Goal: Task Accomplishment & Management: Manage account settings

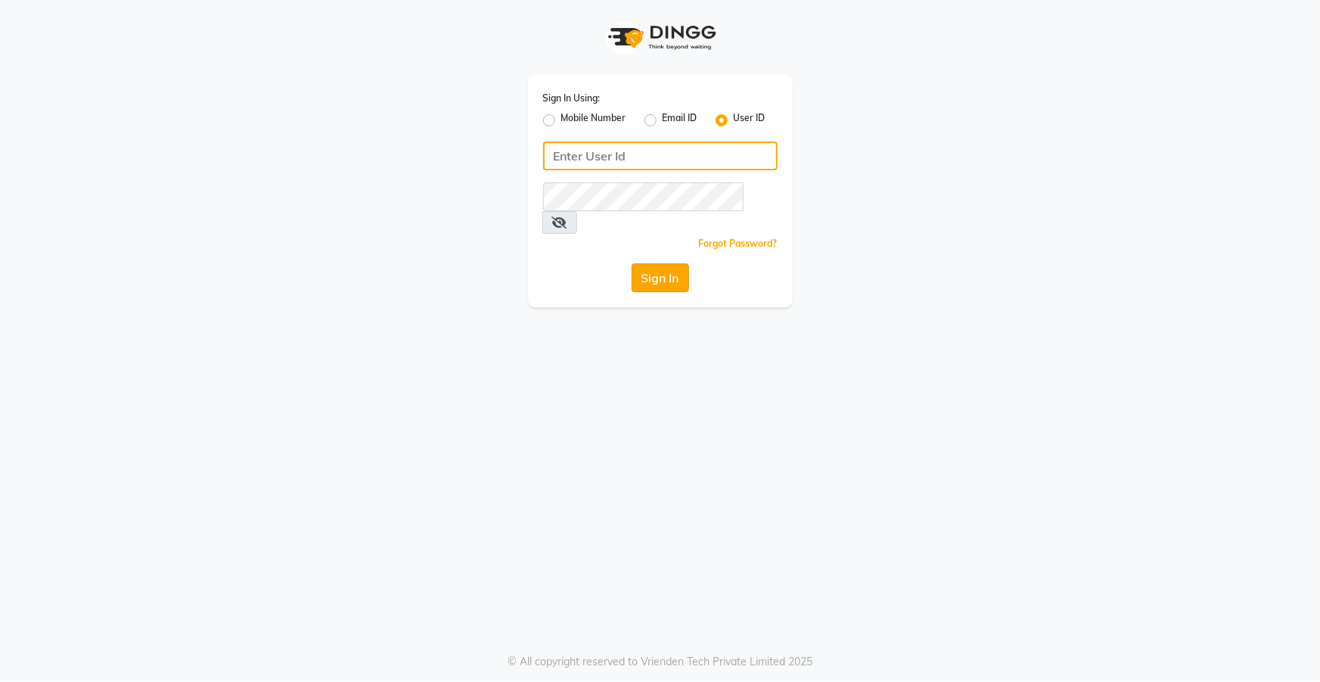
type input "top"
click at [650, 263] on button "Sign In" at bounding box center [661, 277] width 58 height 29
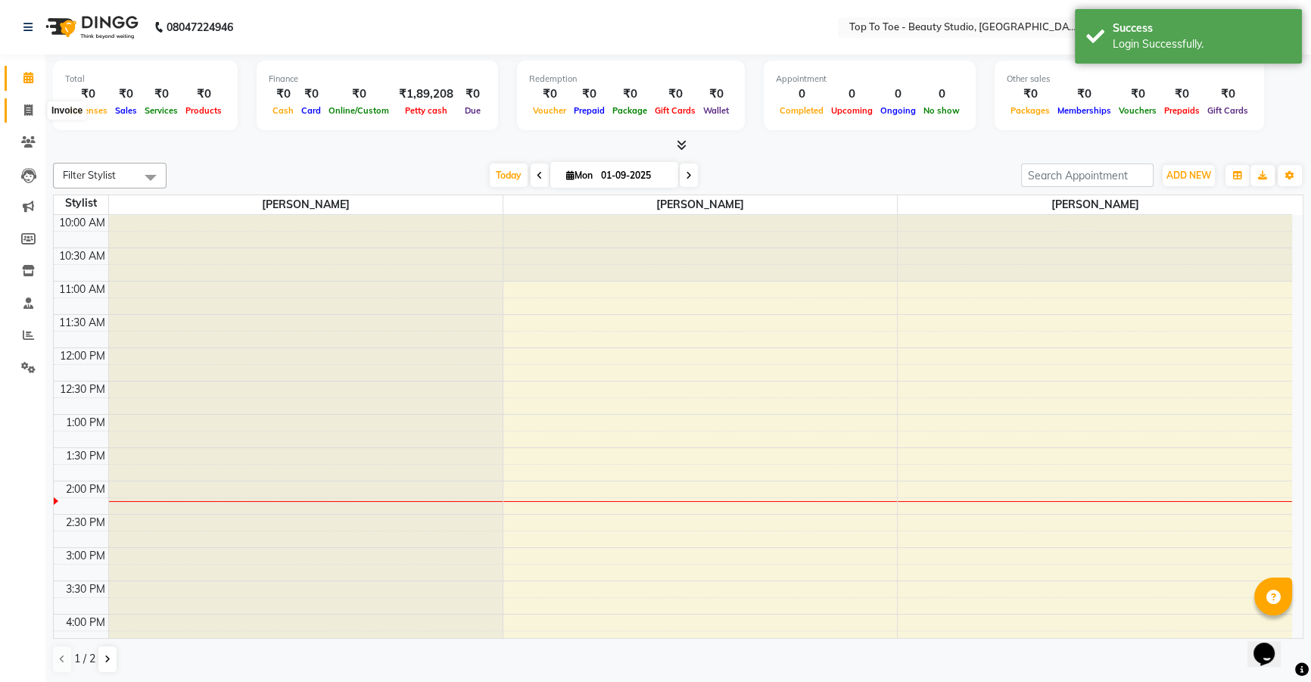
click at [25, 108] on icon at bounding box center [28, 109] width 8 height 11
select select "7233"
select select "service"
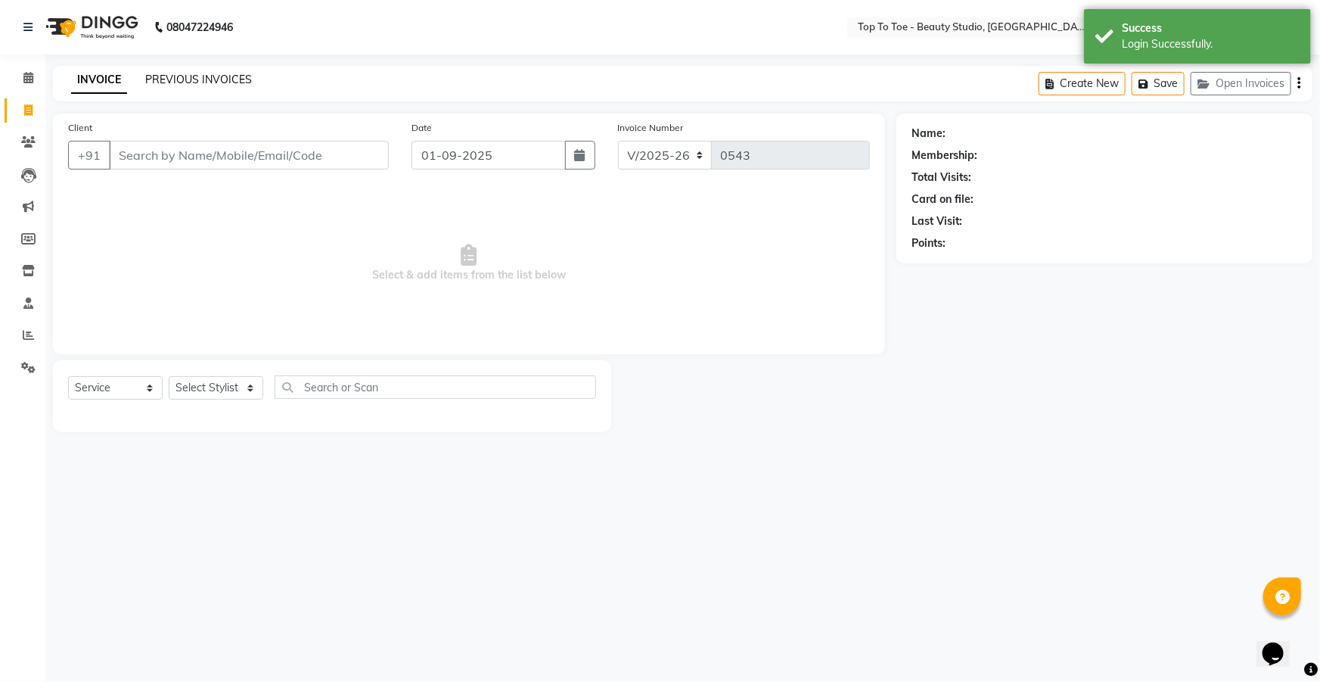
click at [159, 76] on link "PREVIOUS INVOICES" at bounding box center [198, 80] width 107 height 14
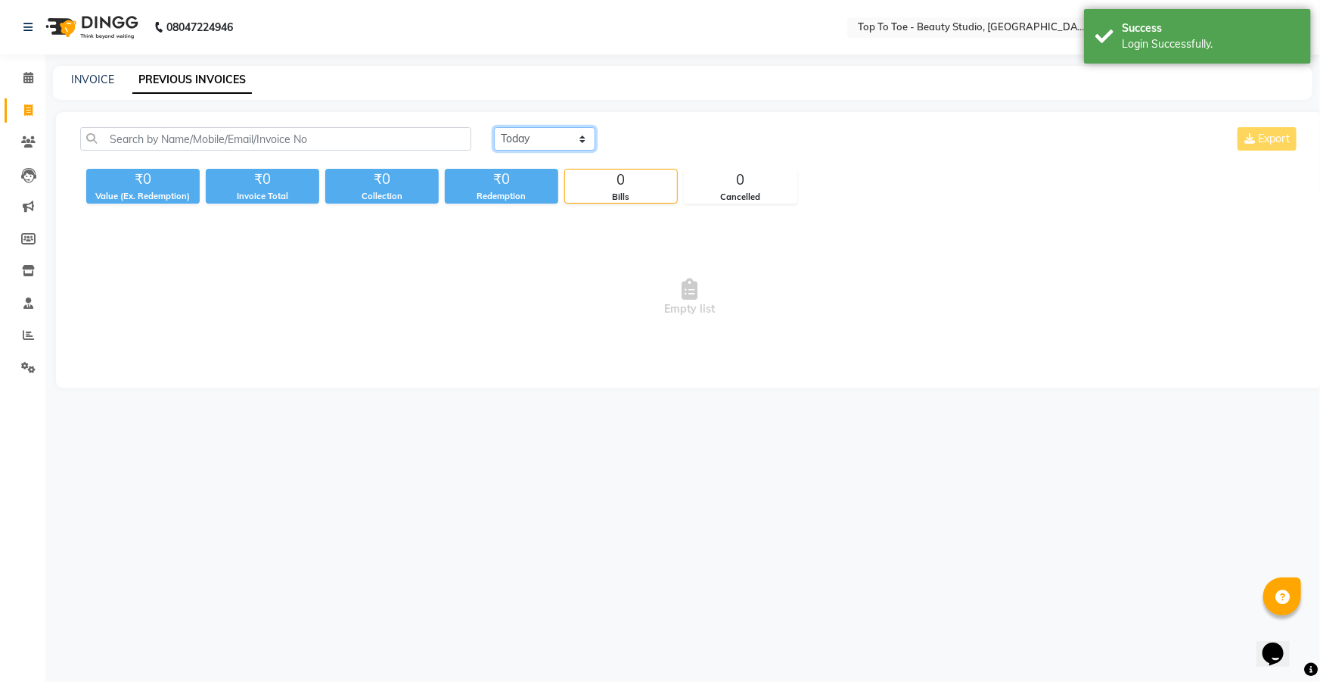
click at [560, 129] on select "[DATE] [DATE] Custom Range" at bounding box center [544, 138] width 101 height 23
select select "range"
click at [494, 127] on select "[DATE] [DATE] Custom Range" at bounding box center [544, 138] width 101 height 23
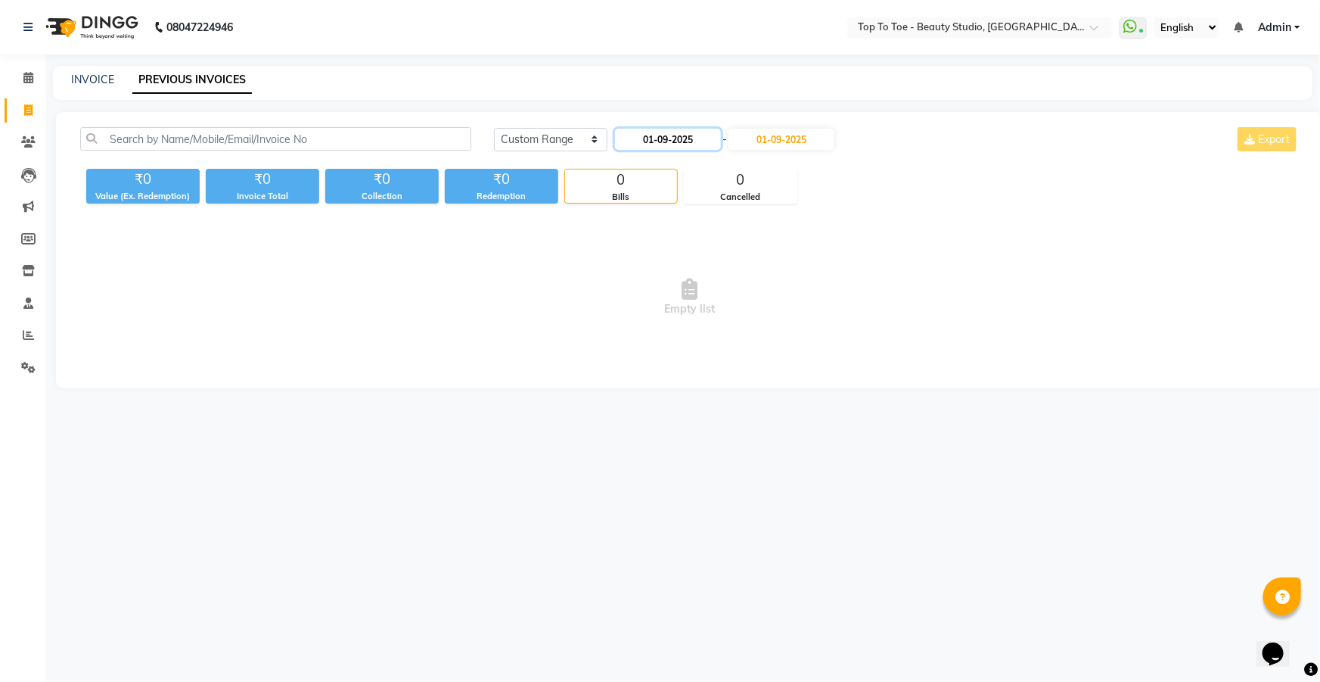
click at [672, 132] on input "01-09-2025" at bounding box center [668, 139] width 106 height 21
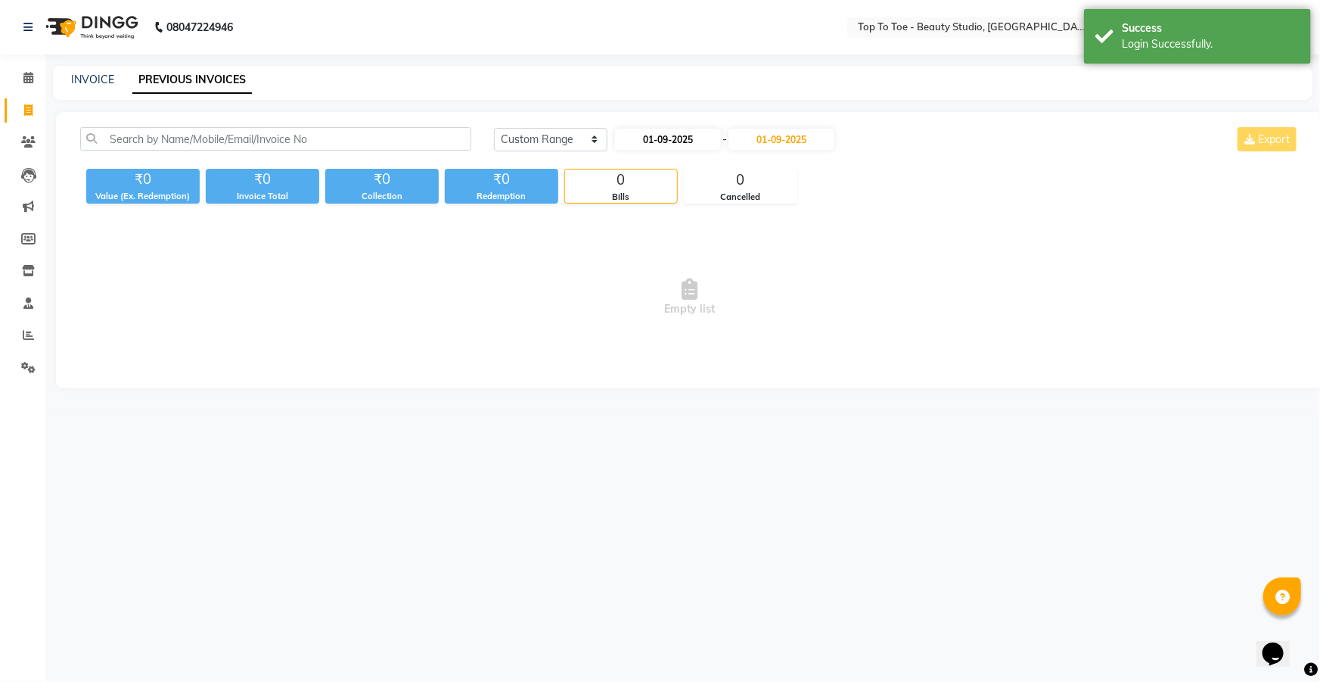
select select "9"
select select "2025"
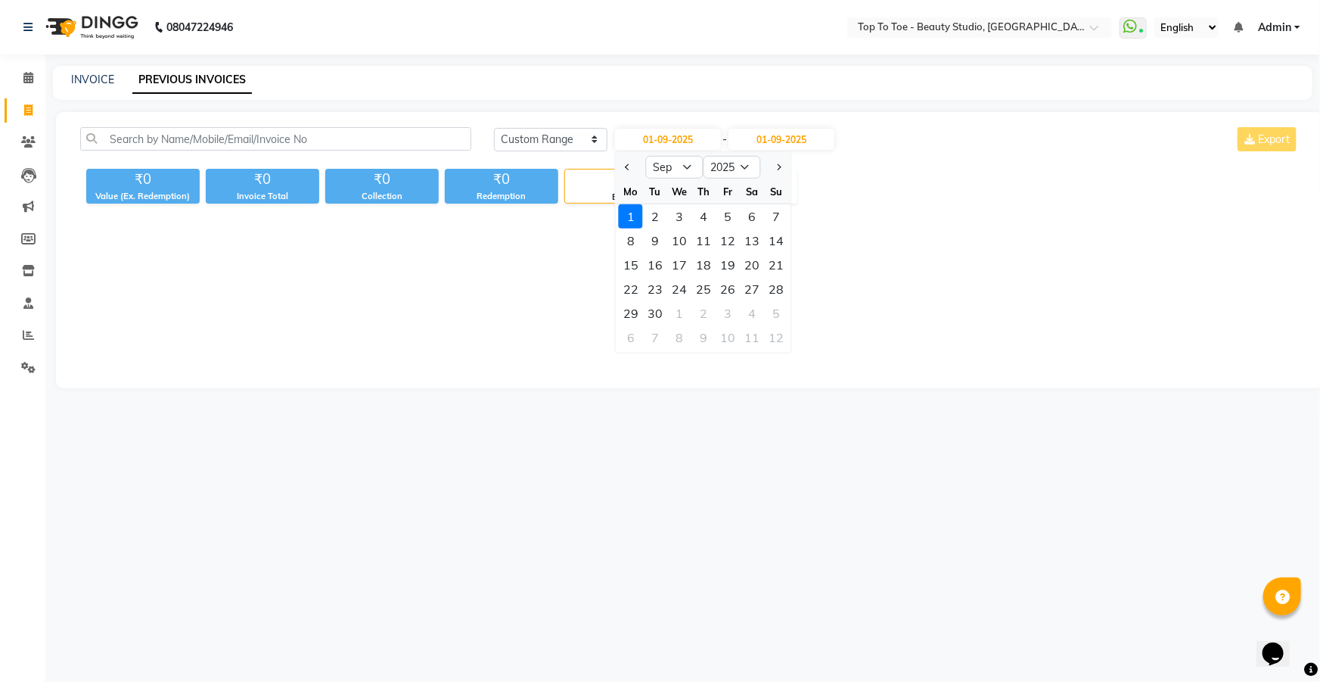
click at [621, 163] on div at bounding box center [631, 167] width 30 height 24
click at [630, 163] on button "Previous month" at bounding box center [628, 167] width 13 height 24
select select "8"
click at [701, 313] on div "28" at bounding box center [704, 313] width 24 height 24
type input "[DATE]"
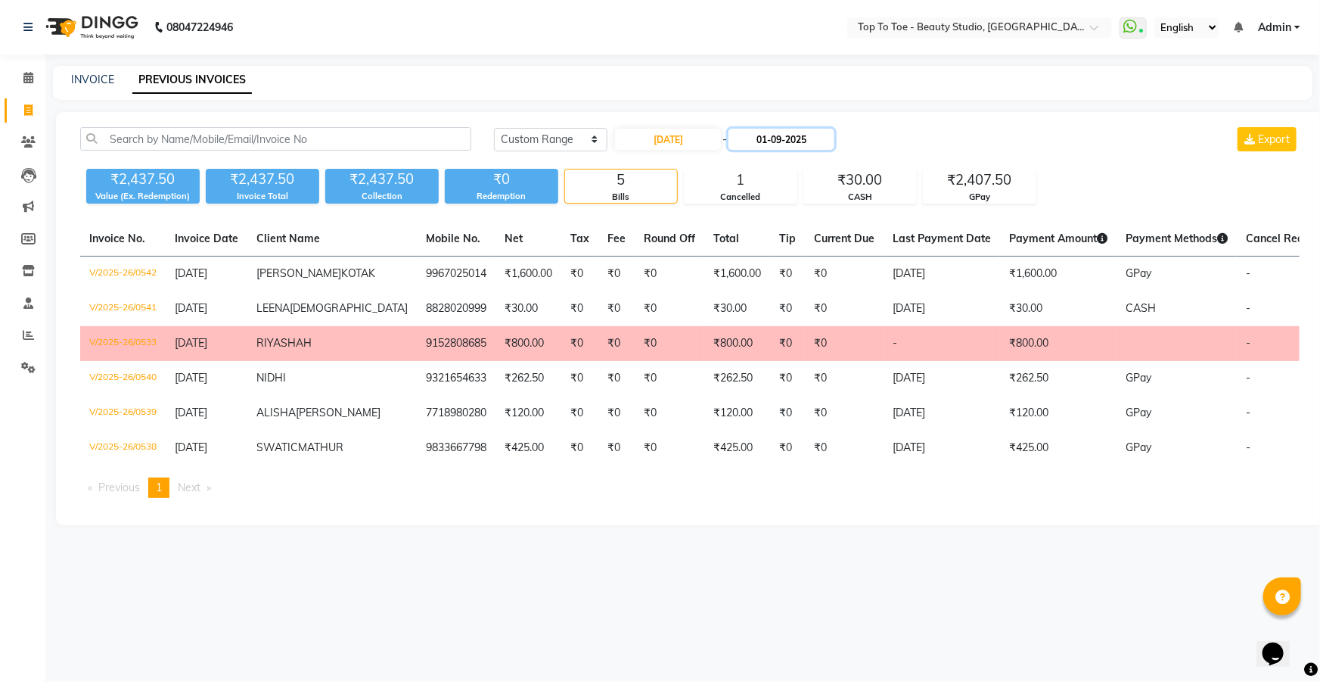
click at [776, 138] on input "01-09-2025" at bounding box center [782, 139] width 106 height 21
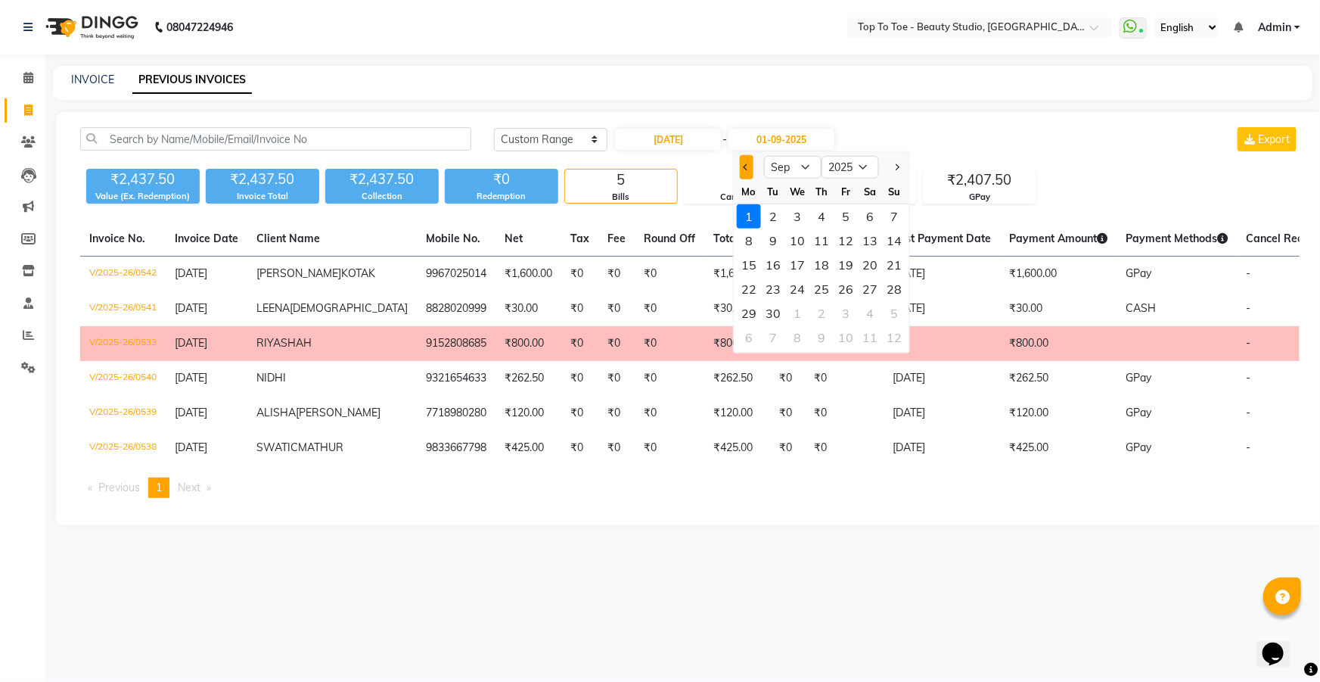
click at [742, 165] on button "Previous month" at bounding box center [746, 167] width 13 height 24
select select "8"
click at [825, 312] on div "28" at bounding box center [822, 313] width 24 height 24
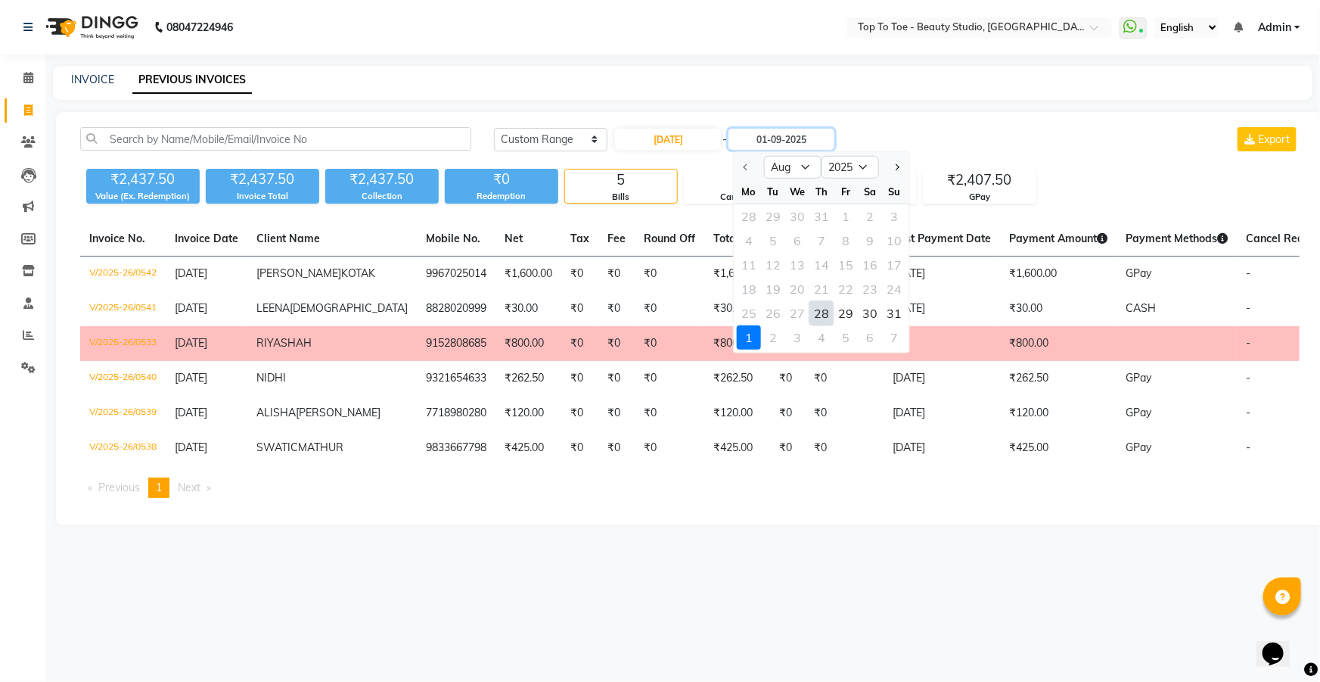
type input "[DATE]"
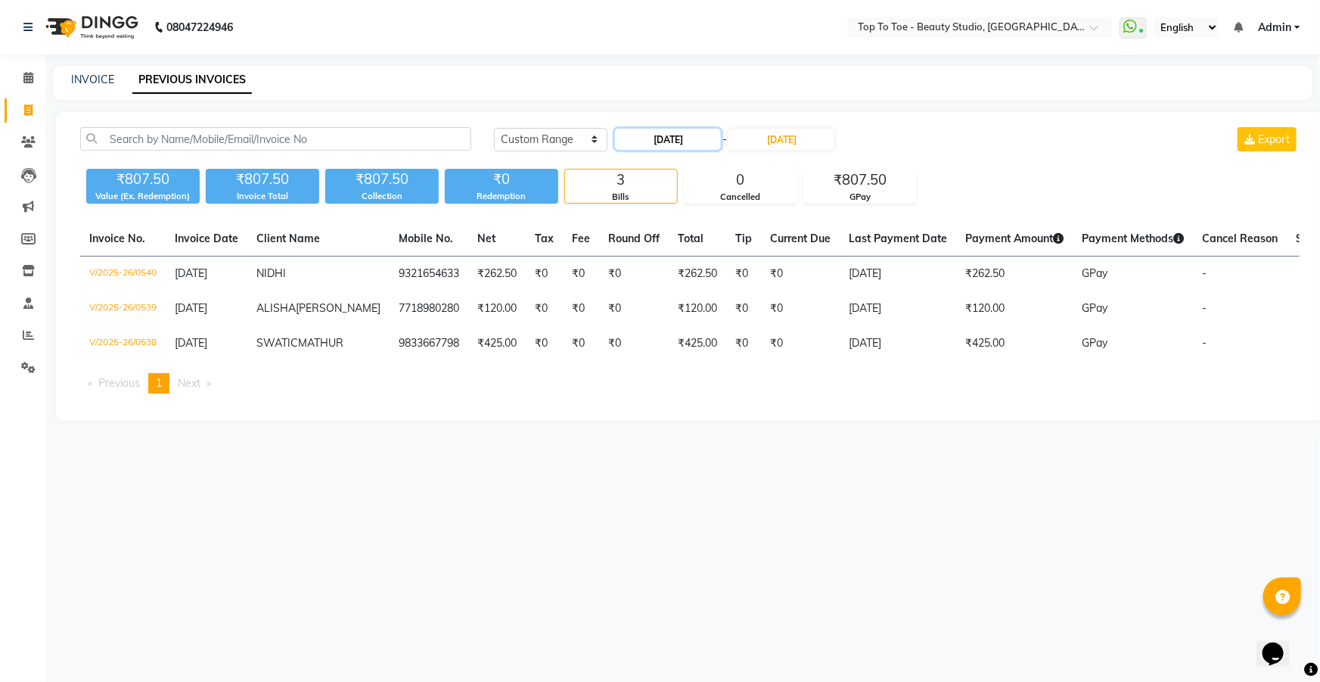
click at [670, 134] on input "[DATE]" at bounding box center [668, 139] width 106 height 21
select select "8"
select select "2025"
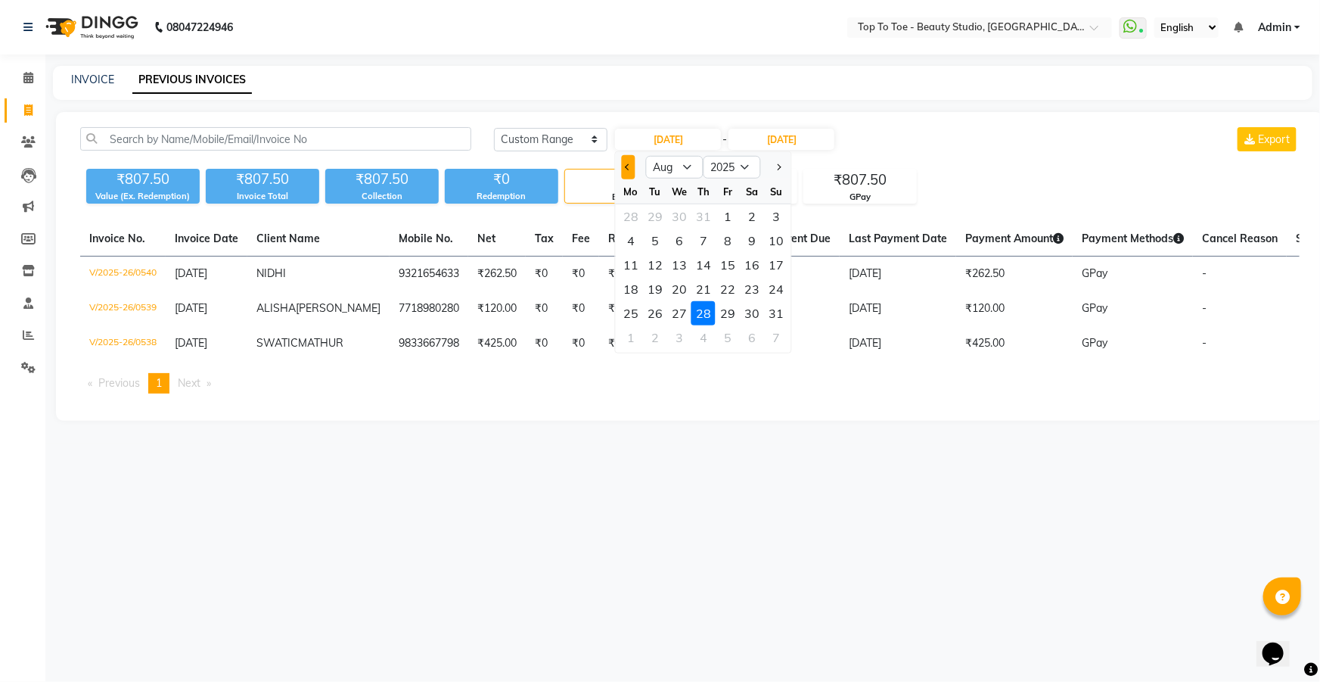
click at [633, 166] on button "Previous month" at bounding box center [628, 167] width 13 height 24
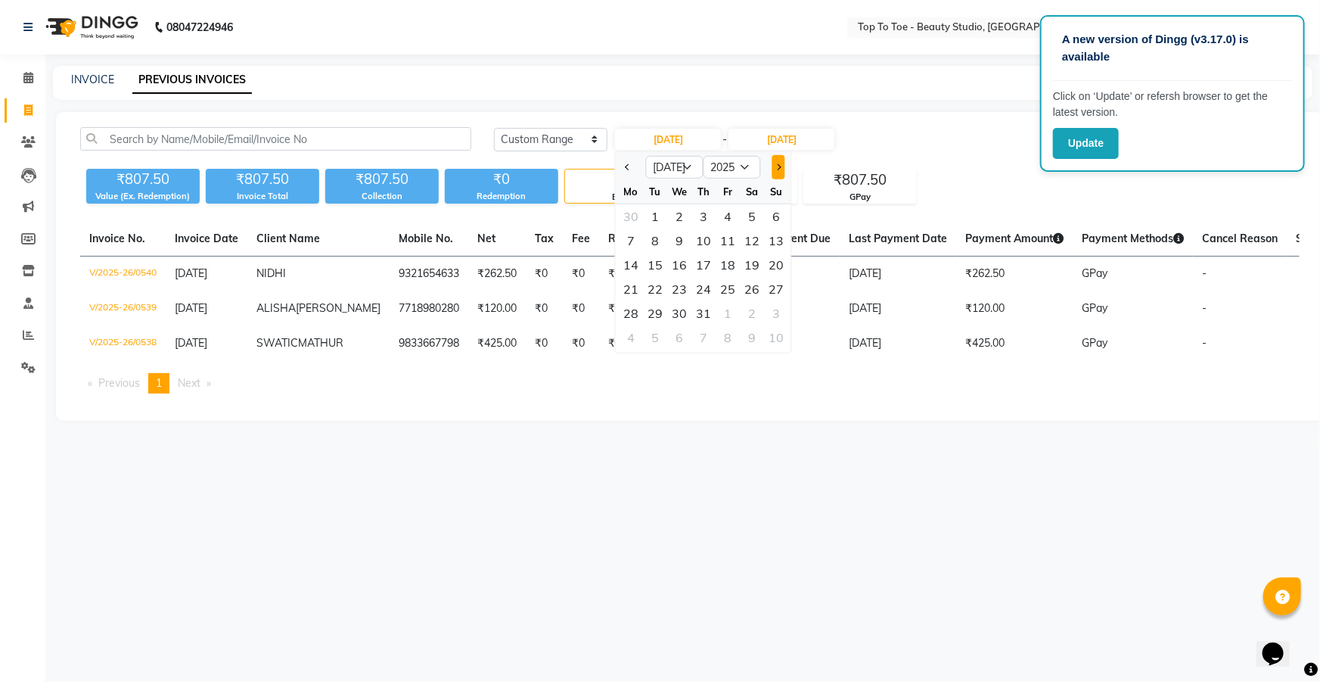
click at [773, 166] on button "Next month" at bounding box center [779, 167] width 13 height 24
select select "8"
click at [726, 312] on div "29" at bounding box center [728, 313] width 24 height 24
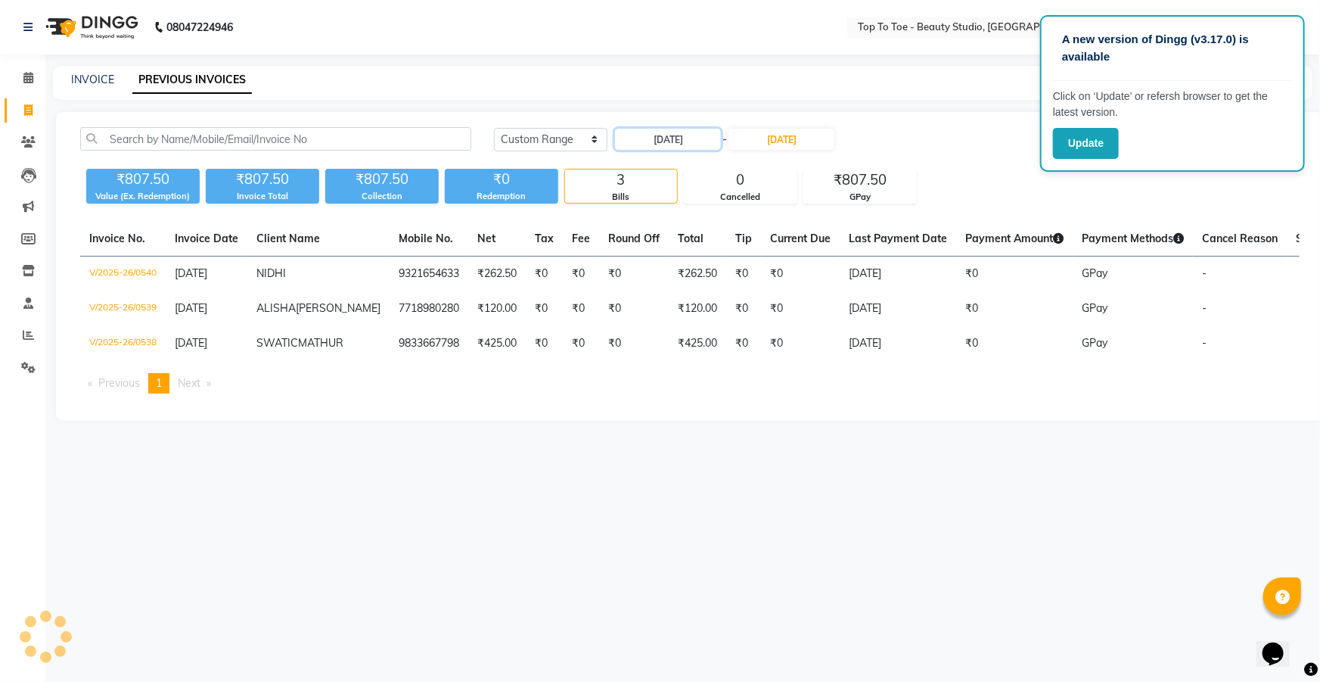
type input "[DATE]"
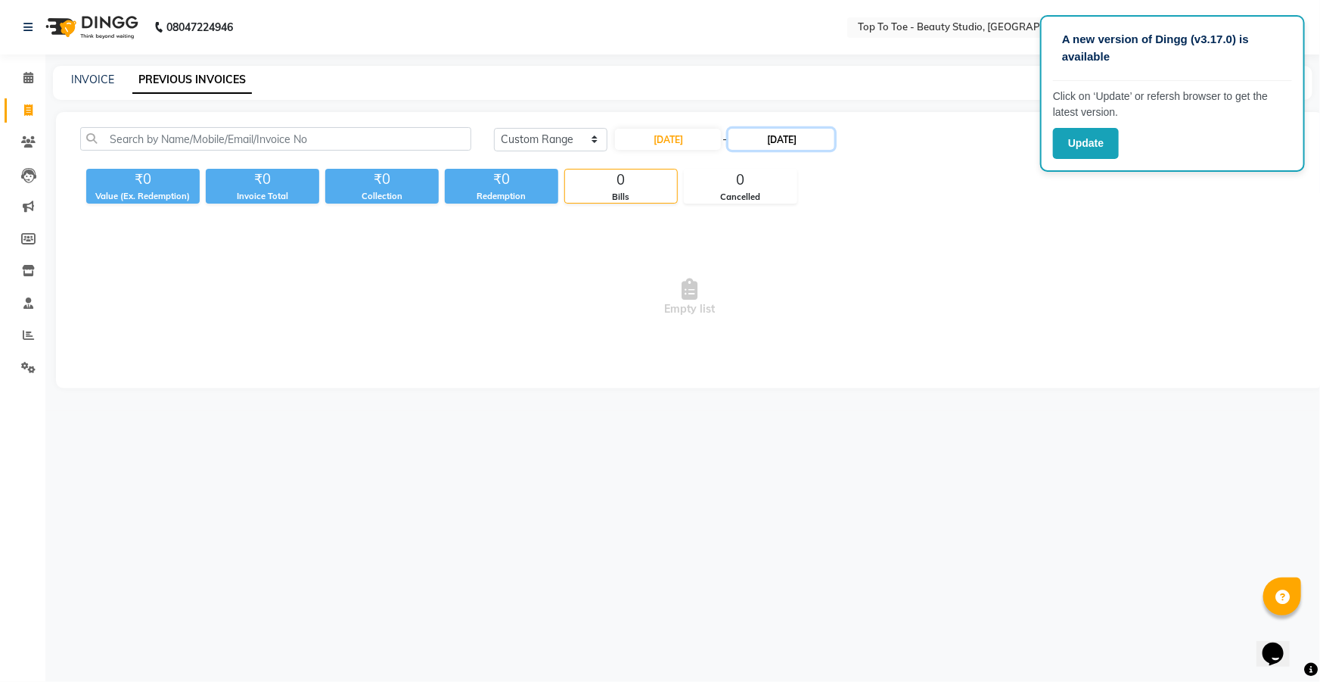
click at [776, 135] on input "[DATE]" at bounding box center [782, 139] width 106 height 21
click at [844, 305] on div "29" at bounding box center [846, 313] width 24 height 24
type input "[DATE]"
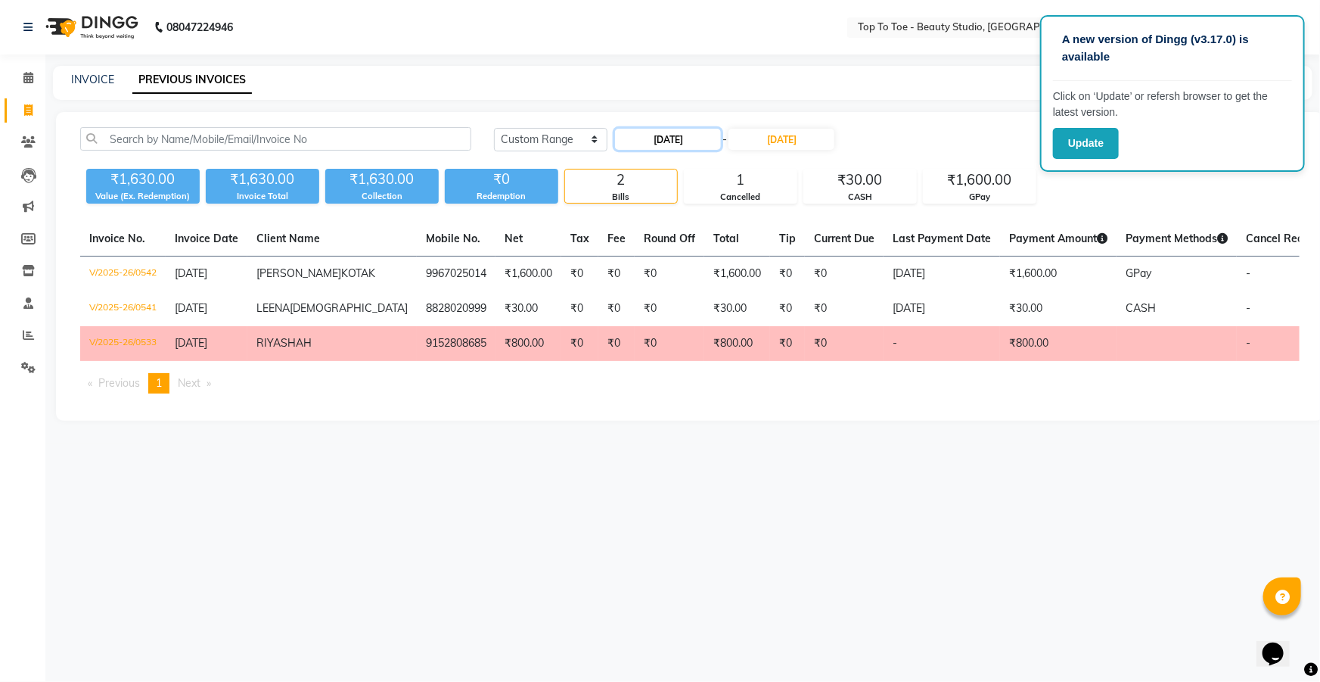
click at [666, 141] on input "[DATE]" at bounding box center [668, 139] width 106 height 21
select select "8"
select select "2025"
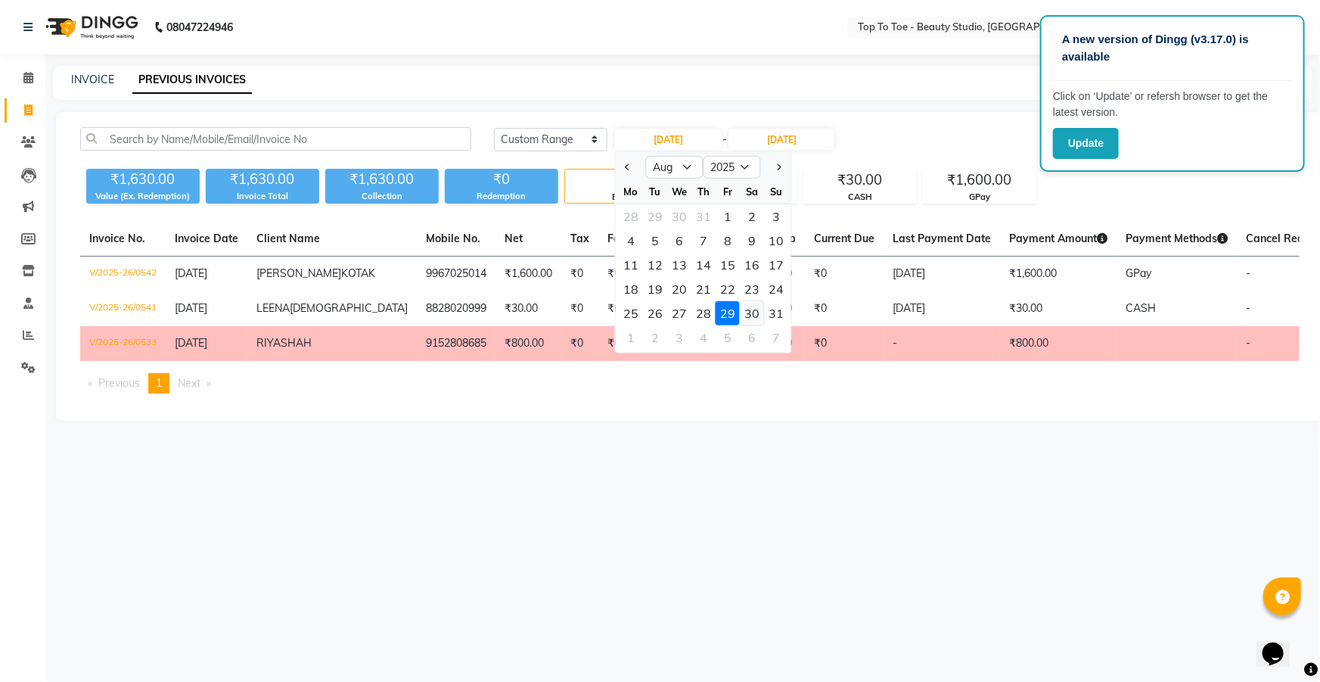
click at [753, 309] on div "30" at bounding box center [752, 313] width 24 height 24
type input "30-08-2025"
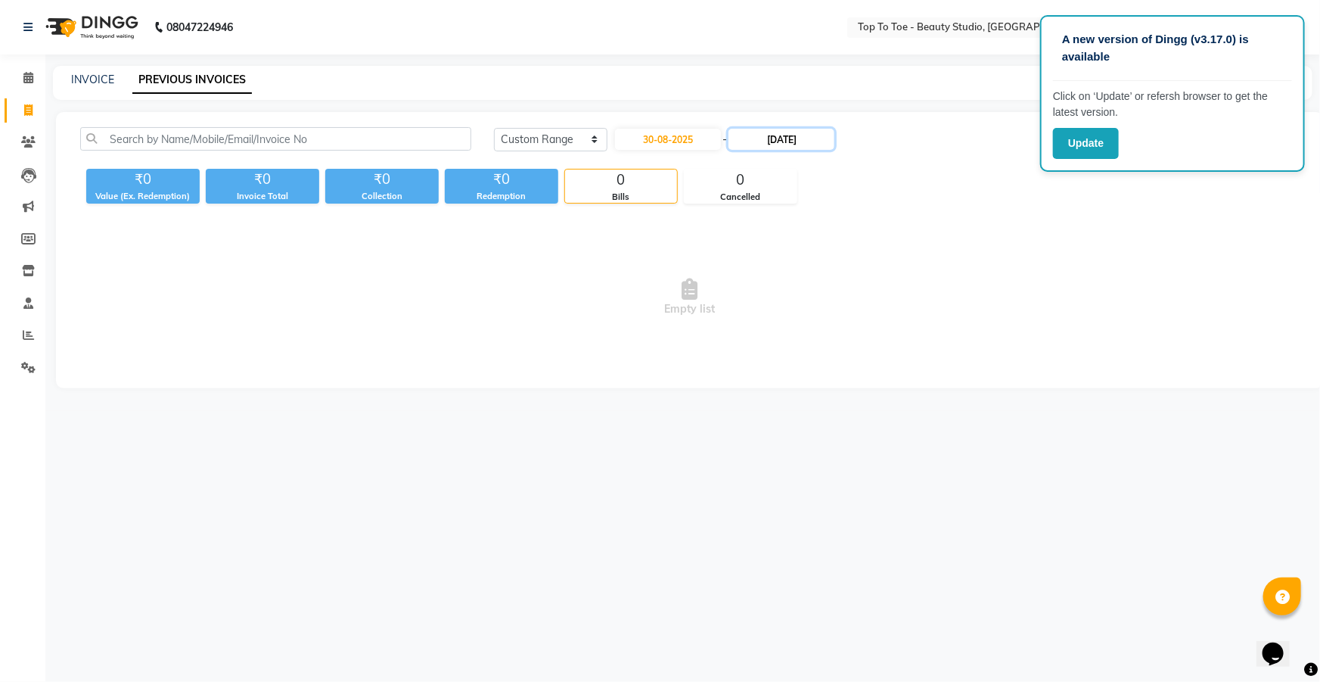
click at [781, 143] on input "[DATE]" at bounding box center [782, 139] width 106 height 21
click at [869, 310] on div "30" at bounding box center [870, 313] width 24 height 24
type input "30-08-2025"
click at [97, 78] on link "INVOICE" at bounding box center [92, 80] width 43 height 14
select select "service"
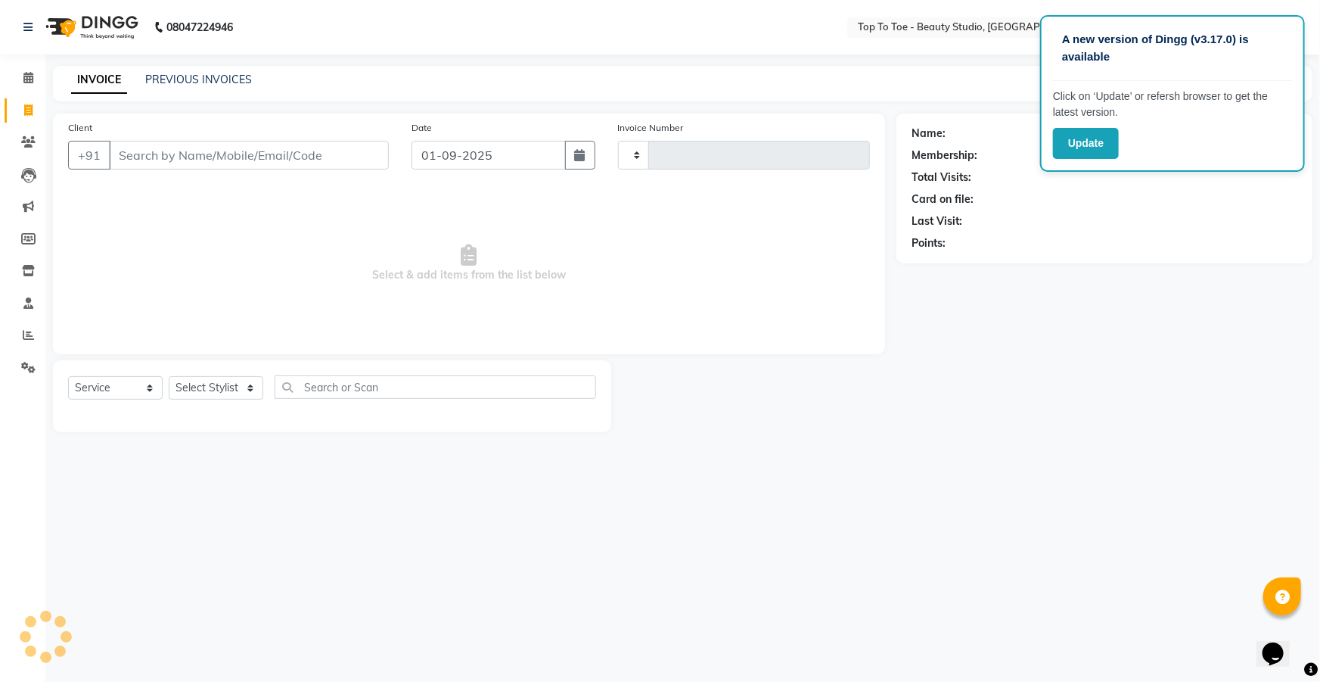
type input "0543"
select select "7233"
click at [574, 151] on button "button" at bounding box center [580, 155] width 30 height 29
select select "9"
select select "2025"
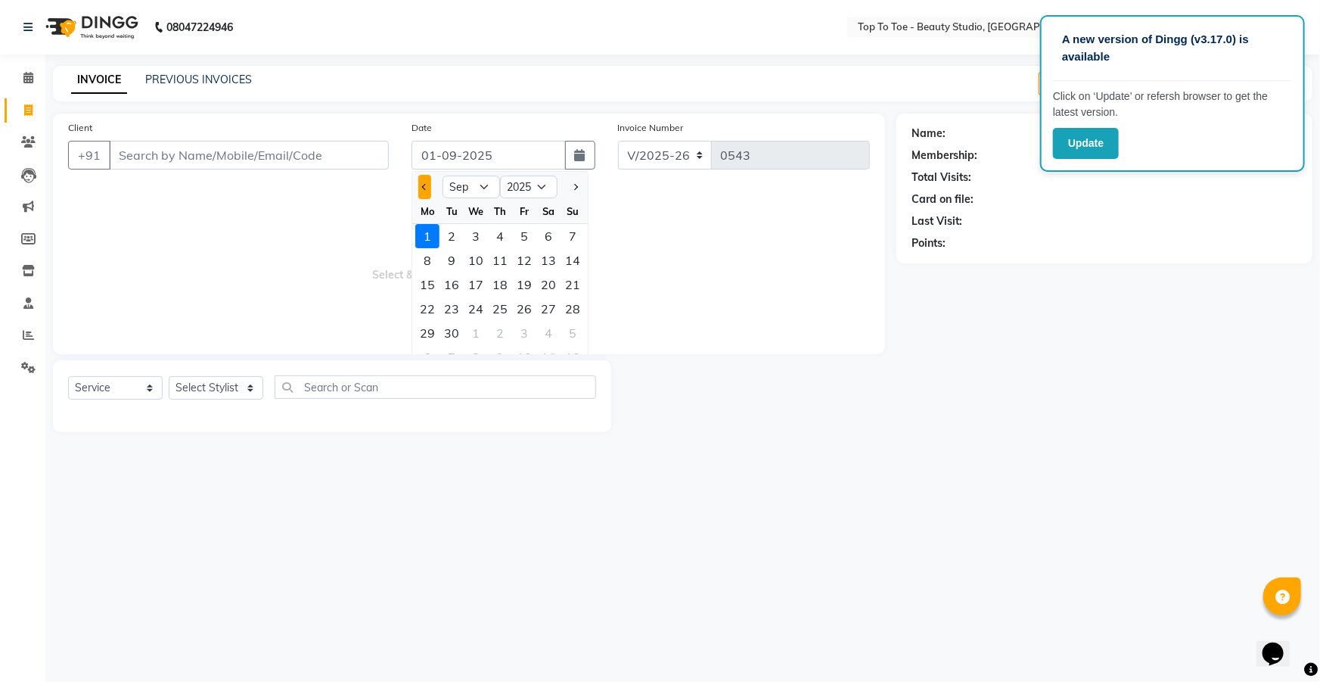
click at [421, 185] on button "Previous month" at bounding box center [424, 187] width 13 height 24
select select "8"
click at [525, 328] on div "29" at bounding box center [524, 333] width 24 height 24
type input "[DATE]"
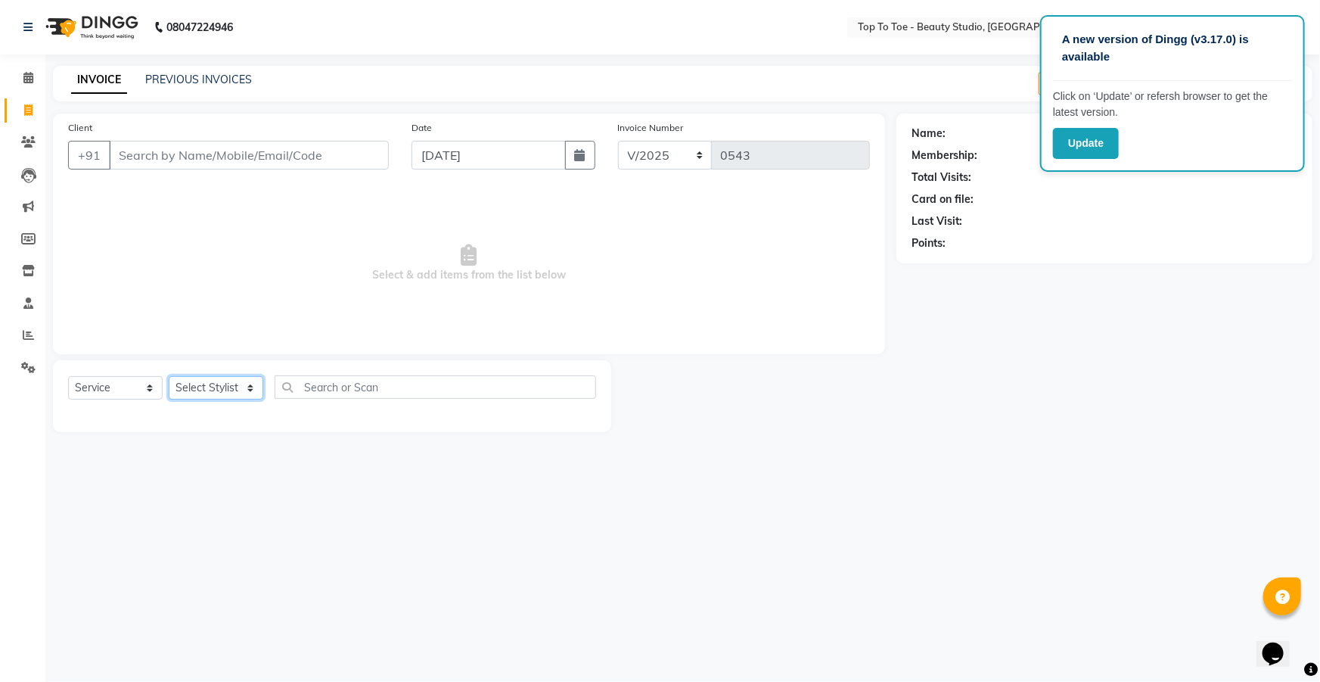
click at [237, 394] on select "Select Stylist [PERSON_NAME] [PERSON_NAME] [PERSON_NAME] [PERSON_NAME]" at bounding box center [216, 387] width 95 height 23
select select "62094"
click at [169, 376] on select "Select Stylist [PERSON_NAME] [PERSON_NAME] [PERSON_NAME] [PERSON_NAME]" at bounding box center [216, 387] width 95 height 23
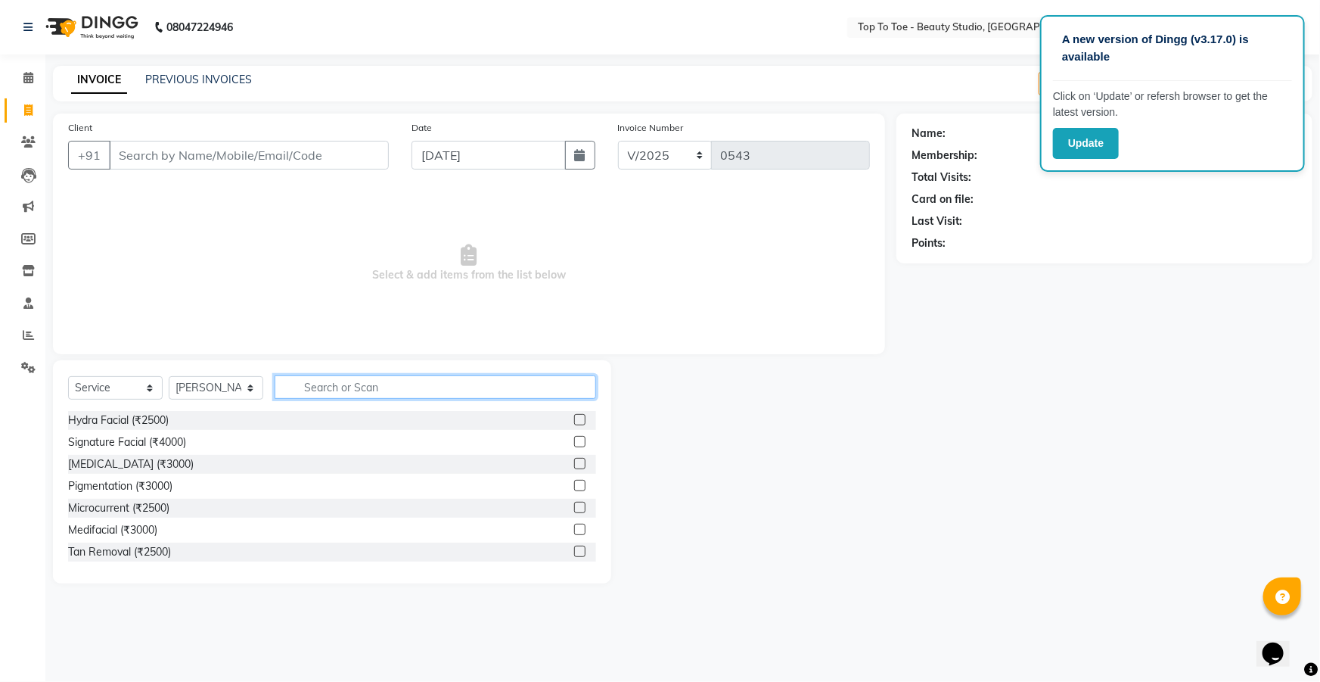
click at [303, 390] on input "text" at bounding box center [436, 386] width 322 height 23
type input "m"
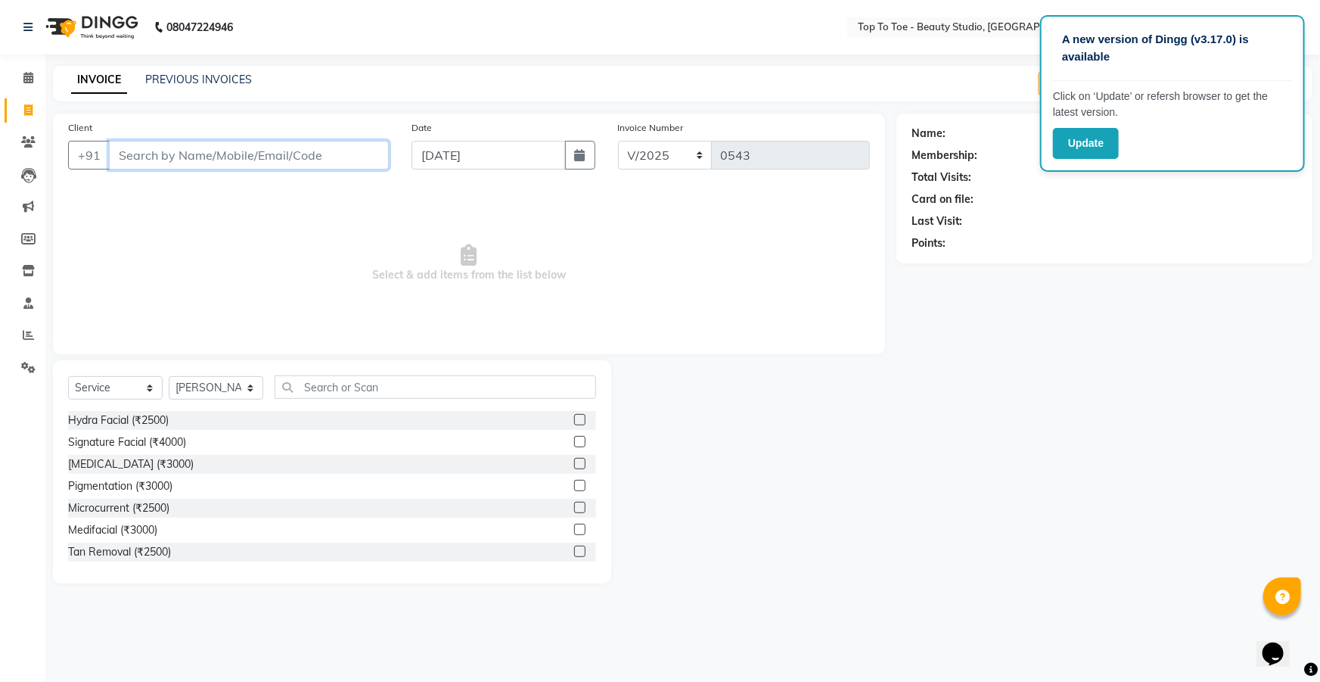
click at [236, 154] on input "Client" at bounding box center [249, 155] width 280 height 29
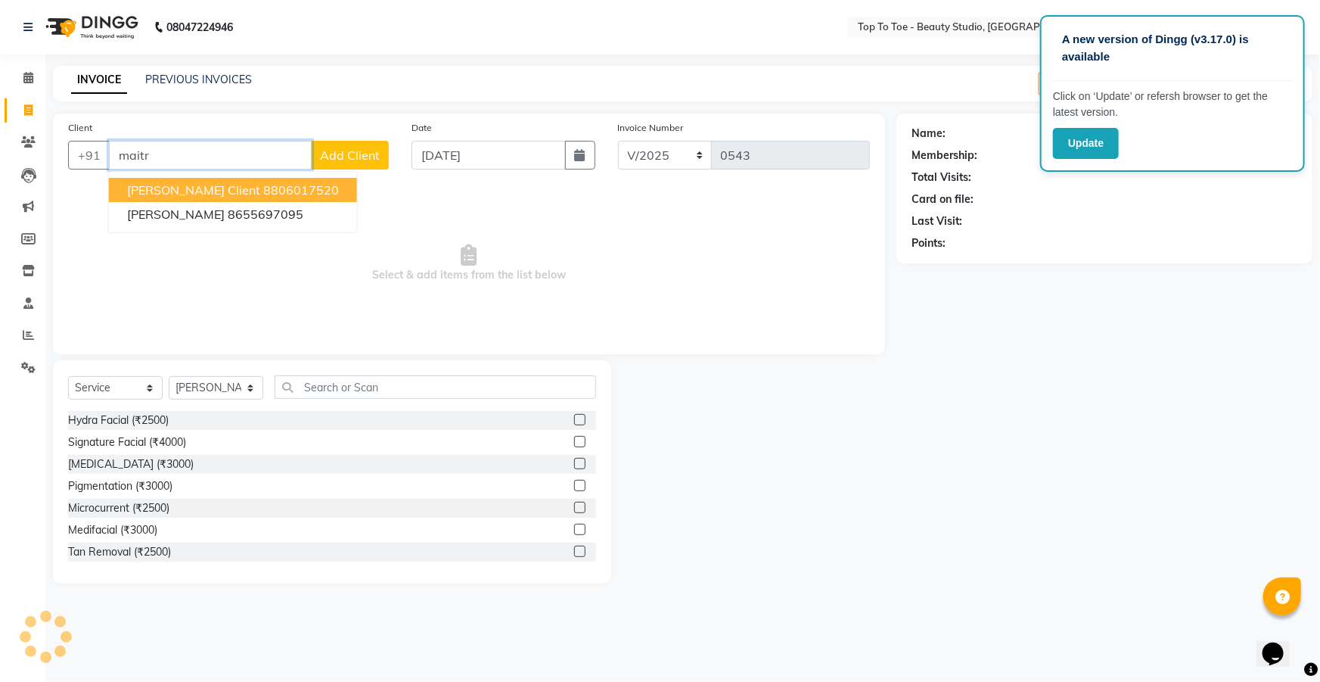
click at [174, 192] on span "Maitreyee Client" at bounding box center [193, 189] width 133 height 15
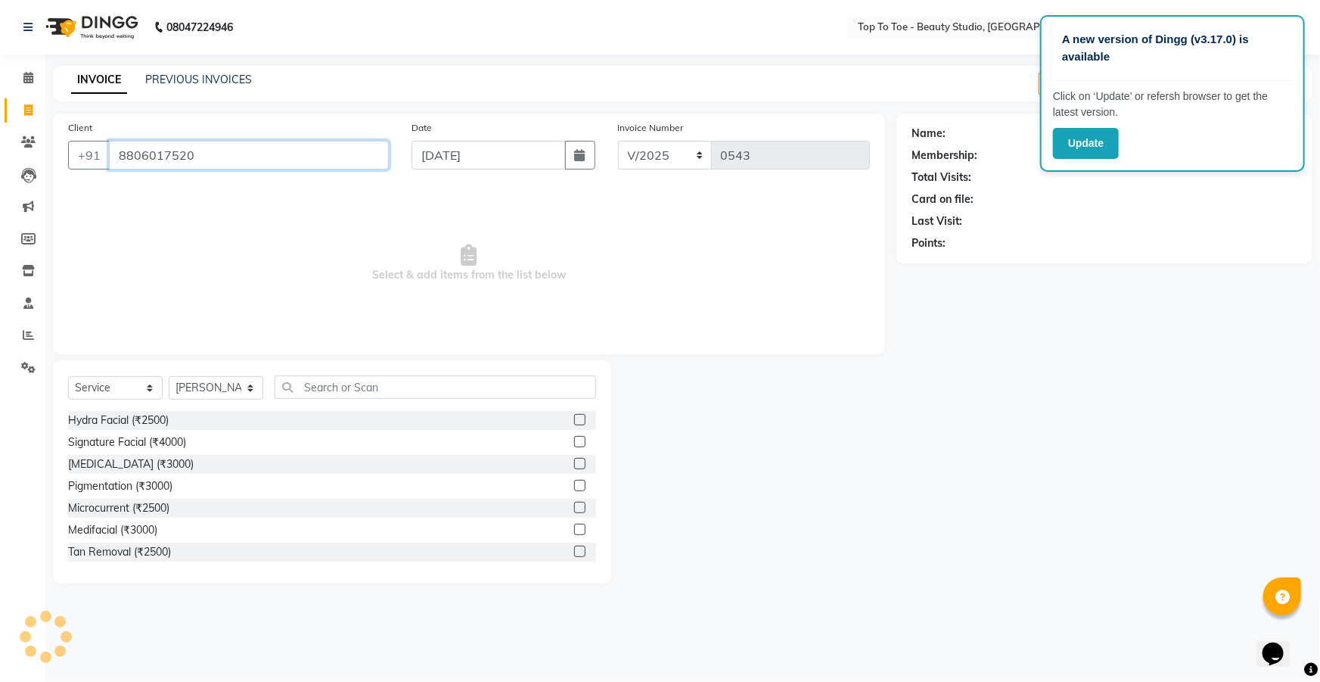
type input "8806017520"
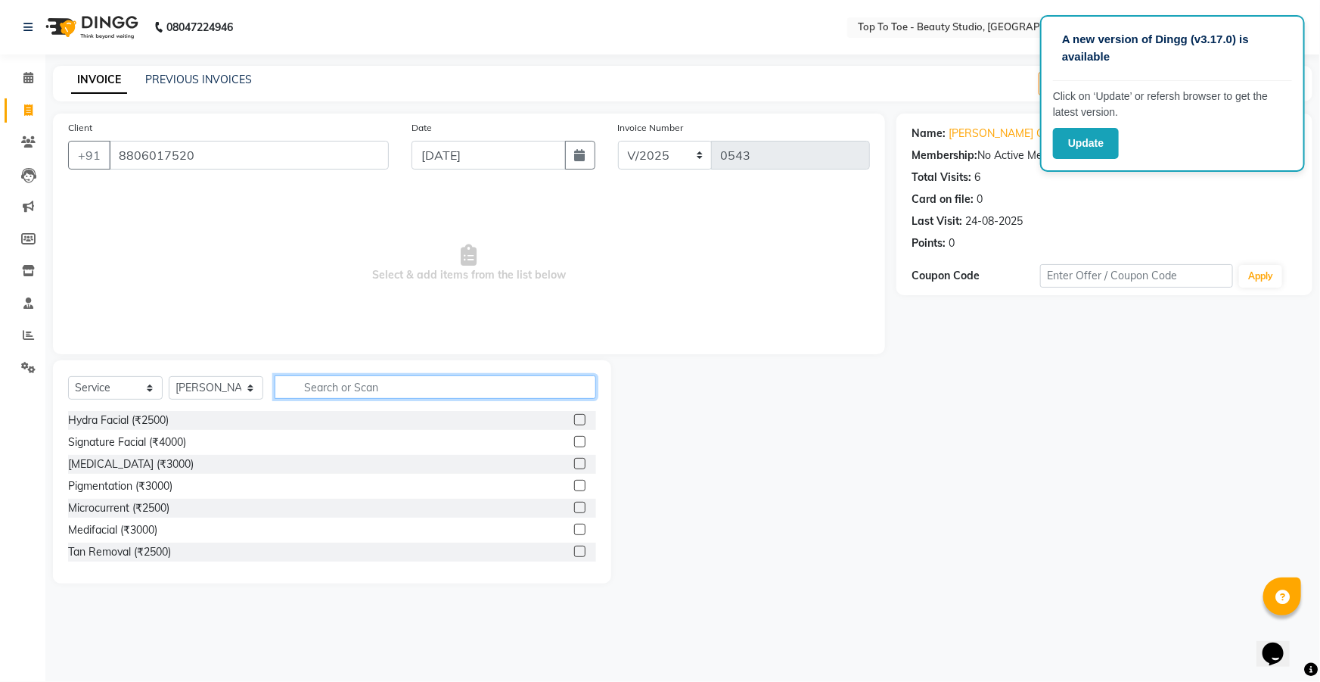
click at [343, 391] on input "text" at bounding box center [436, 386] width 322 height 23
type input "y"
type input "thr"
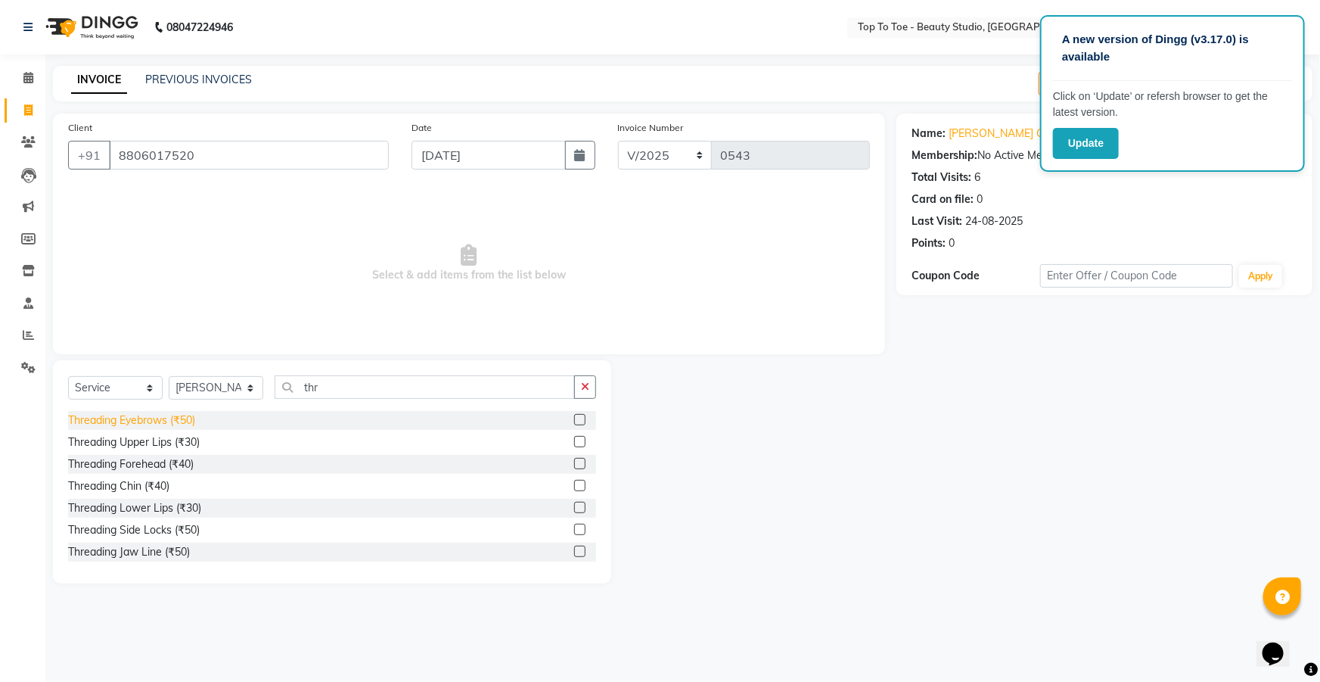
click at [123, 421] on div "Threading Eyebrows (₹50)" at bounding box center [131, 420] width 127 height 16
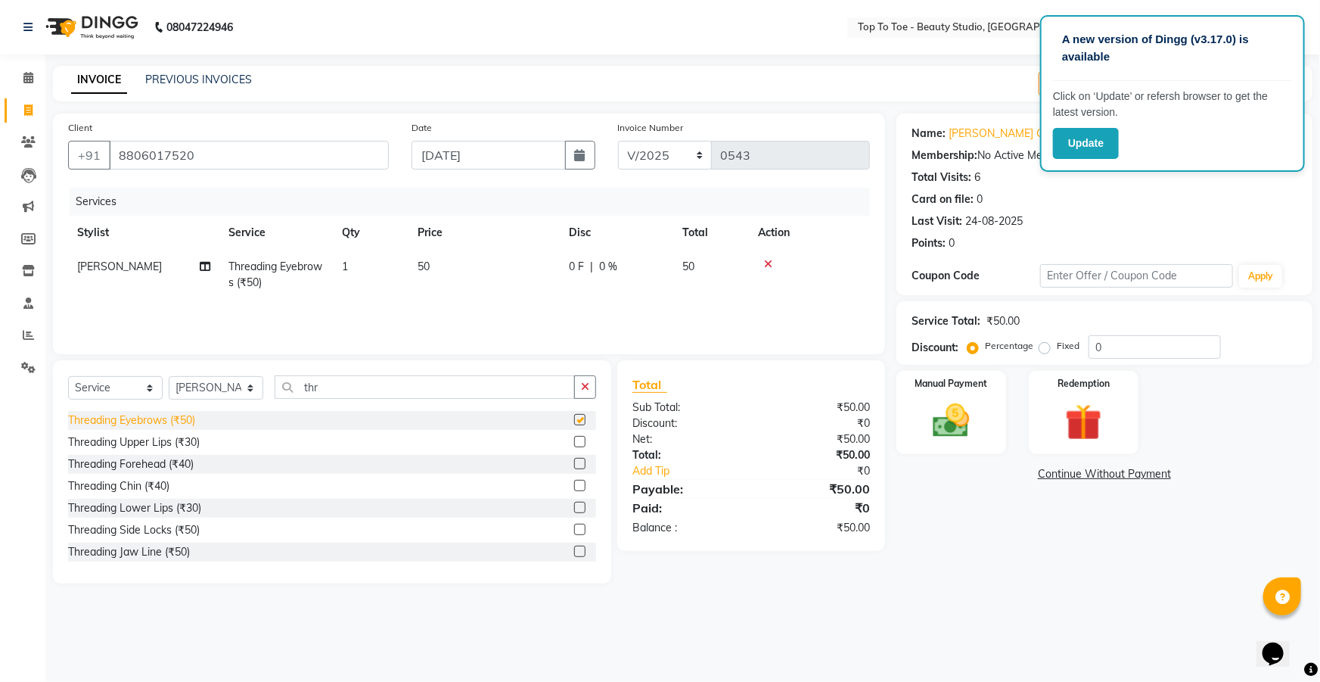
checkbox input "false"
click at [122, 442] on div "Threading Upper Lips (₹30)" at bounding box center [134, 442] width 132 height 16
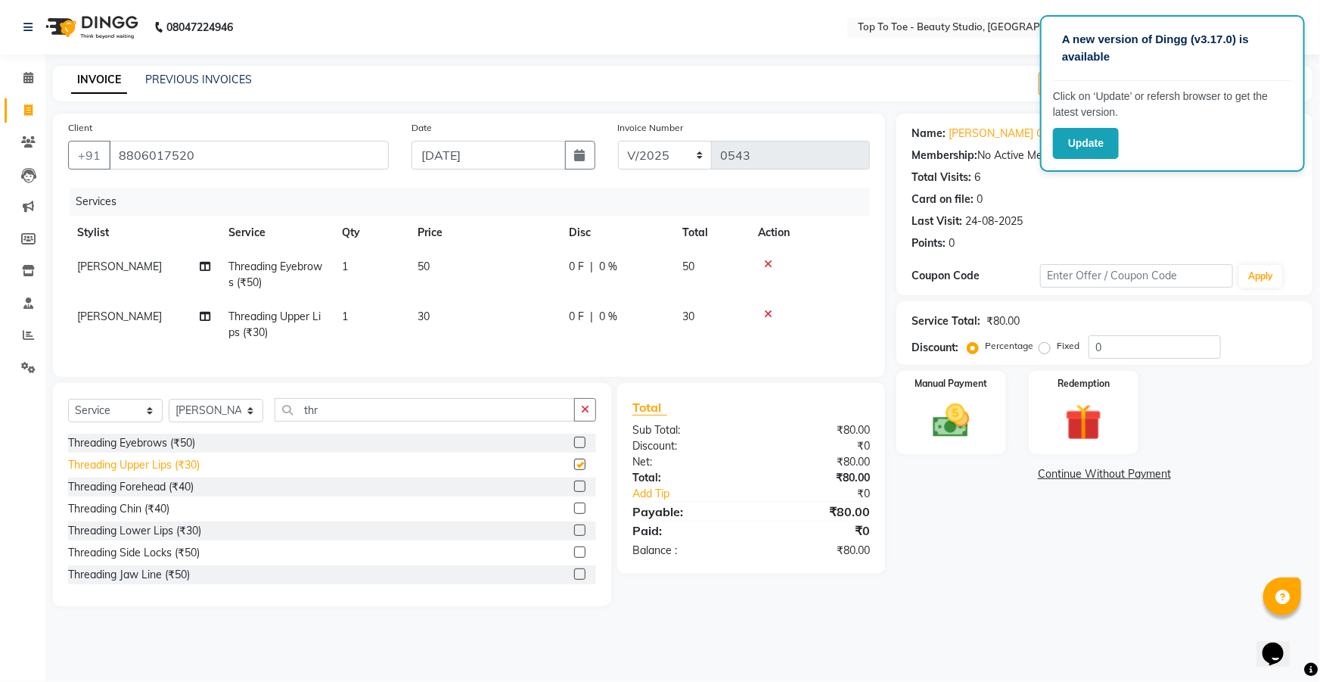
checkbox input "false"
click at [263, 158] on input "8806017520" at bounding box center [249, 155] width 280 height 29
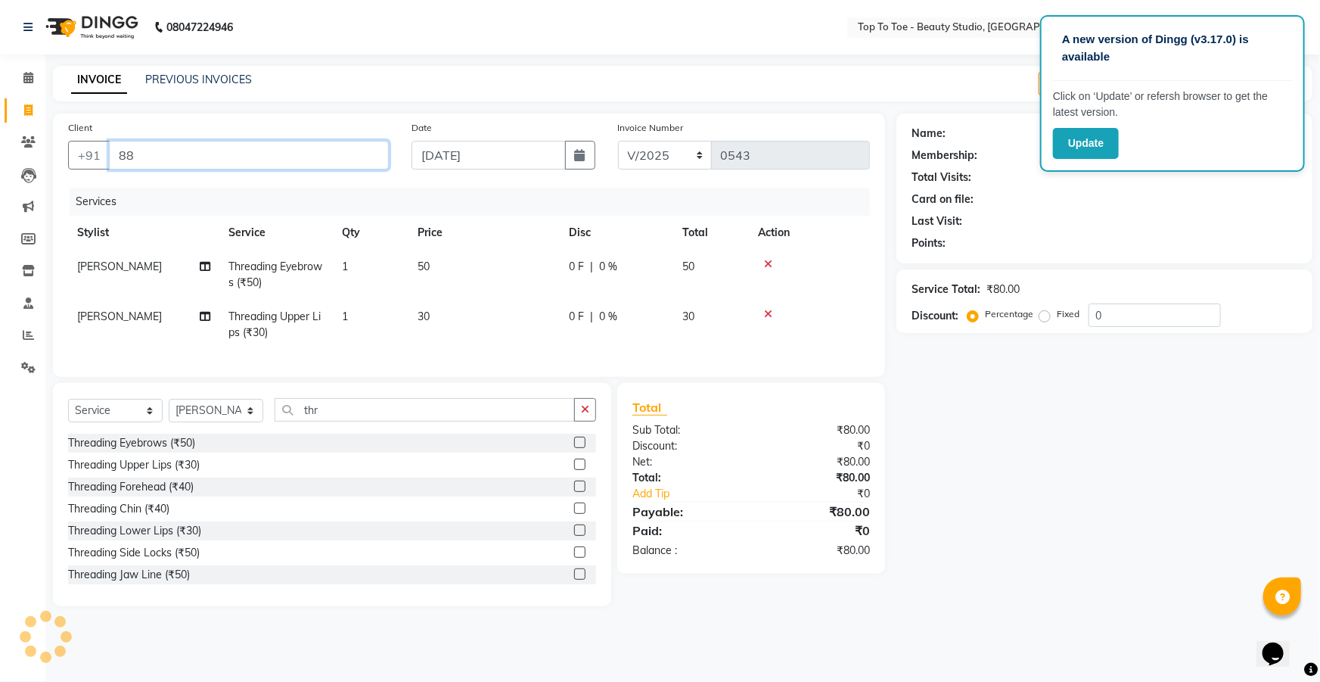
type input "8"
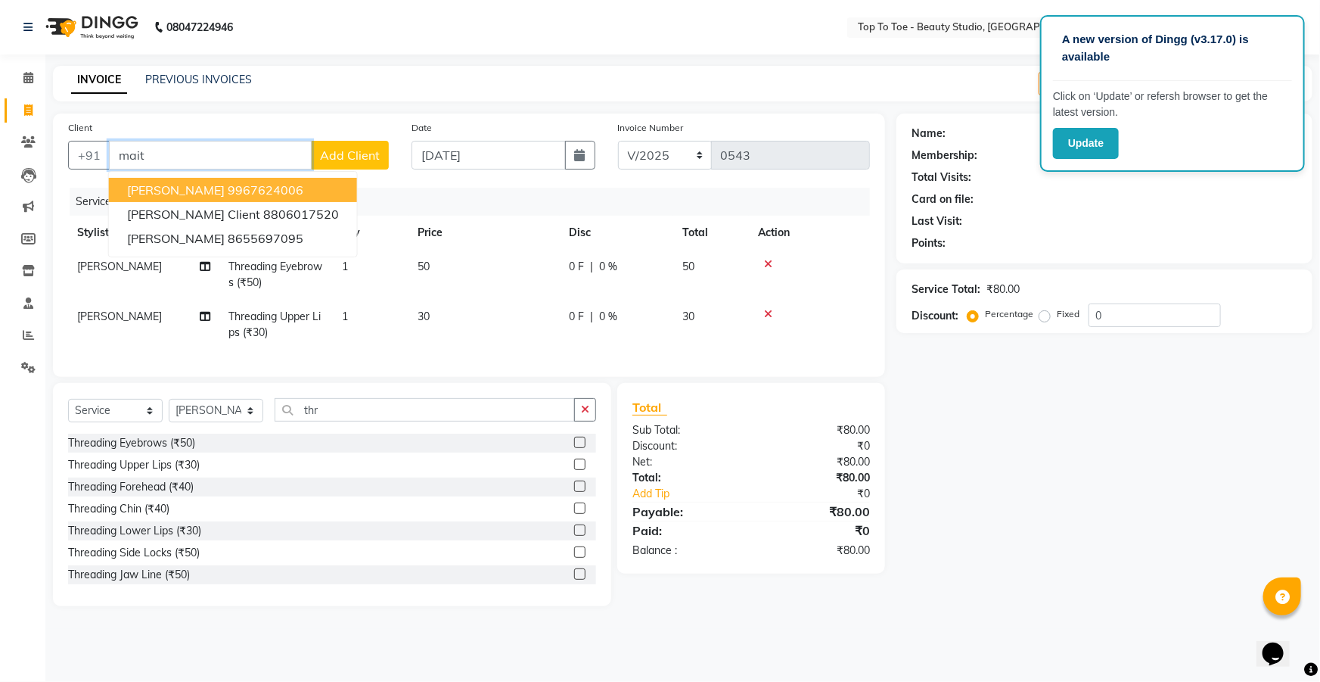
click at [225, 190] on span "MAITHILI KHANKAR" at bounding box center [176, 189] width 98 height 15
type input "9967624006"
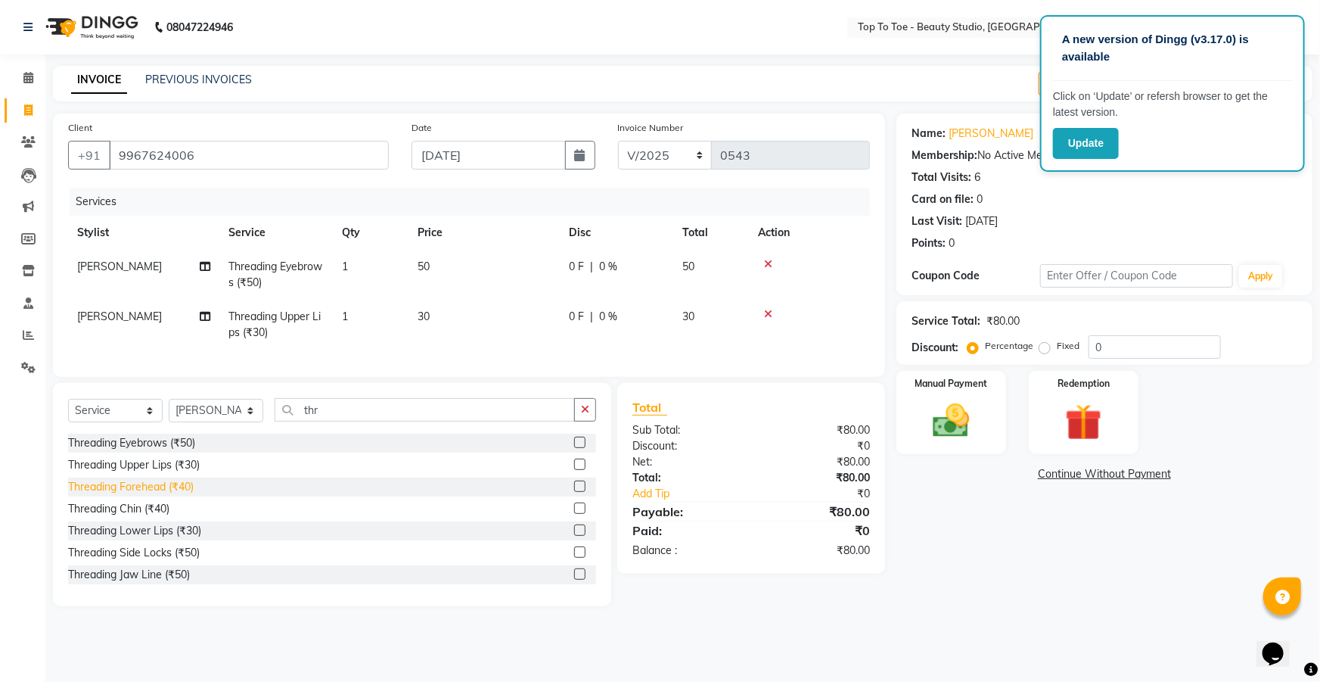
click at [145, 495] on div "Threading Forehead (₹40)" at bounding box center [131, 487] width 126 height 16
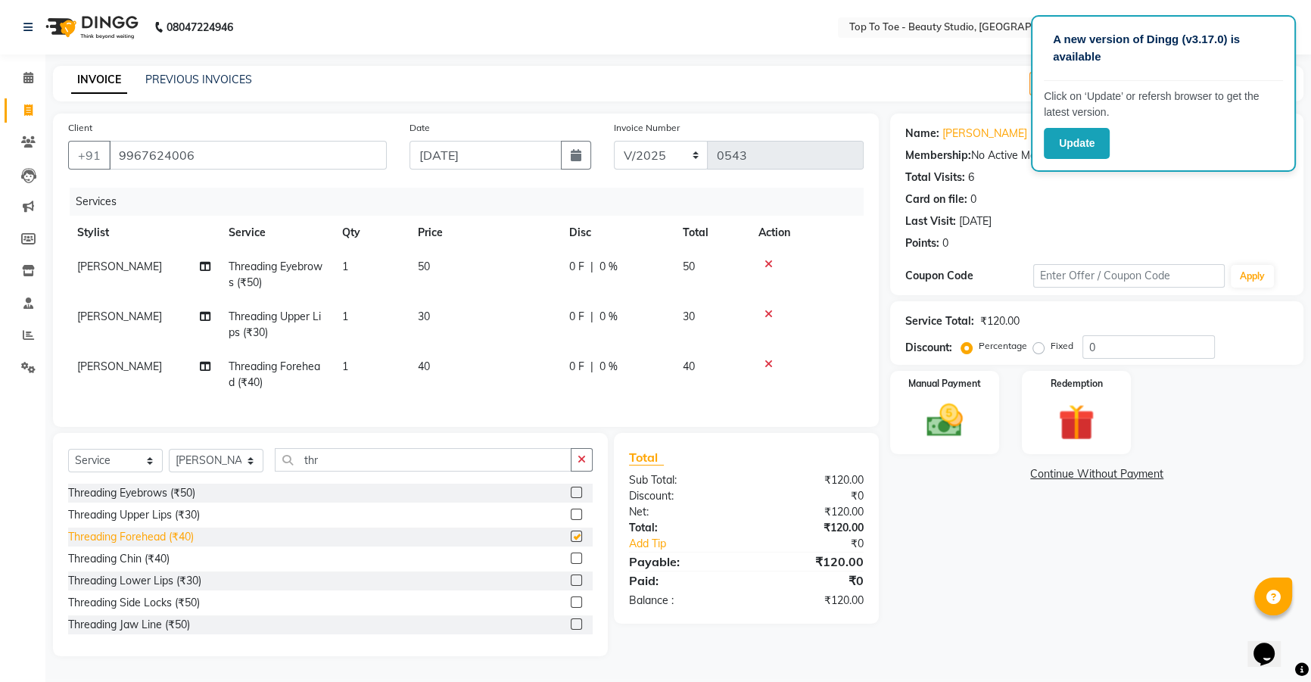
checkbox input "false"
click at [954, 398] on div "Manual Payment" at bounding box center [945, 412] width 114 height 86
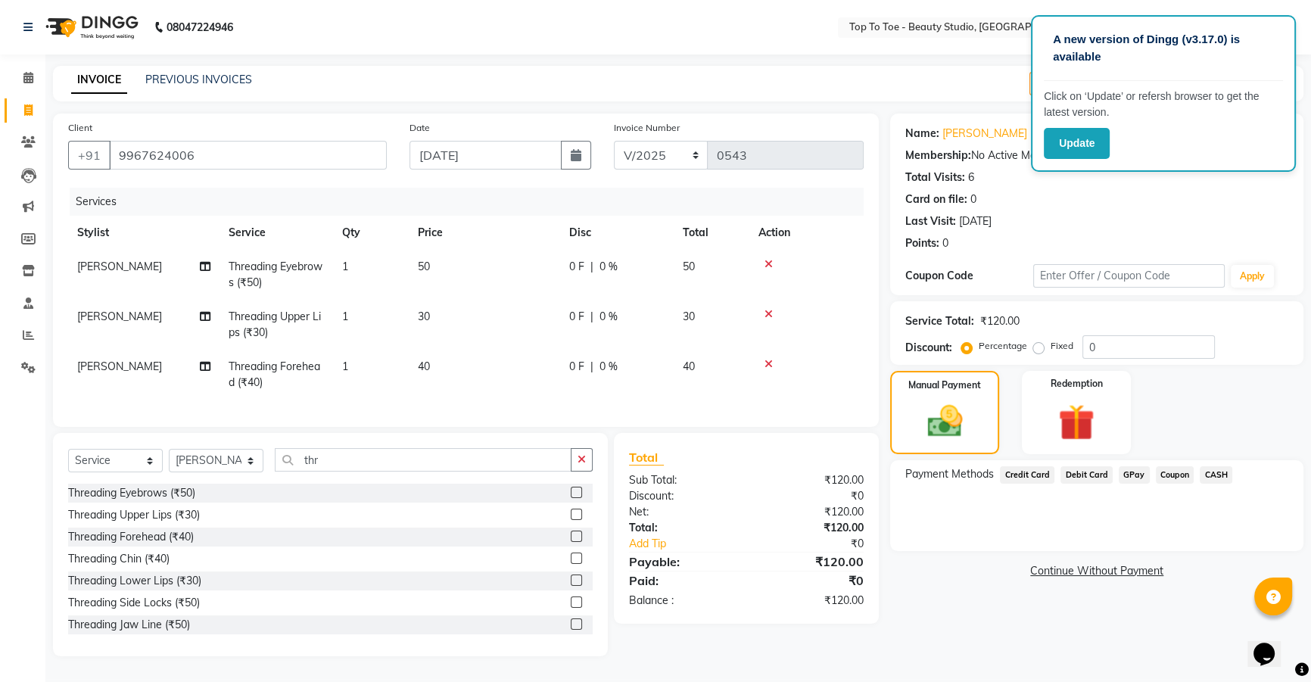
click at [1130, 474] on span "GPay" at bounding box center [1133, 474] width 31 height 17
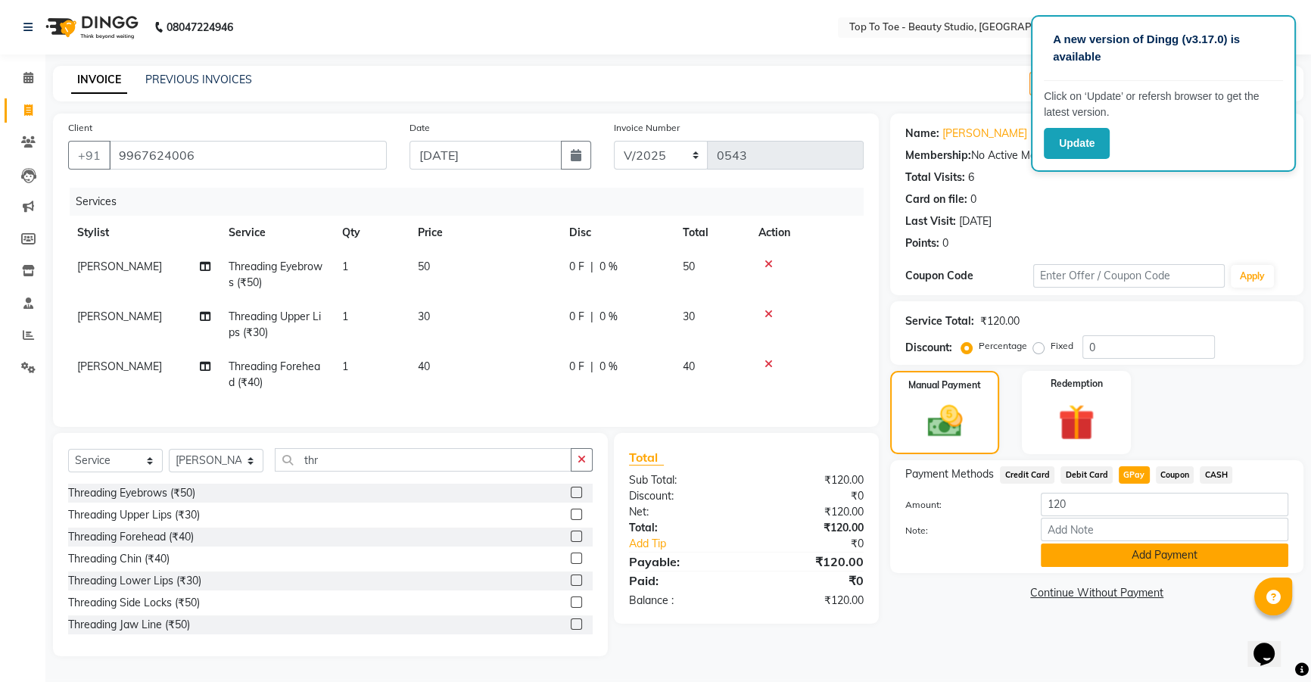
click at [1138, 545] on button "Add Payment" at bounding box center [1163, 554] width 247 height 23
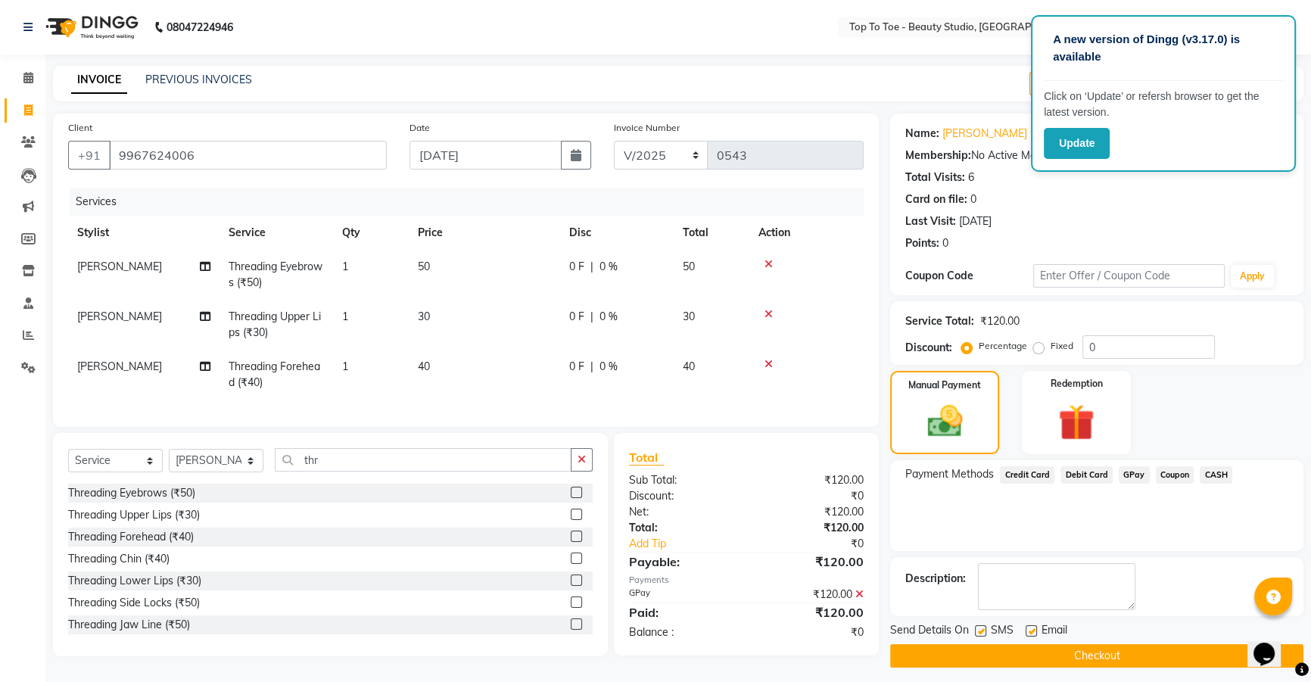
click at [978, 629] on label at bounding box center [980, 630] width 11 height 11
click at [978, 629] on input "checkbox" at bounding box center [980, 632] width 10 height 10
checkbox input "false"
click at [990, 646] on button "Checkout" at bounding box center [1096, 655] width 413 height 23
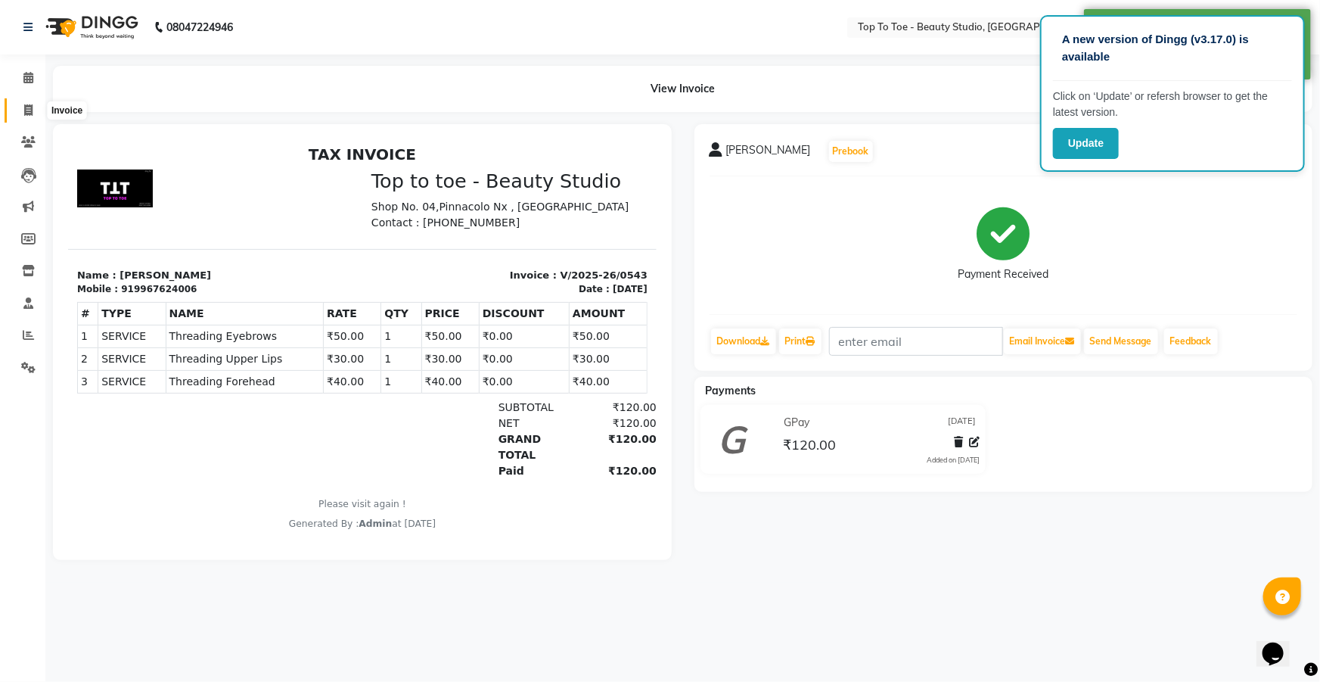
click at [32, 107] on icon at bounding box center [28, 109] width 8 height 11
select select "7233"
select select "service"
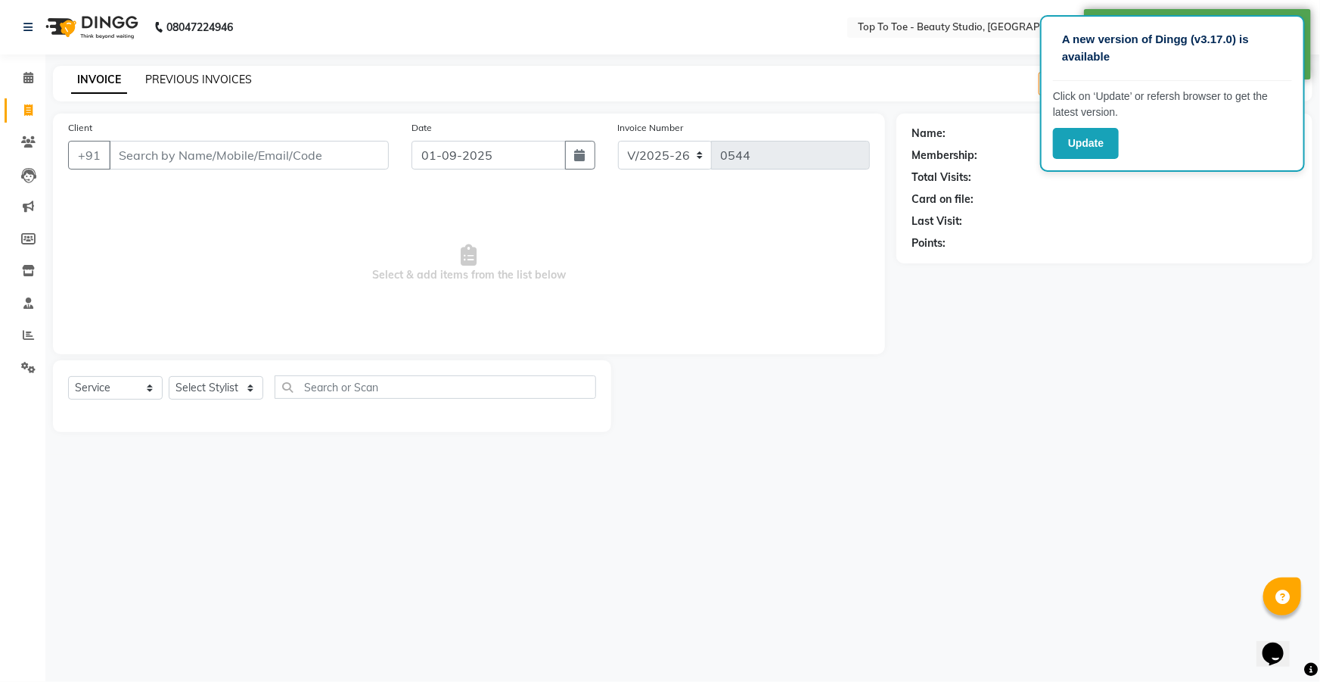
click at [188, 79] on link "PREVIOUS INVOICES" at bounding box center [198, 80] width 107 height 14
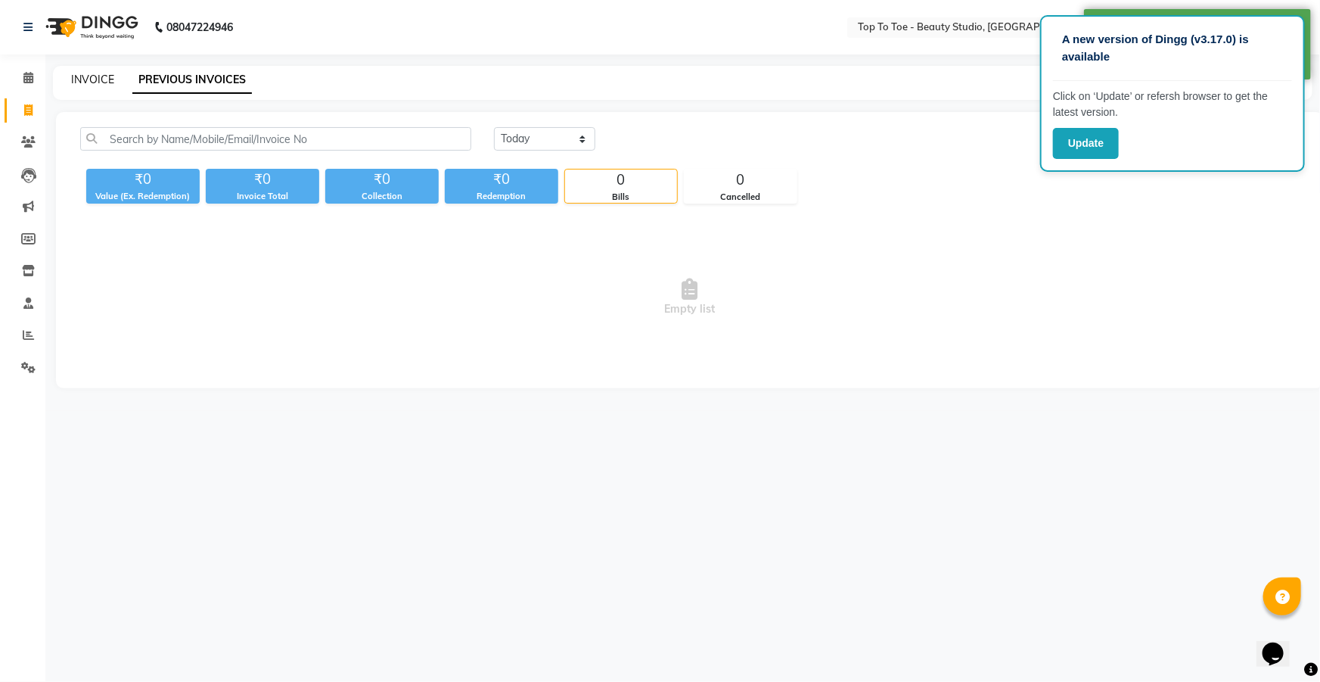
click at [85, 73] on link "INVOICE" at bounding box center [92, 80] width 43 height 14
select select "7233"
select select "service"
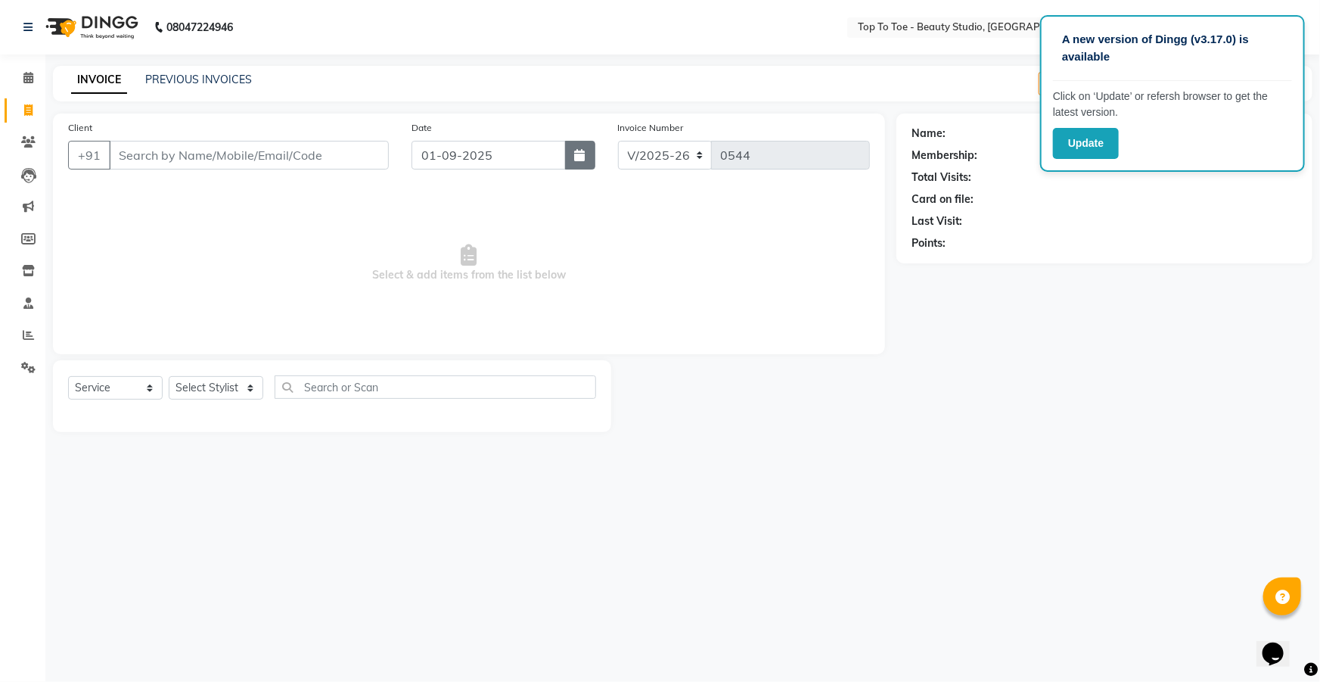
click at [571, 155] on button "button" at bounding box center [580, 155] width 30 height 29
select select "9"
select select "2025"
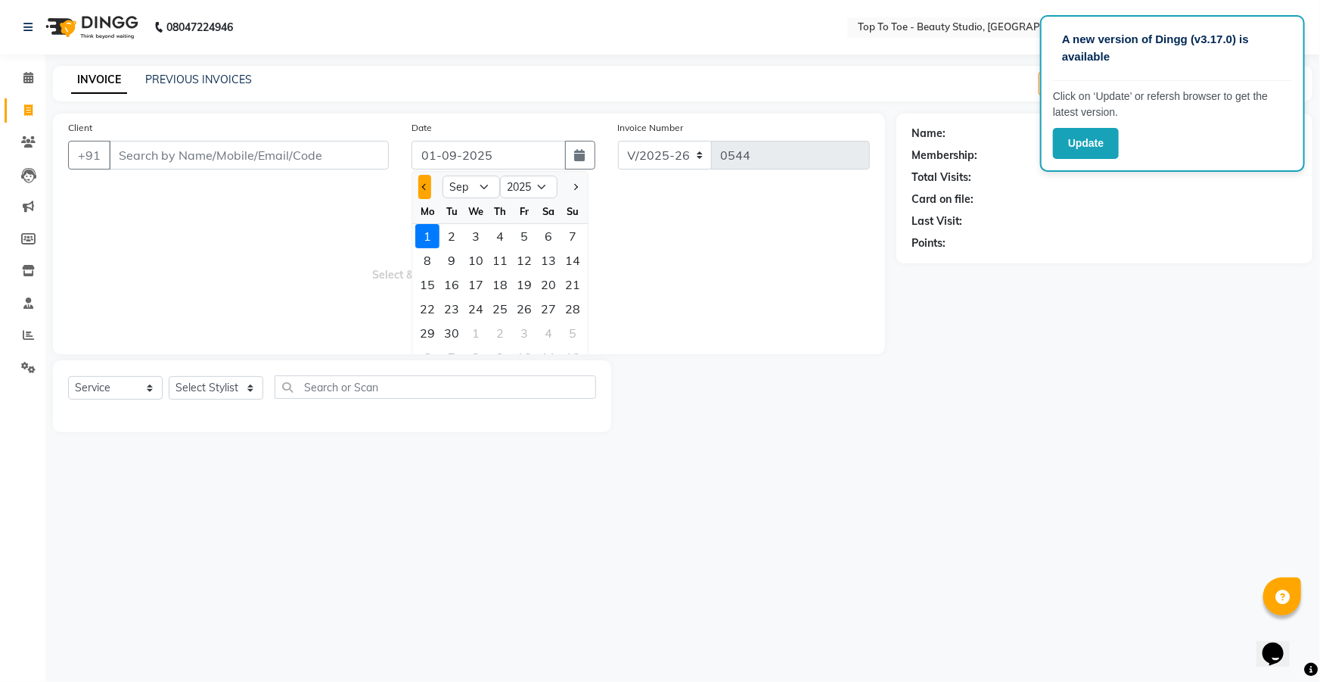
click at [425, 188] on span "Previous month" at bounding box center [425, 187] width 6 height 6
select select "8"
click at [553, 334] on div "30" at bounding box center [549, 333] width 24 height 24
type input "30-08-2025"
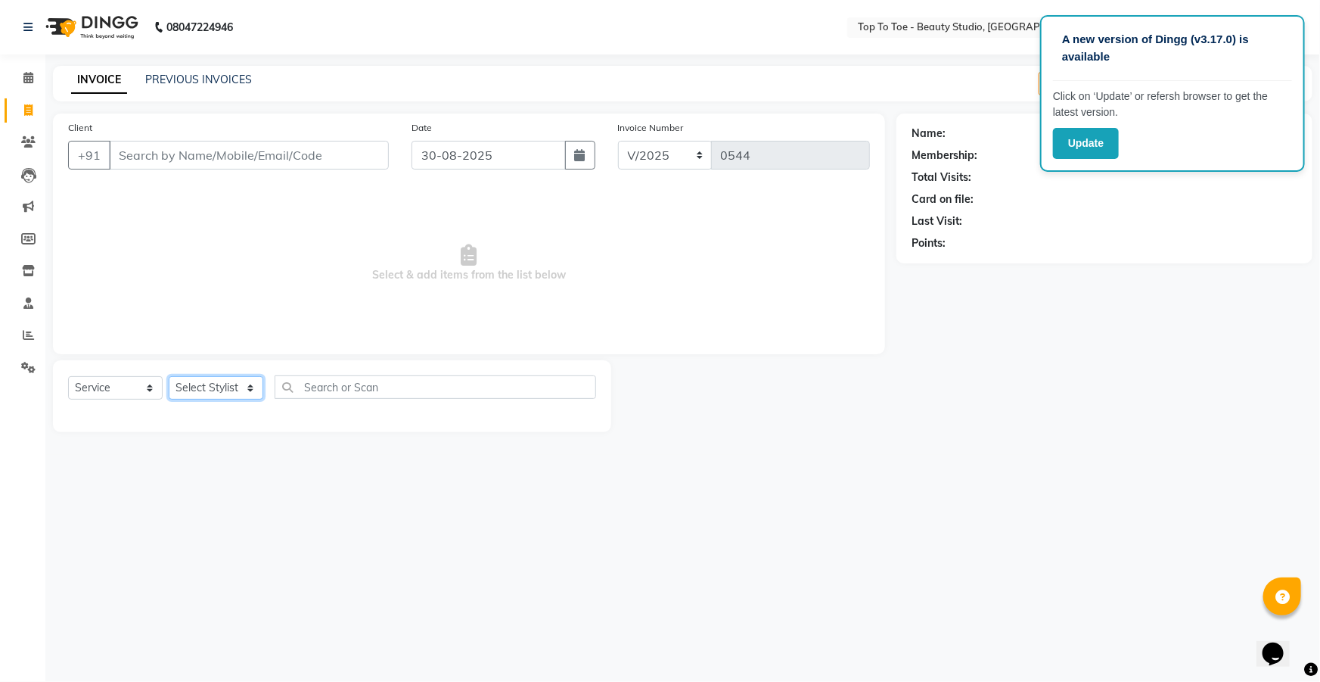
click at [222, 391] on select "Select Stylist [PERSON_NAME] [PERSON_NAME] [PERSON_NAME] [PERSON_NAME]" at bounding box center [216, 387] width 95 height 23
click at [565, 159] on button "button" at bounding box center [580, 155] width 30 height 29
select select "8"
select select "2025"
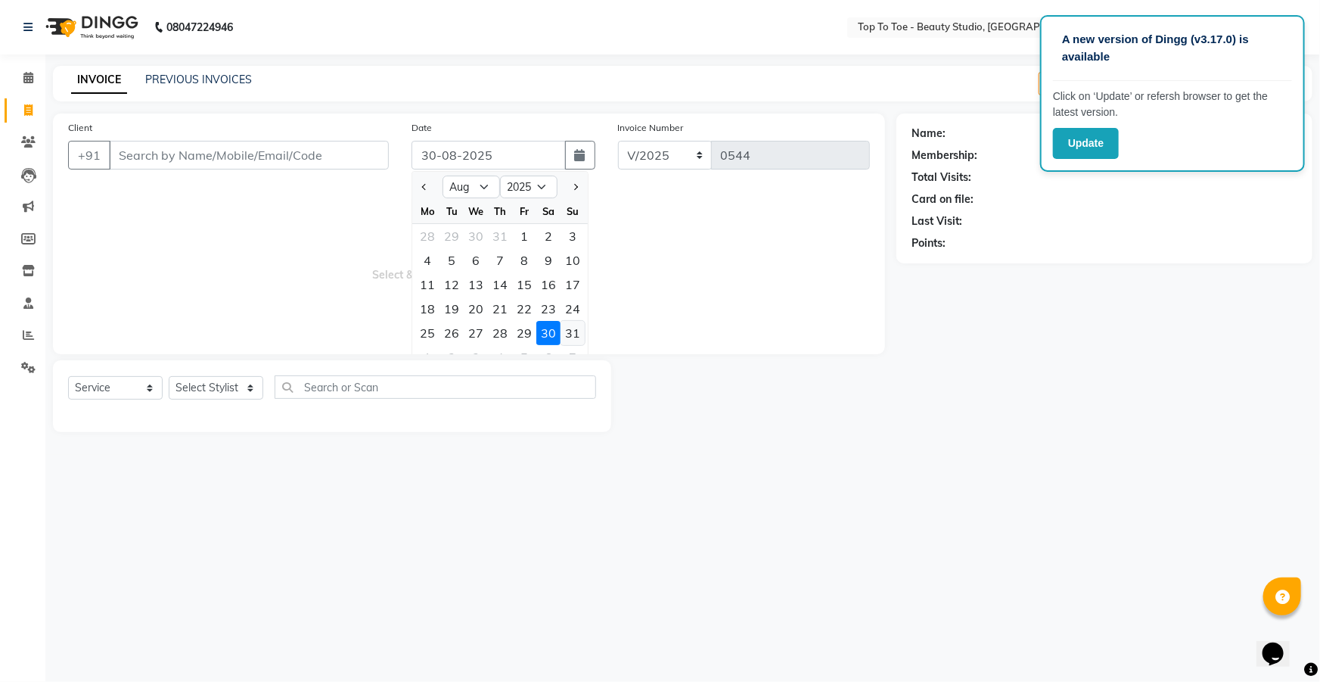
click at [569, 331] on div "31" at bounding box center [573, 333] width 24 height 24
type input "31-08-2025"
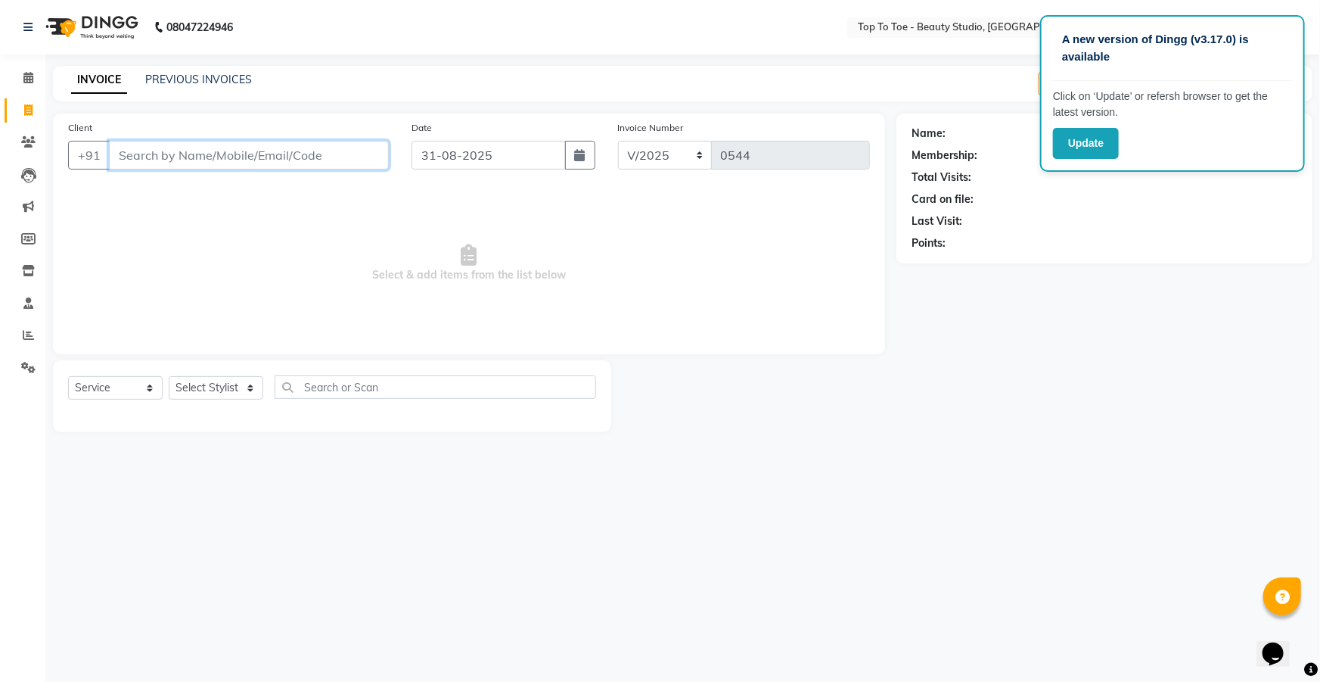
click at [218, 150] on input "Client" at bounding box center [249, 155] width 280 height 29
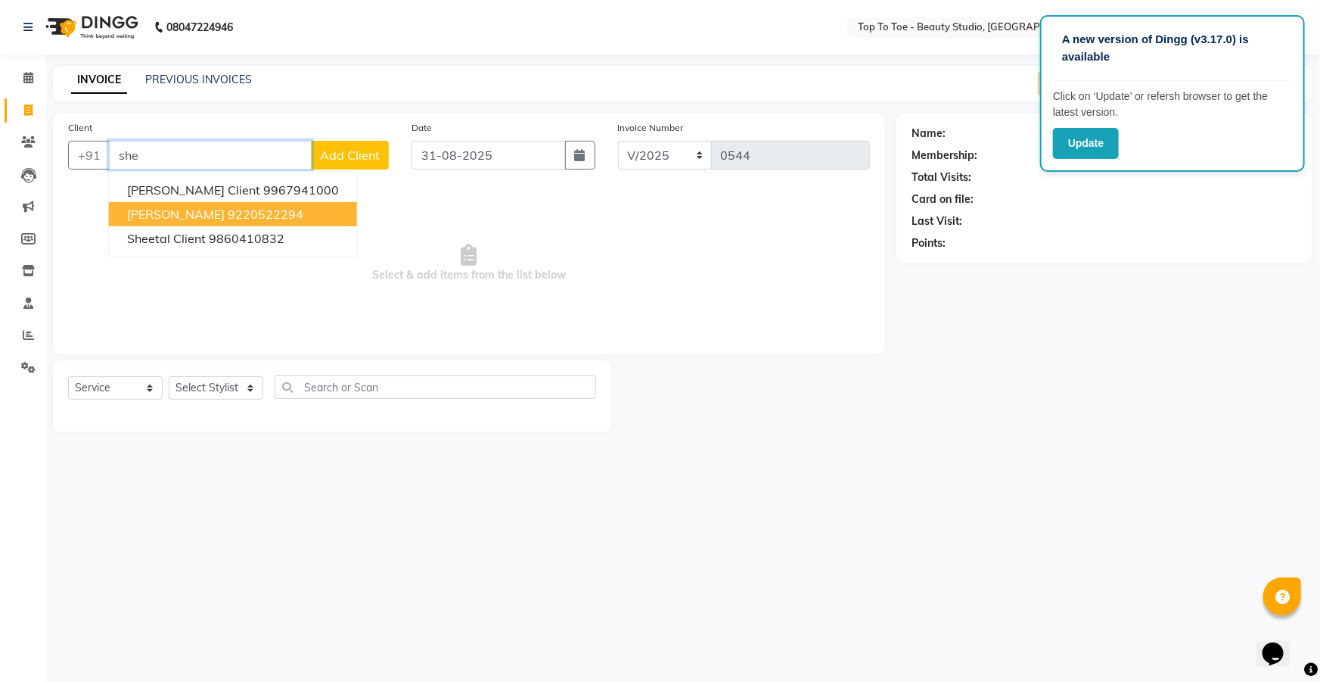
click at [169, 208] on span "Shelly Clint" at bounding box center [176, 214] width 98 height 15
type input "9220522294"
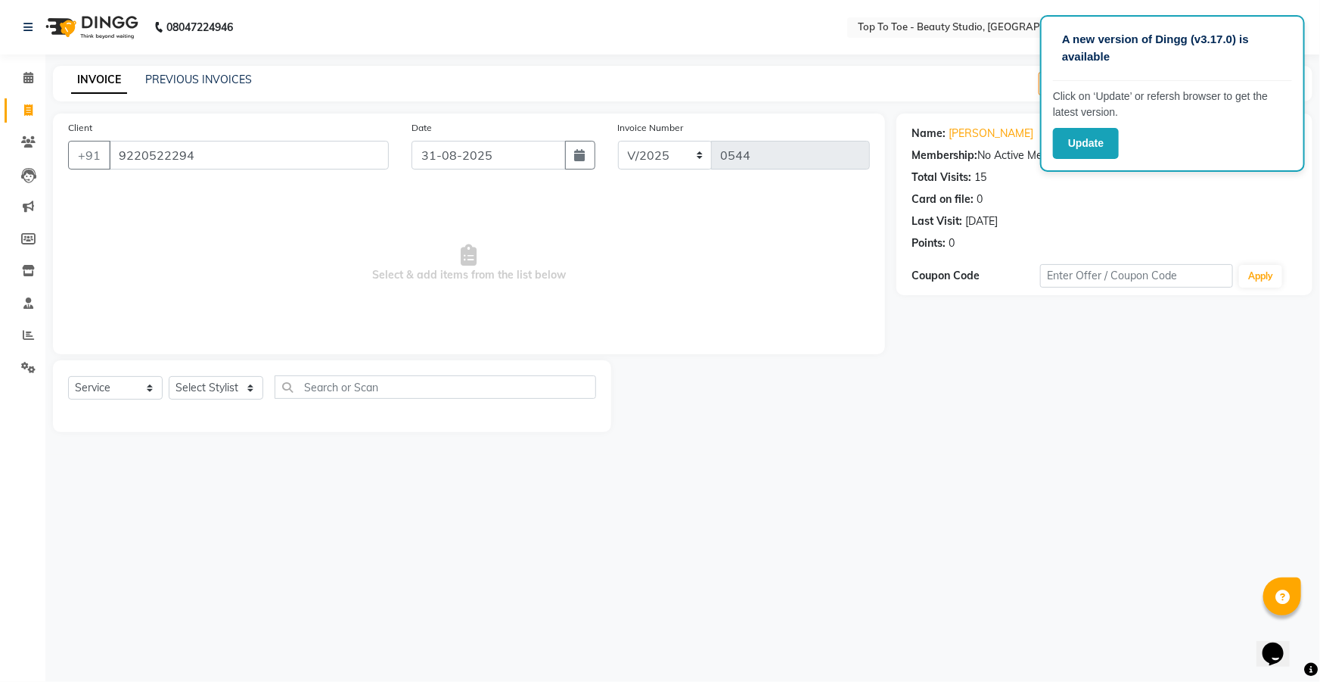
click at [221, 375] on div "Select Service Product Membership Package Voucher Prepaid Gift Card Select Styl…" at bounding box center [332, 393] width 528 height 36
click at [219, 386] on select "Select Stylist [PERSON_NAME] [PERSON_NAME] [PERSON_NAME] [PERSON_NAME]" at bounding box center [216, 387] width 95 height 23
select select "62094"
click at [169, 376] on select "Select Stylist [PERSON_NAME] [PERSON_NAME] [PERSON_NAME] [PERSON_NAME]" at bounding box center [216, 387] width 95 height 23
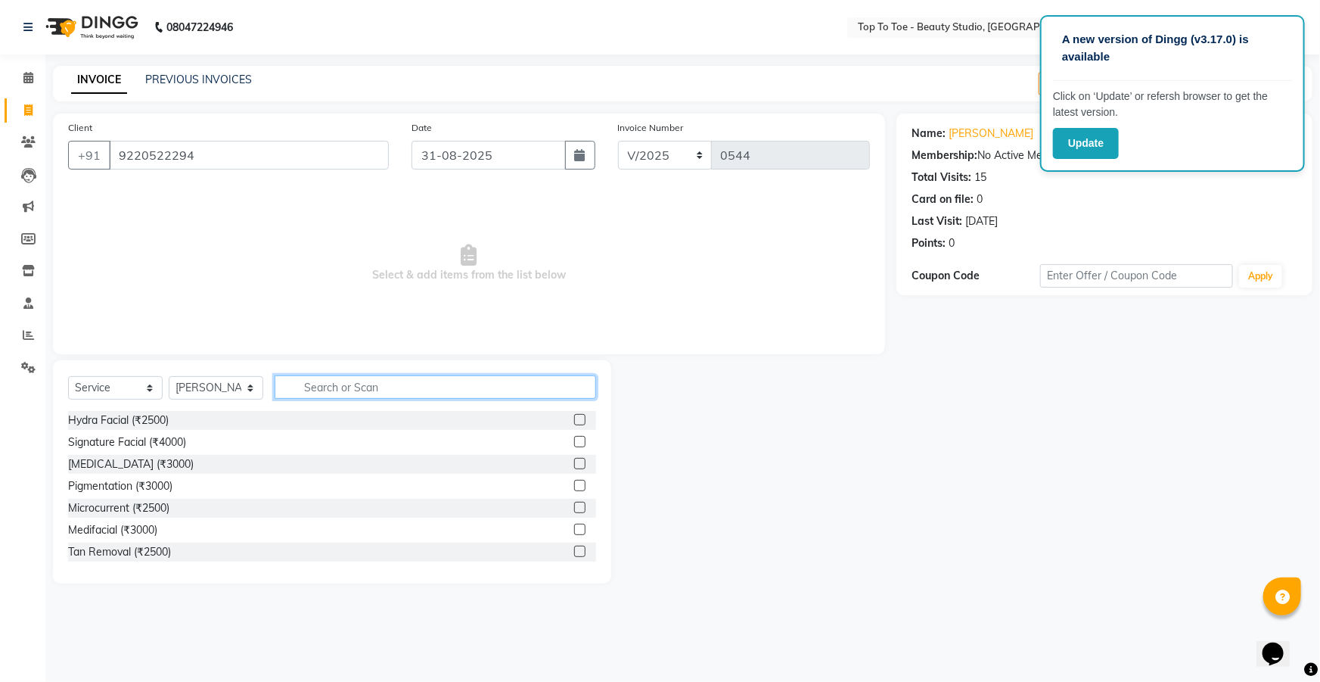
click at [334, 390] on input "text" at bounding box center [436, 386] width 322 height 23
type input "thr"
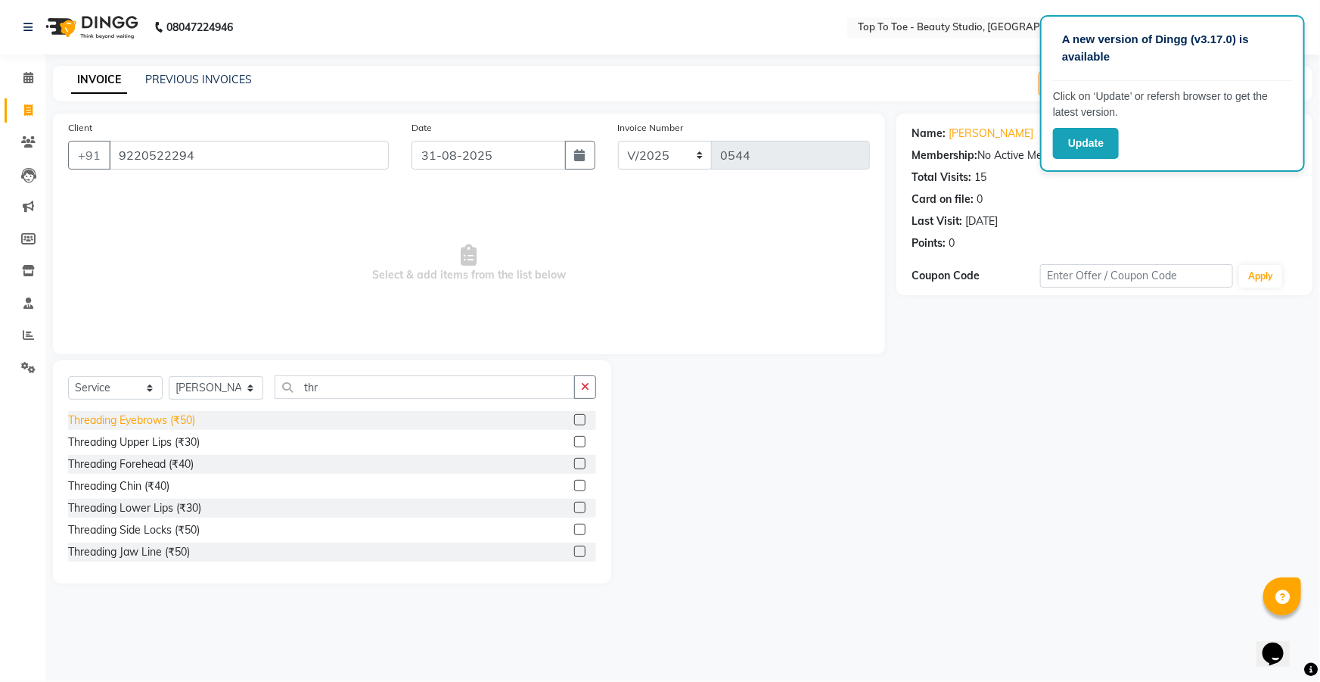
click at [111, 418] on div "Threading Eyebrows (₹50)" at bounding box center [131, 420] width 127 height 16
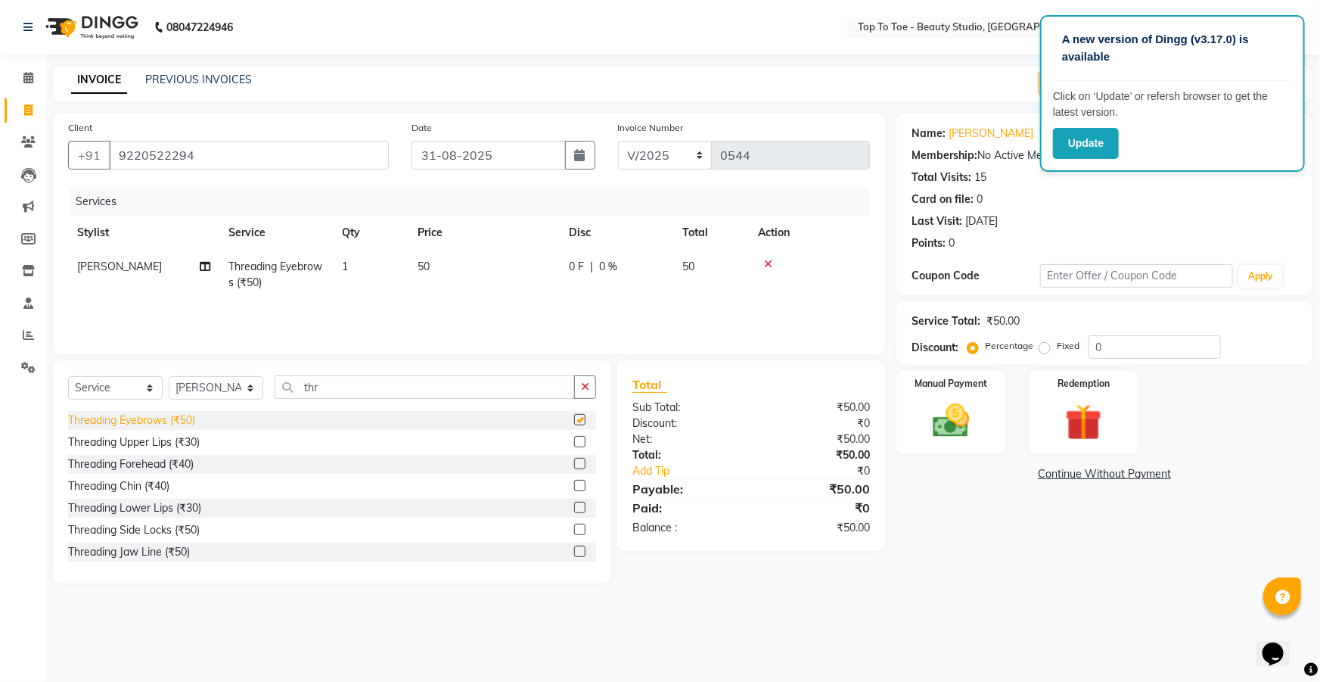
checkbox input "false"
click at [114, 444] on div "Threading Upper Lips (₹30)" at bounding box center [134, 442] width 132 height 16
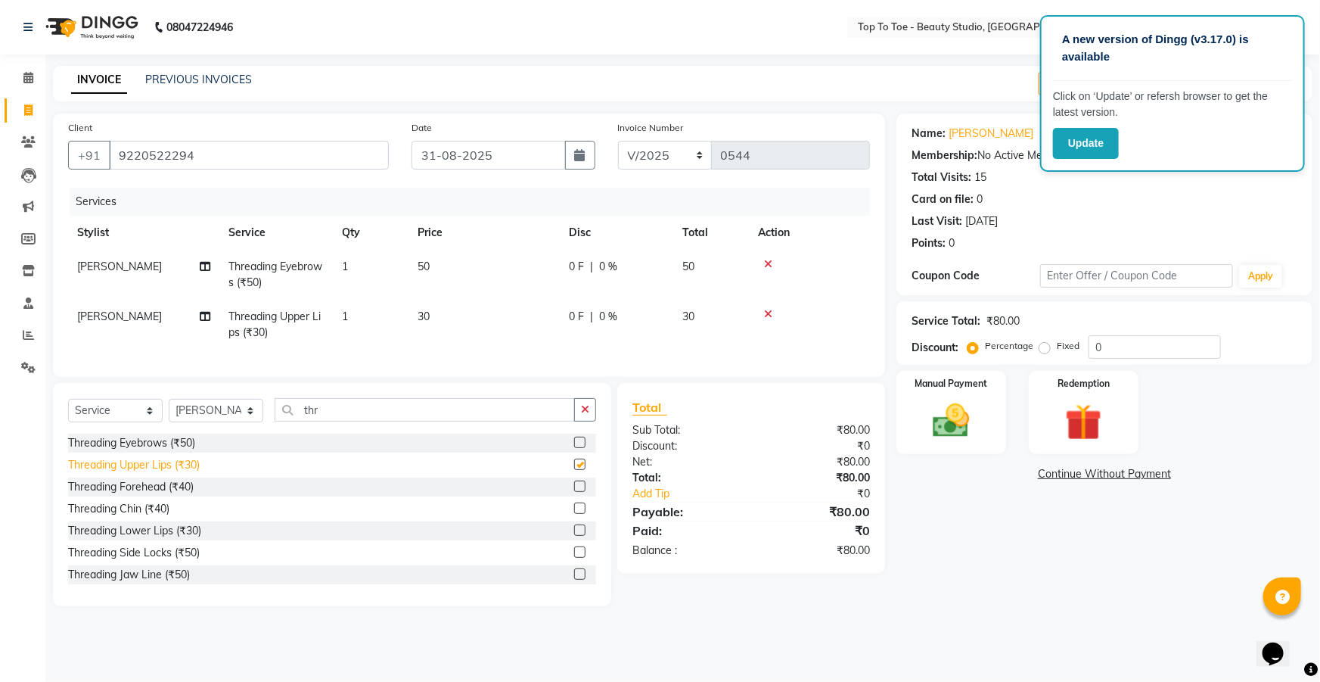
checkbox input "false"
click at [950, 430] on img at bounding box center [952, 421] width 62 height 44
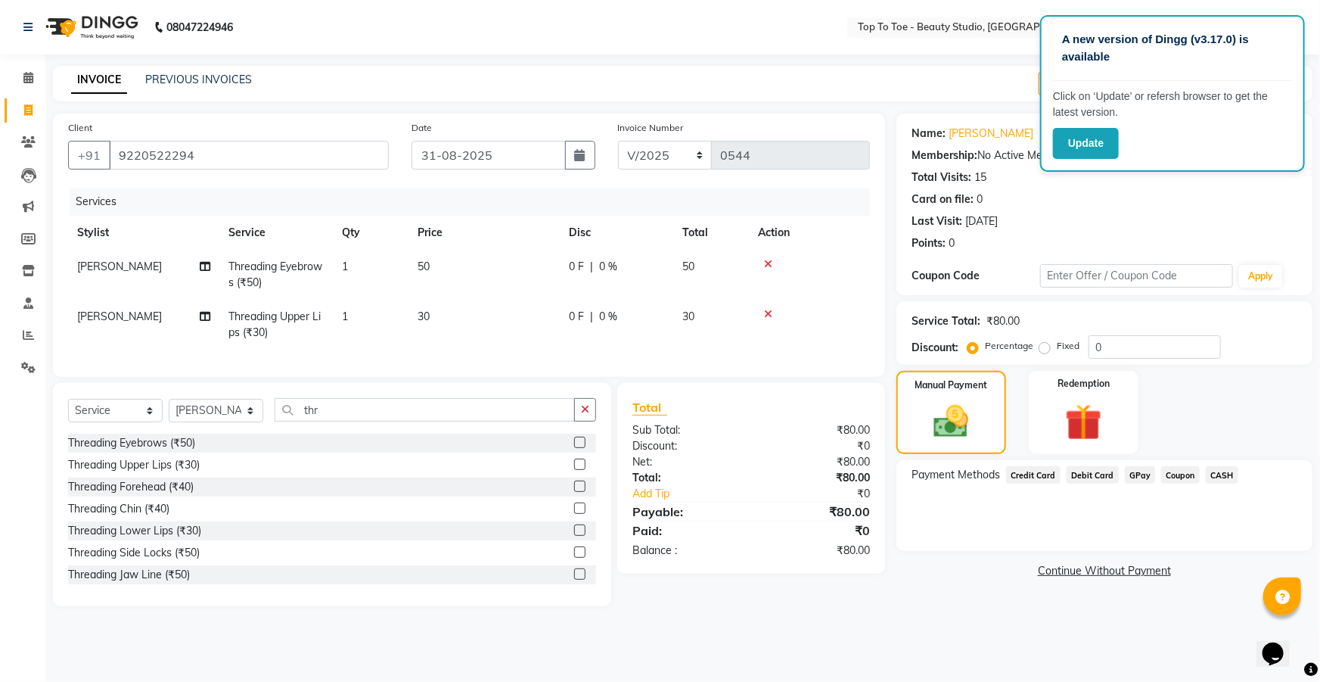
click at [1134, 474] on span "GPay" at bounding box center [1140, 474] width 31 height 17
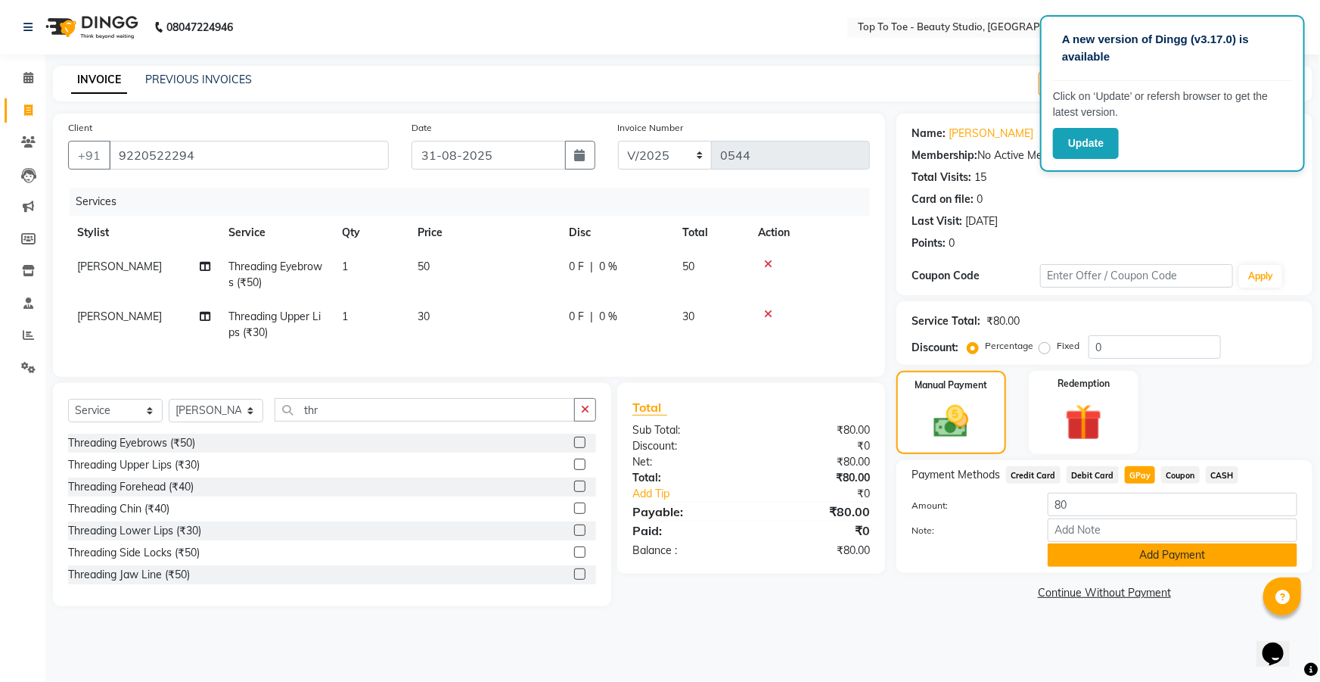
click at [1104, 556] on button "Add Payment" at bounding box center [1173, 554] width 250 height 23
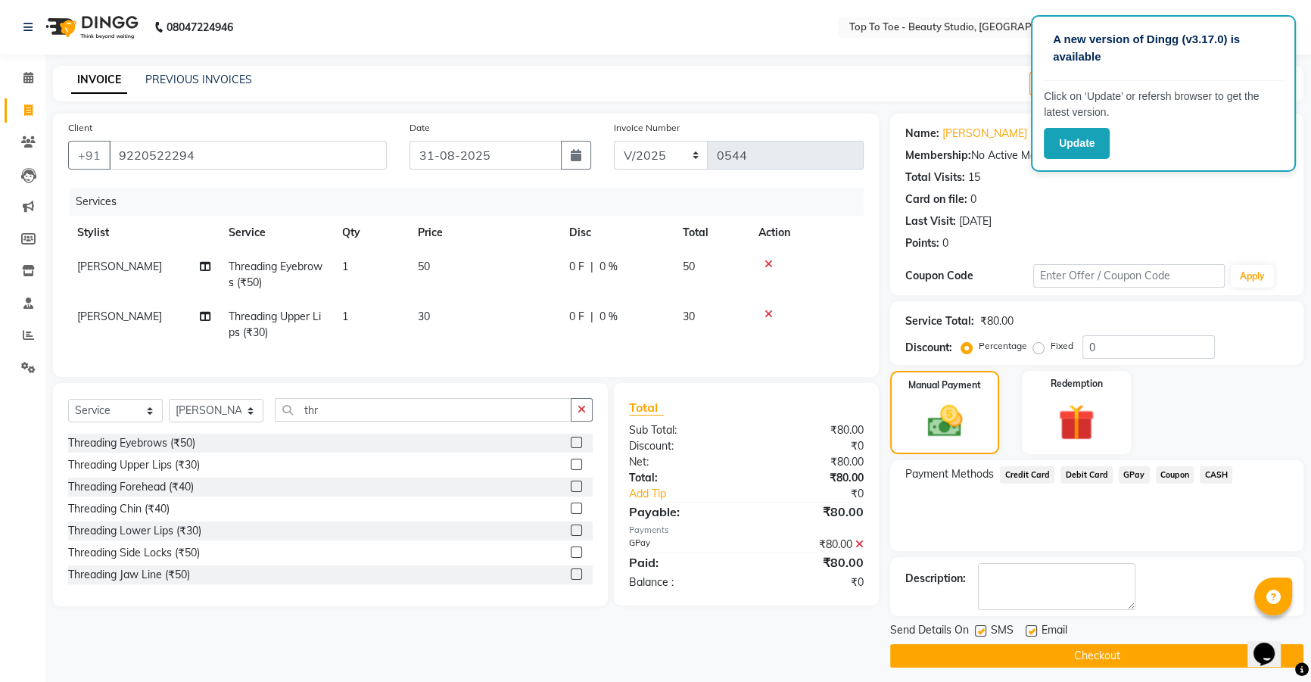
click at [978, 627] on label at bounding box center [980, 630] width 11 height 11
click at [978, 627] on input "checkbox" at bounding box center [980, 632] width 10 height 10
checkbox input "false"
click at [1001, 647] on button "Checkout" at bounding box center [1096, 655] width 413 height 23
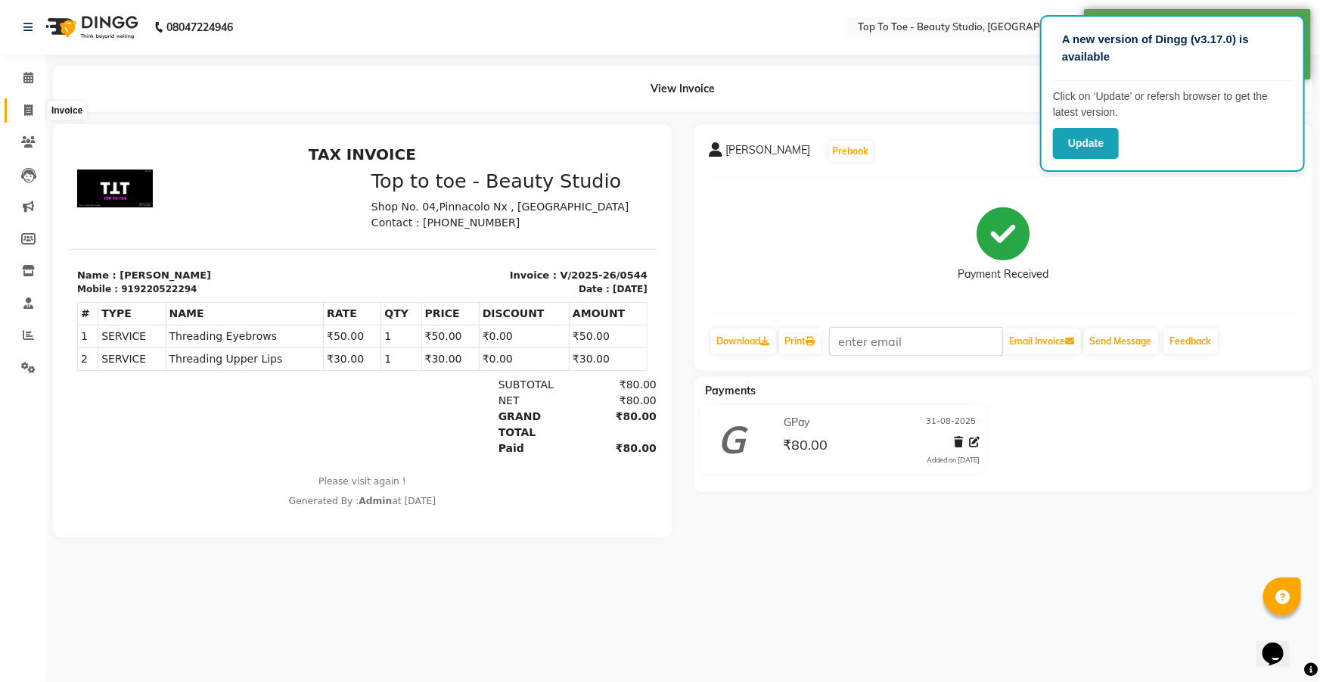
click at [24, 111] on icon at bounding box center [28, 109] width 8 height 11
select select "service"
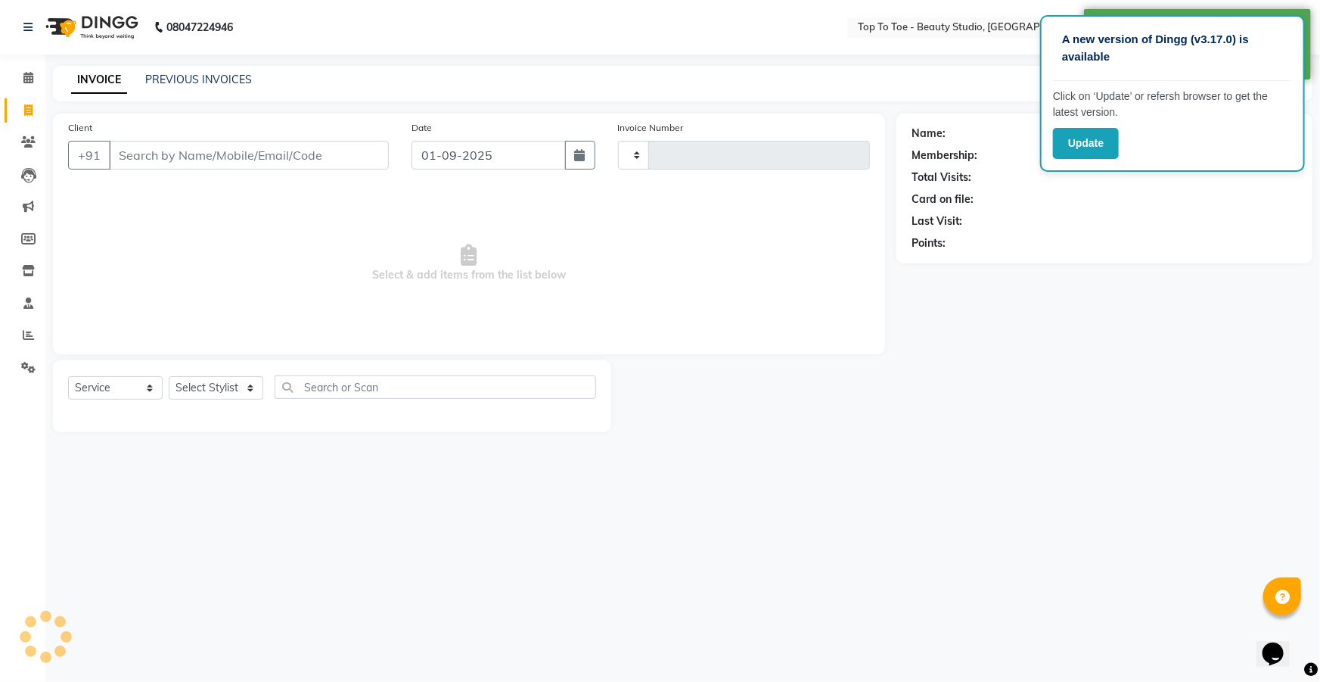
type input "0545"
select select "7233"
click at [174, 165] on input "Client" at bounding box center [249, 155] width 280 height 29
click at [565, 157] on button "button" at bounding box center [580, 155] width 30 height 29
select select "9"
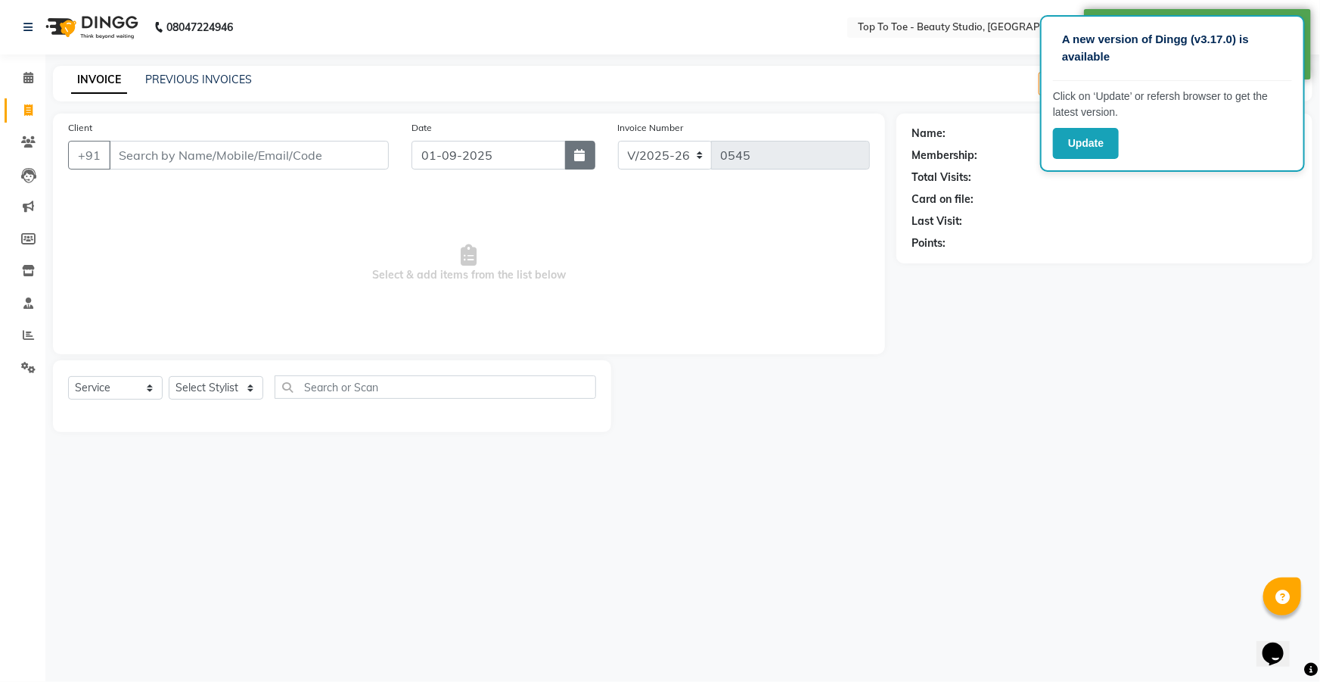
select select "2025"
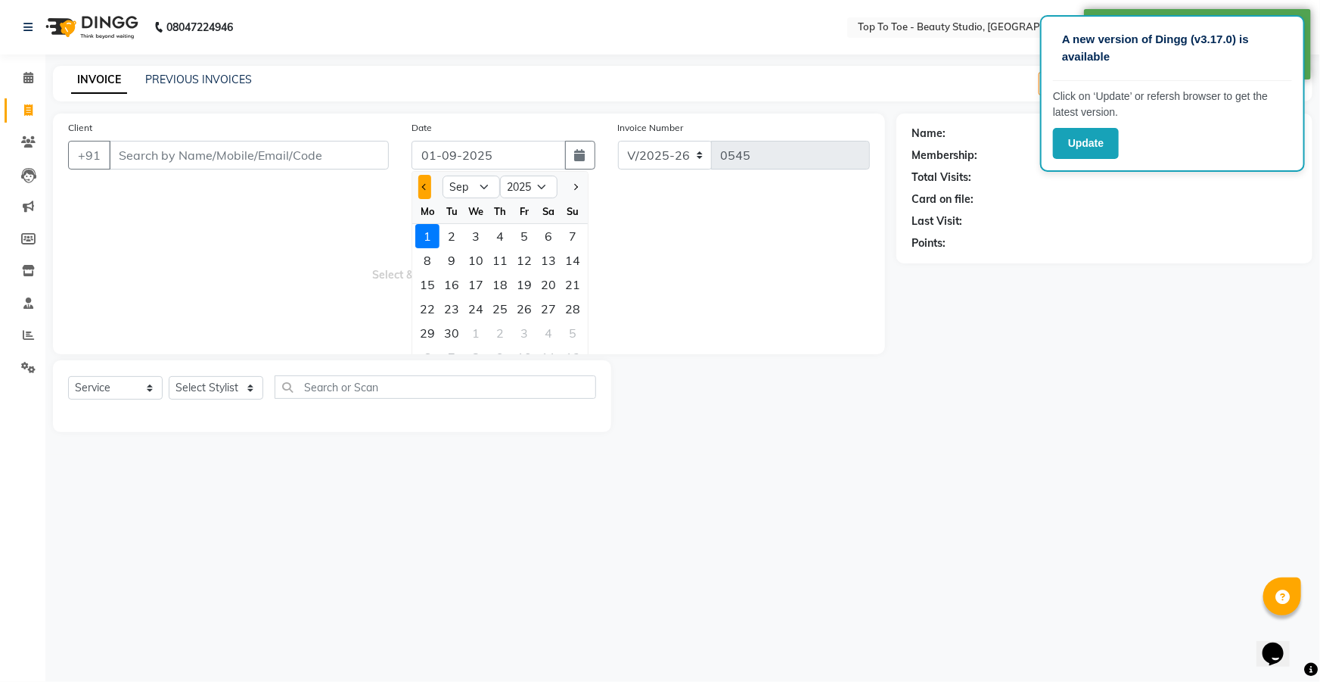
click at [421, 180] on button "Previous month" at bounding box center [424, 187] width 13 height 24
select select "8"
click at [569, 332] on div "31" at bounding box center [573, 333] width 24 height 24
type input "31-08-2025"
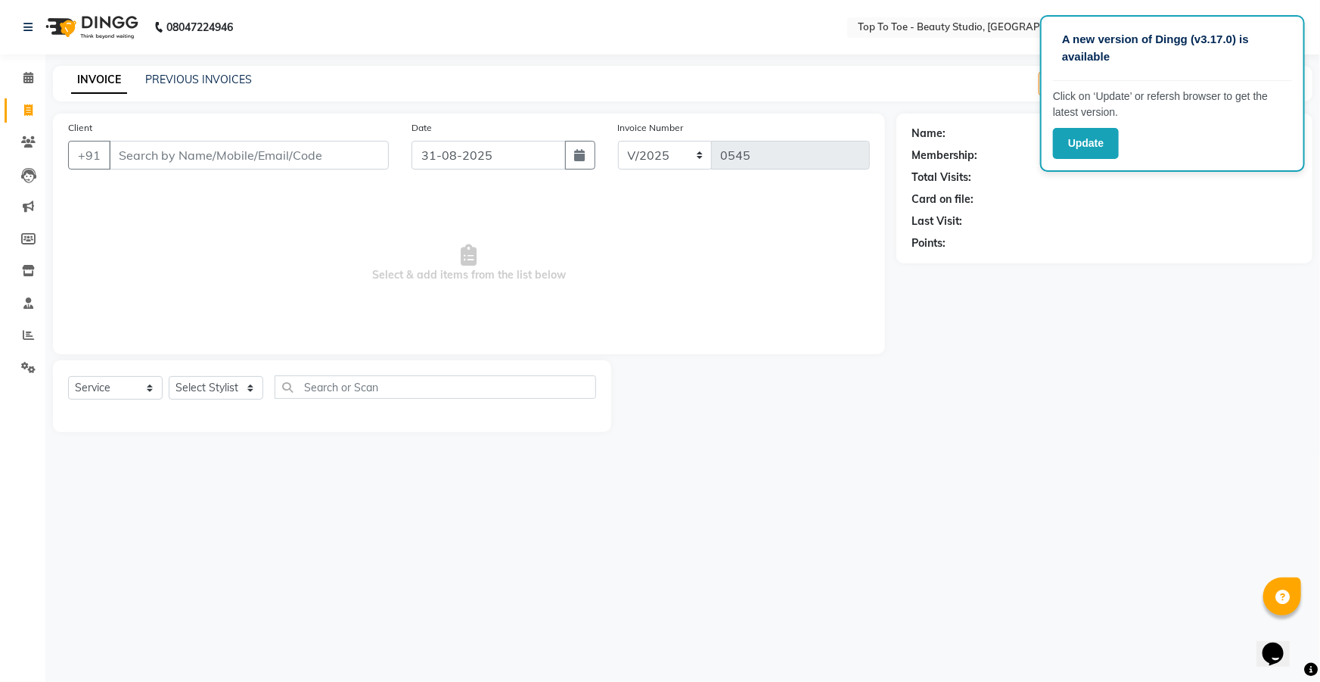
click at [153, 138] on div "Client +91" at bounding box center [229, 151] width 344 height 62
click at [152, 156] on input "Client" at bounding box center [249, 155] width 280 height 29
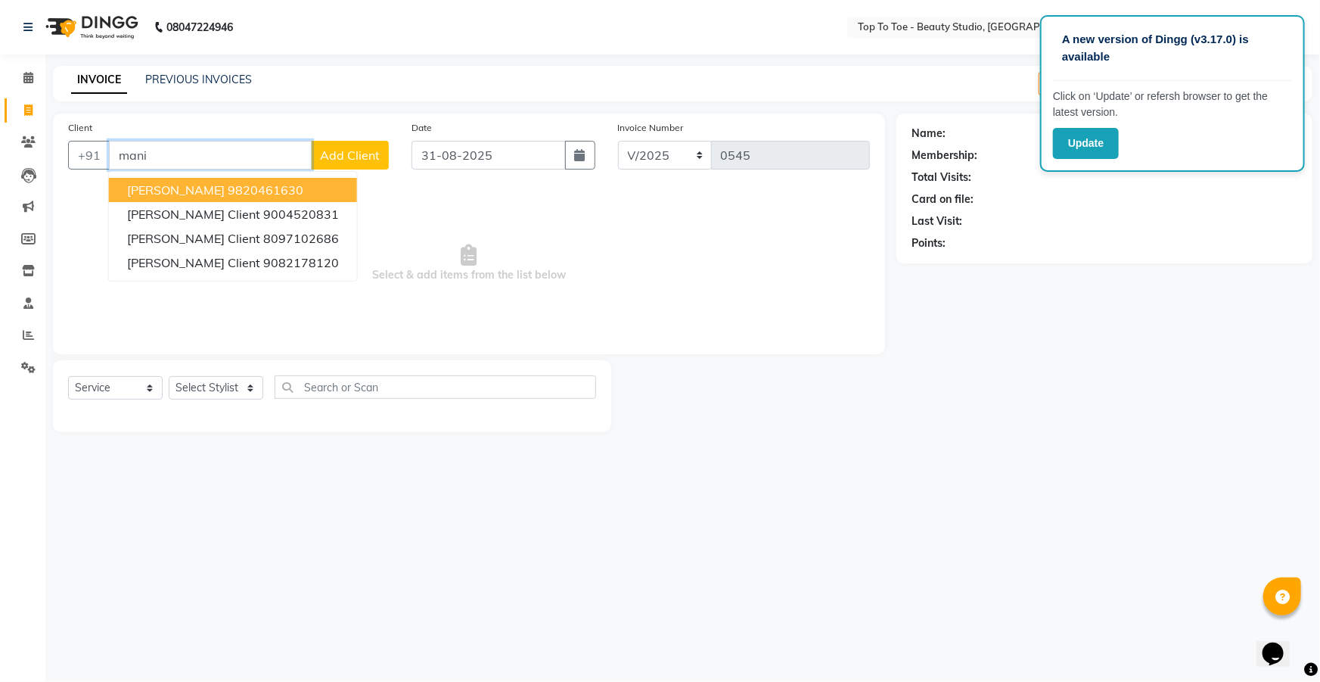
click at [174, 192] on span "MANISHA D'SOUZA" at bounding box center [176, 189] width 98 height 15
type input "9820461630"
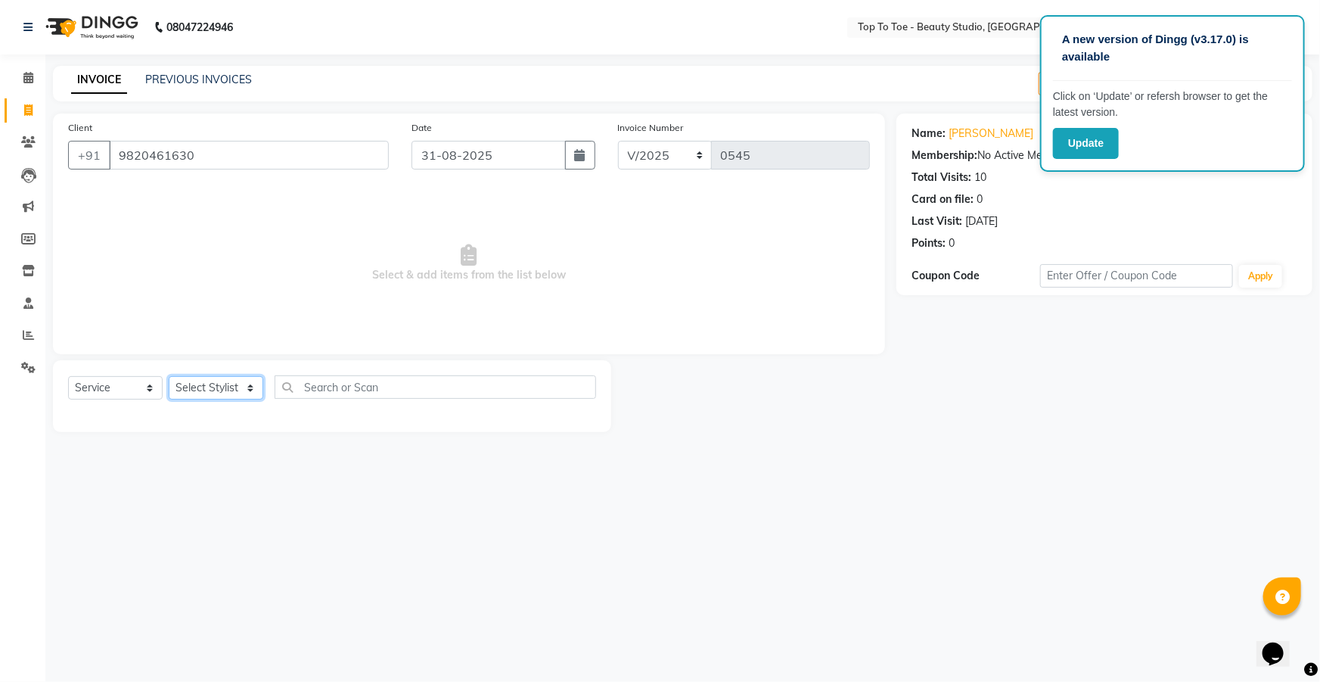
click at [204, 386] on select "Select Stylist [PERSON_NAME] [PERSON_NAME] [PERSON_NAME] [PERSON_NAME]" at bounding box center [216, 387] width 95 height 23
select select "62094"
click at [169, 376] on select "Select Stylist [PERSON_NAME] [PERSON_NAME] [PERSON_NAME] [PERSON_NAME]" at bounding box center [216, 387] width 95 height 23
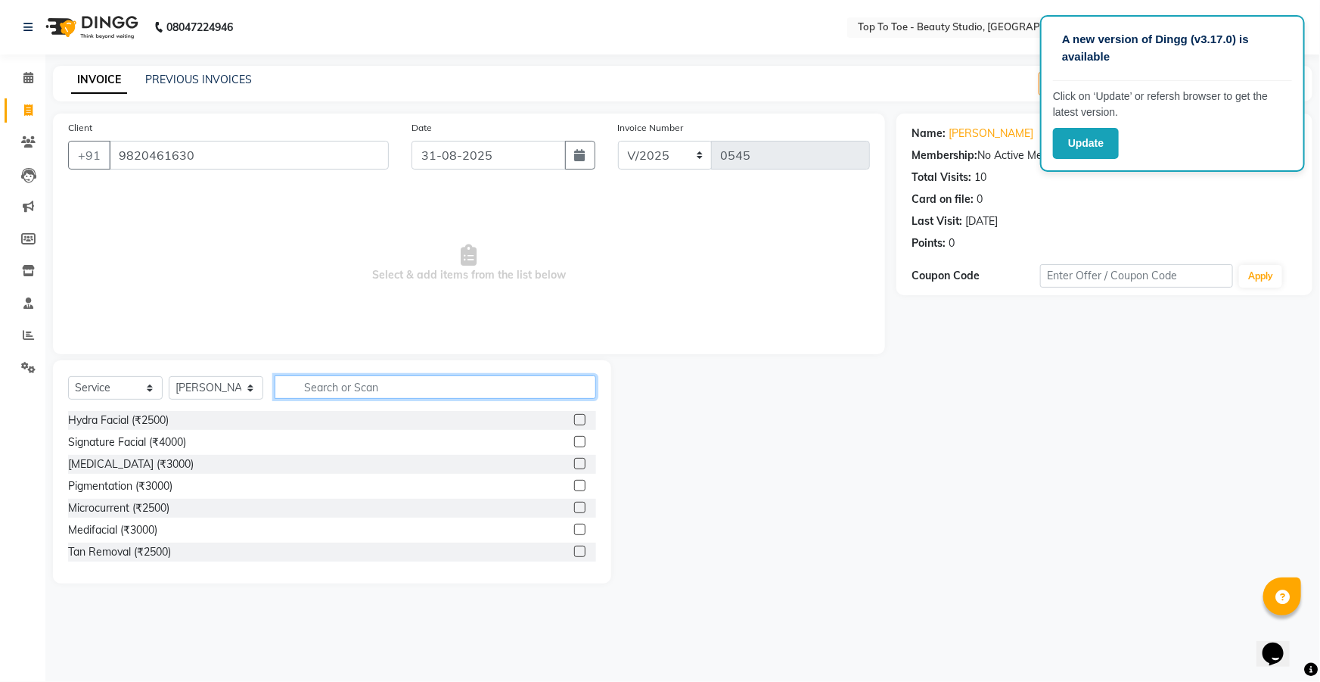
click at [303, 389] on input "text" at bounding box center [436, 386] width 322 height 23
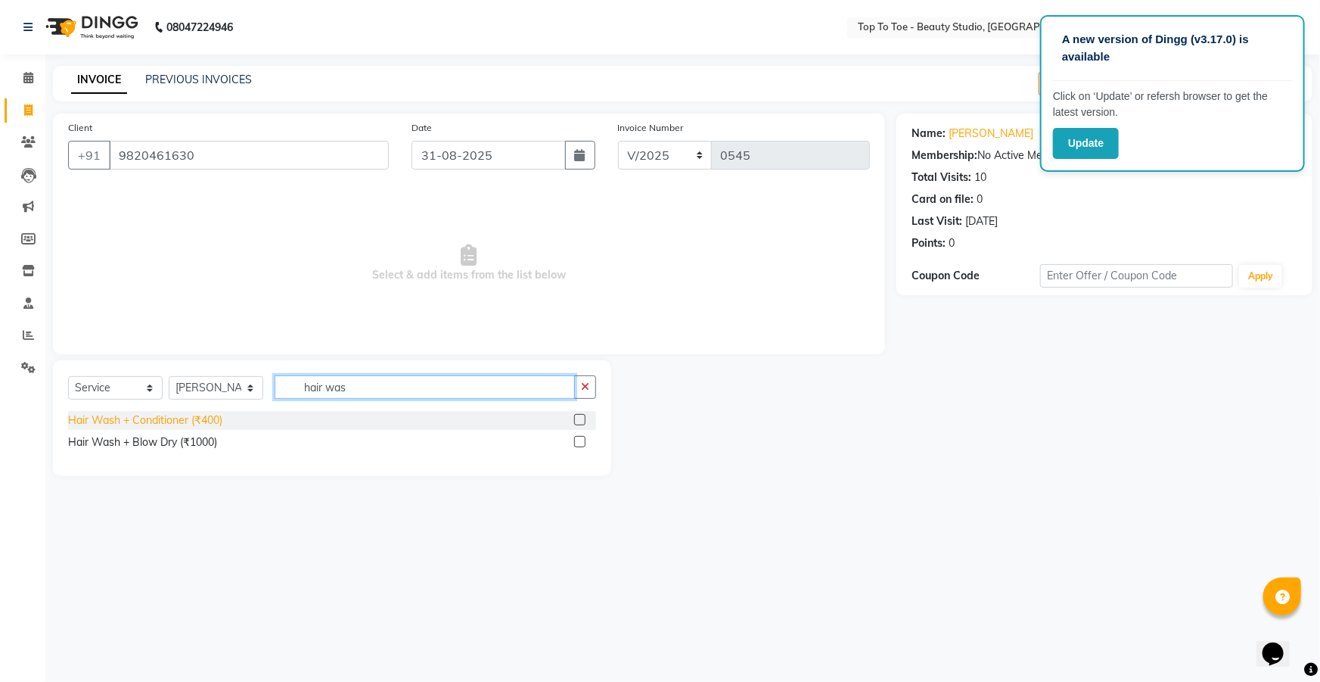
type input "hair was"
click at [133, 424] on div "Hair Wash + Conditioner (₹400)" at bounding box center [145, 420] width 154 height 16
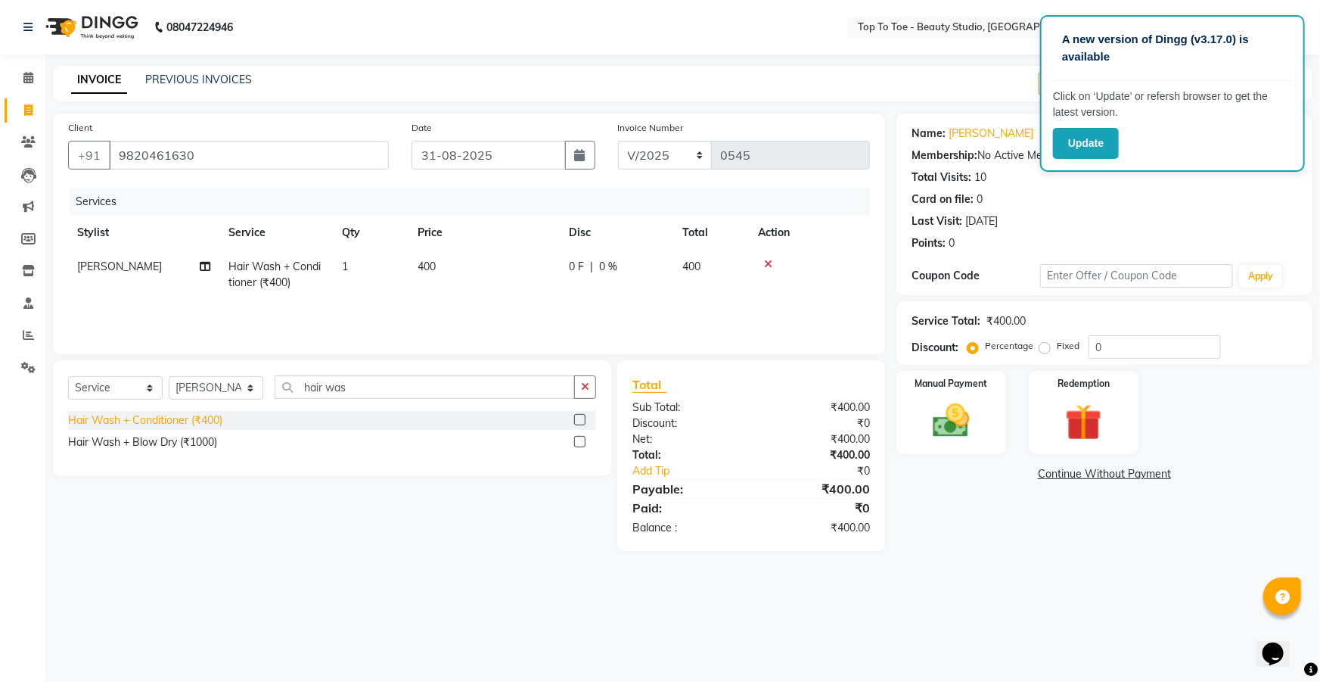
click at [133, 424] on div "Hair Wash + Conditioner (₹400)" at bounding box center [145, 420] width 154 height 16
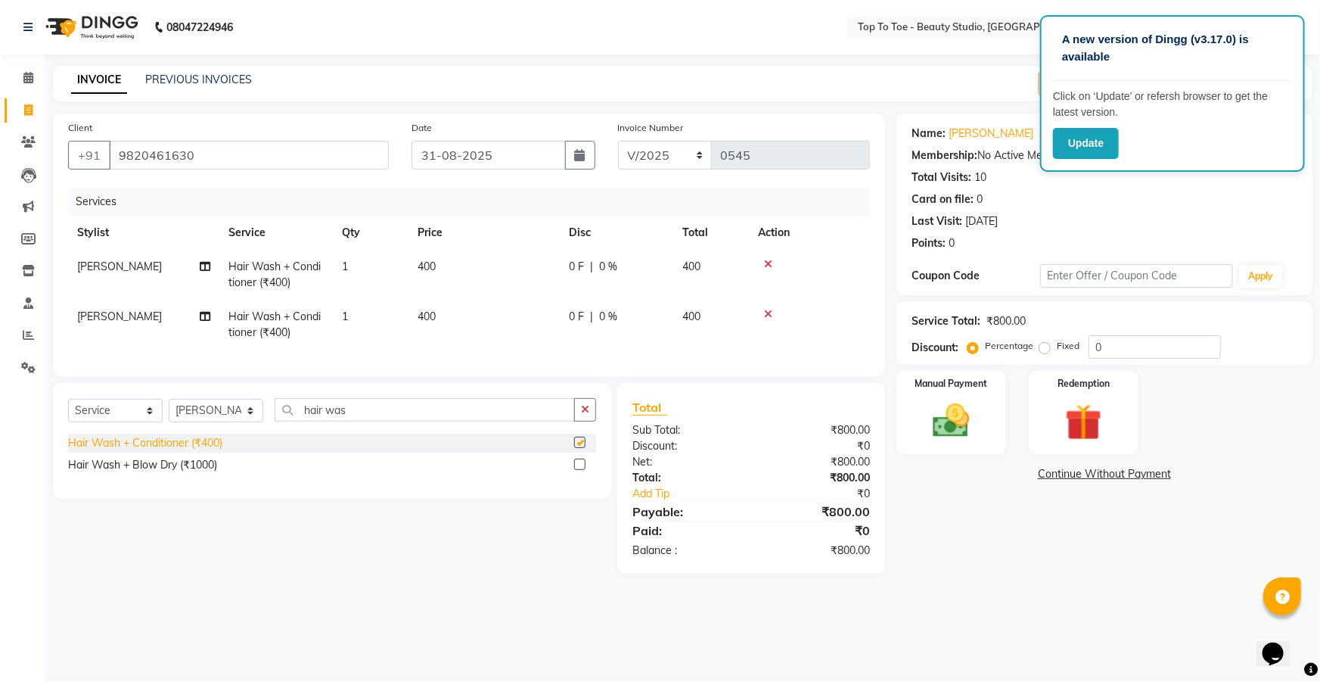
checkbox input "false"
click at [403, 415] on input "hair was" at bounding box center [425, 409] width 300 height 23
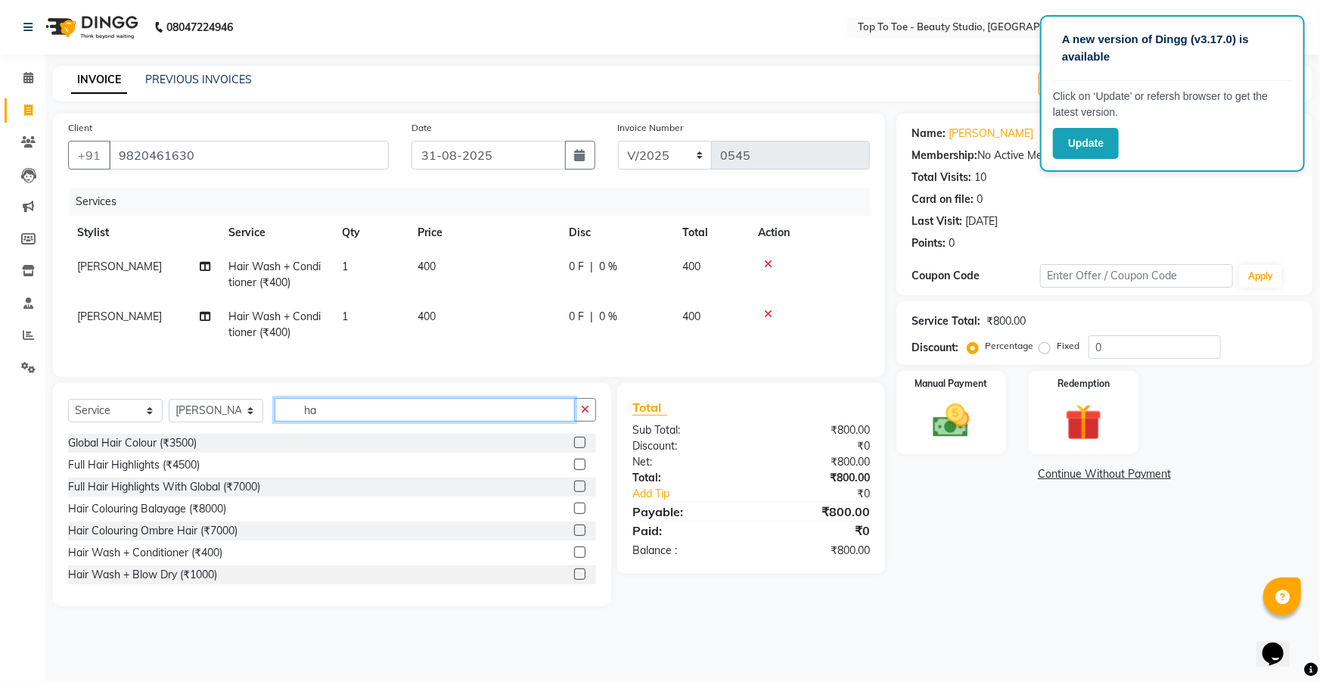
type input "h"
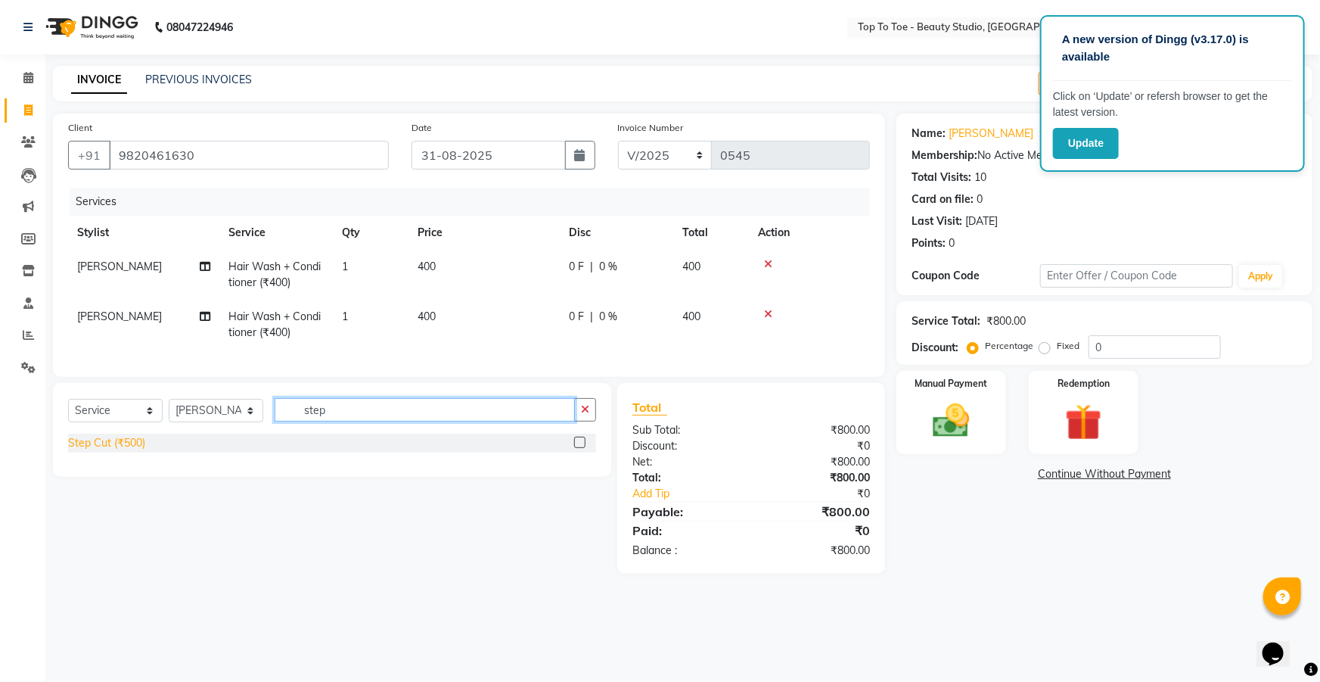
type input "step"
click at [101, 451] on div "Step Cut (₹500)" at bounding box center [106, 443] width 77 height 16
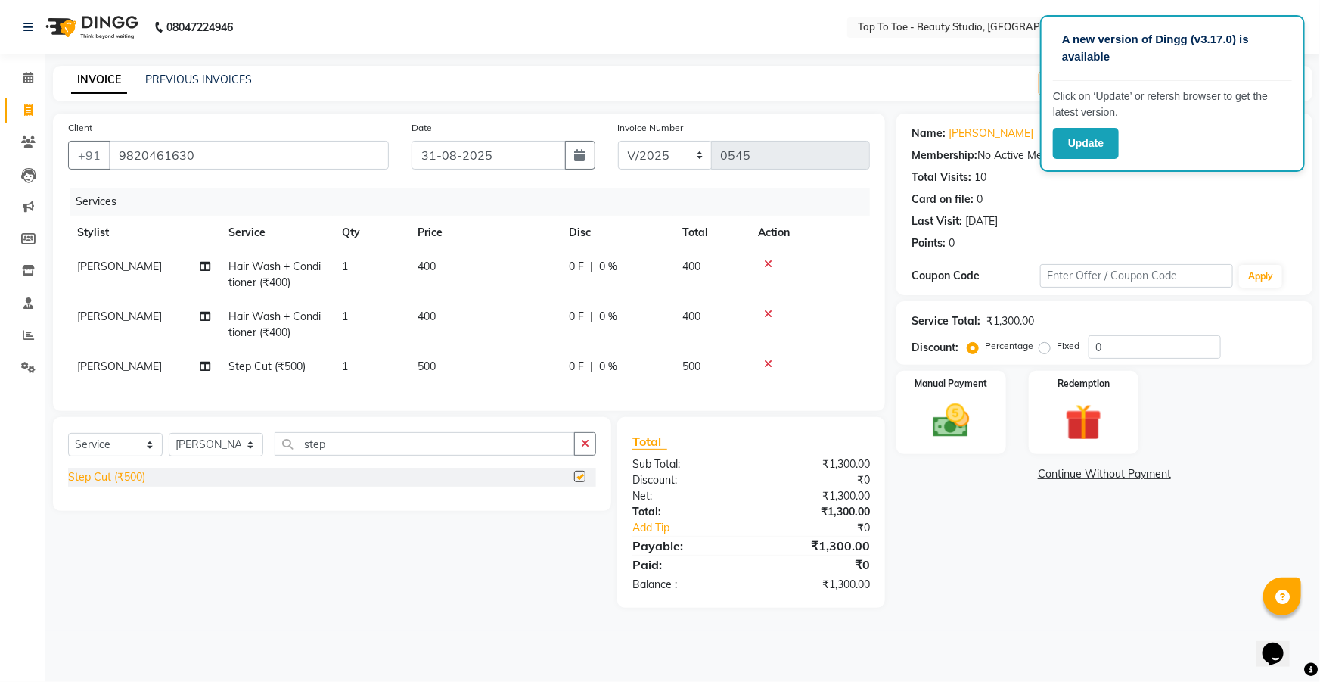
checkbox input "false"
click at [636, 260] on div "0 F | 0 %" at bounding box center [616, 267] width 95 height 16
select select "62094"
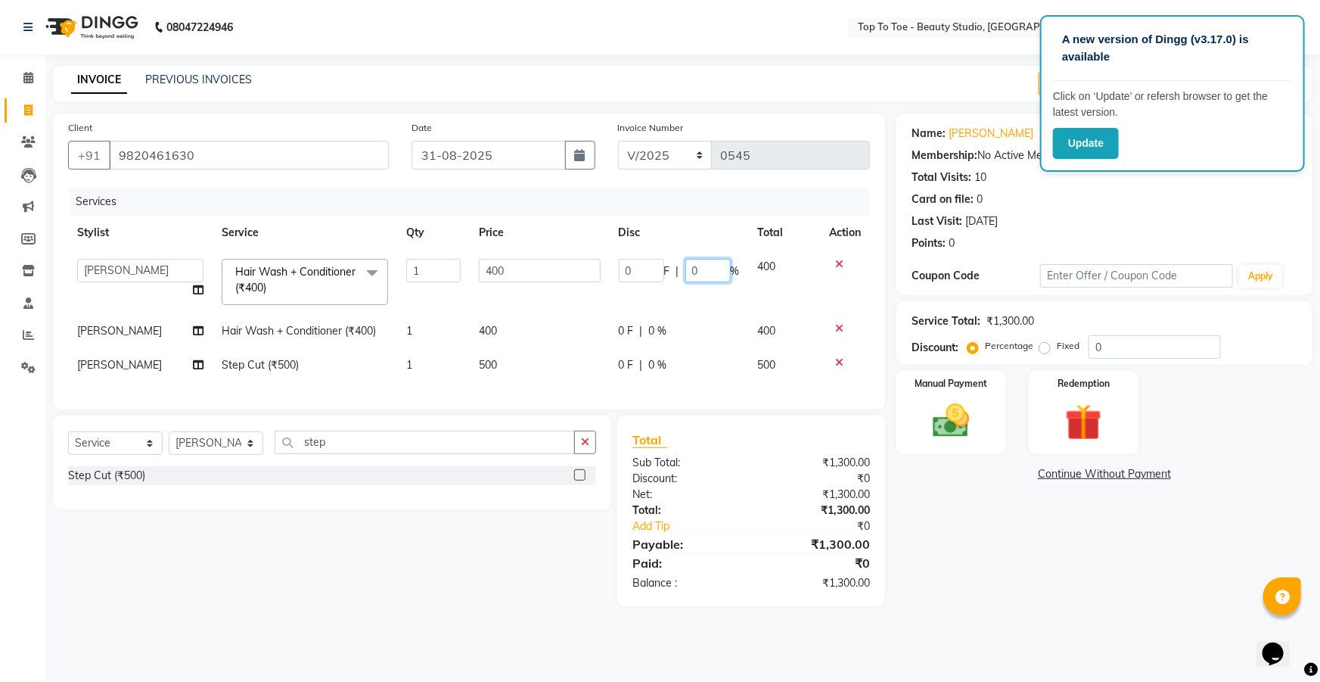
click at [705, 266] on input "0" at bounding box center [708, 270] width 45 height 23
type input "20"
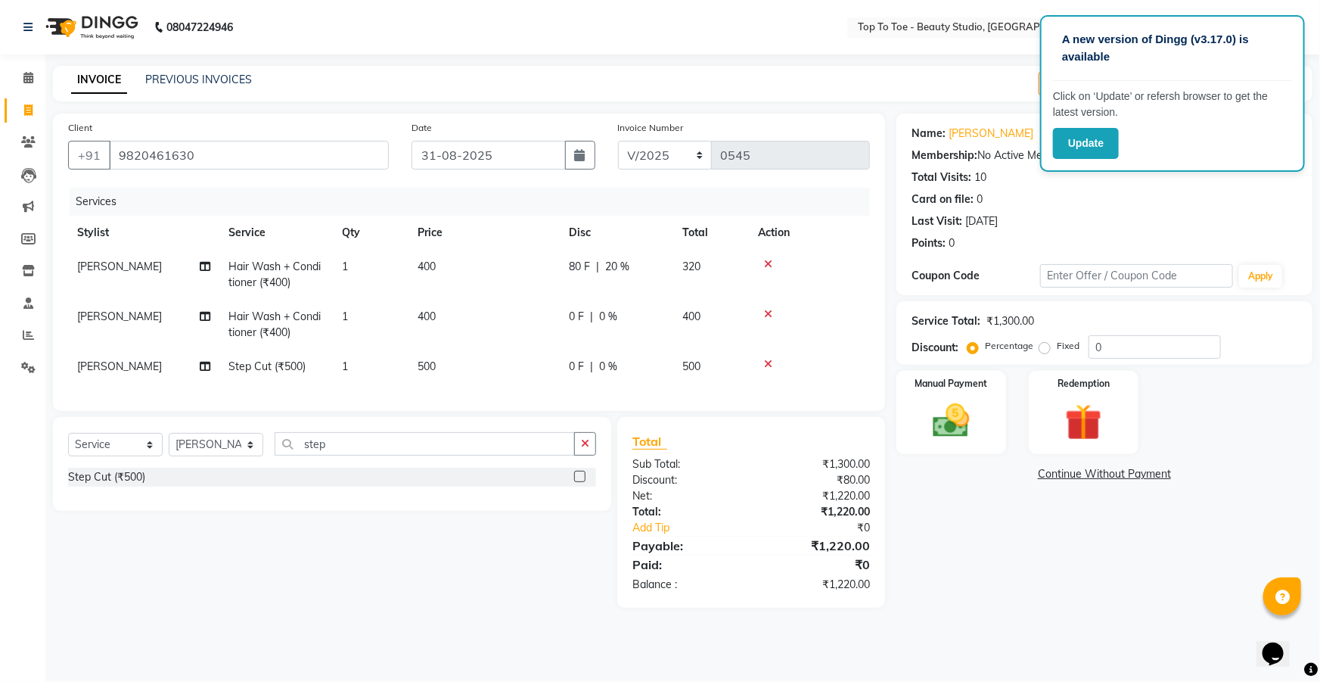
click at [782, 472] on div "₹1,300.00" at bounding box center [816, 464] width 130 height 16
click at [630, 329] on td "0 F | 0 %" at bounding box center [617, 325] width 114 height 50
select select "62094"
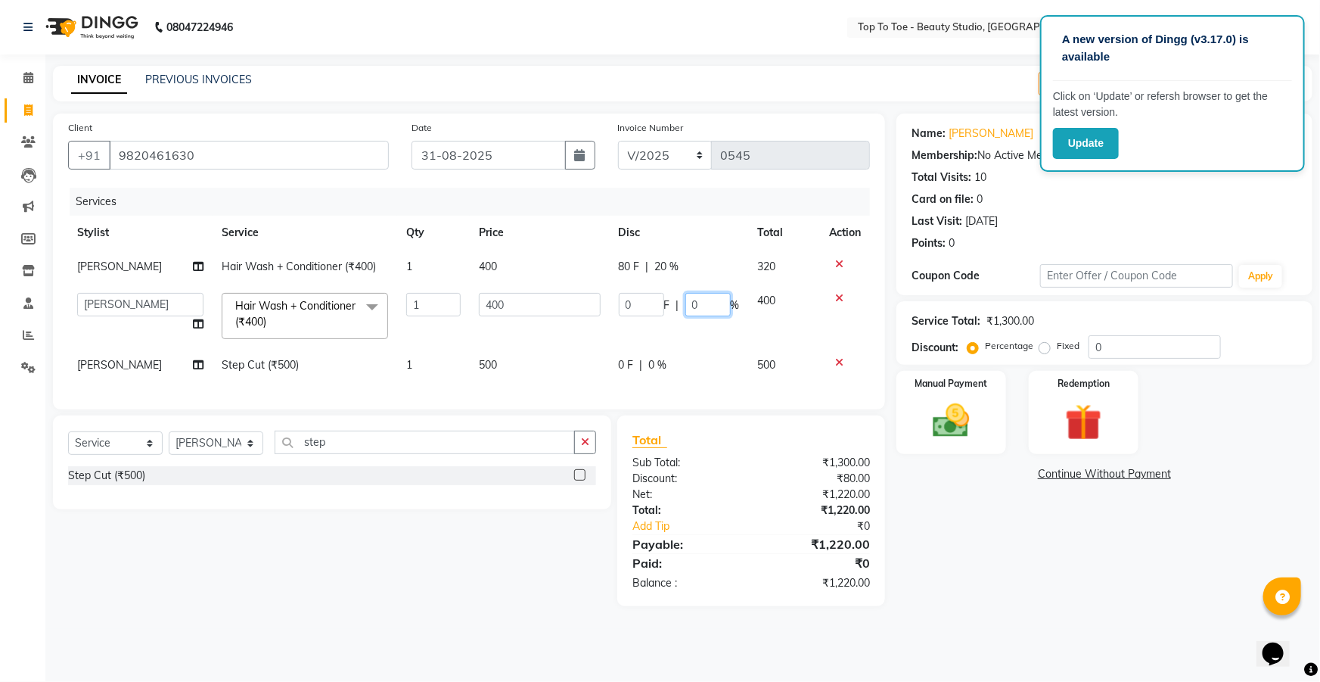
click at [711, 299] on input "0" at bounding box center [708, 304] width 45 height 23
type input "20"
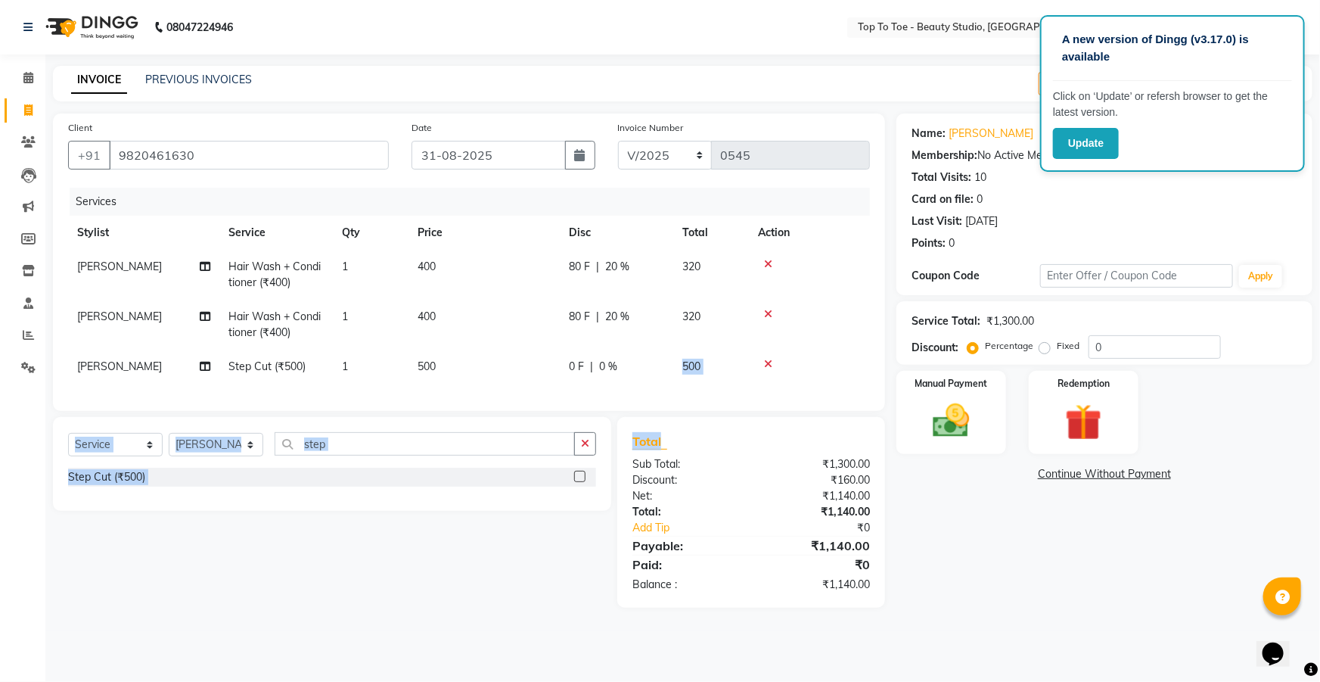
drag, startPoint x: 704, startPoint y: 459, endPoint x: 633, endPoint y: 365, distance: 117.7
click at [633, 365] on div "Client +91 9820461630 Date 31-08-2025 Invoice Number V/2025 V/2025-26 0545 Serv…" at bounding box center [469, 361] width 855 height 494
click at [633, 365] on div "0 F | 0 %" at bounding box center [616, 367] width 95 height 16
select select "62094"
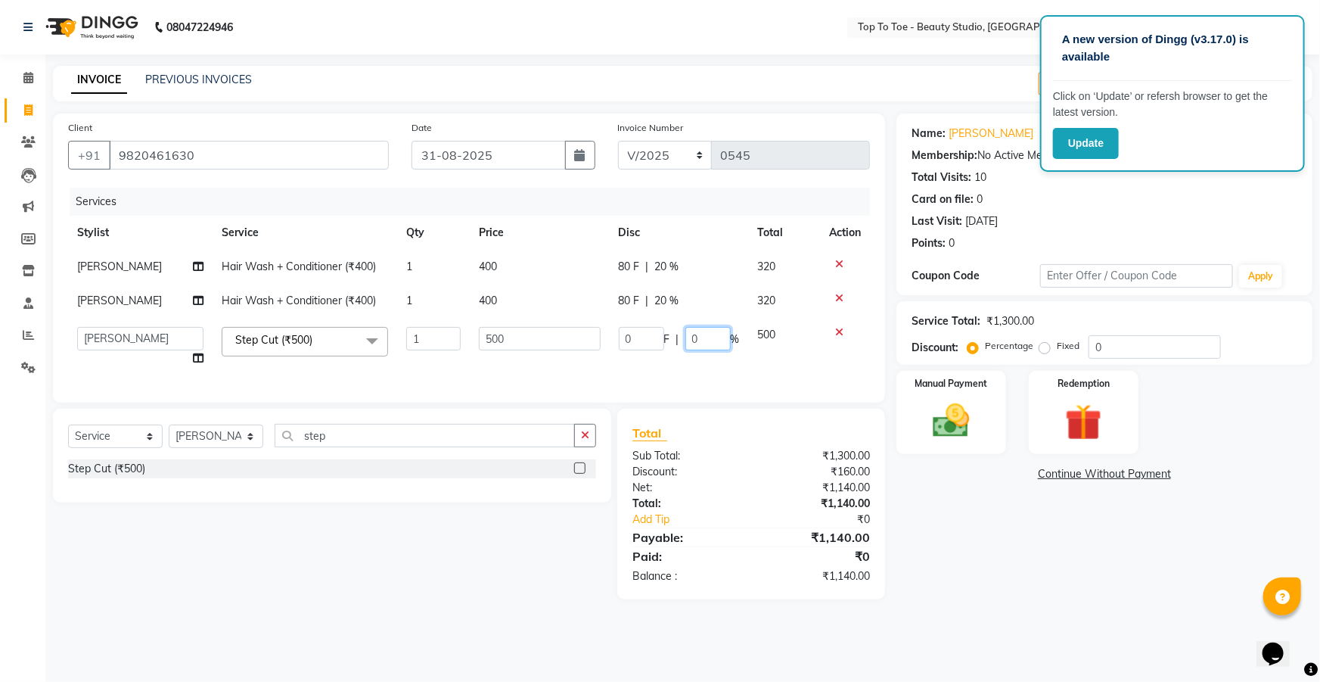
click at [707, 341] on input "0" at bounding box center [708, 338] width 45 height 23
type input "20"
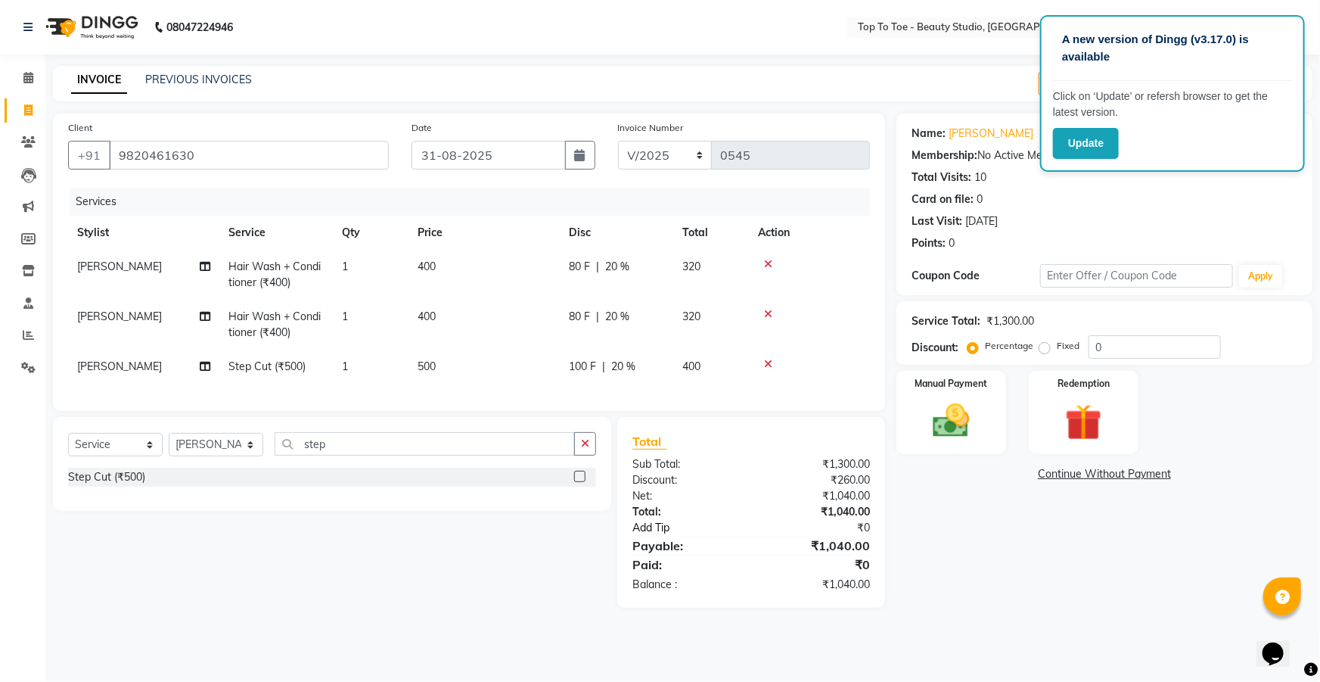
click at [739, 543] on div "Total Sub Total: ₹1,300.00 Discount: ₹260.00 Net: ₹1,040.00 Total: ₹1,040.00 Ad…" at bounding box center [752, 512] width 238 height 160
click at [126, 264] on span "[PERSON_NAME]" at bounding box center [119, 267] width 85 height 14
select select "62094"
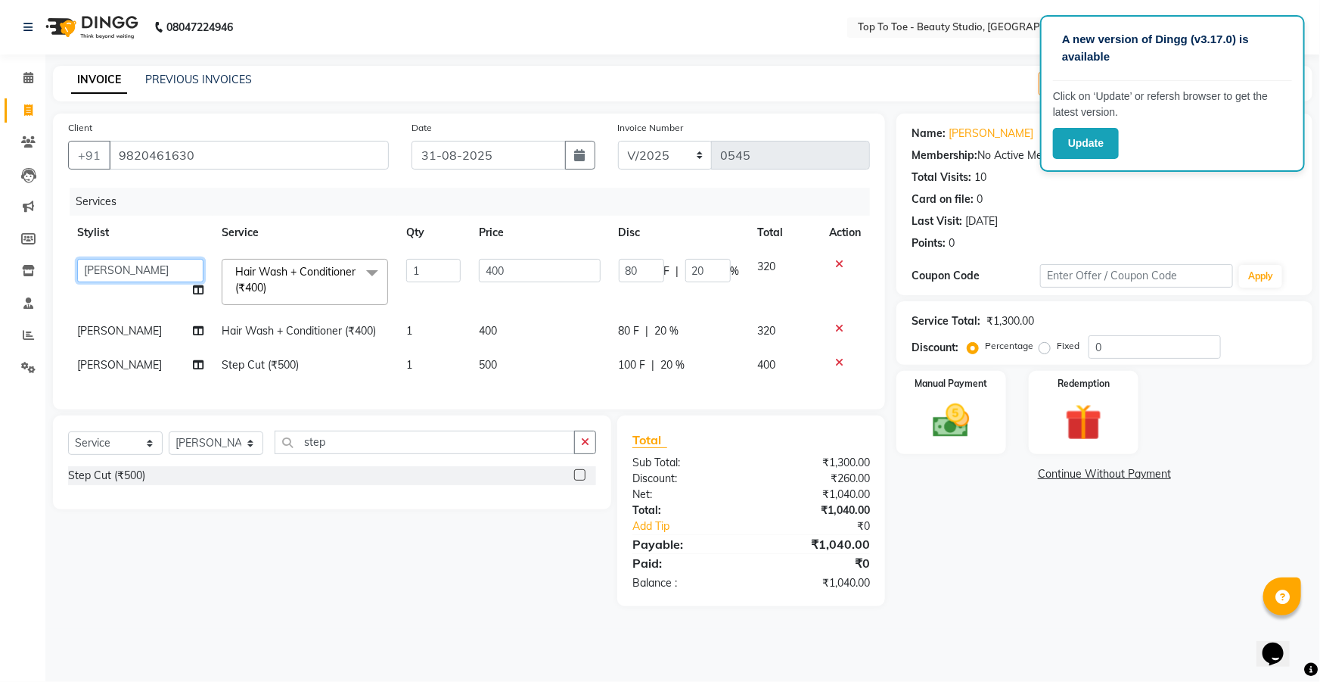
click at [126, 264] on select "HEENA KARISHMA SHAIKH SAJIDA SHAIKH YASMEEN SAYYED" at bounding box center [140, 270] width 126 height 23
select select "62095"
click at [960, 425] on img at bounding box center [952, 421] width 62 height 44
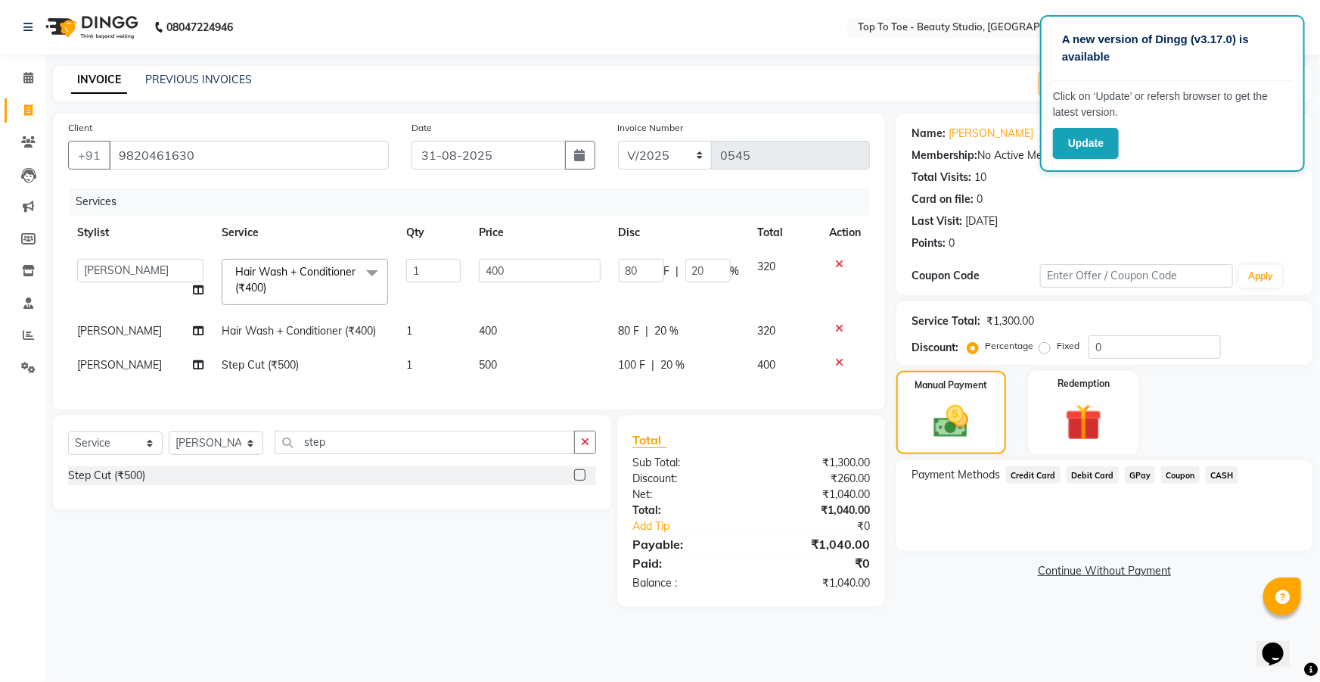
click at [1224, 472] on span "CASH" at bounding box center [1222, 474] width 33 height 17
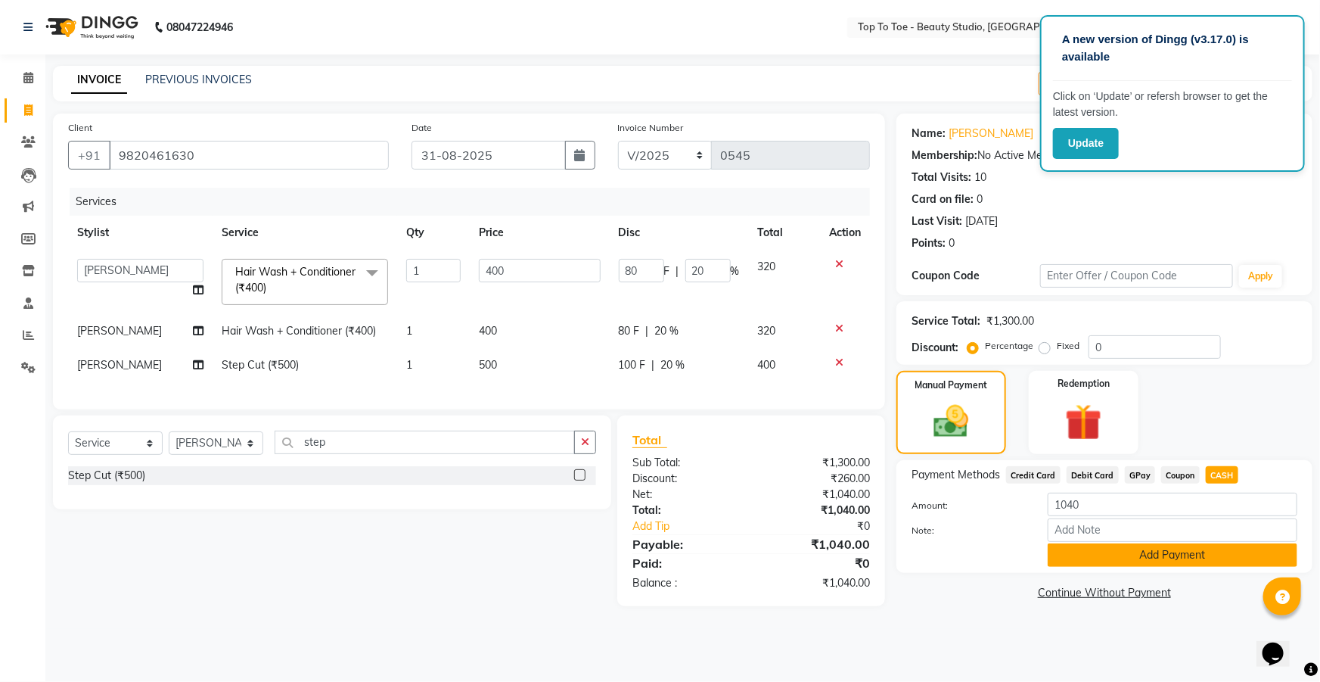
click at [1097, 545] on button "Add Payment" at bounding box center [1173, 554] width 250 height 23
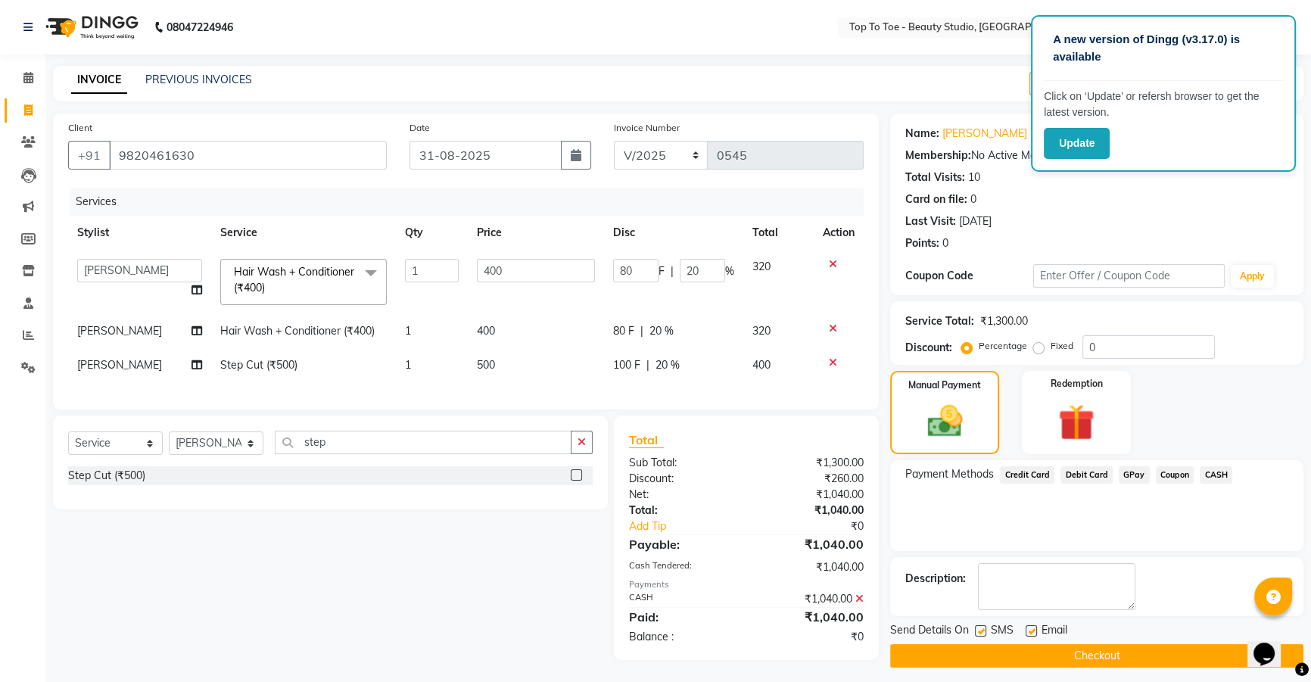
click at [981, 625] on label at bounding box center [980, 630] width 11 height 11
click at [981, 627] on input "checkbox" at bounding box center [980, 632] width 10 height 10
checkbox input "false"
click at [989, 645] on button "Checkout" at bounding box center [1096, 655] width 413 height 23
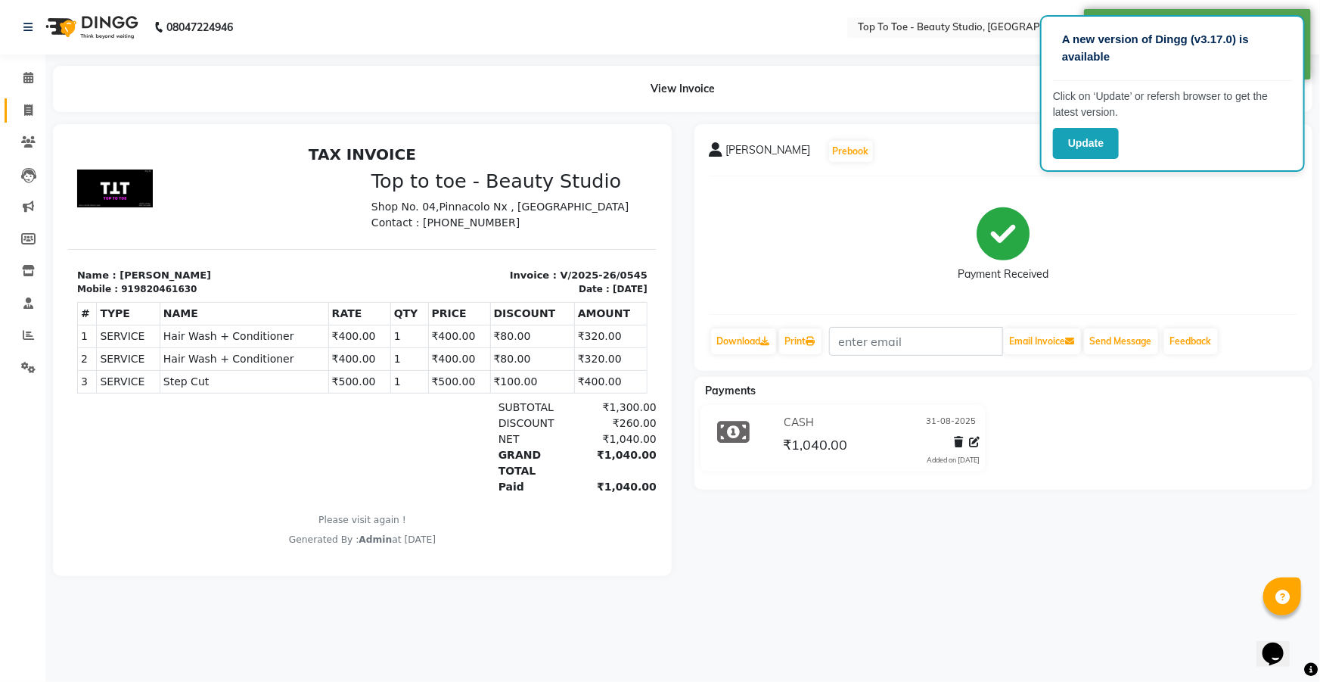
click at [21, 121] on link "Invoice" at bounding box center [23, 110] width 36 height 25
select select "service"
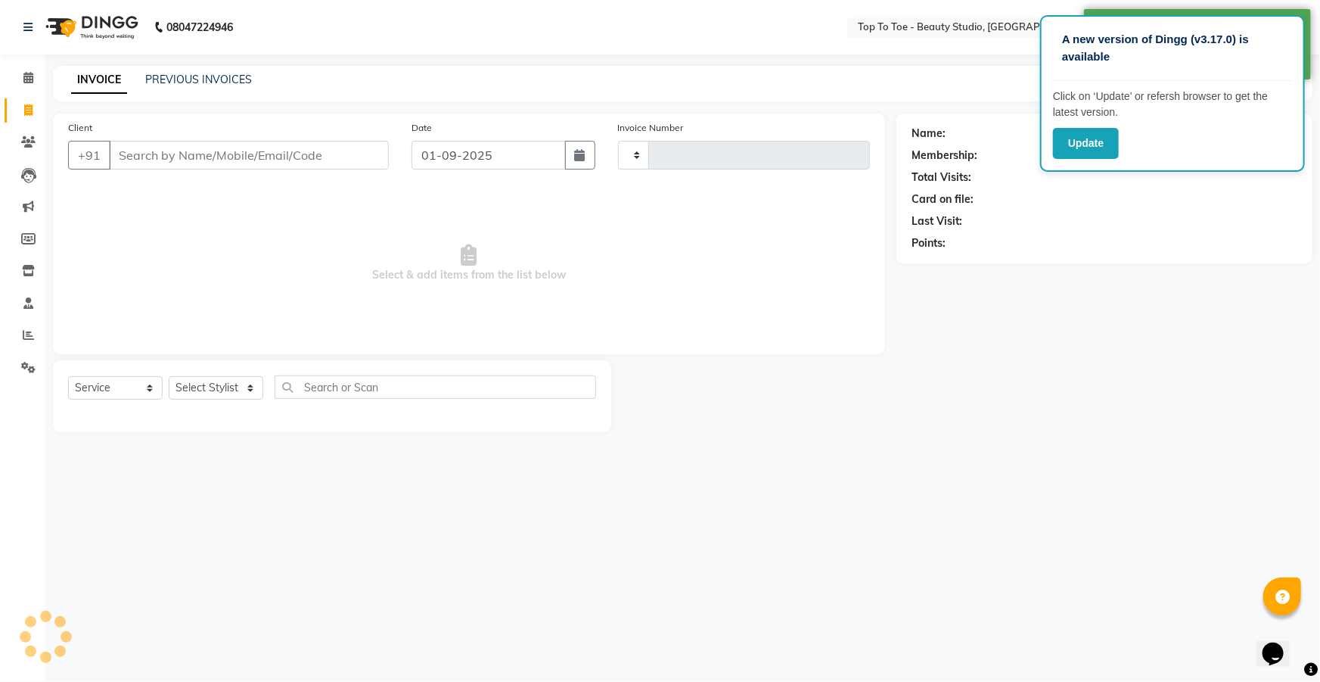
type input "0546"
select select "7233"
click at [1196, 255] on div "Name: Membership: Total Visits: Card on file: Last Visit: Points:" at bounding box center [1105, 189] width 416 height 150
click at [155, 80] on link "PREVIOUS INVOICES" at bounding box center [198, 80] width 107 height 14
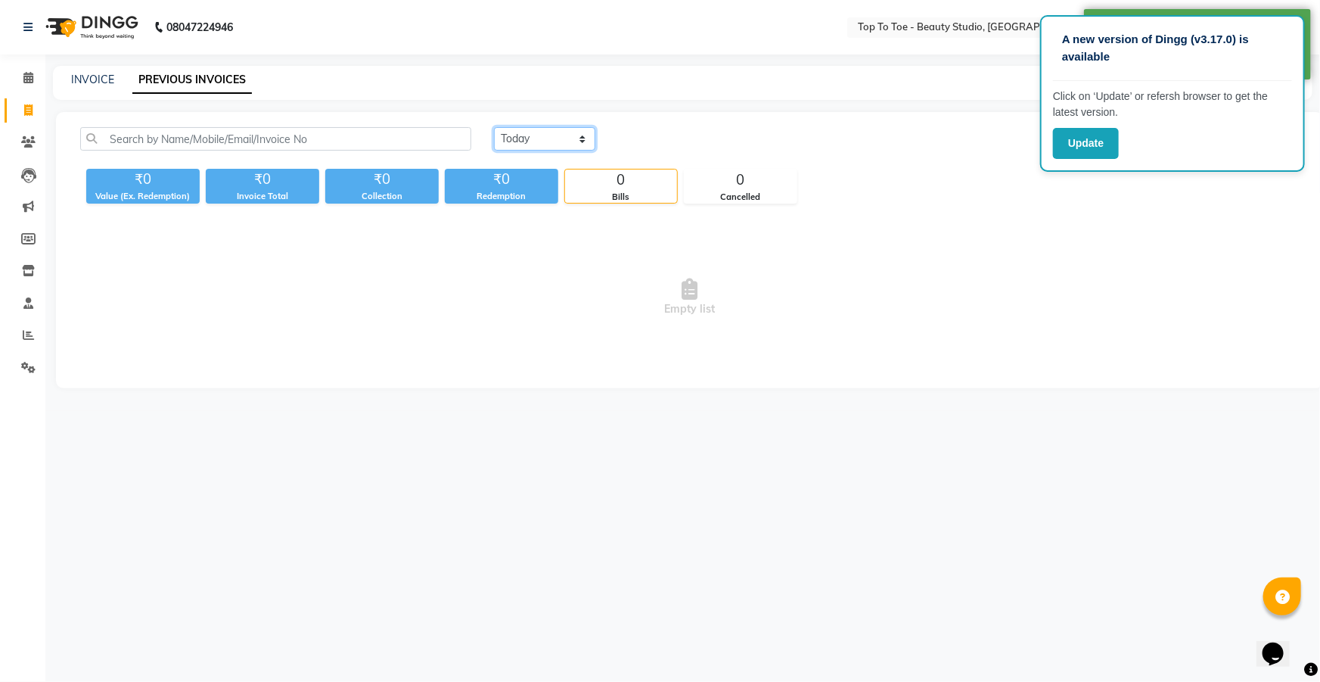
click at [528, 142] on select "[DATE] [DATE] Custom Range" at bounding box center [544, 138] width 101 height 23
select select "range"
click at [494, 127] on select "[DATE] [DATE] Custom Range" at bounding box center [544, 138] width 101 height 23
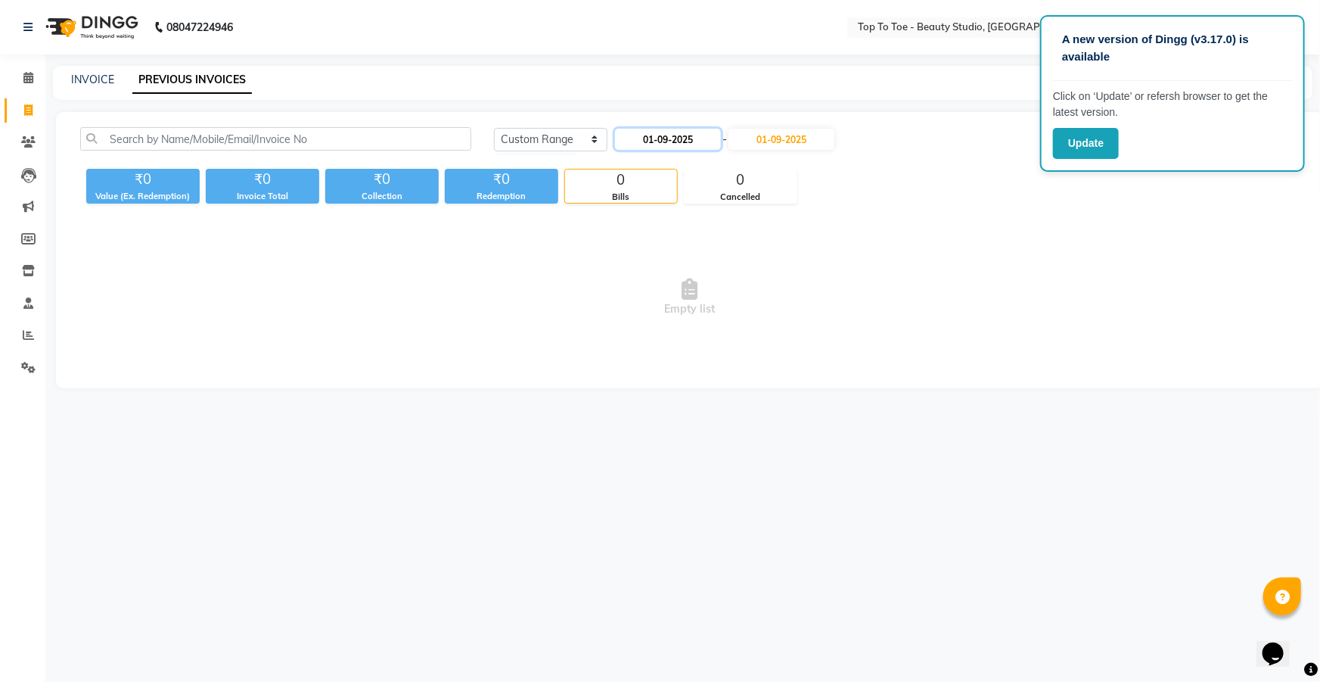
click at [660, 139] on input "01-09-2025" at bounding box center [668, 139] width 106 height 21
select select "9"
select select "2025"
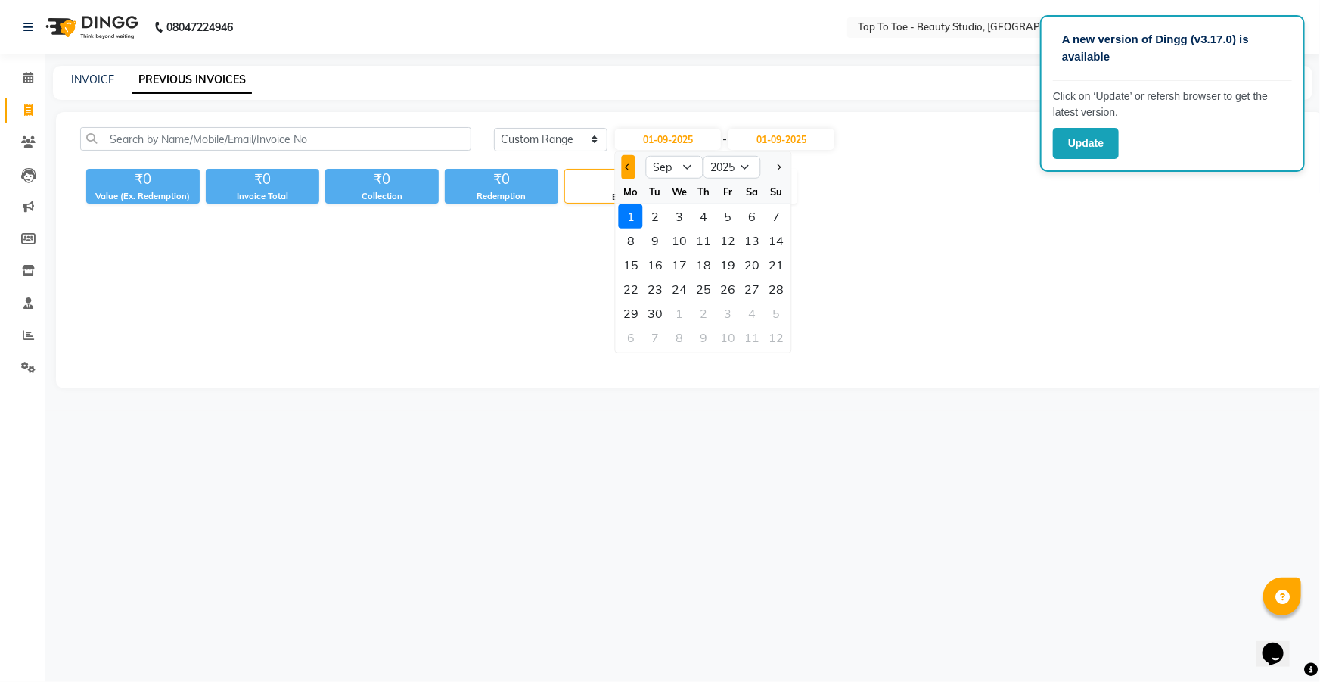
click at [627, 170] on button "Previous month" at bounding box center [628, 167] width 13 height 24
select select "8"
click at [724, 214] on div "1" at bounding box center [728, 216] width 24 height 24
type input "[DATE]"
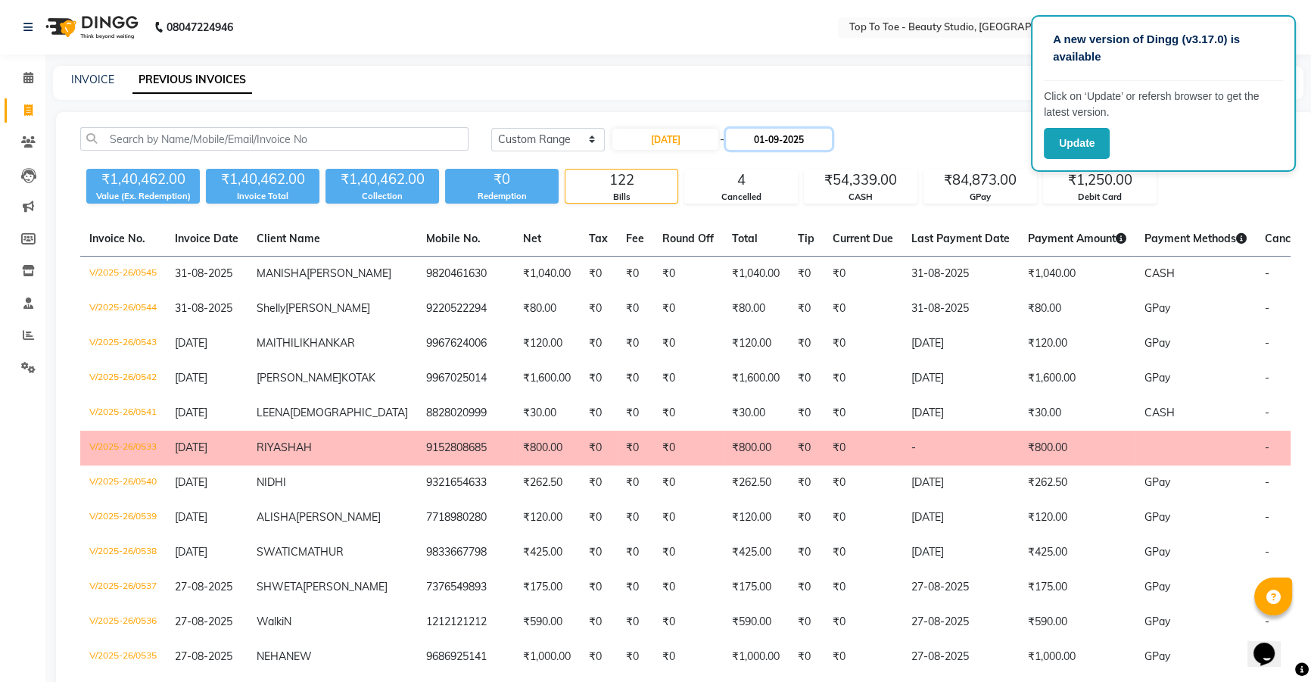
click at [787, 131] on input "01-09-2025" at bounding box center [779, 139] width 106 height 21
select select "9"
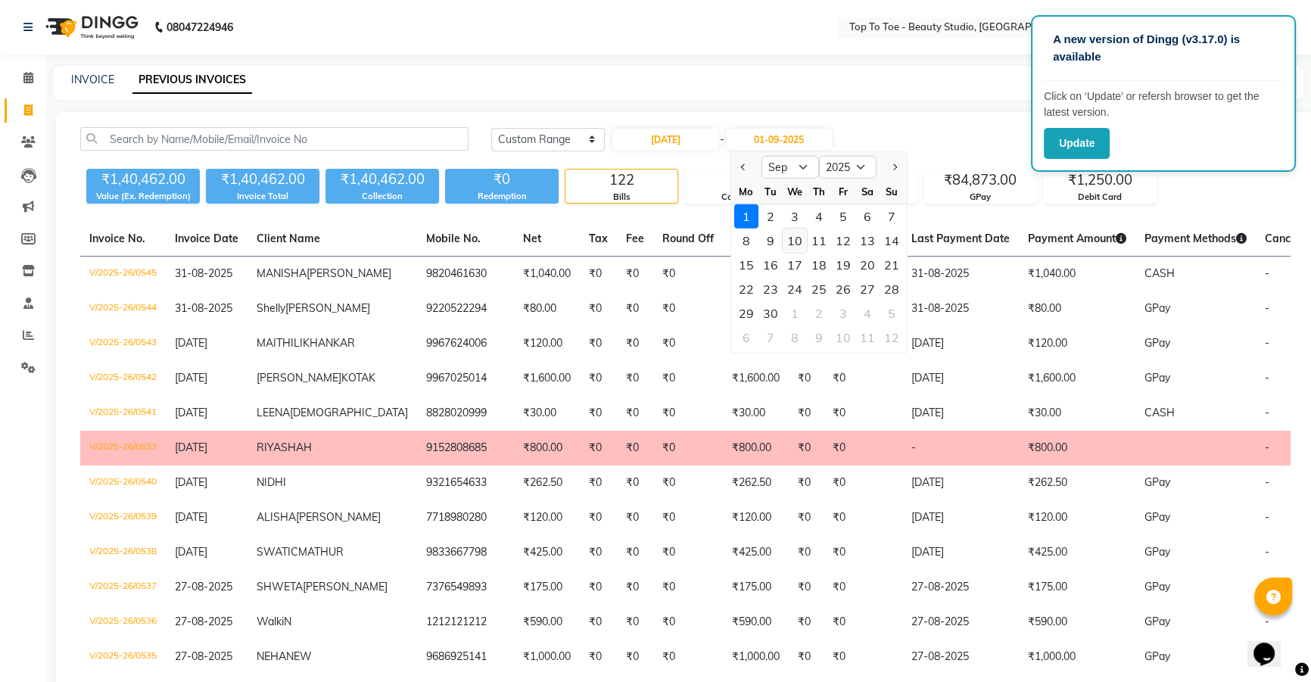
click at [796, 244] on div "10" at bounding box center [794, 241] width 24 height 24
type input "10-09-2025"
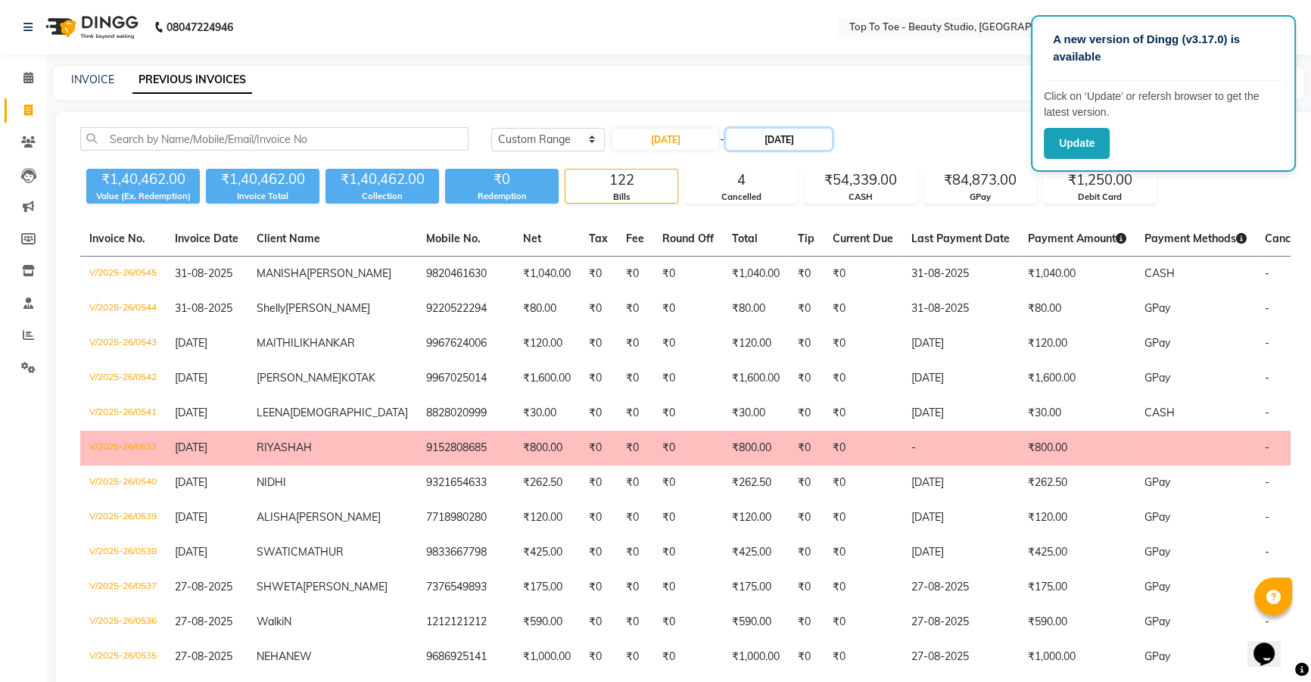
click at [751, 140] on input "10-09-2025" at bounding box center [779, 139] width 106 height 21
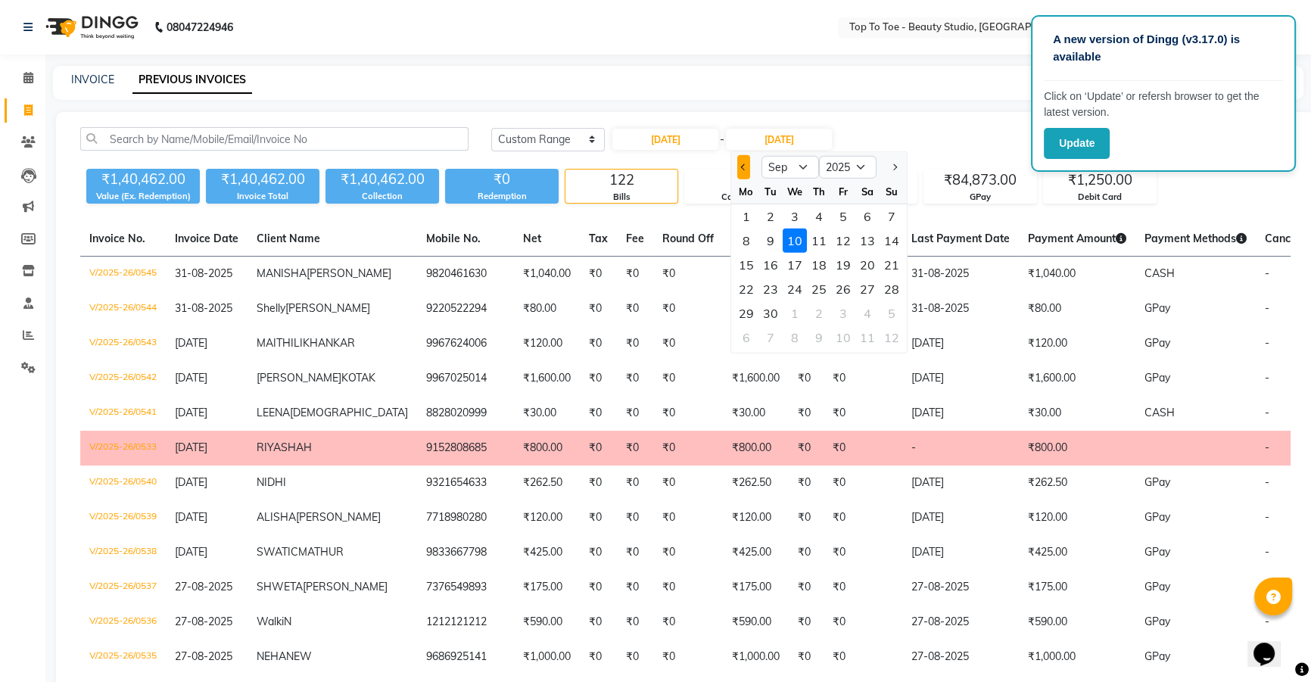
click at [742, 163] on button "Previous month" at bounding box center [743, 167] width 13 height 24
select select "8"
click at [897, 238] on div "10" at bounding box center [891, 241] width 24 height 24
type input "[DATE]"
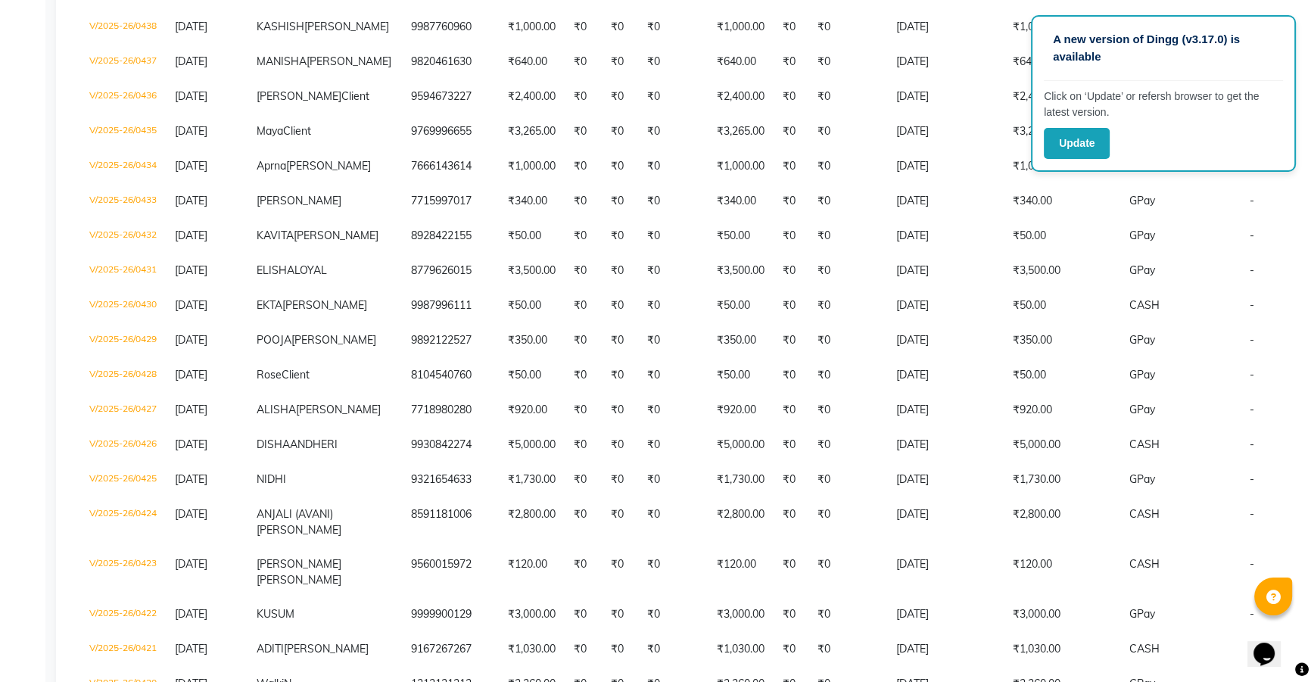
scroll to position [1423, 0]
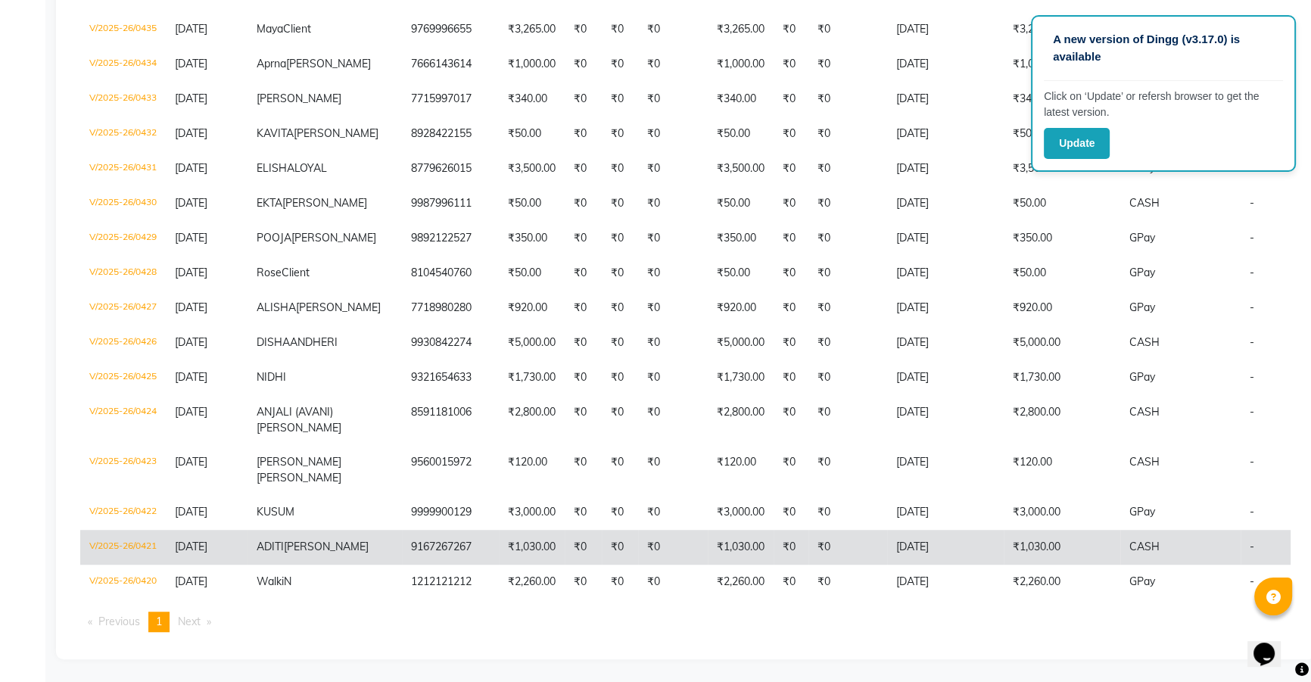
click at [1240, 565] on td "-" at bounding box center [1287, 547] width 94 height 35
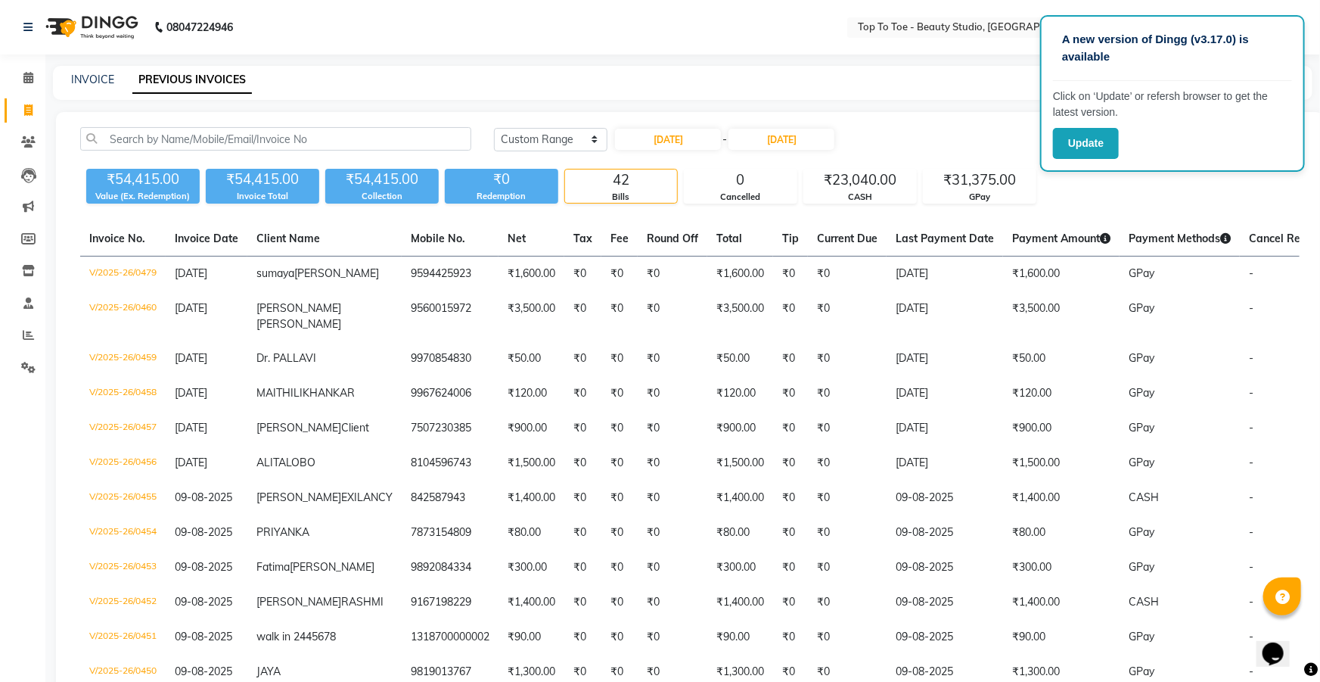
select select "service"
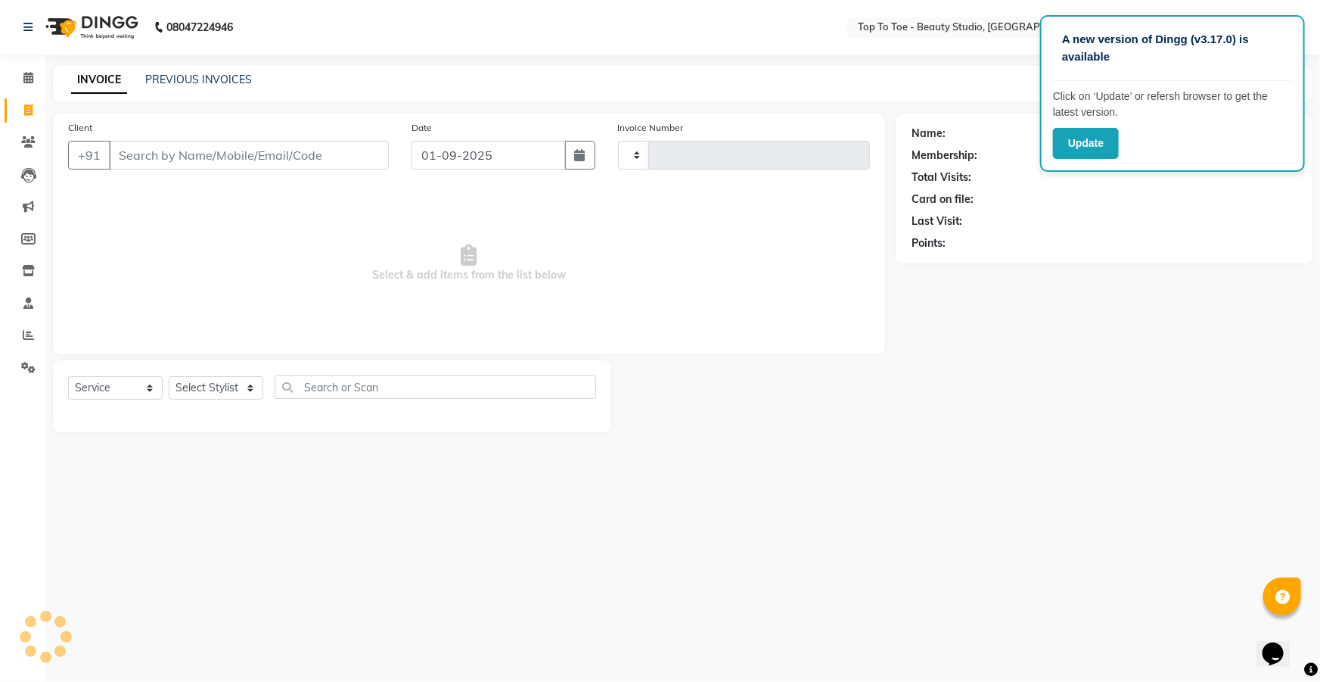
type input "0546"
select select "7233"
click at [231, 81] on link "PREVIOUS INVOICES" at bounding box center [198, 80] width 107 height 14
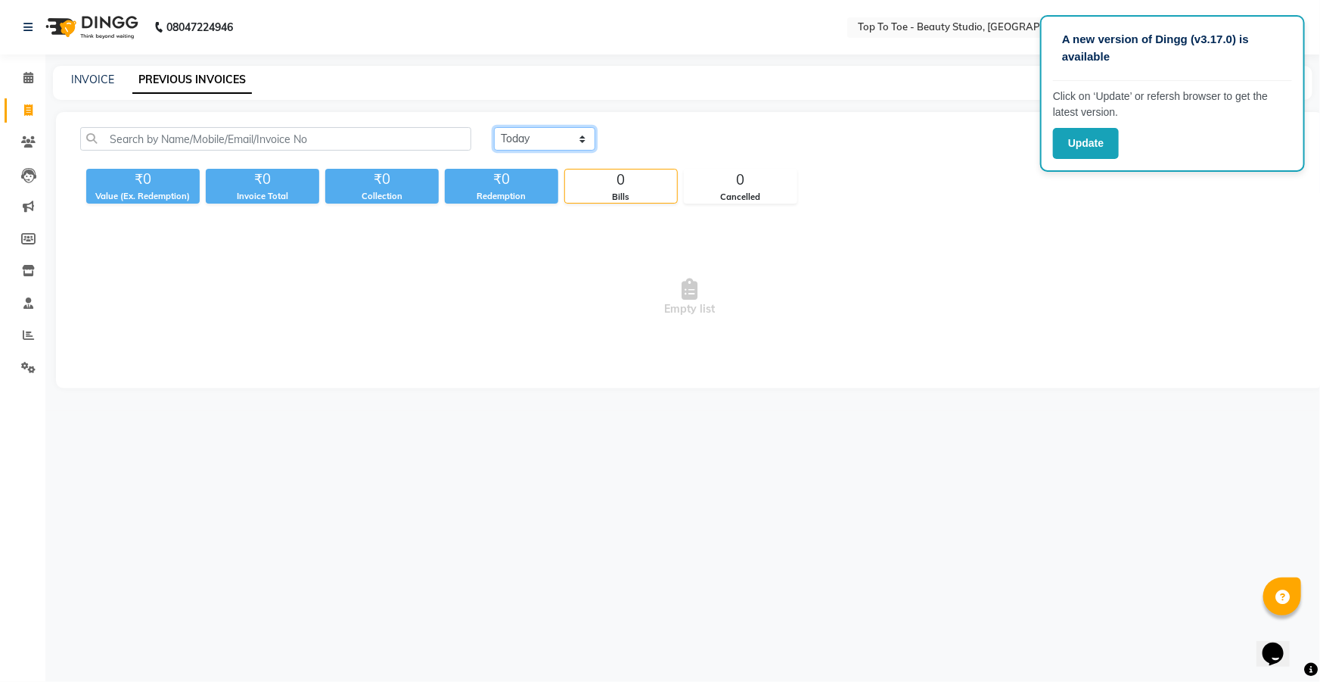
click at [530, 133] on select "[DATE] [DATE] Custom Range" at bounding box center [544, 138] width 101 height 23
select select "range"
click at [494, 127] on select "[DATE] [DATE] Custom Range" at bounding box center [544, 138] width 101 height 23
click at [658, 132] on input "01-09-2025" at bounding box center [668, 139] width 106 height 21
select select "9"
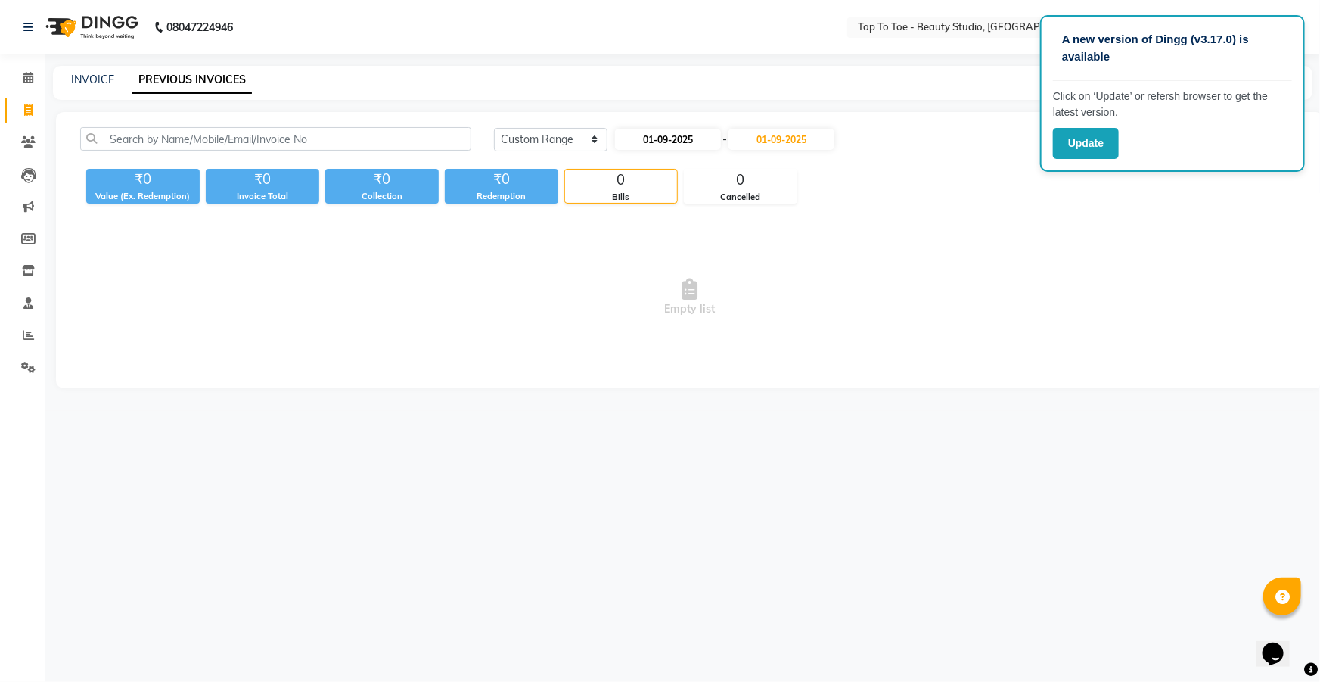
select select "2025"
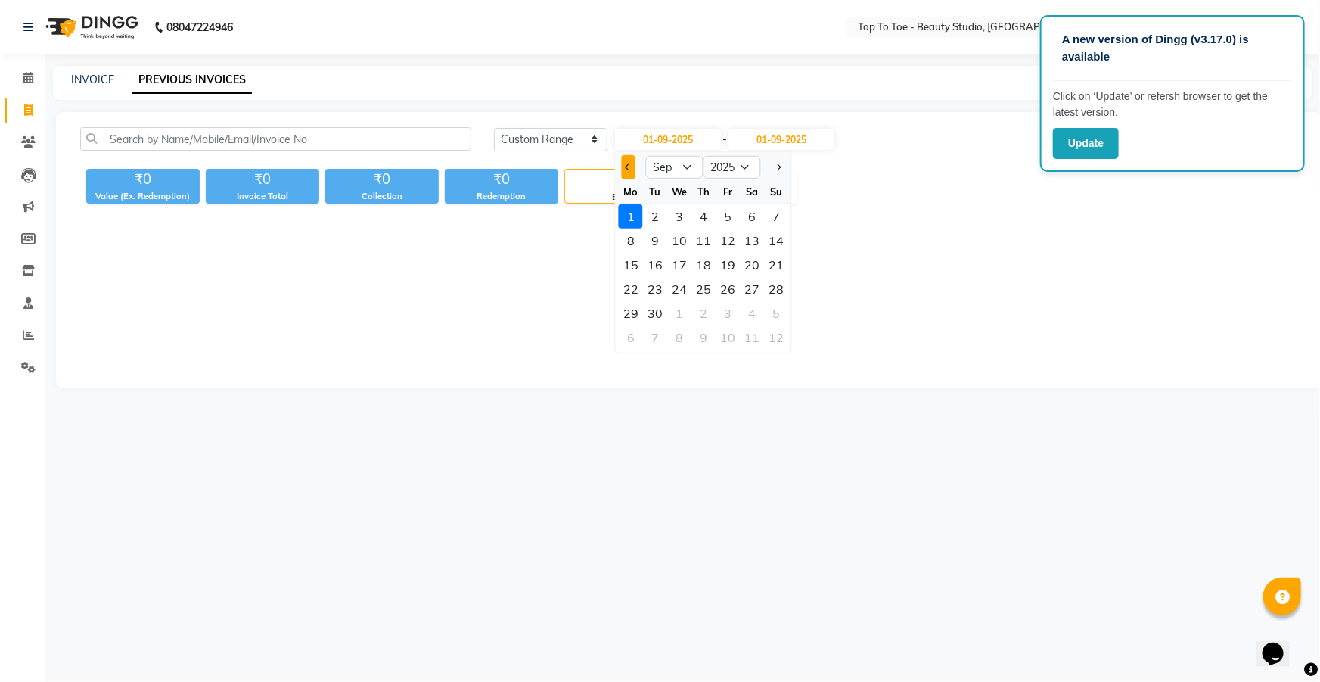
click at [628, 166] on span "Previous month" at bounding box center [629, 167] width 6 height 6
select select "8"
click at [732, 213] on div "1" at bounding box center [728, 216] width 24 height 24
type input "[DATE]"
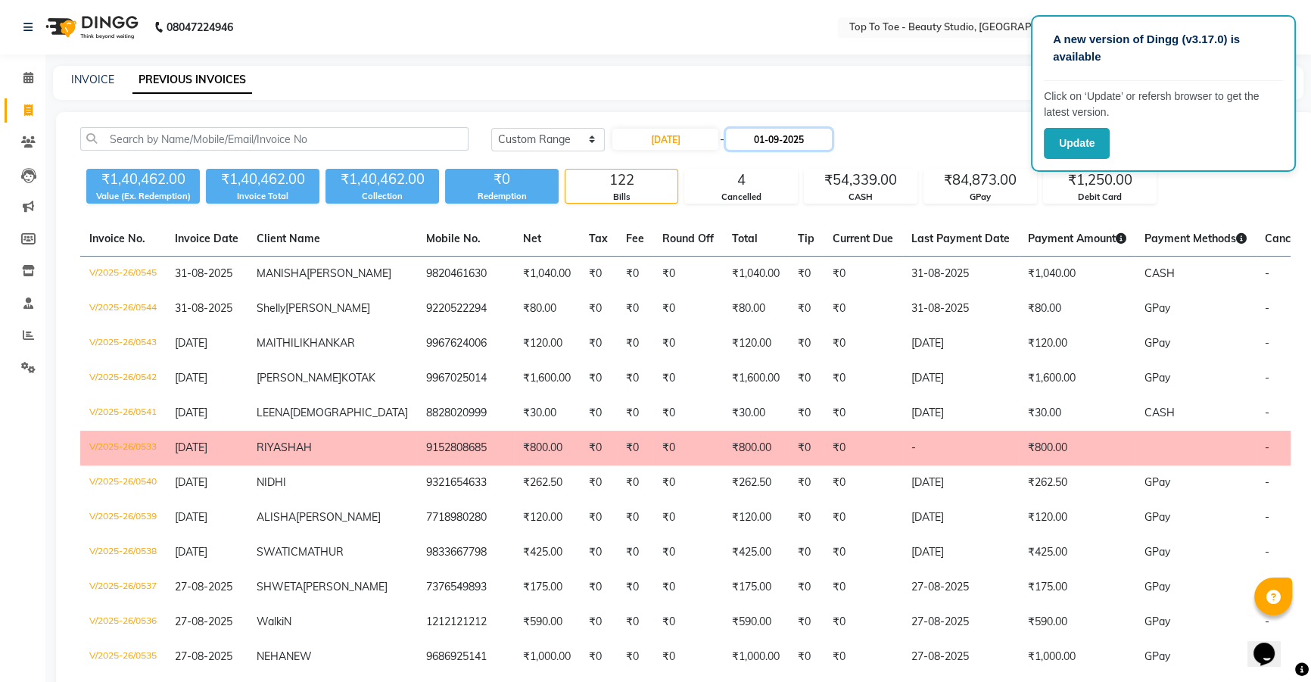
click at [788, 142] on input "01-09-2025" at bounding box center [779, 139] width 106 height 21
select select "9"
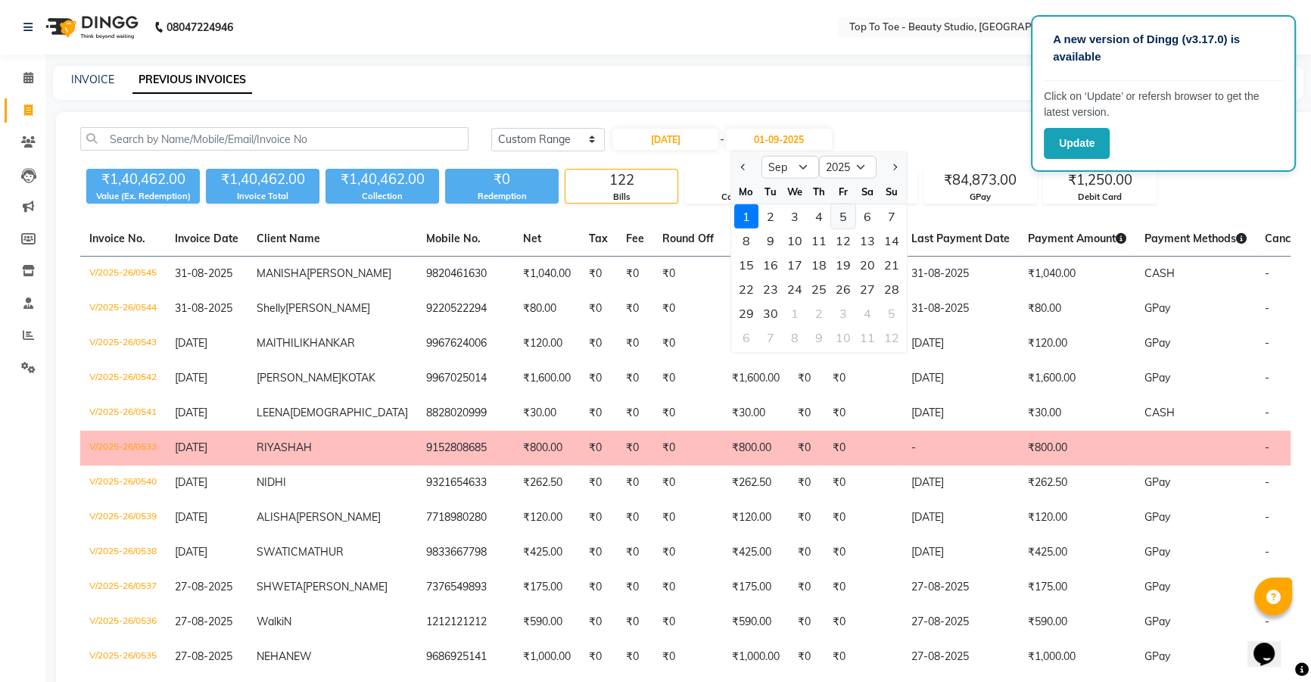
click at [845, 218] on div "5" at bounding box center [843, 216] width 24 height 24
type input "05-09-2025"
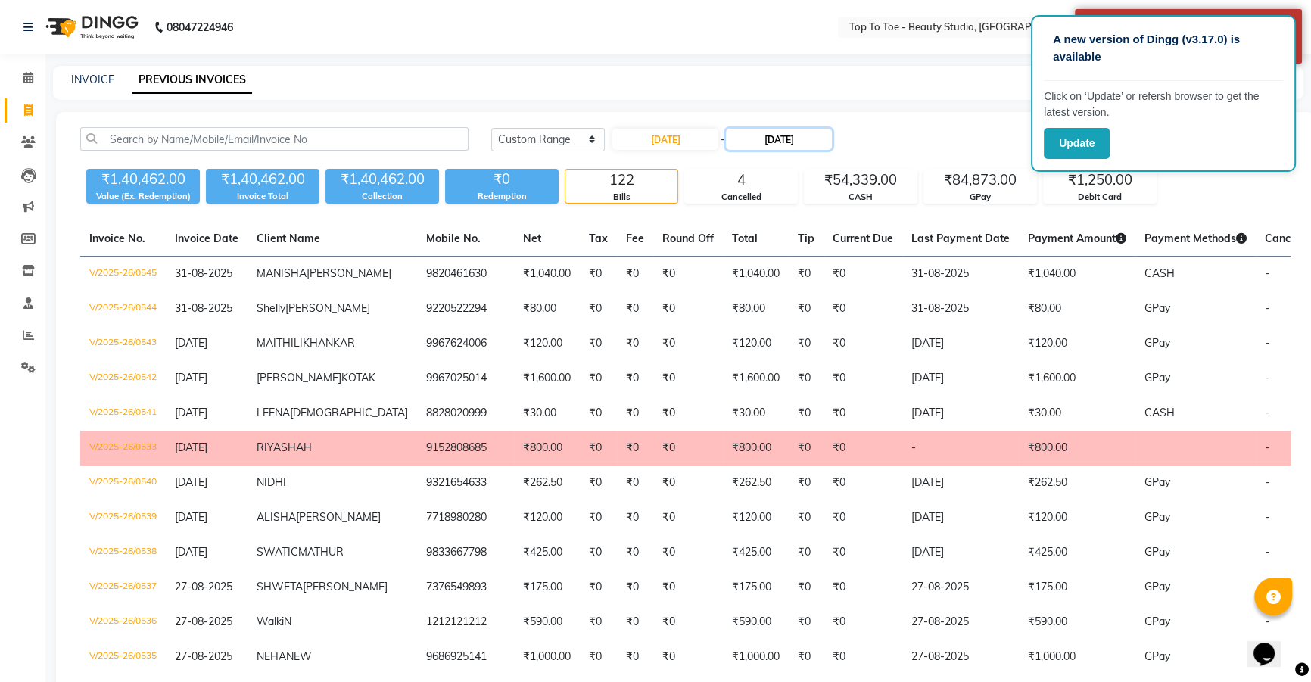
click at [801, 147] on input "05-09-2025" at bounding box center [779, 139] width 106 height 21
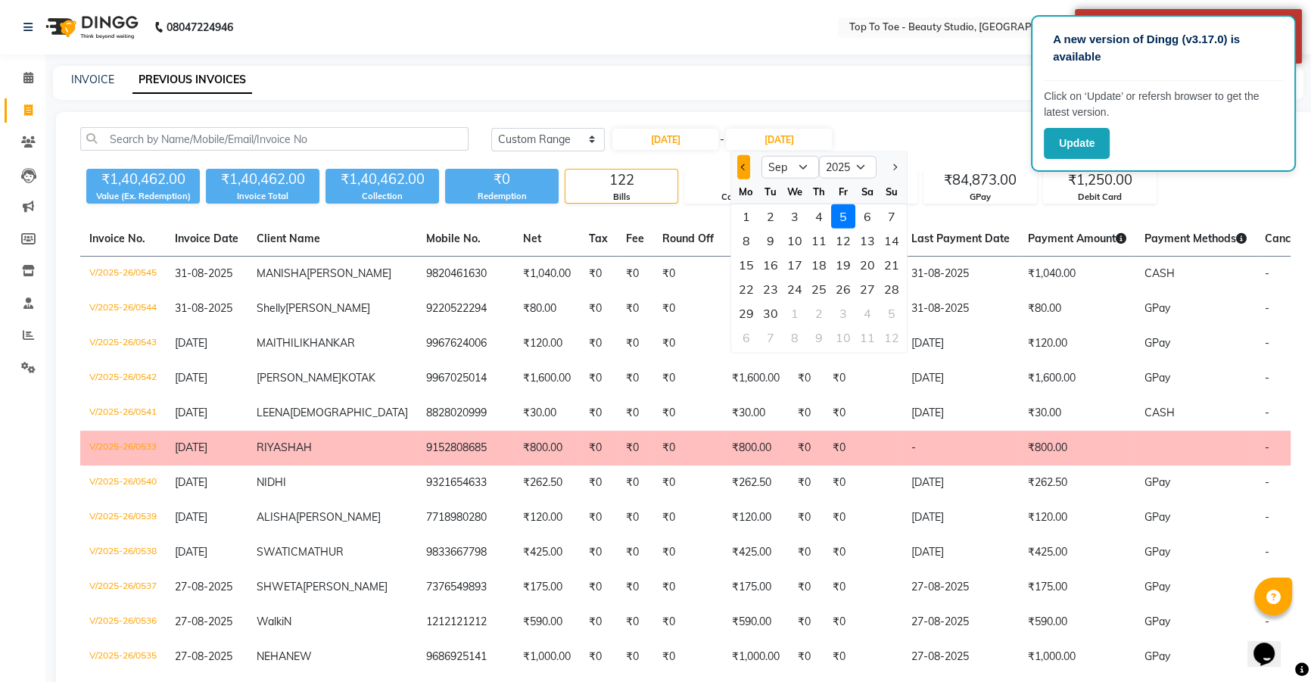
click at [740, 176] on button "Previous month" at bounding box center [743, 167] width 13 height 24
select select "8"
click at [770, 241] on div "5" at bounding box center [770, 241] width 24 height 24
type input "05-08-2025"
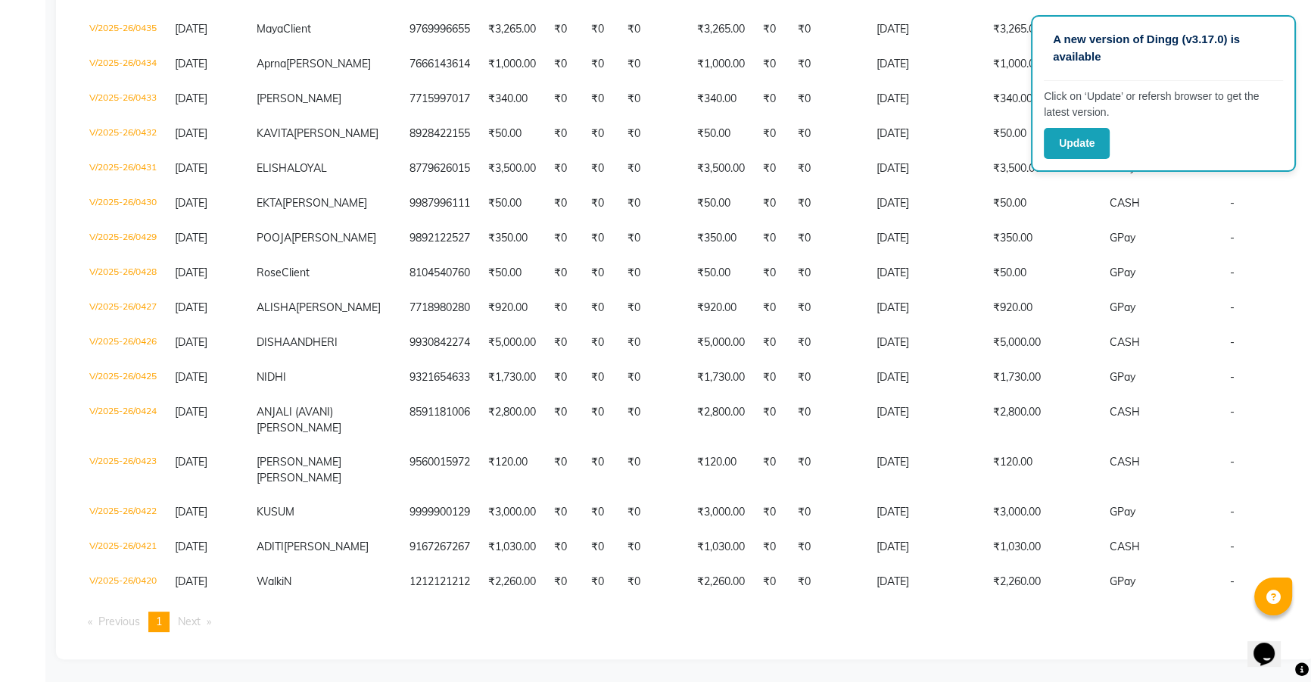
scroll to position [562, 0]
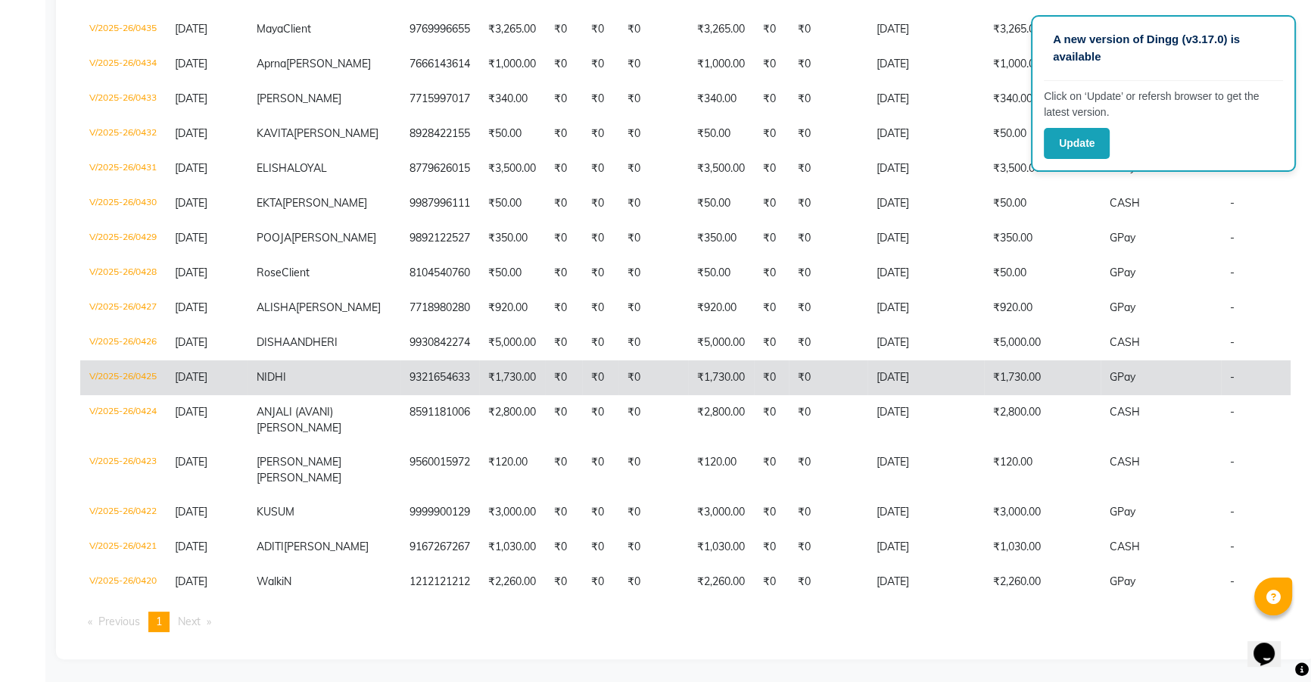
click at [275, 360] on td "NIDHI" at bounding box center [323, 377] width 153 height 35
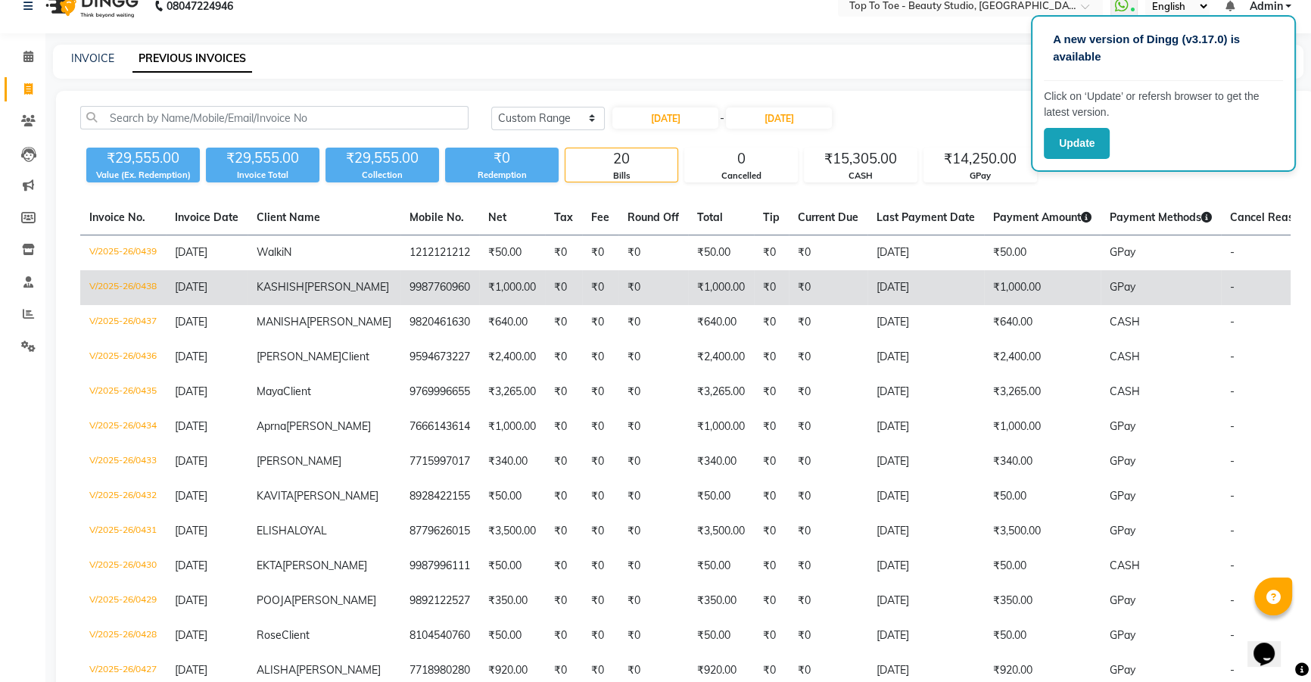
scroll to position [0, 0]
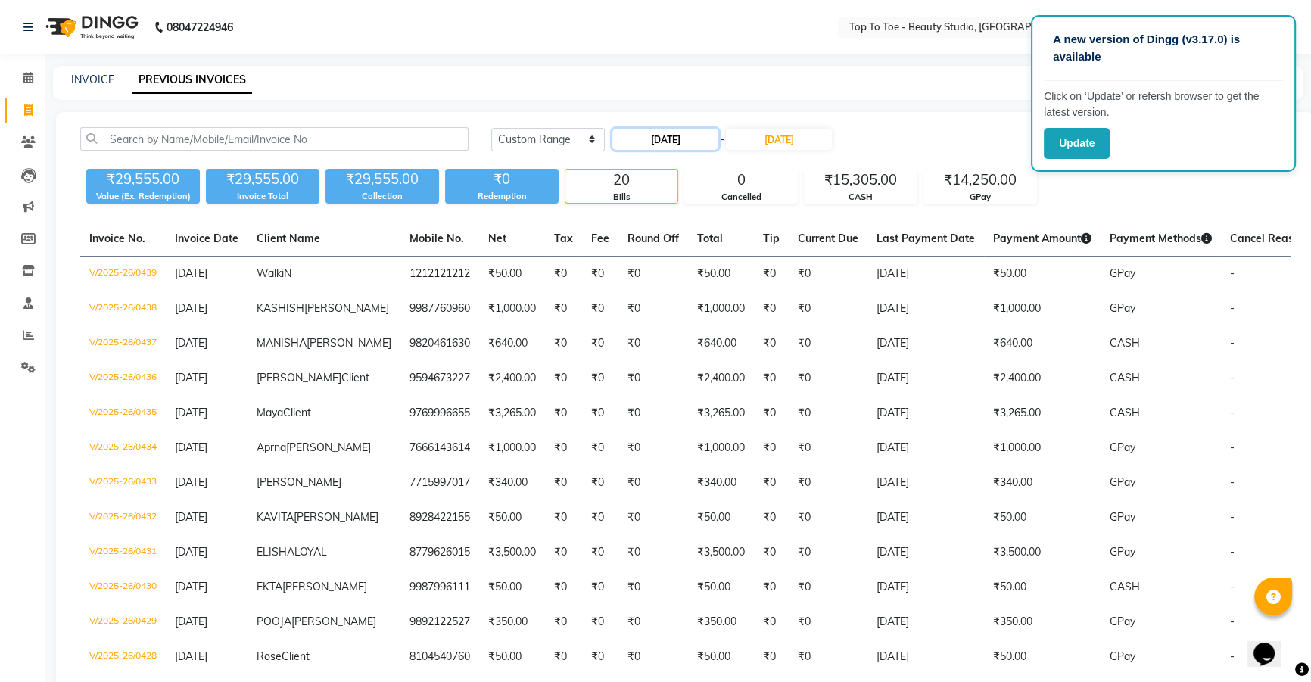
click at [652, 136] on input "[DATE]" at bounding box center [665, 139] width 106 height 21
select select "8"
select select "2025"
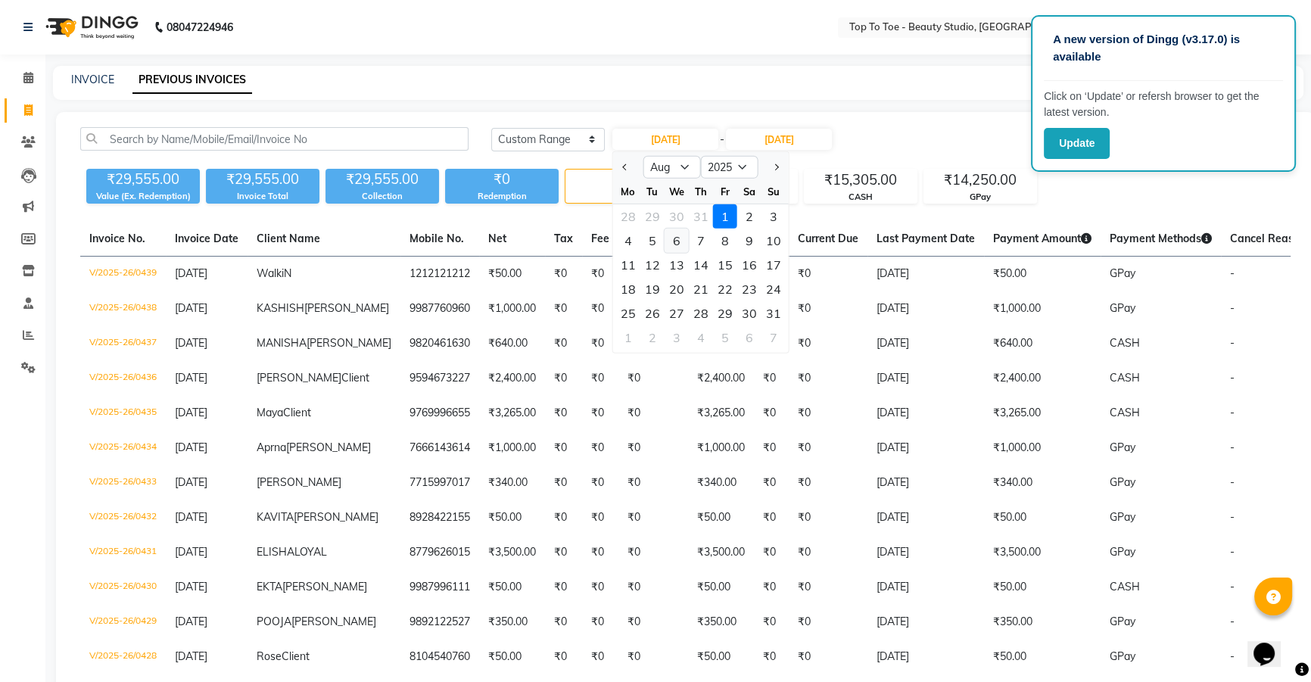
click at [677, 242] on div "6" at bounding box center [676, 241] width 24 height 24
type input "06-08-2025"
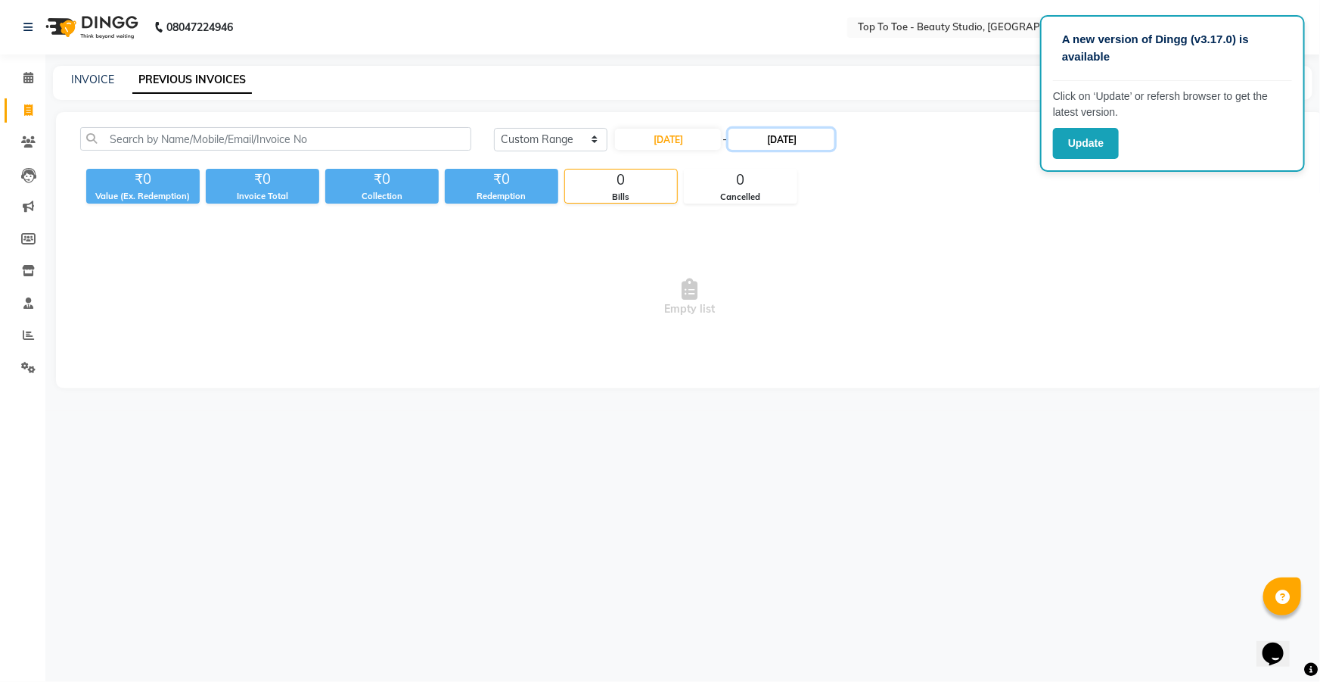
click at [767, 138] on input "05-08-2025" at bounding box center [782, 139] width 106 height 21
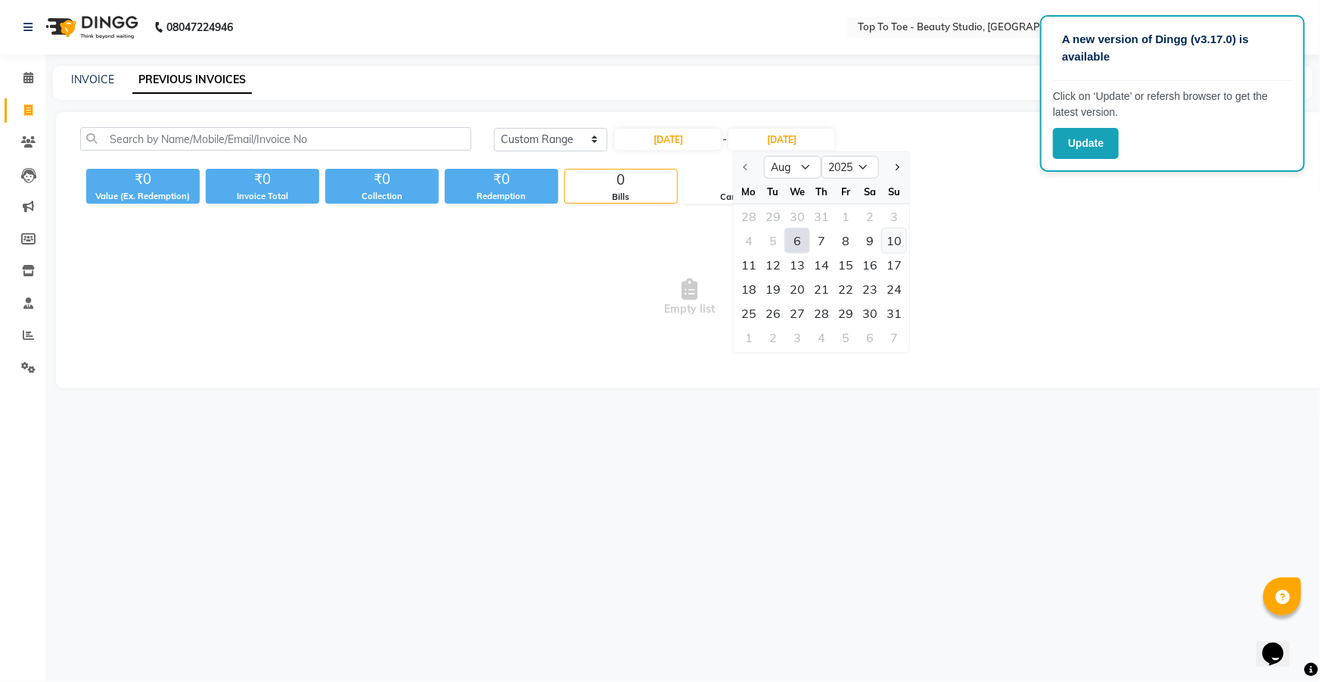
click at [894, 244] on div "10" at bounding box center [894, 241] width 24 height 24
type input "[DATE]"
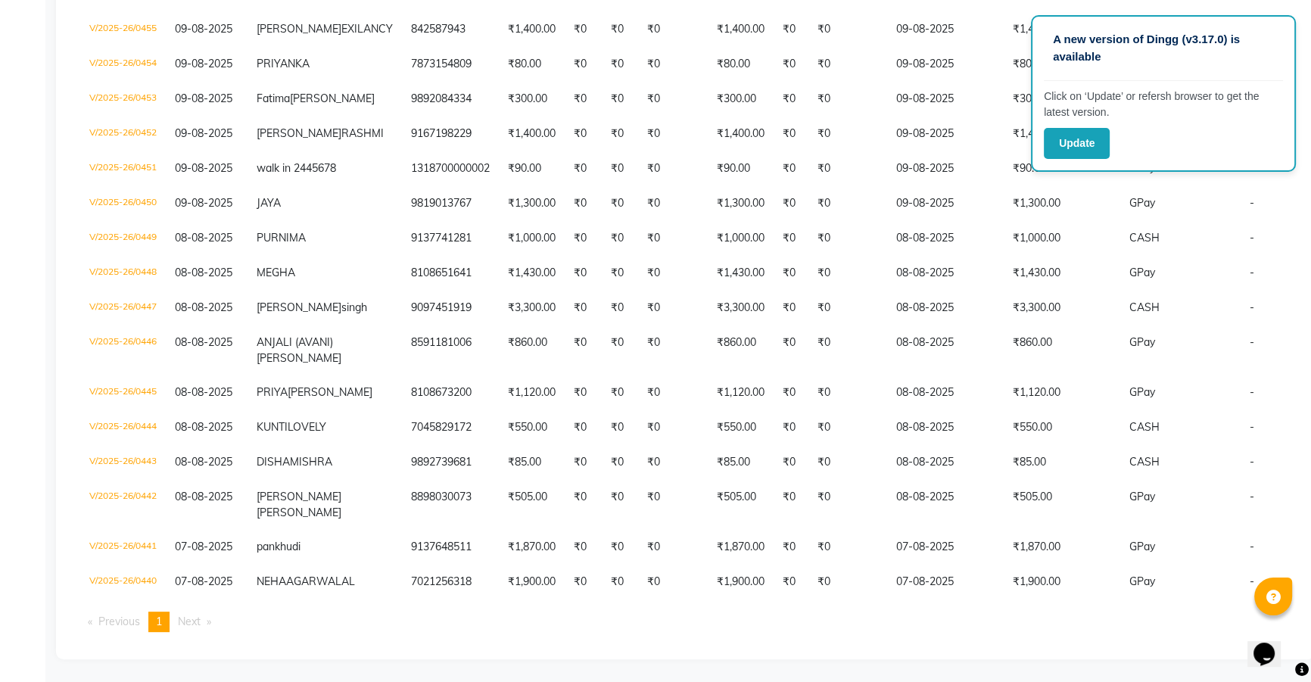
scroll to position [21, 0]
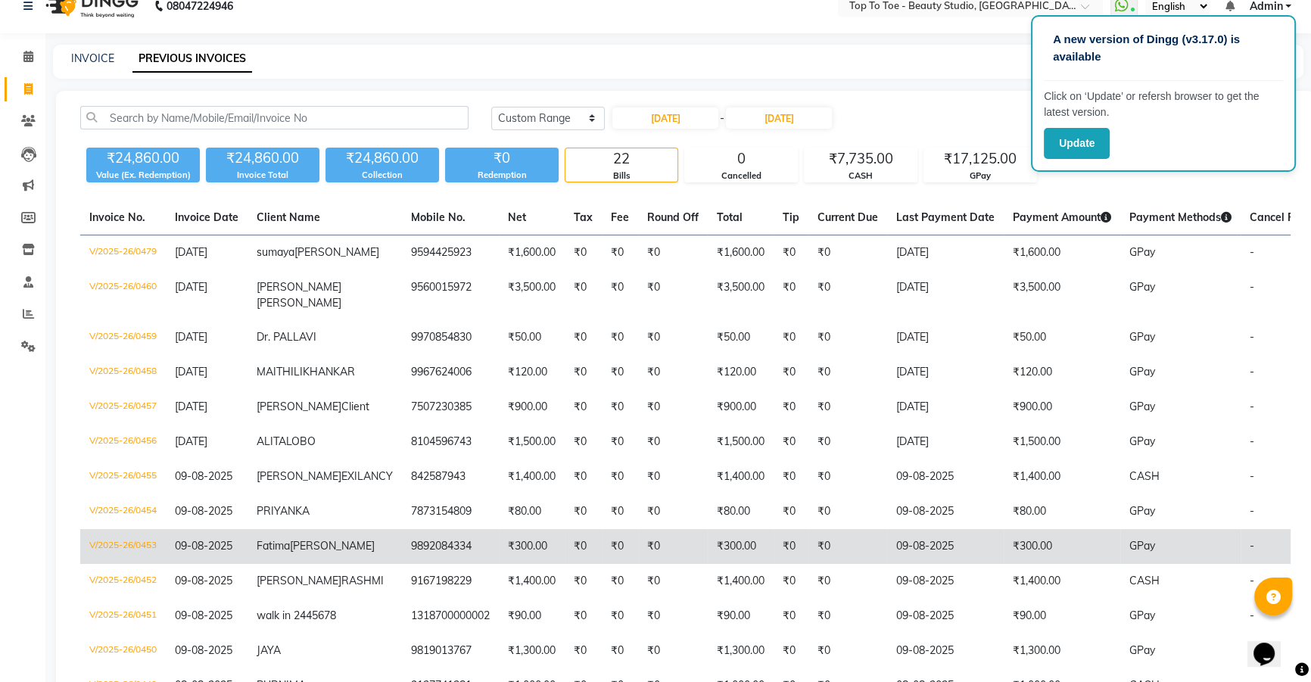
click at [922, 564] on td "09-08-2025" at bounding box center [945, 546] width 117 height 35
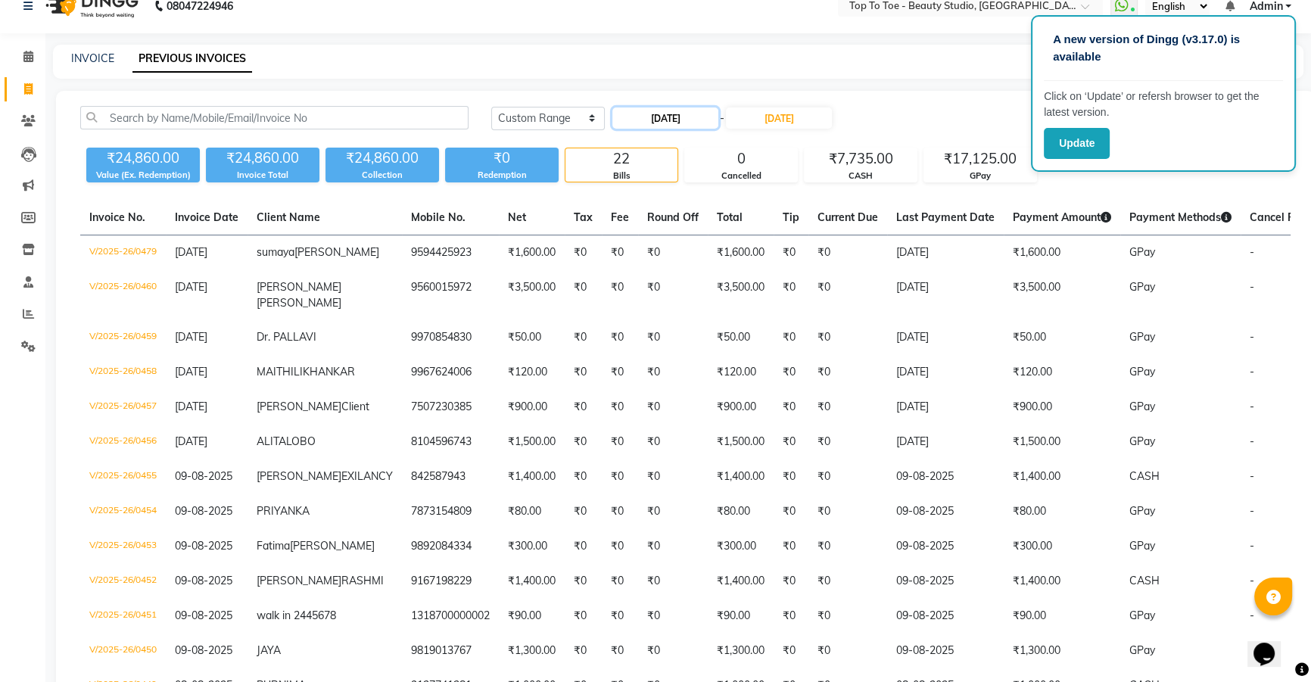
click at [646, 116] on input "06-08-2025" at bounding box center [665, 117] width 106 height 21
select select "8"
select select "2025"
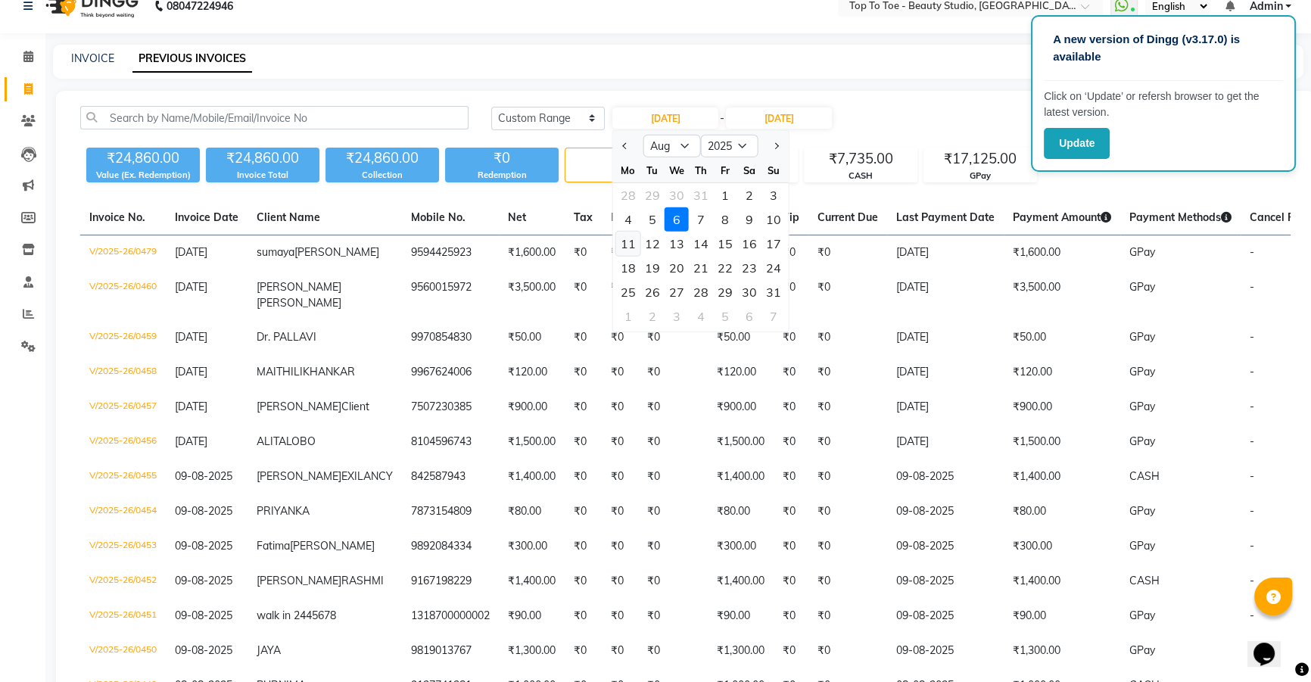
click at [631, 242] on div "11" at bounding box center [628, 244] width 24 height 24
type input "[DATE]"
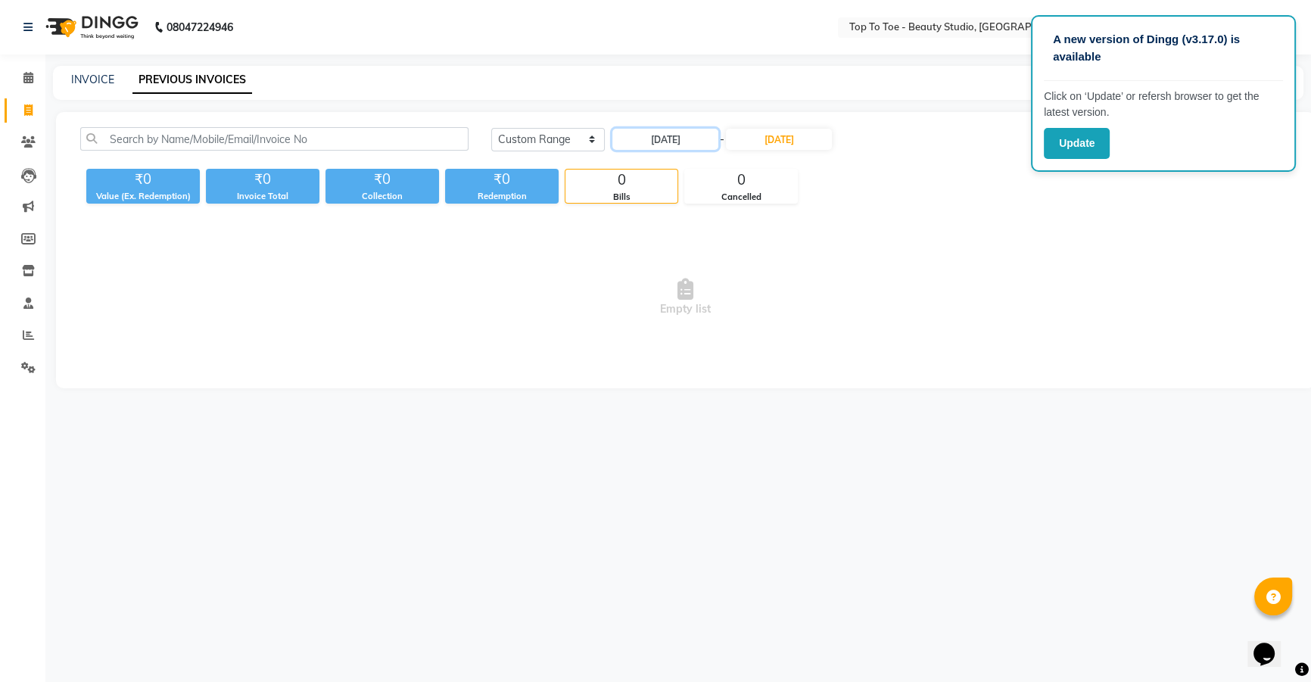
scroll to position [0, 0]
click at [769, 140] on input "[DATE]" at bounding box center [782, 139] width 106 height 21
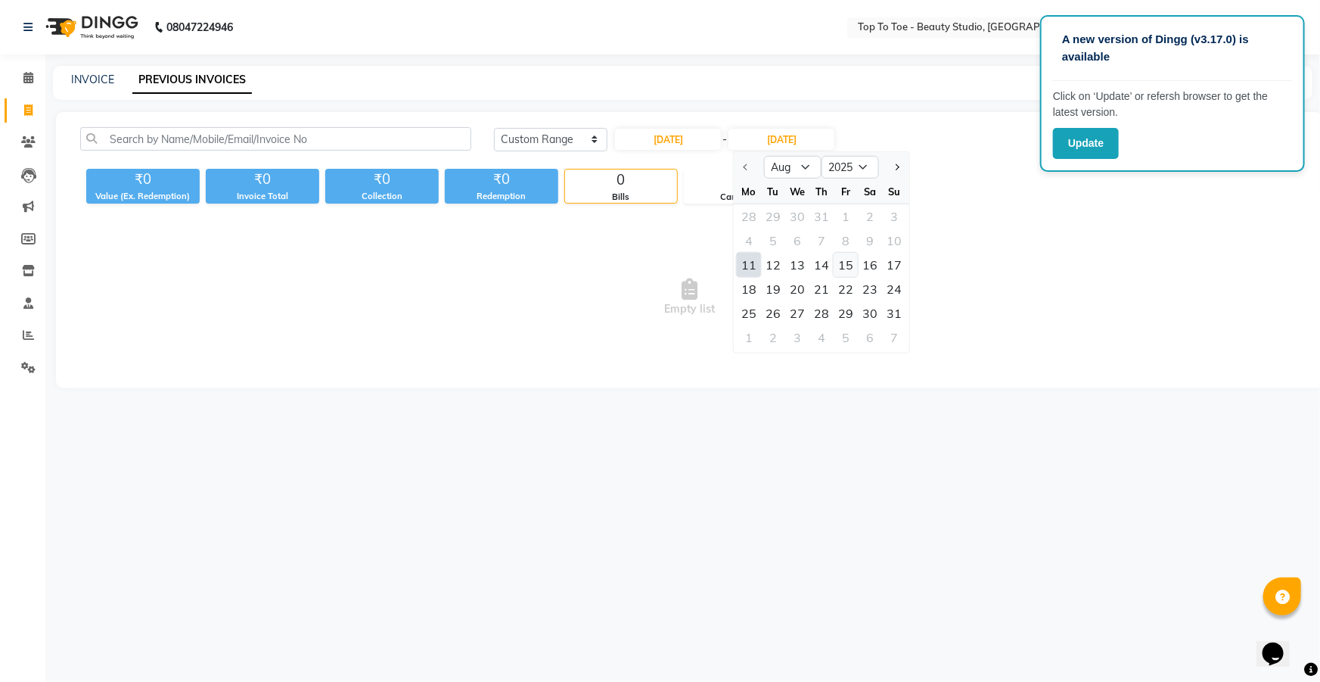
click at [842, 265] on div "15" at bounding box center [846, 265] width 24 height 24
type input "[DATE]"
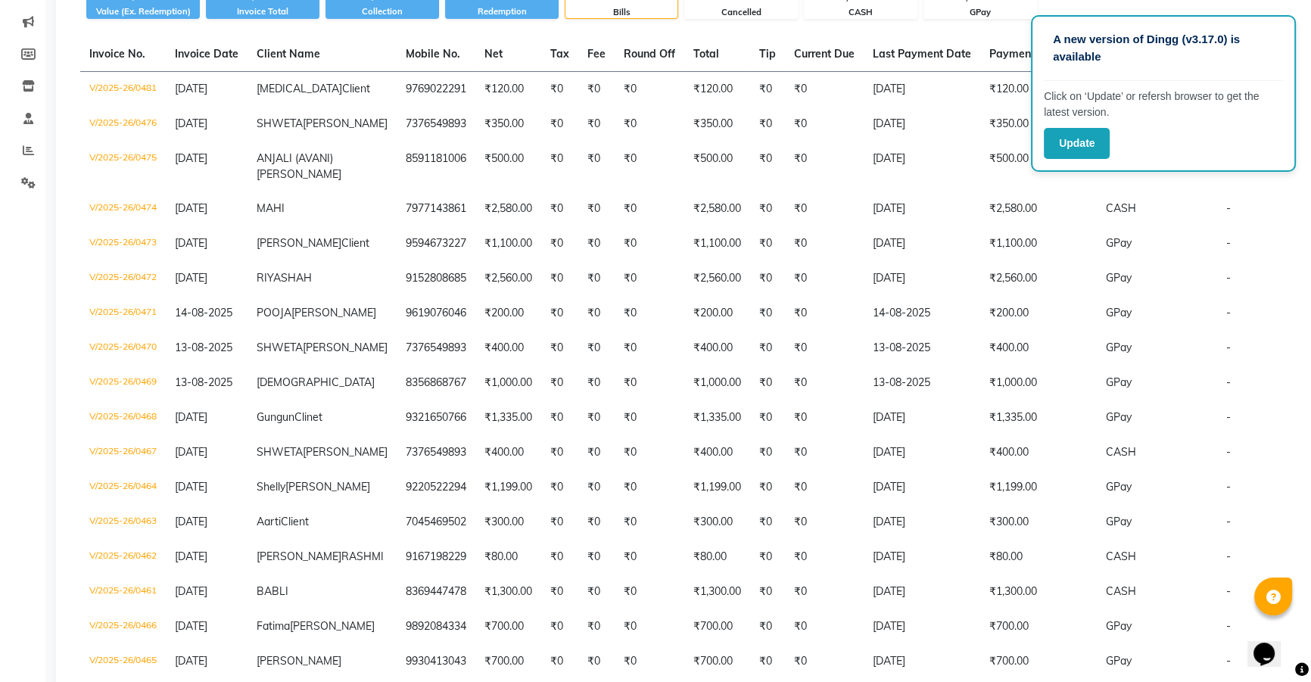
scroll to position [133, 0]
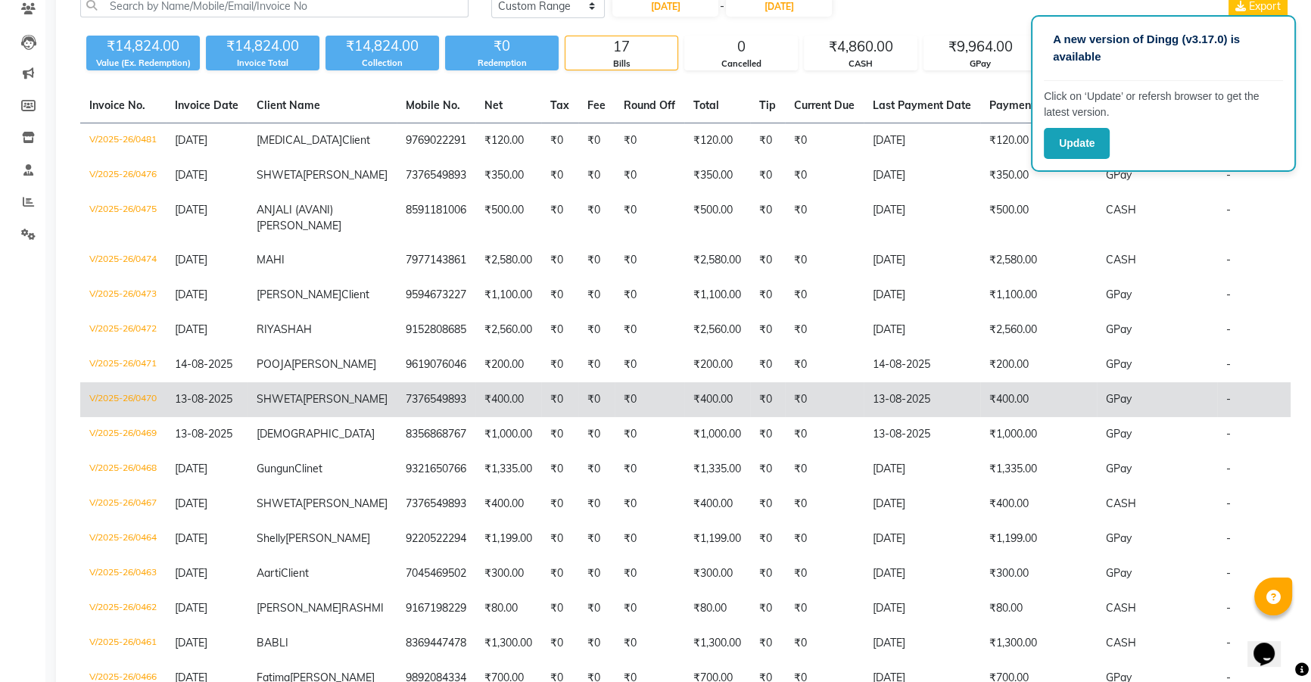
click at [1096, 417] on td "GPay" at bounding box center [1156, 399] width 120 height 35
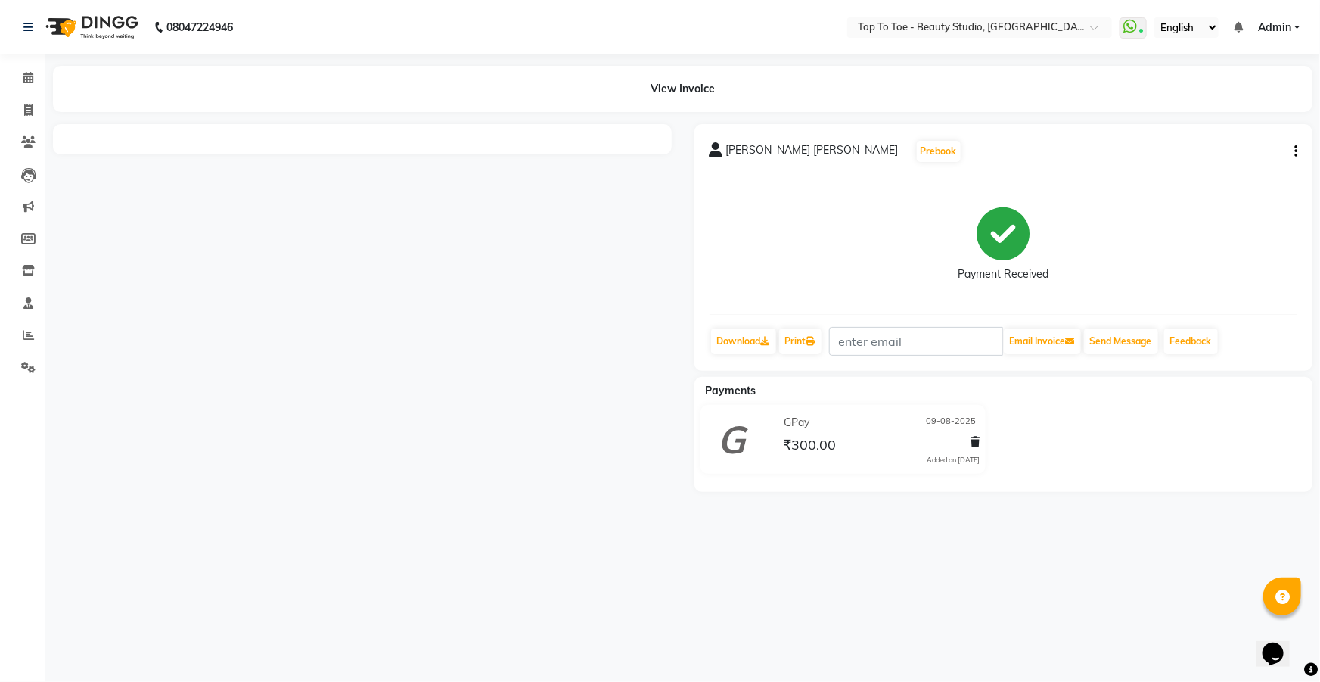
click at [533, 426] on div at bounding box center [363, 308] width 642 height 368
click at [1296, 151] on icon "button" at bounding box center [1296, 151] width 3 height 1
click at [1201, 166] on div "Edit Invoice" at bounding box center [1221, 169] width 104 height 19
select select "service"
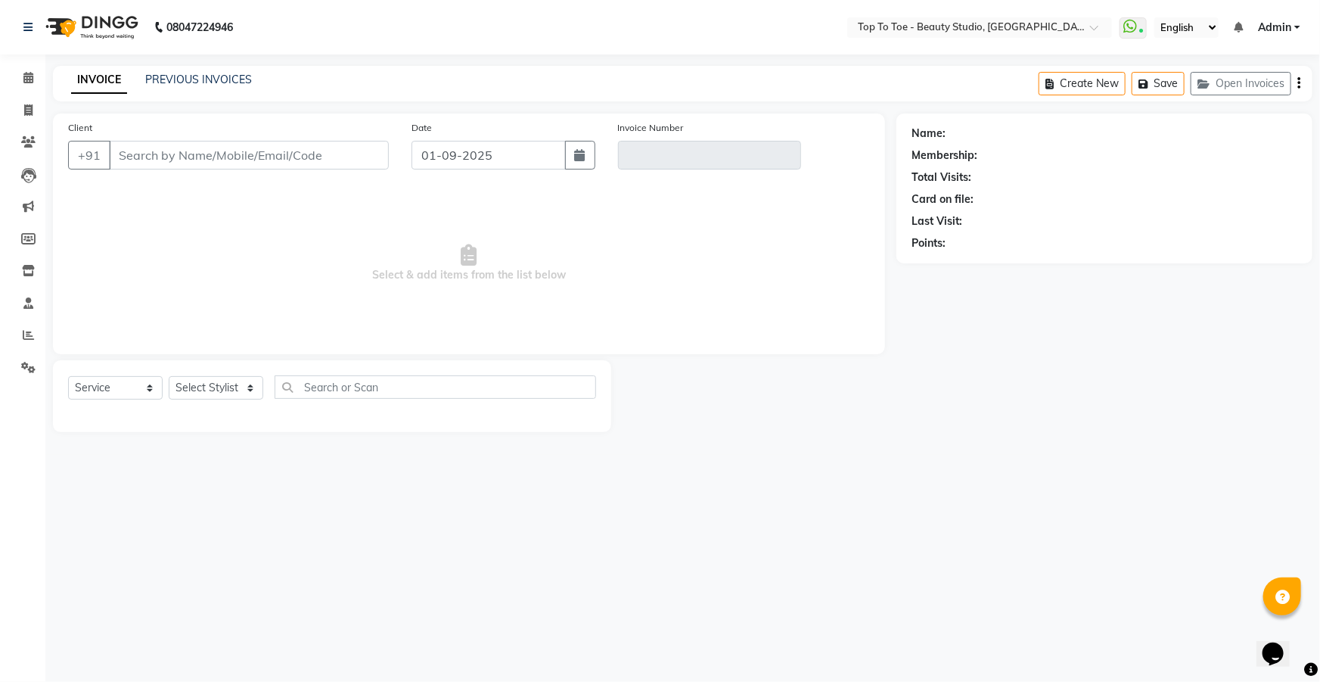
type input "9892084334"
type input "V/2025-26/0453"
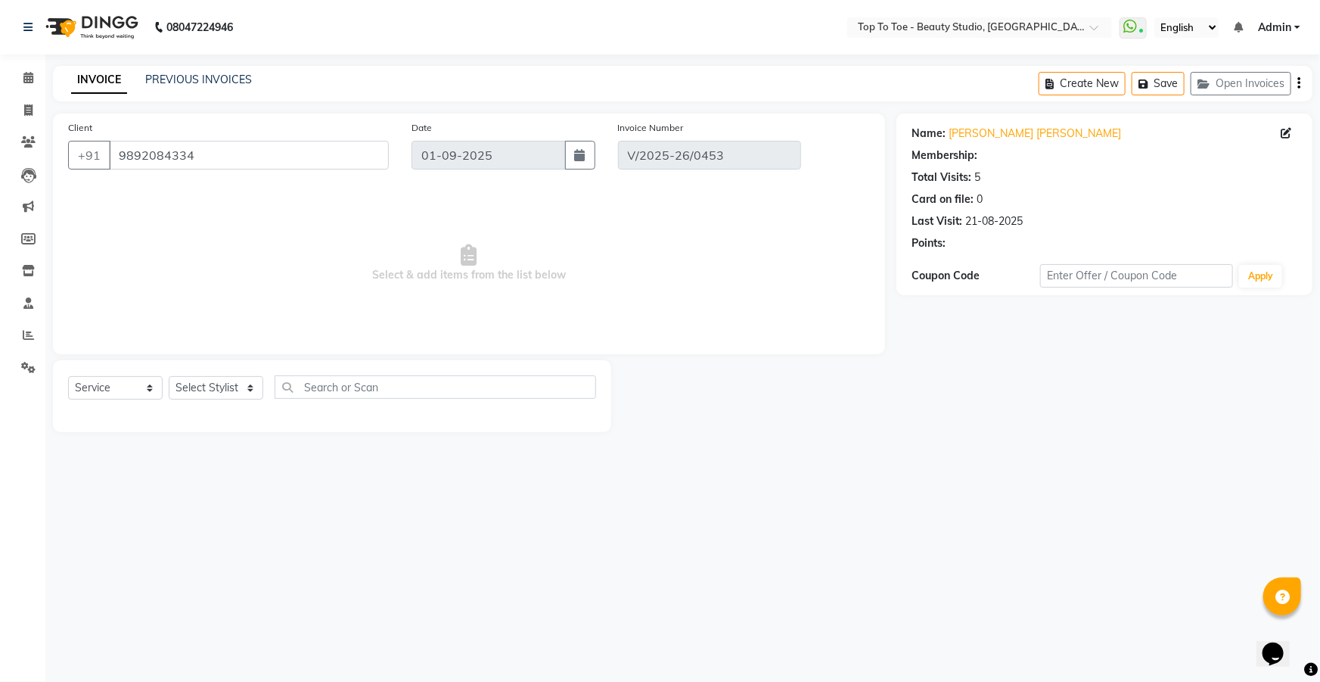
type input "09-08-2025"
select select "select"
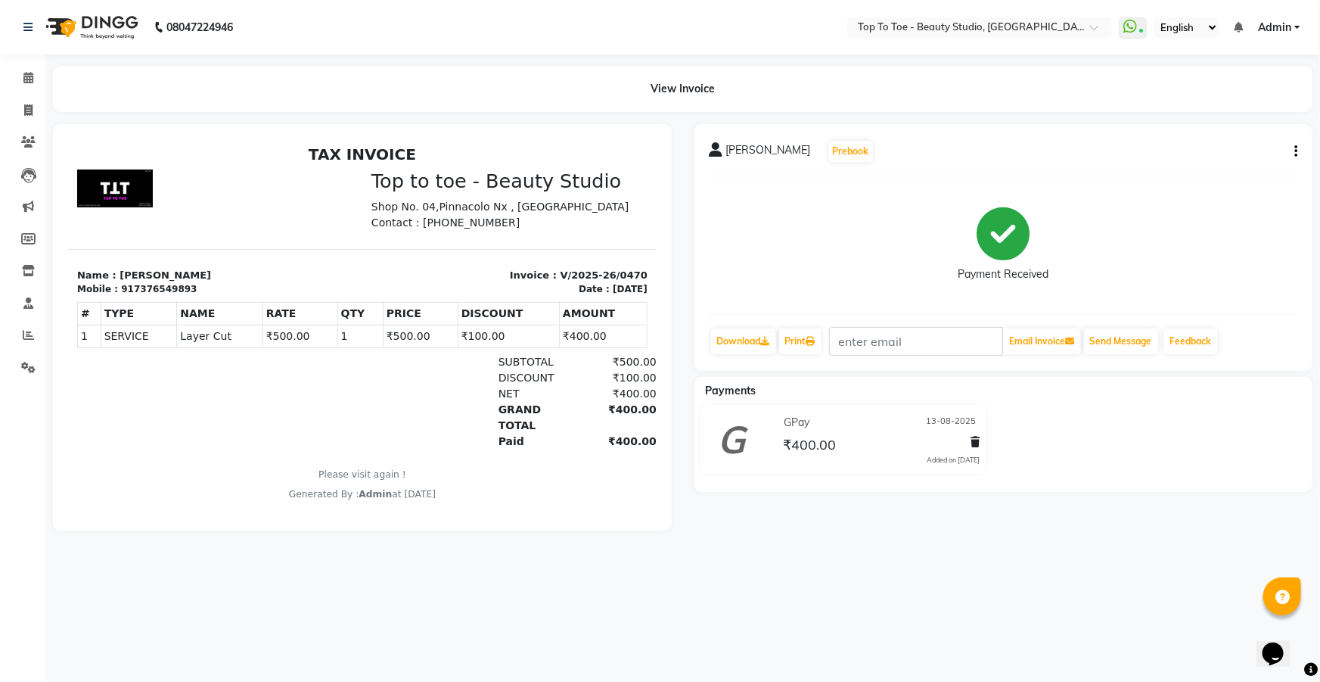
click at [1293, 154] on button "button" at bounding box center [1293, 152] width 9 height 16
click at [1196, 112] on div "Cancel Invoice" at bounding box center [1221, 113] width 104 height 19
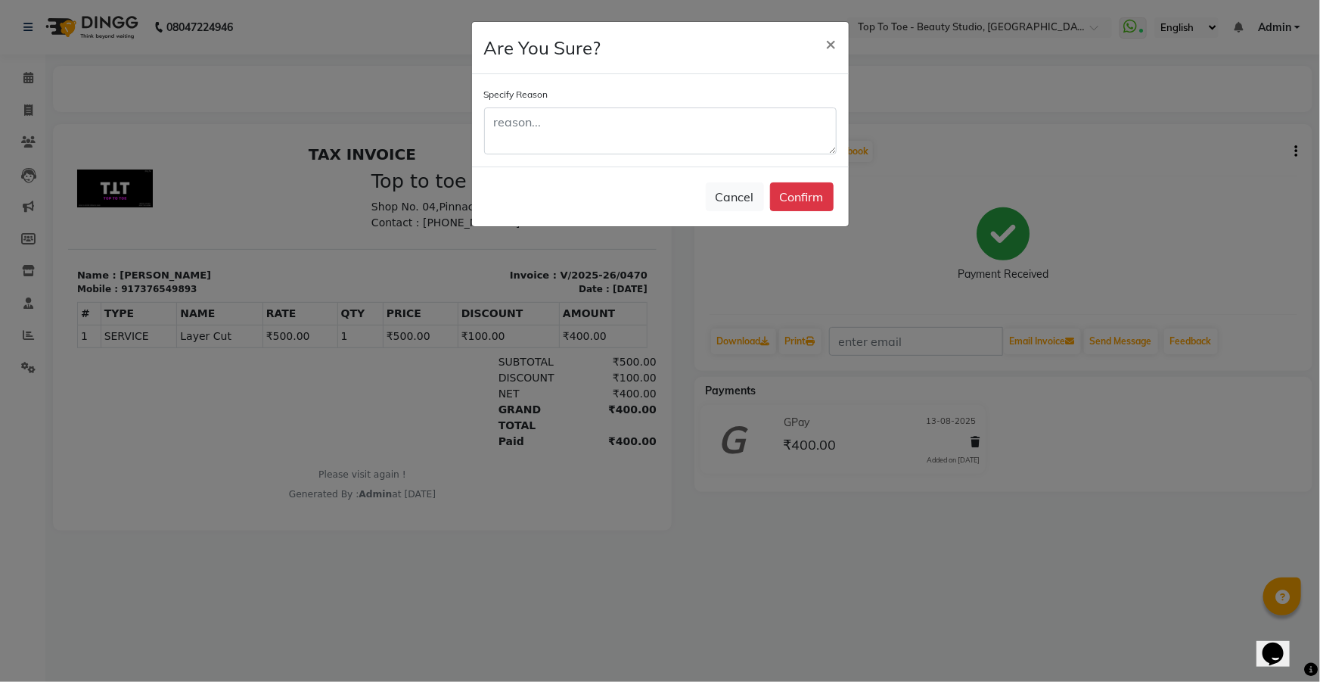
click at [636, 103] on div "Specify Reason" at bounding box center [660, 120] width 353 height 68
click at [622, 128] on textarea at bounding box center [660, 130] width 353 height 47
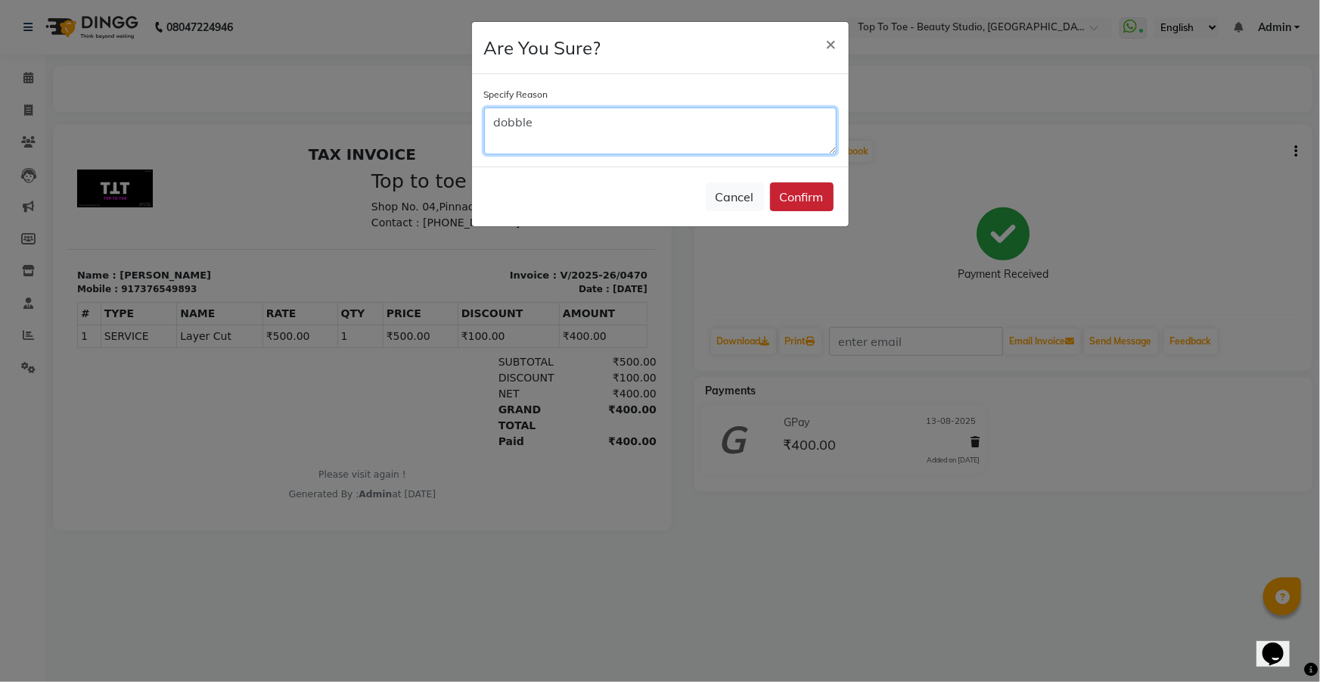
type textarea "dobble"
click at [807, 183] on button "Confirm" at bounding box center [802, 196] width 64 height 29
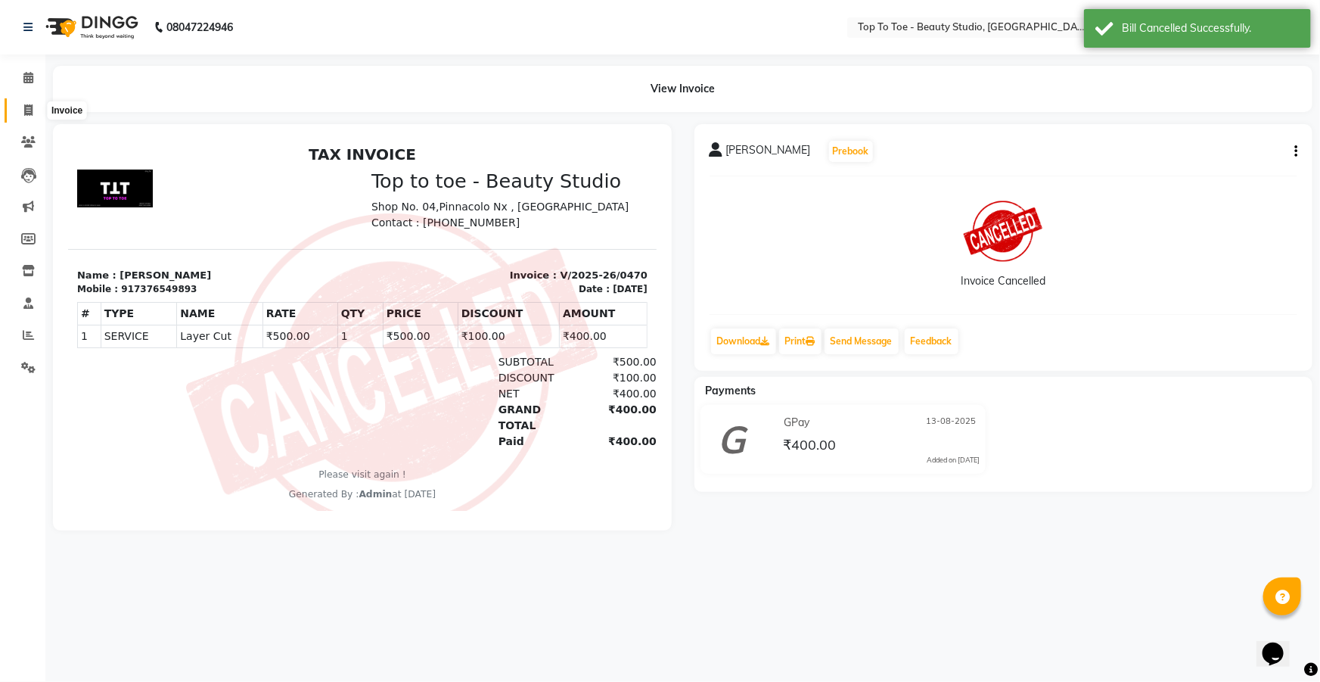
click at [30, 106] on icon at bounding box center [28, 109] width 8 height 11
select select "service"
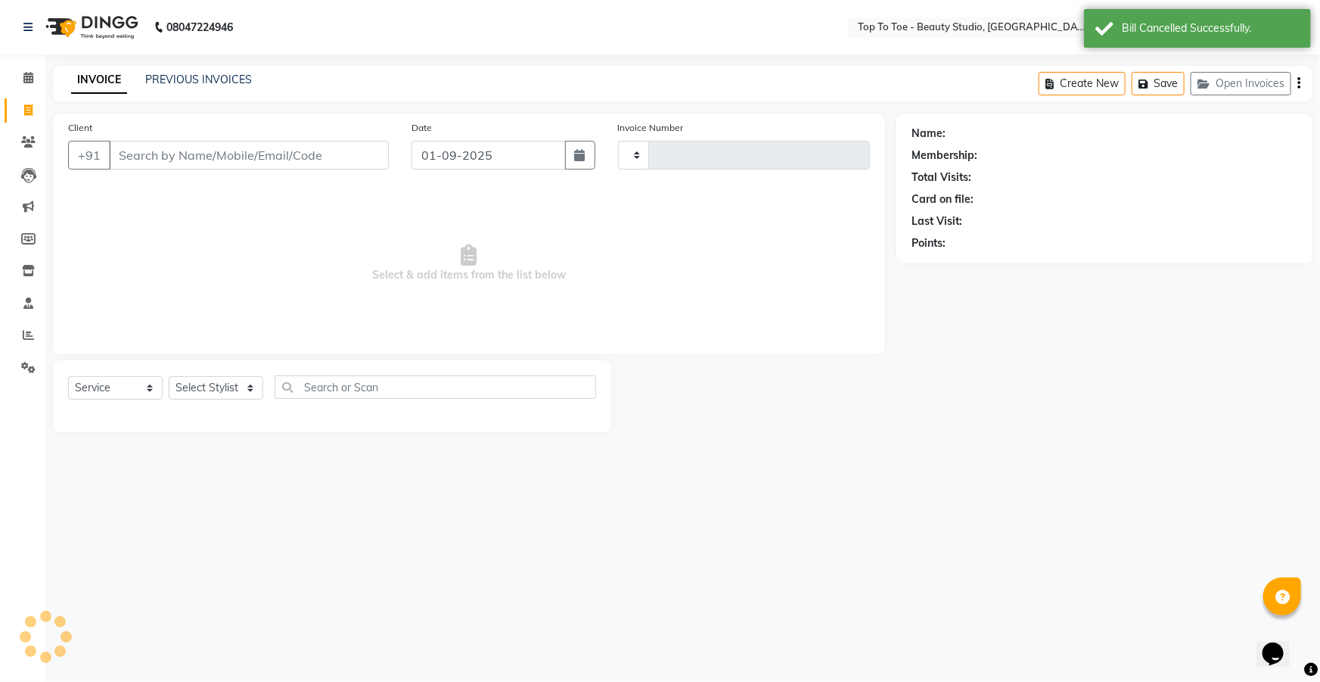
type input "0546"
select select "7233"
click at [163, 81] on link "PREVIOUS INVOICES" at bounding box center [198, 80] width 107 height 14
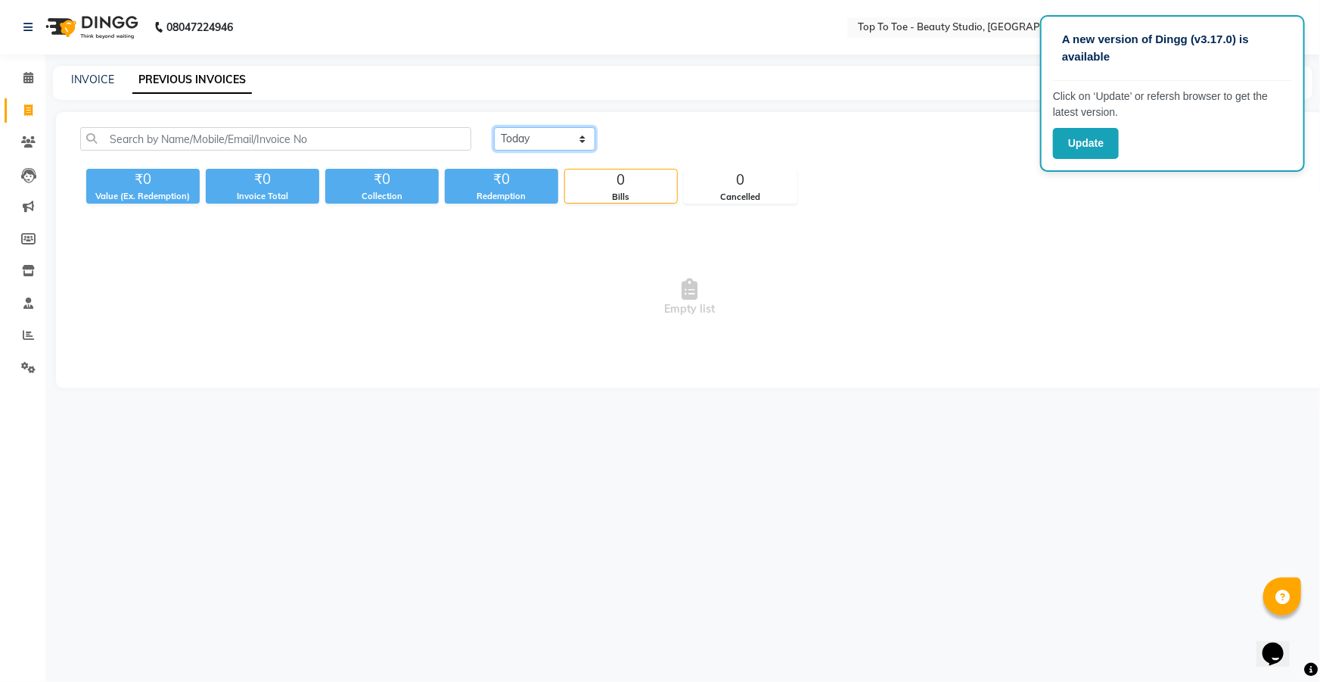
click at [545, 140] on select "[DATE] [DATE] Custom Range" at bounding box center [544, 138] width 101 height 23
select select "range"
click at [494, 127] on select "[DATE] [DATE] Custom Range" at bounding box center [544, 138] width 101 height 23
click at [654, 136] on input "01-09-2025" at bounding box center [668, 139] width 106 height 21
select select "9"
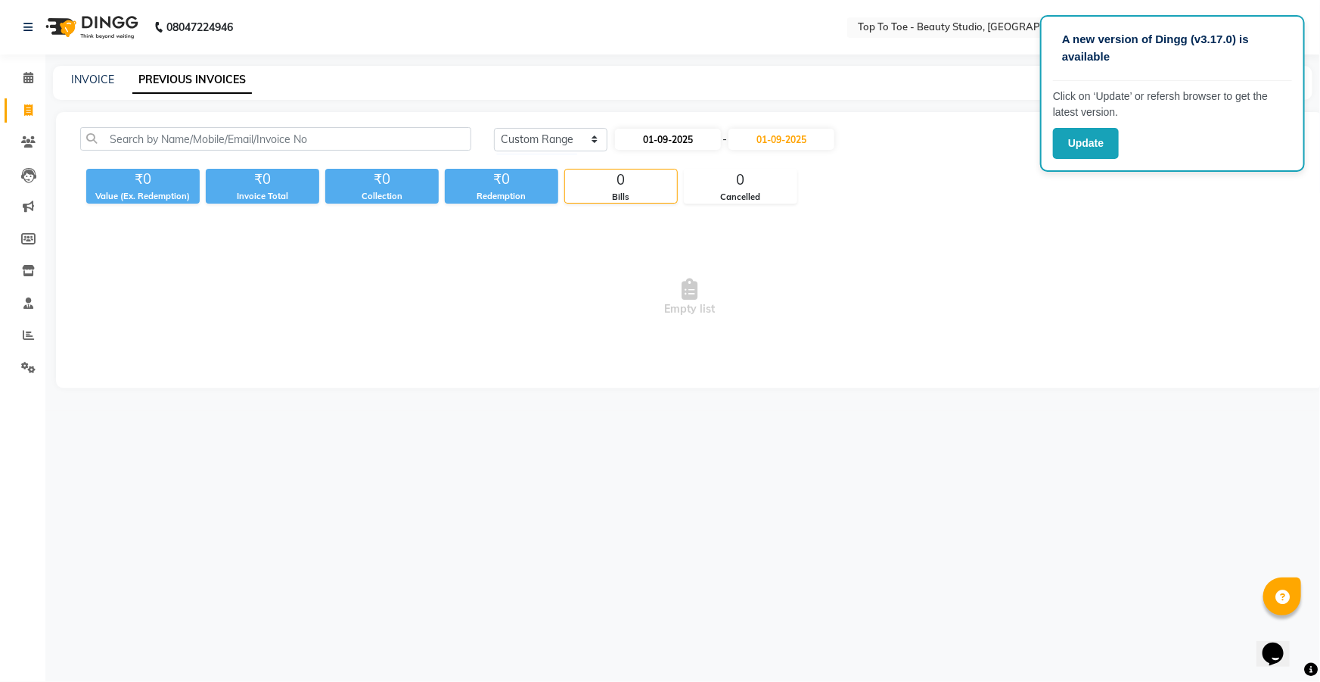
select select "2025"
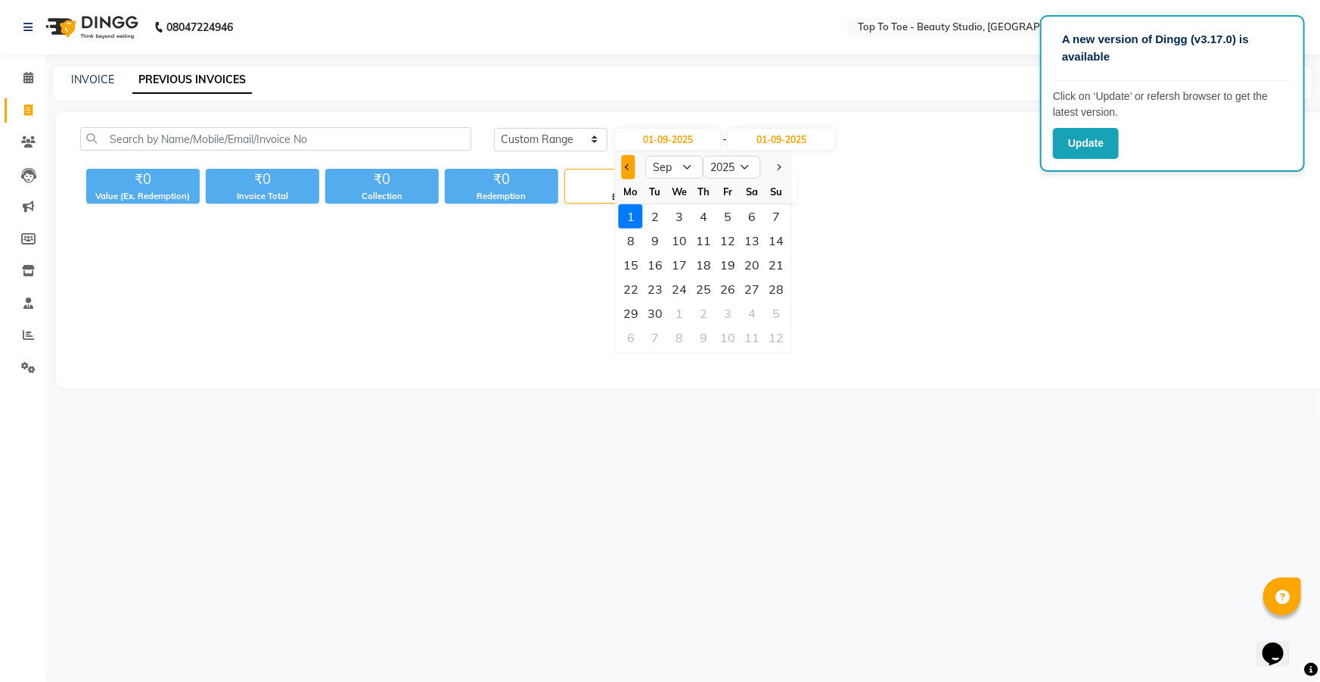
click at [630, 163] on button "Previous month" at bounding box center [628, 167] width 13 height 24
select select "8"
click at [756, 265] on div "16" at bounding box center [752, 265] width 24 height 24
type input "16-08-2025"
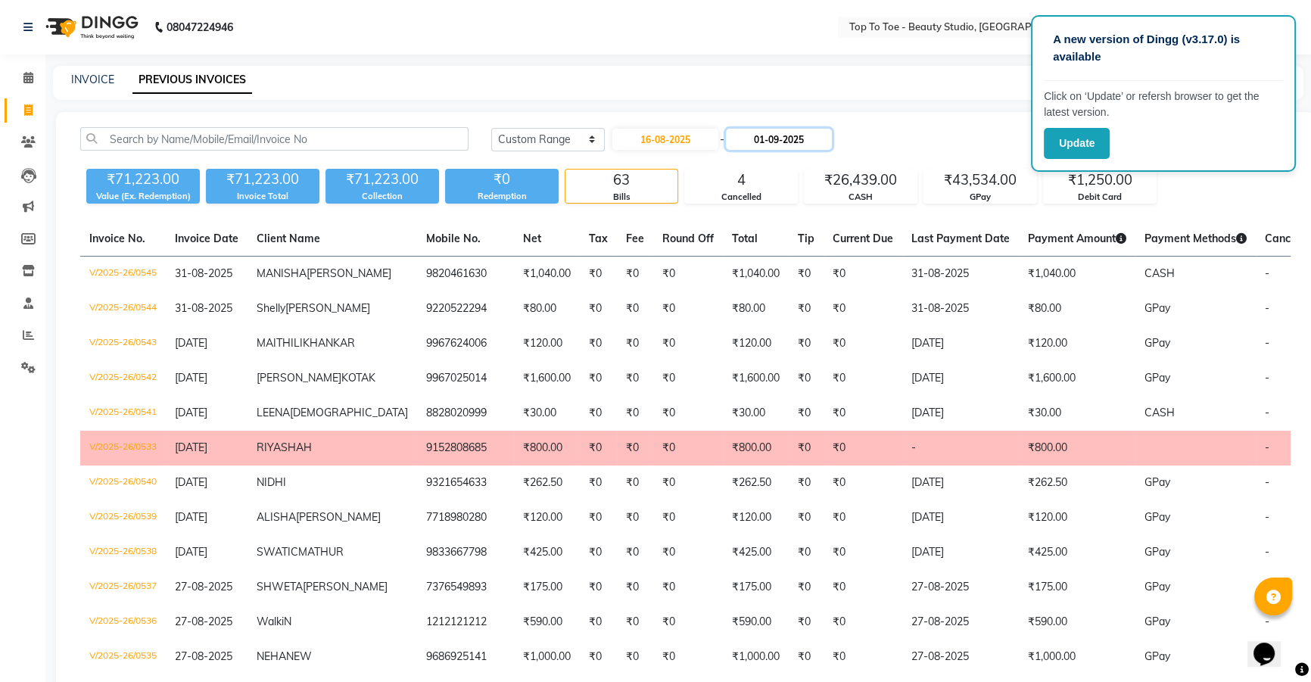
click at [785, 136] on input "01-09-2025" at bounding box center [779, 139] width 106 height 21
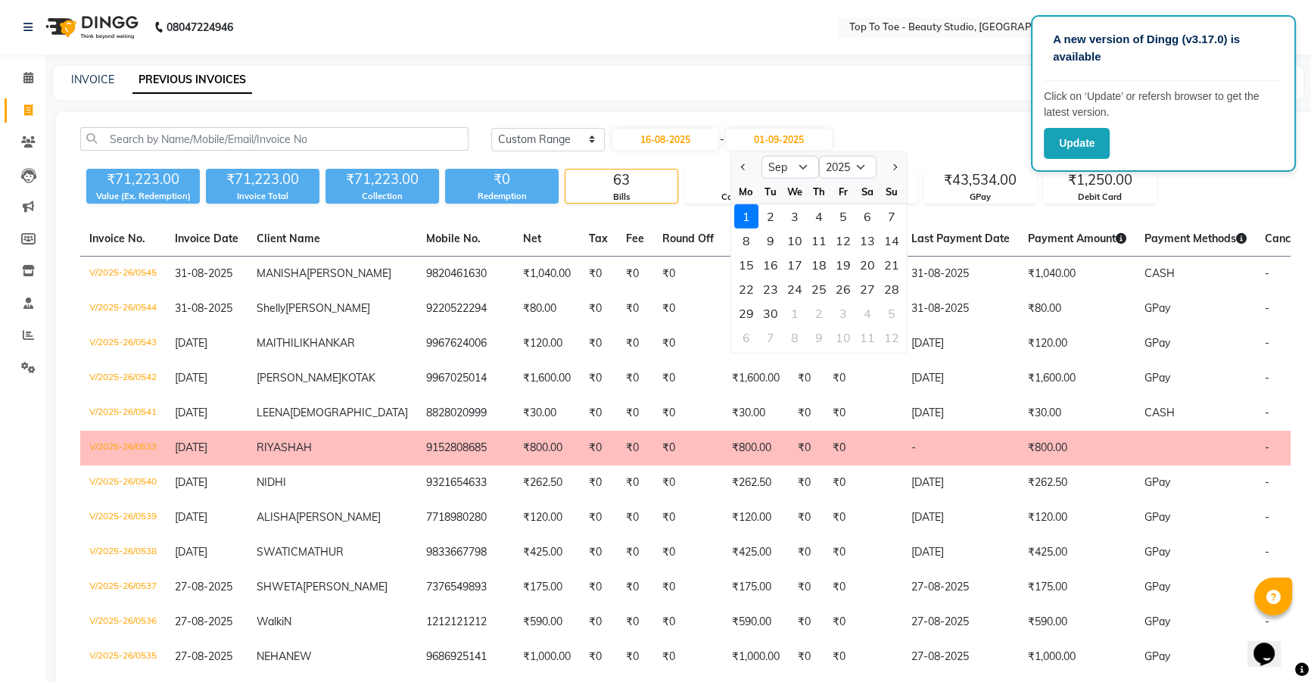
click at [733, 158] on div at bounding box center [746, 167] width 30 height 24
click at [741, 170] on button "Previous month" at bounding box center [743, 167] width 13 height 24
select select "8"
click at [795, 290] on div "20" at bounding box center [794, 289] width 24 height 24
type input "20-08-2025"
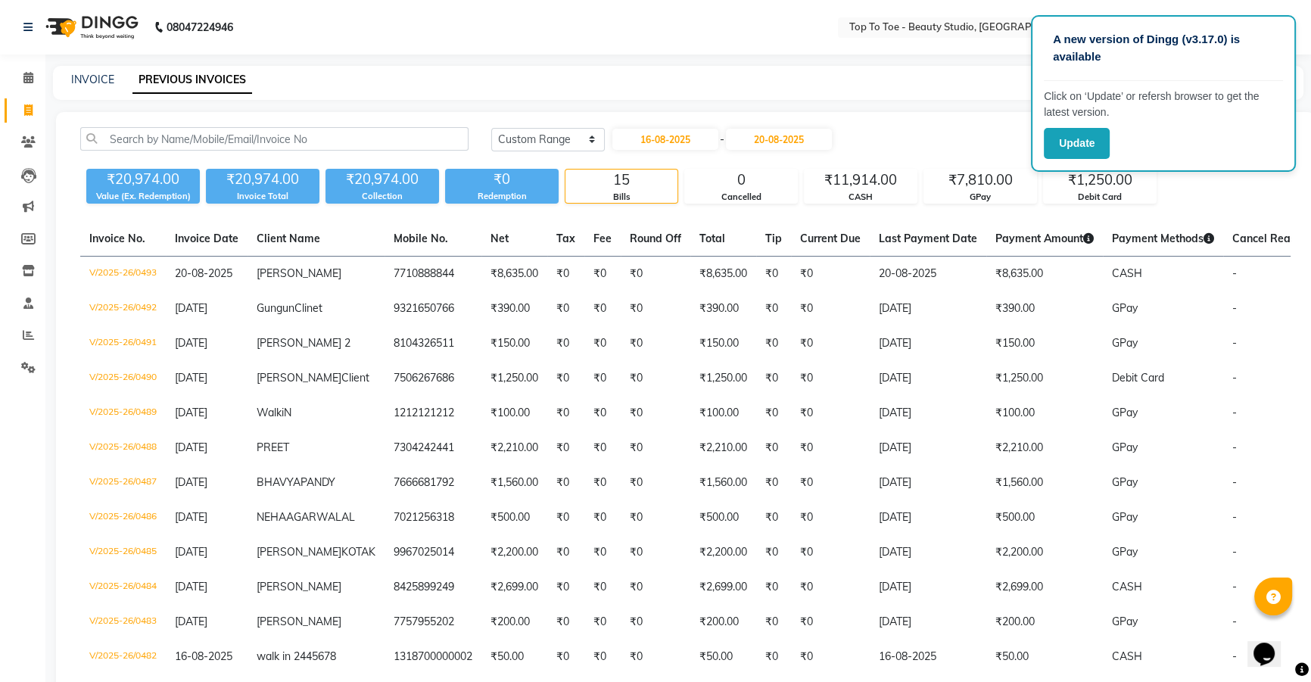
click at [1308, 505] on div "[DATE] [DATE] Custom Range [DATE] - [DATE] Export ₹20,974.00 Value (Ex. Redempt…" at bounding box center [685, 483] width 1258 height 742
click at [639, 144] on input "16-08-2025" at bounding box center [665, 139] width 106 height 21
select select "8"
select select "2025"
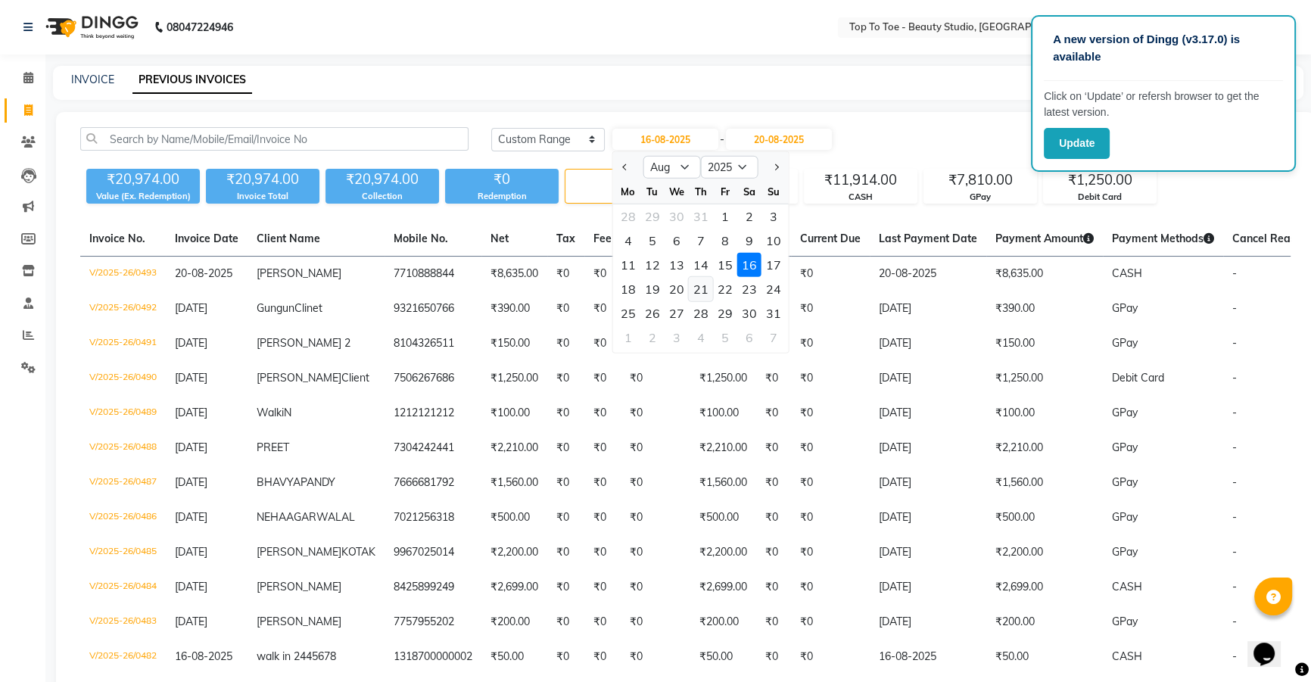
click at [702, 288] on div "21" at bounding box center [701, 289] width 24 height 24
type input "21-08-2025"
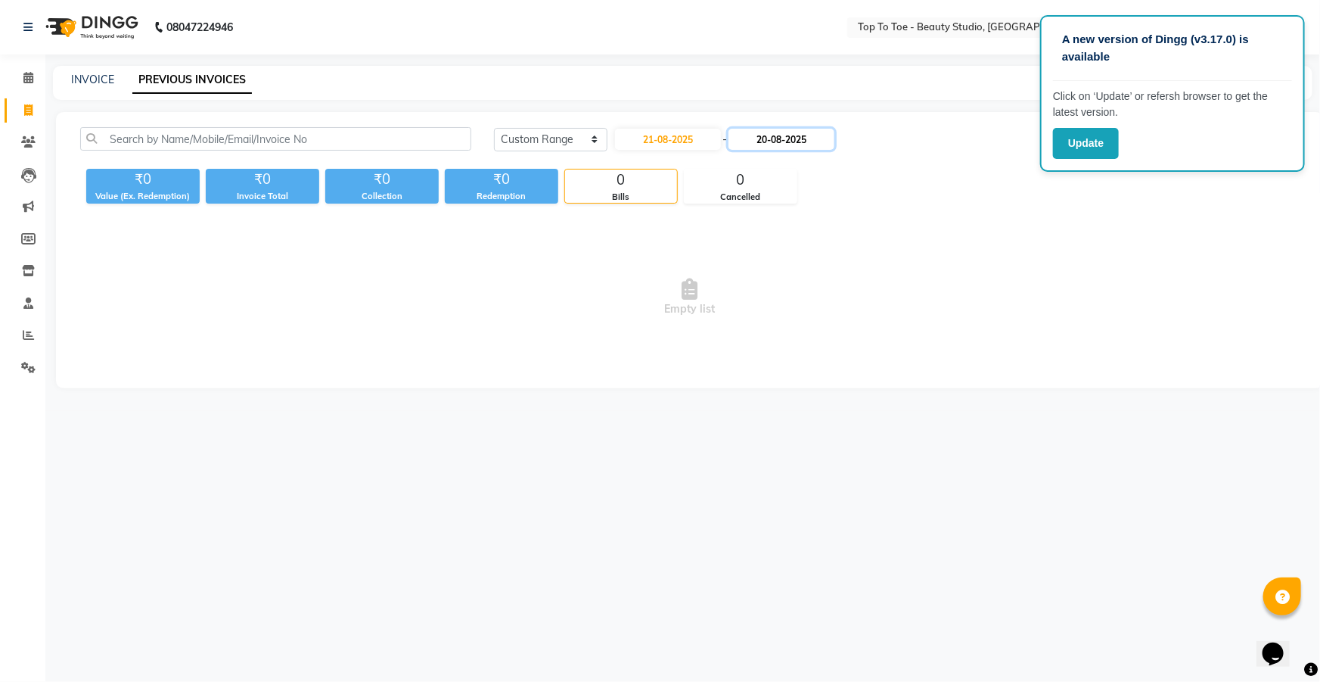
click at [779, 130] on input "20-08-2025" at bounding box center [782, 139] width 106 height 21
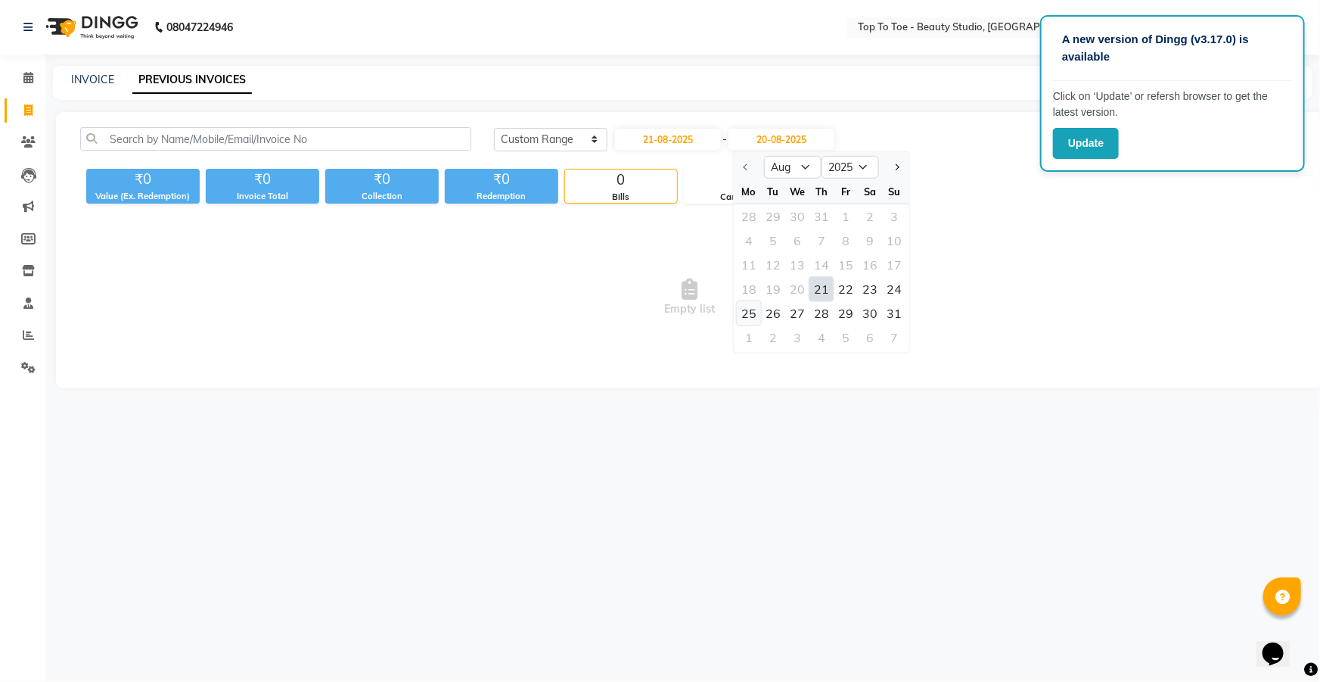
click at [748, 308] on div "25" at bounding box center [749, 313] width 24 height 24
type input "25-08-2025"
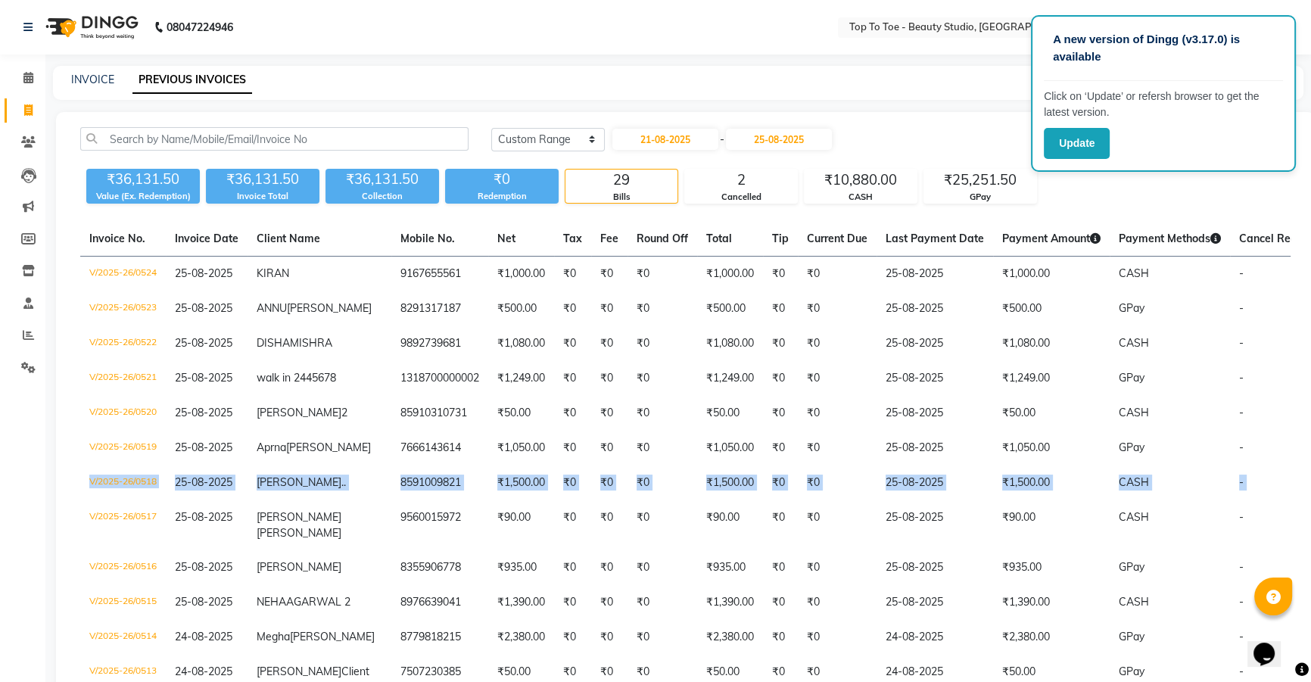
drag, startPoint x: 1308, startPoint y: 533, endPoint x: 1320, endPoint y: 474, distance: 60.1
click at [1311, 474] on html "A new version of Dingg (v3.17.0) is available Click on ‘Update’ or refersh brow…" at bounding box center [655, 341] width 1311 height 682
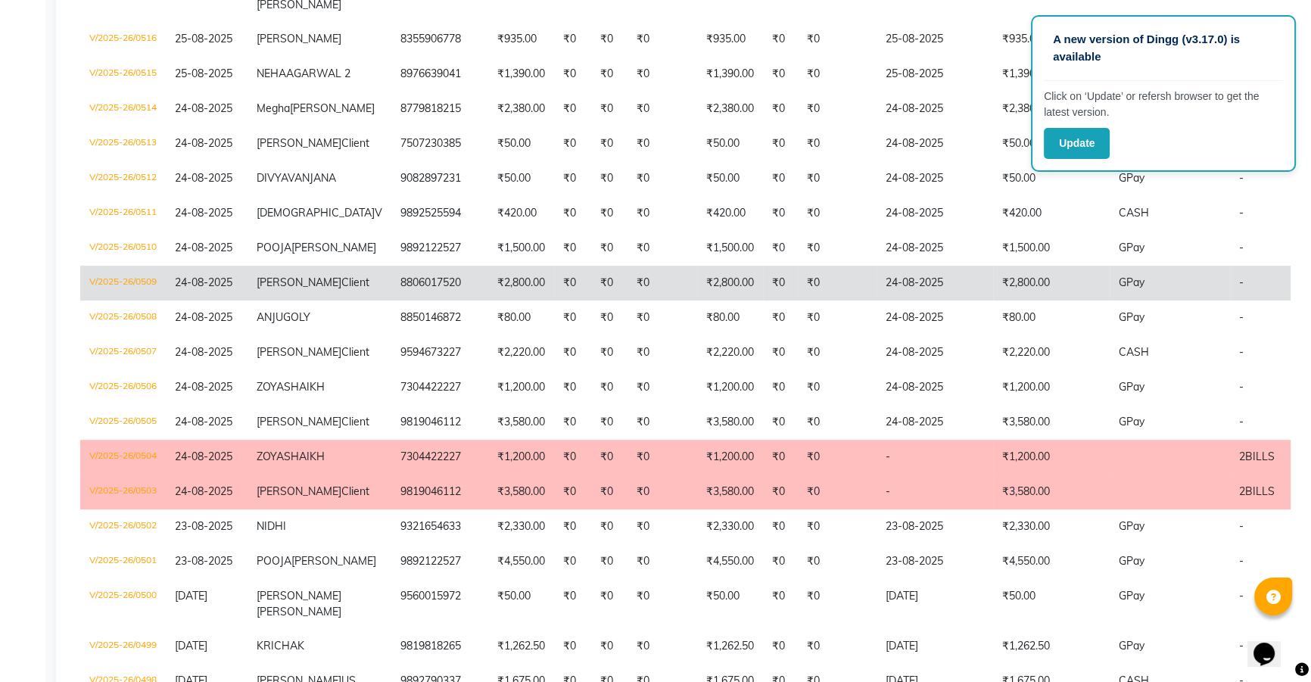
scroll to position [487, 0]
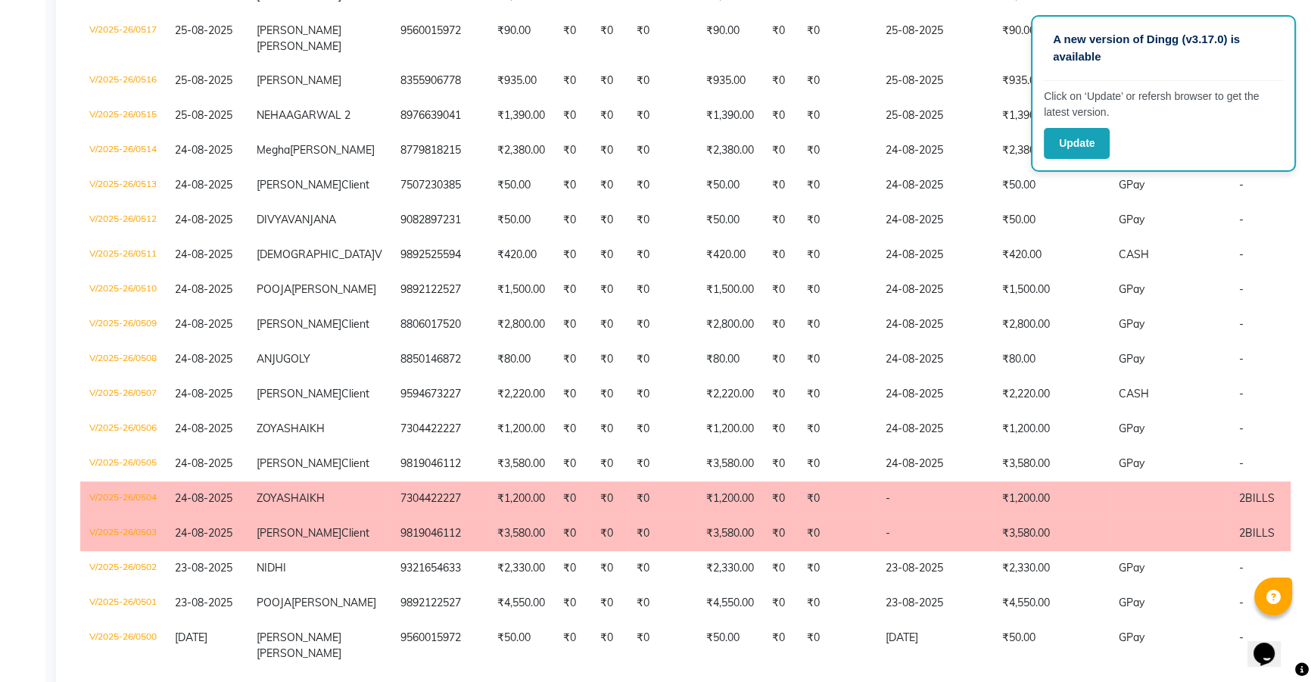
click at [1297, 304] on div "Invoice No. Invoice Date Client Name Mobile No. Net Tax Fee Round Off Total Tip…" at bounding box center [685, 329] width 1228 height 1189
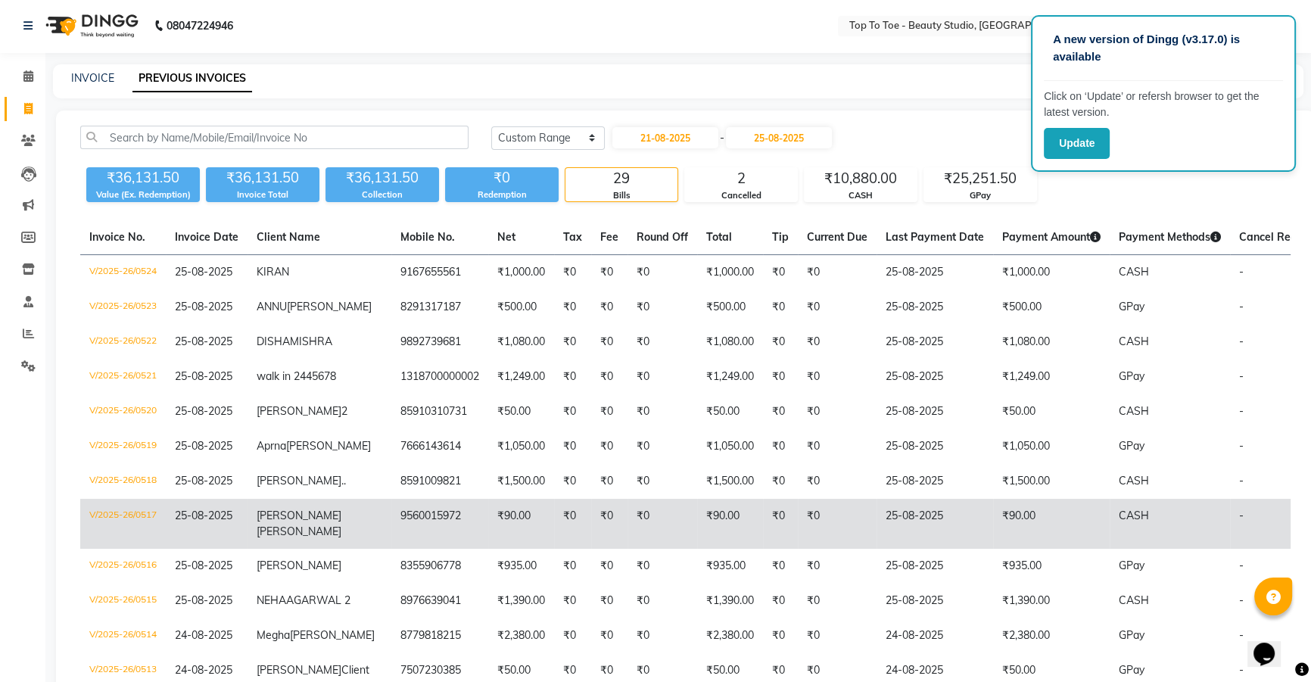
scroll to position [0, 0]
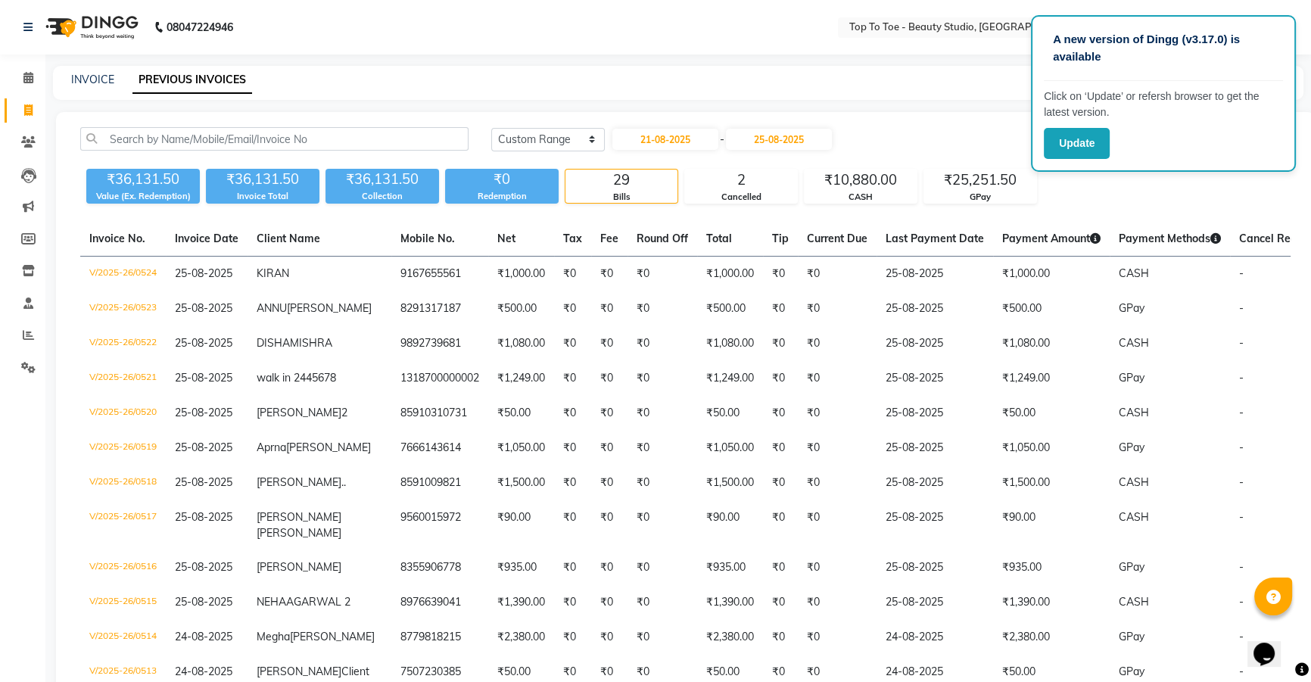
click at [643, 127] on div "[DATE] - [DATE]" at bounding box center [722, 139] width 222 height 24
click at [658, 135] on input "21-08-2025" at bounding box center [665, 139] width 106 height 21
select select "8"
select select "2025"
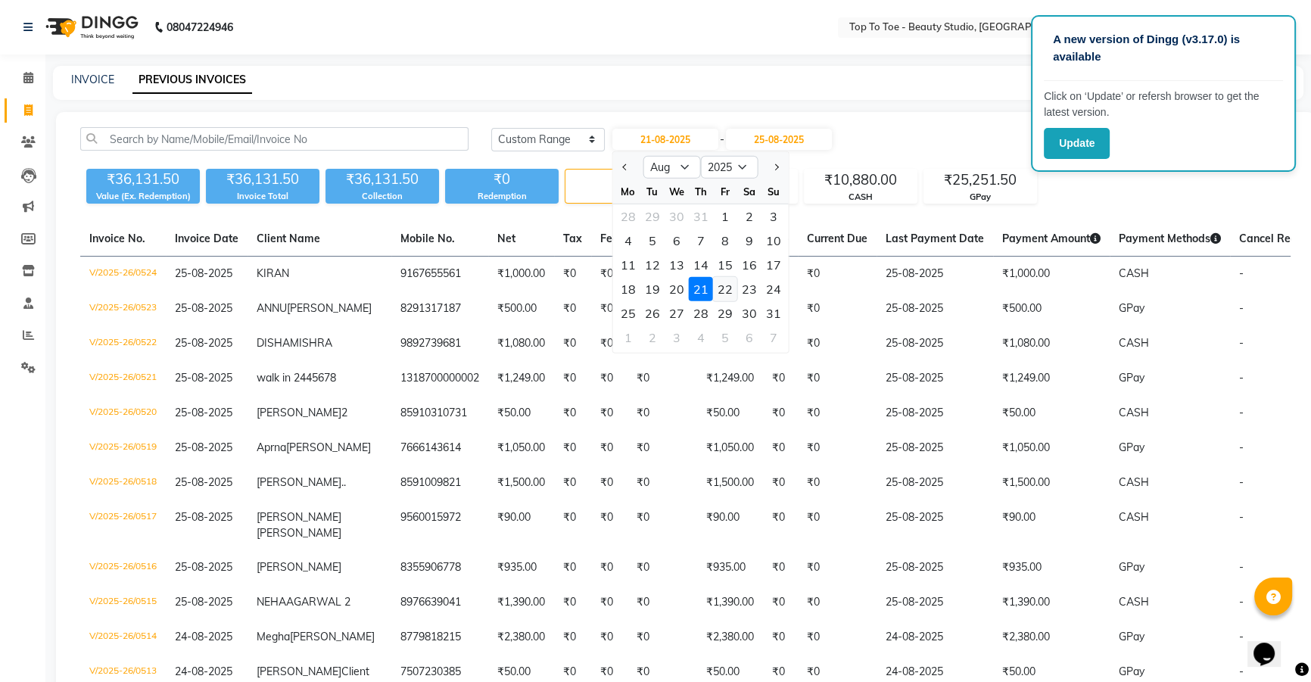
click at [721, 292] on div "22" at bounding box center [725, 289] width 24 height 24
type input "[DATE]"
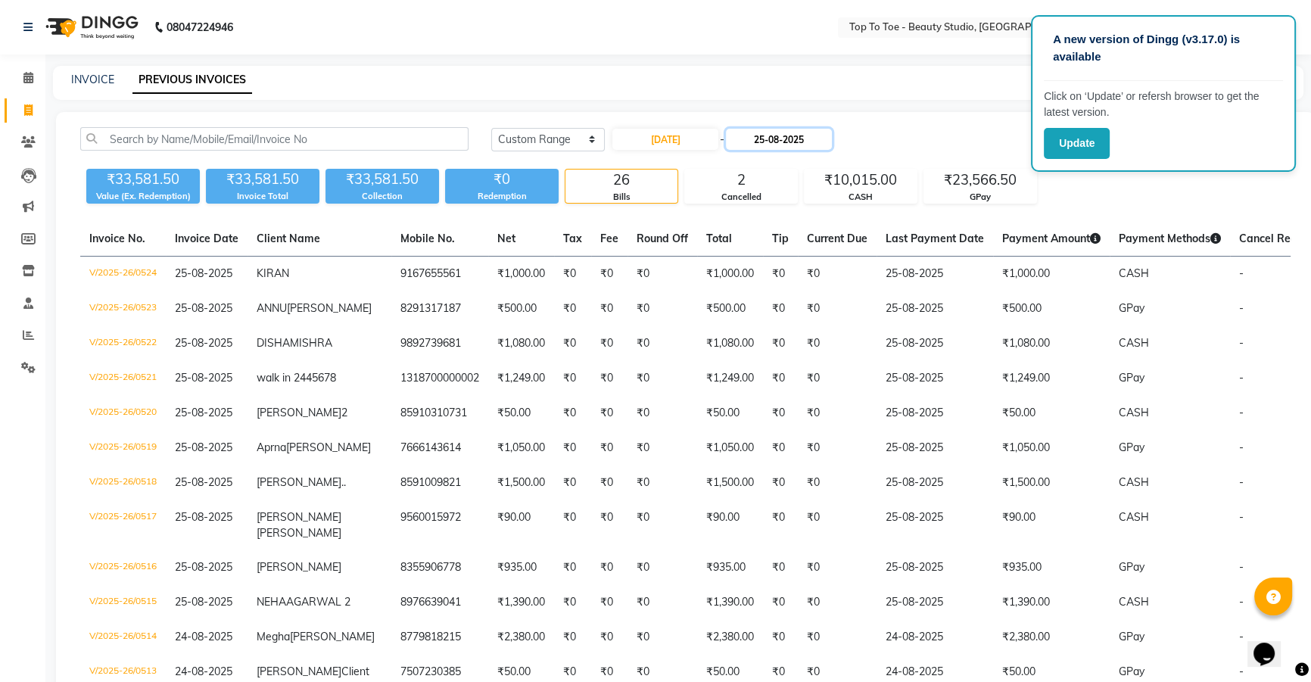
click at [779, 134] on input "25-08-2025" at bounding box center [779, 139] width 106 height 21
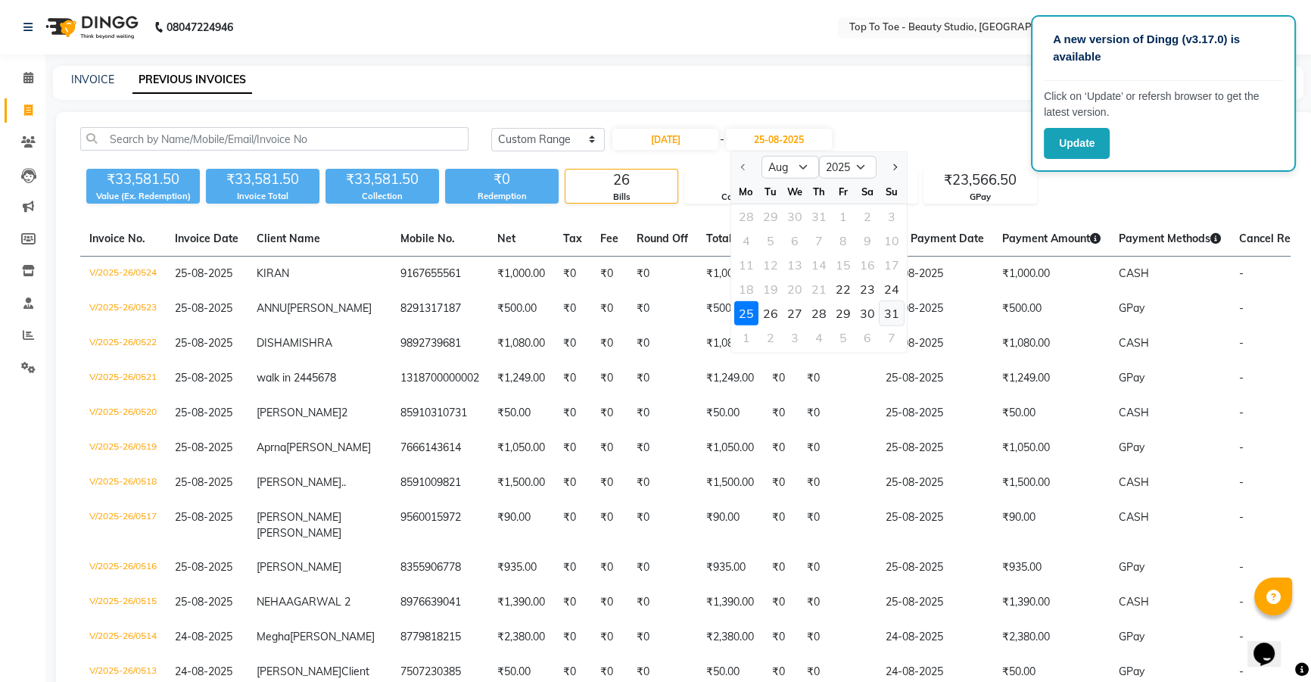
click at [893, 310] on div "31" at bounding box center [891, 313] width 24 height 24
type input "31-08-2025"
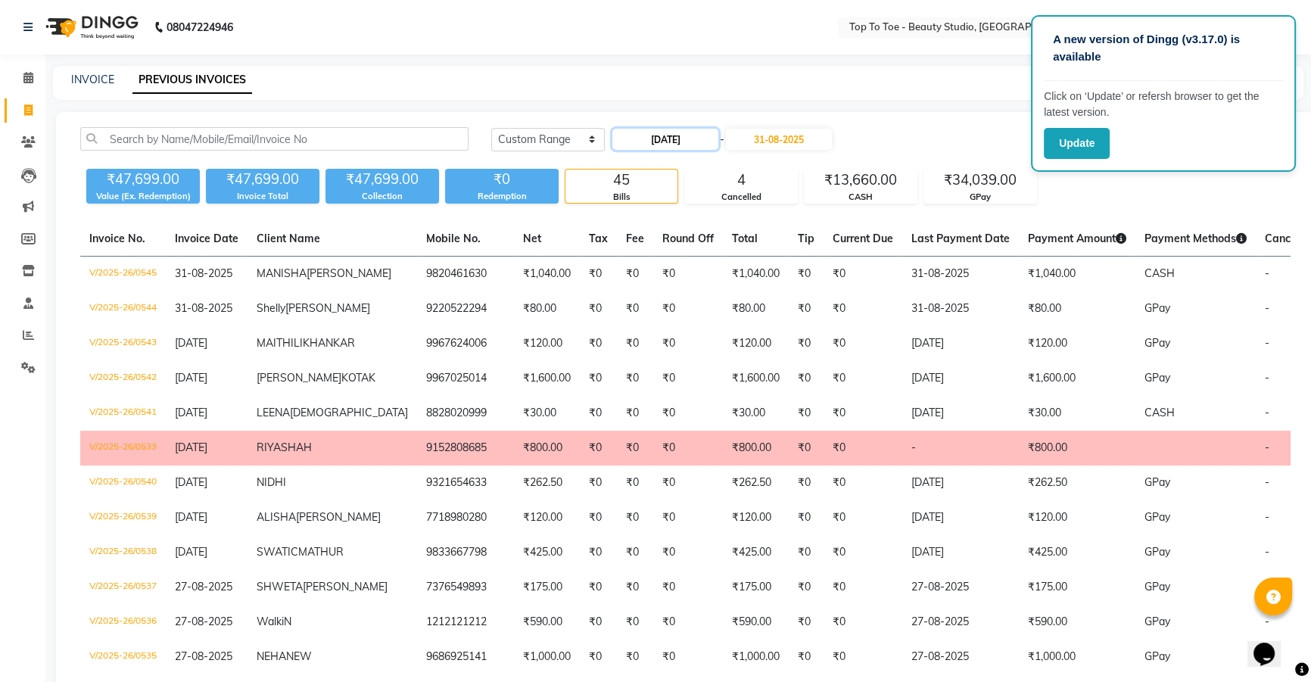
click at [673, 134] on input "[DATE]" at bounding box center [665, 139] width 106 height 21
select select "8"
select select "2025"
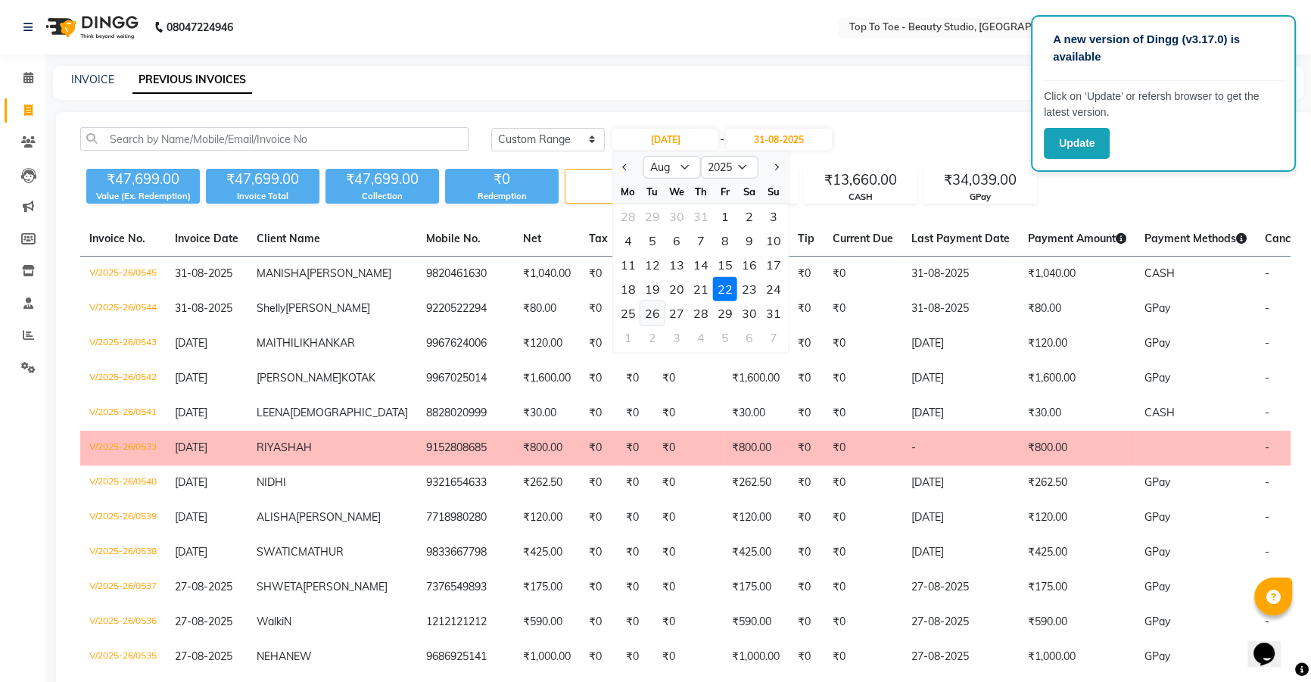
click at [643, 316] on div "26" at bounding box center [652, 313] width 24 height 24
type input "26-08-2025"
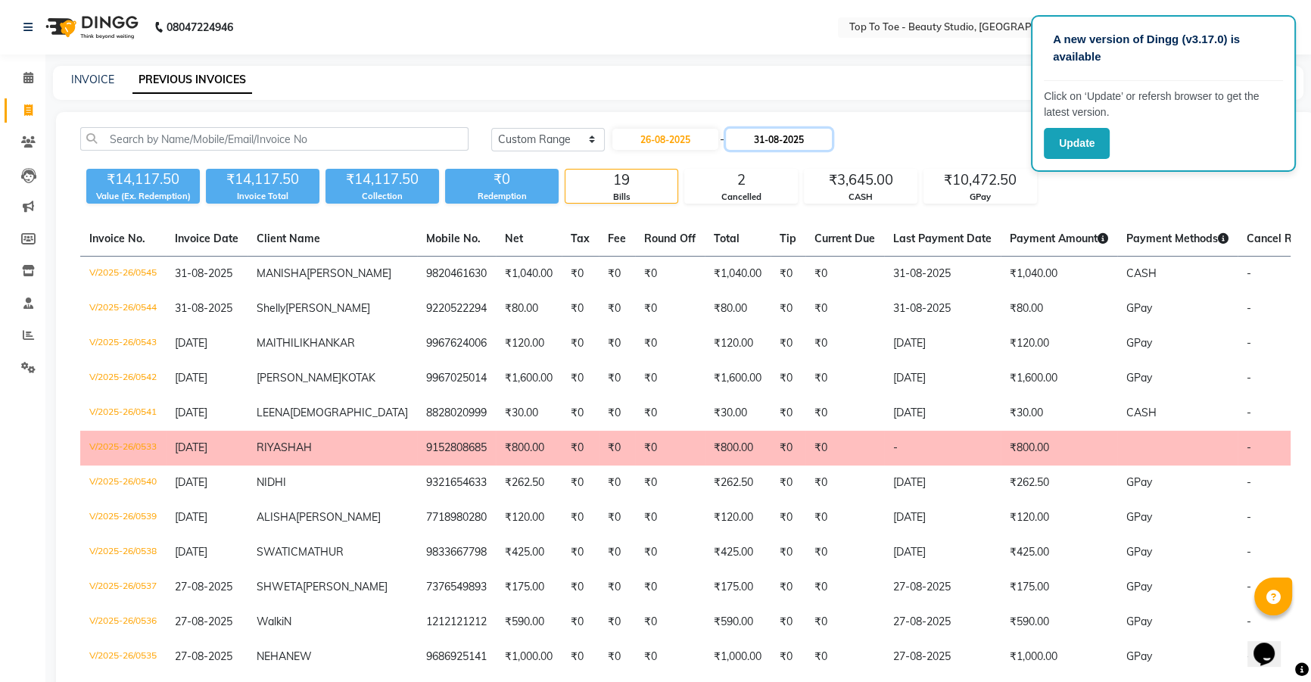
click at [779, 148] on input "31-08-2025" at bounding box center [779, 139] width 106 height 21
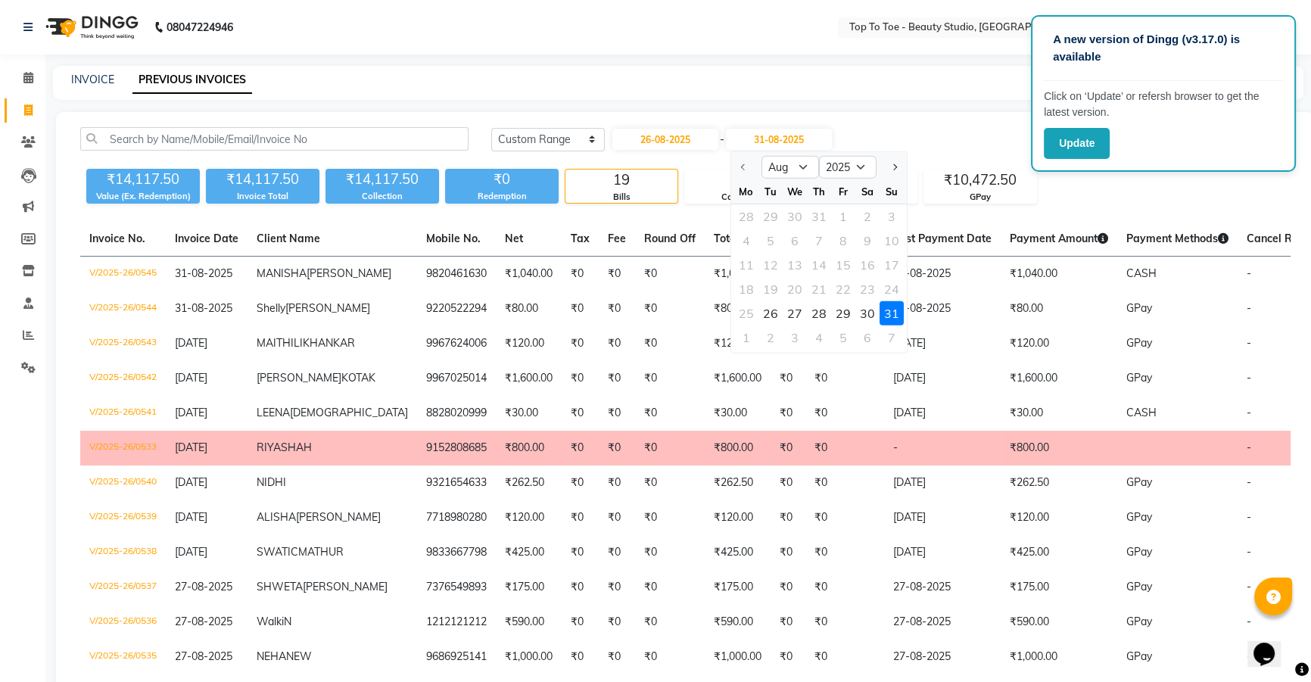
click at [900, 313] on div "31" at bounding box center [891, 313] width 24 height 24
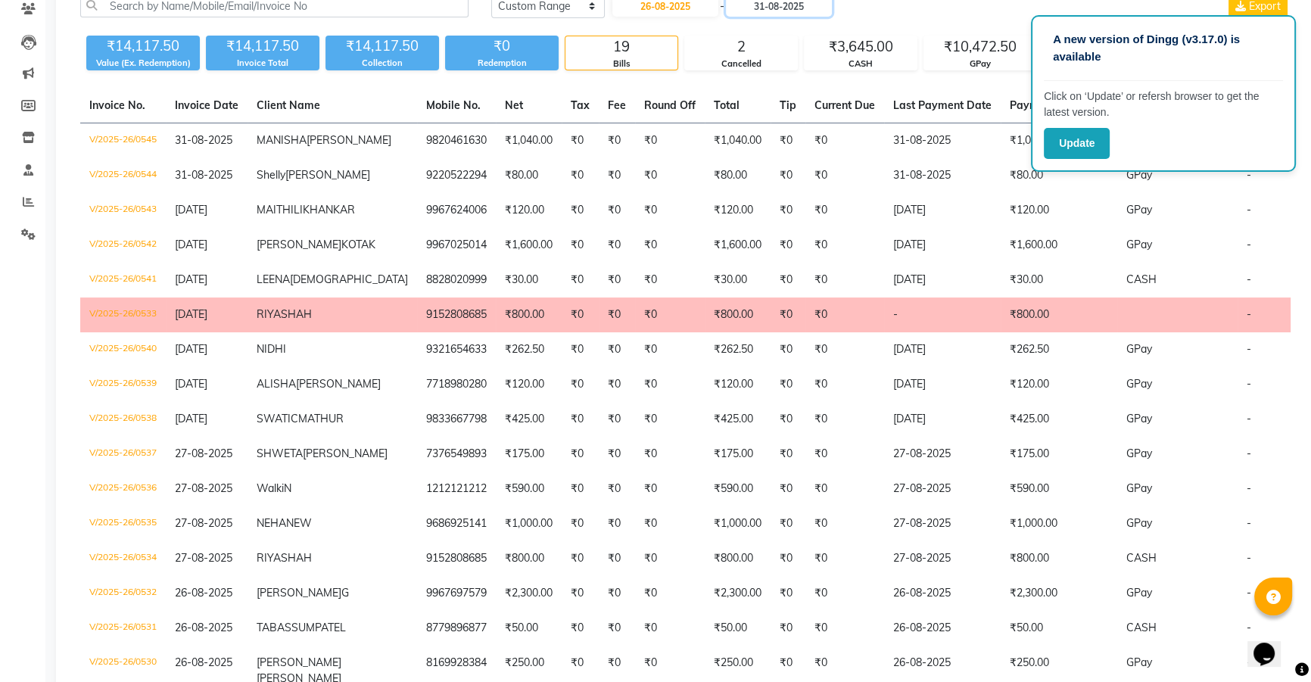
scroll to position [567, 0]
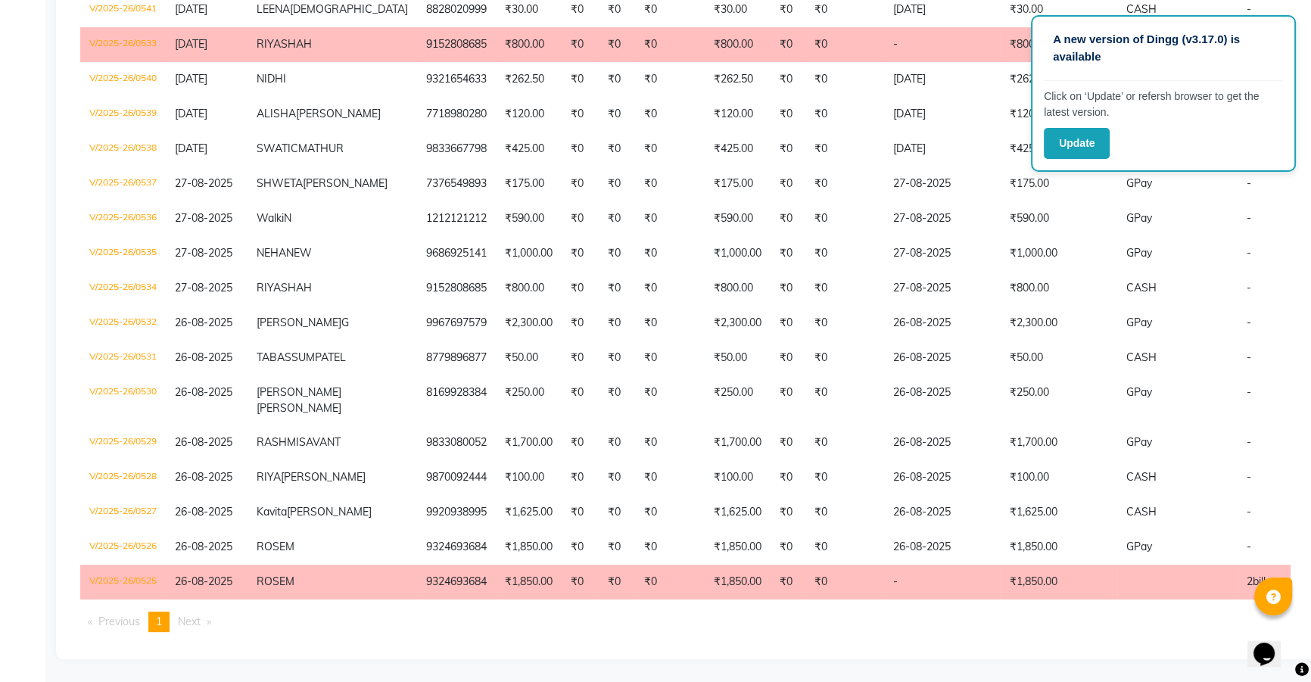
select select "7233"
select select "service"
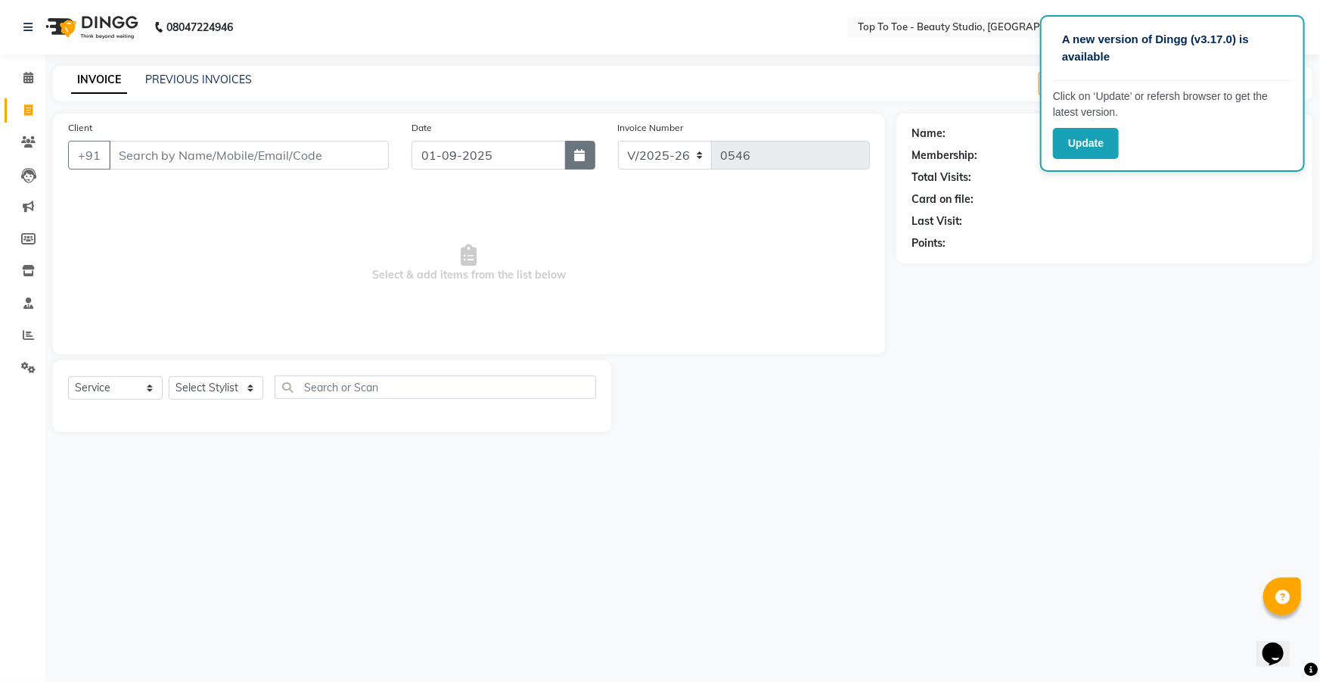
click at [575, 153] on icon "button" at bounding box center [580, 155] width 11 height 12
select select "9"
select select "2025"
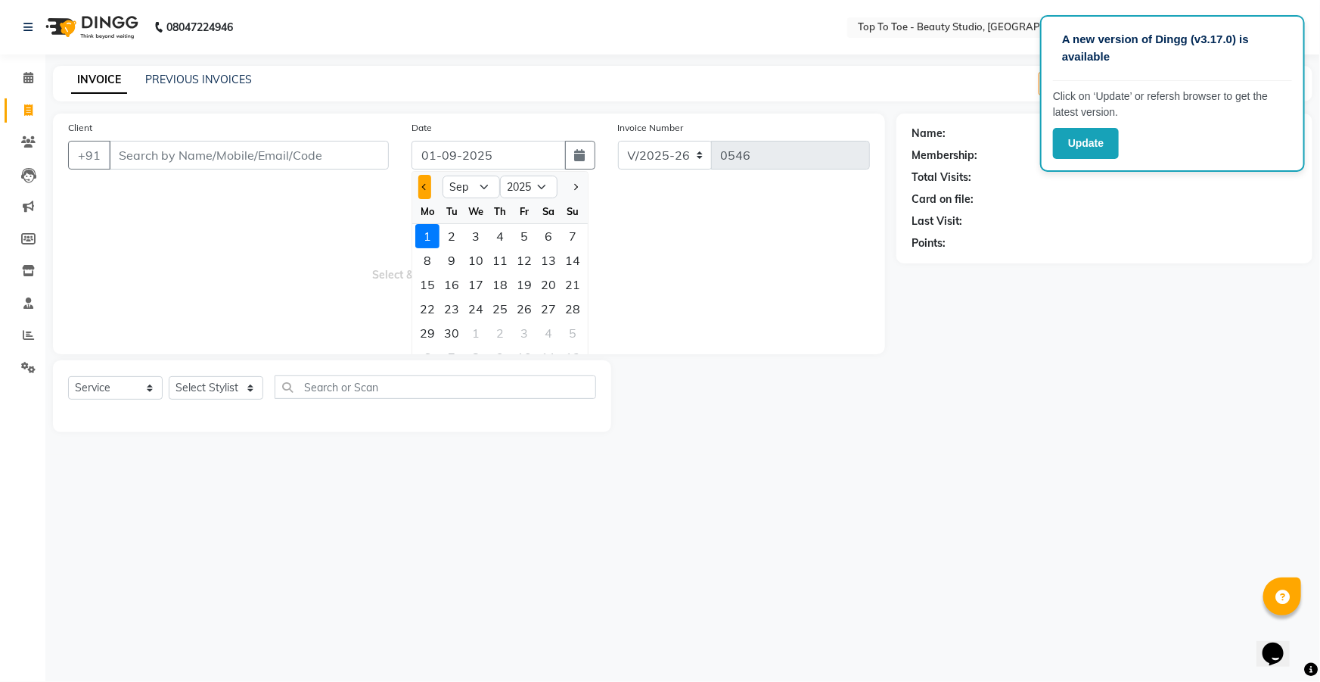
click at [421, 176] on button "Previous month" at bounding box center [424, 187] width 13 height 24
select select "8"
click at [548, 241] on div "2" at bounding box center [549, 236] width 24 height 24
type input "[DATE]"
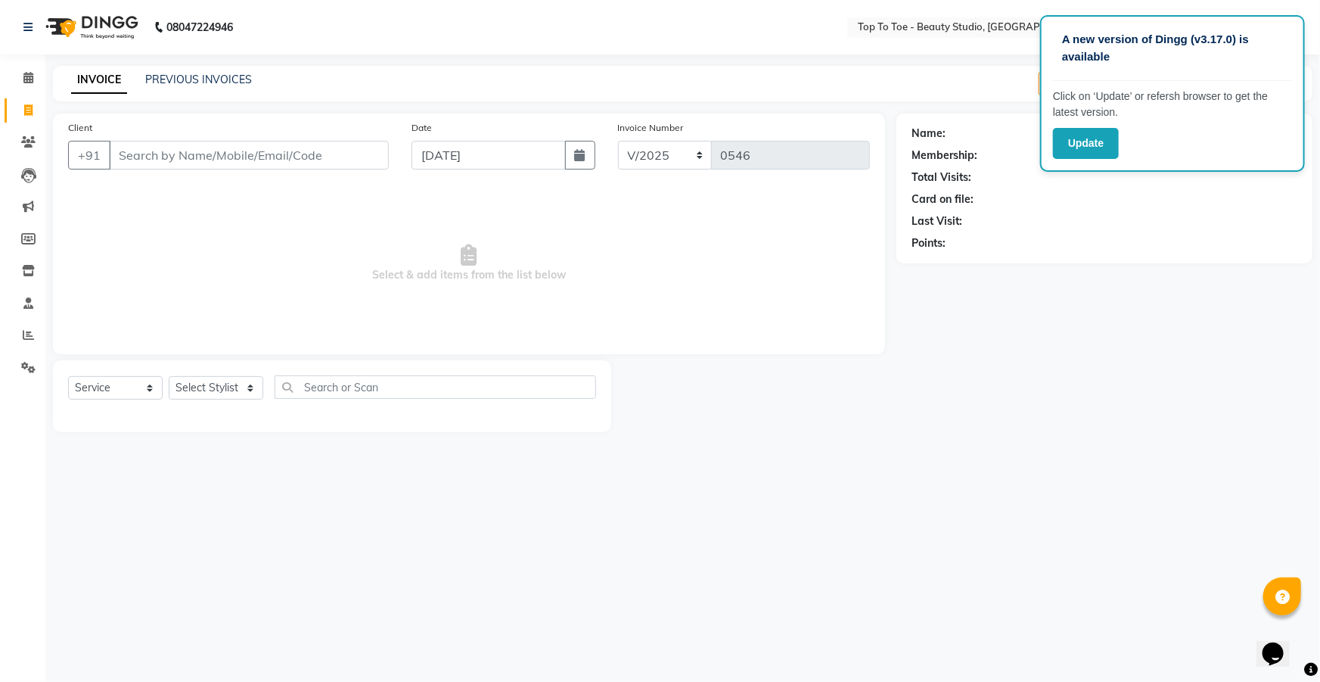
click at [154, 140] on div "Client +91" at bounding box center [229, 151] width 344 height 62
click at [155, 142] on input "Client" at bounding box center [249, 155] width 280 height 29
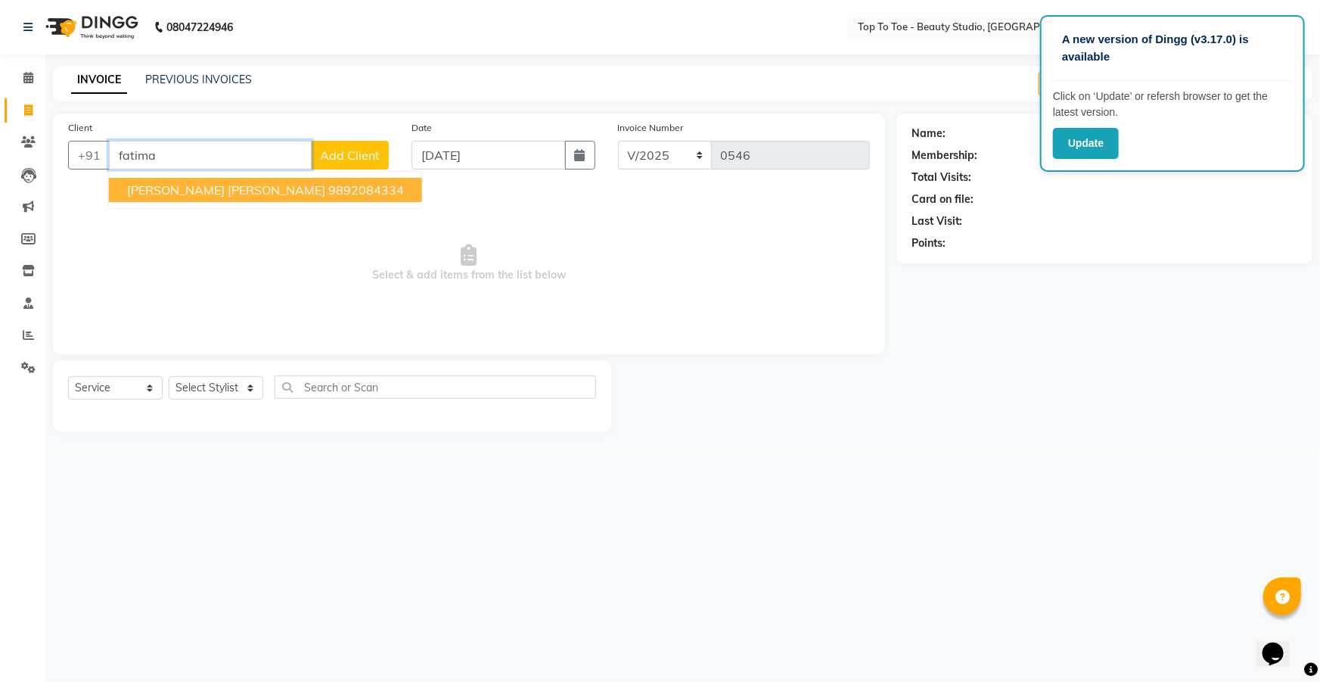
click at [137, 182] on span "[PERSON_NAME] [PERSON_NAME]" at bounding box center [226, 189] width 198 height 15
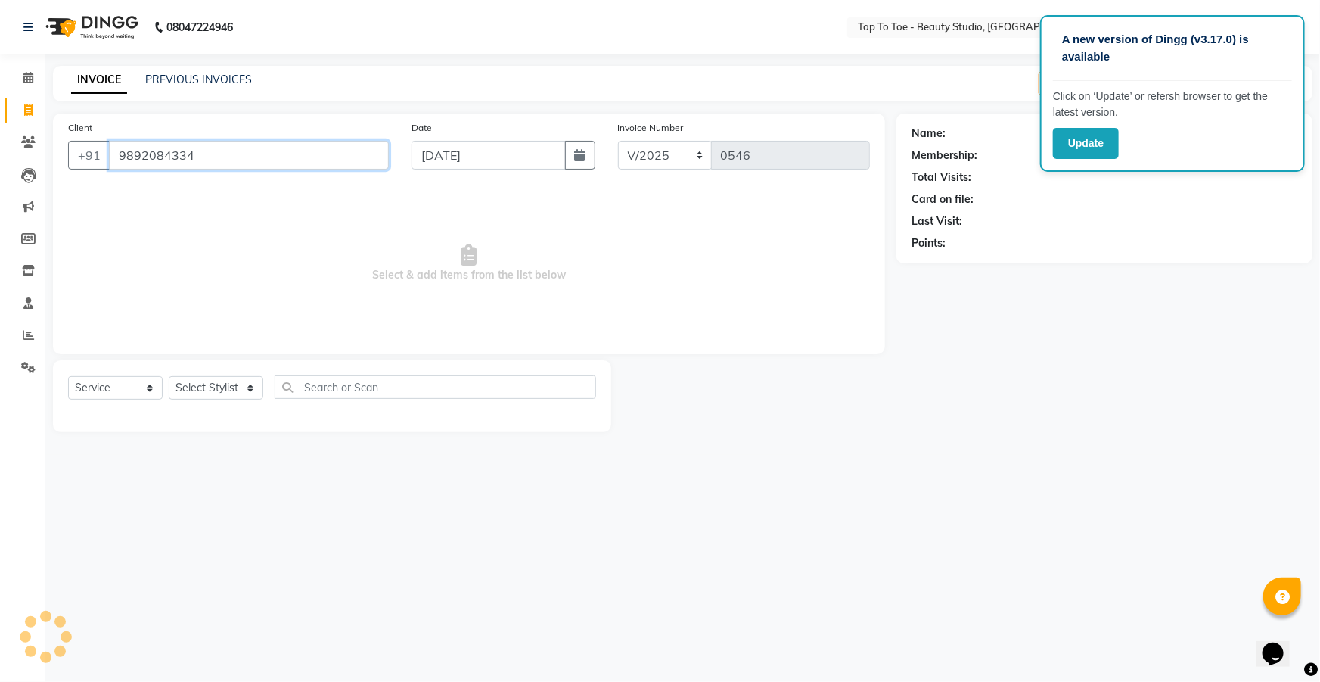
type input "9892084334"
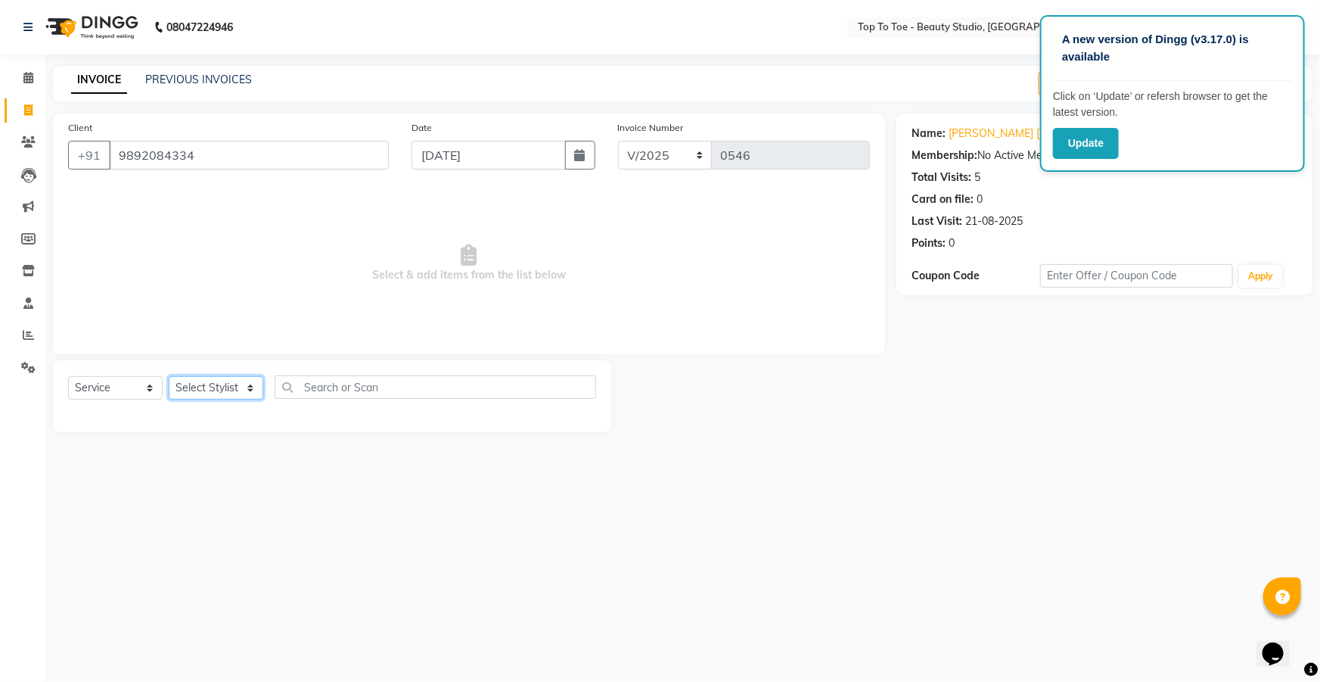
click at [223, 393] on select "Select Stylist [PERSON_NAME] [PERSON_NAME] [PERSON_NAME] [PERSON_NAME]" at bounding box center [216, 387] width 95 height 23
select select "62094"
click at [169, 376] on select "Select Stylist [PERSON_NAME] [PERSON_NAME] [PERSON_NAME] [PERSON_NAME]" at bounding box center [216, 387] width 95 height 23
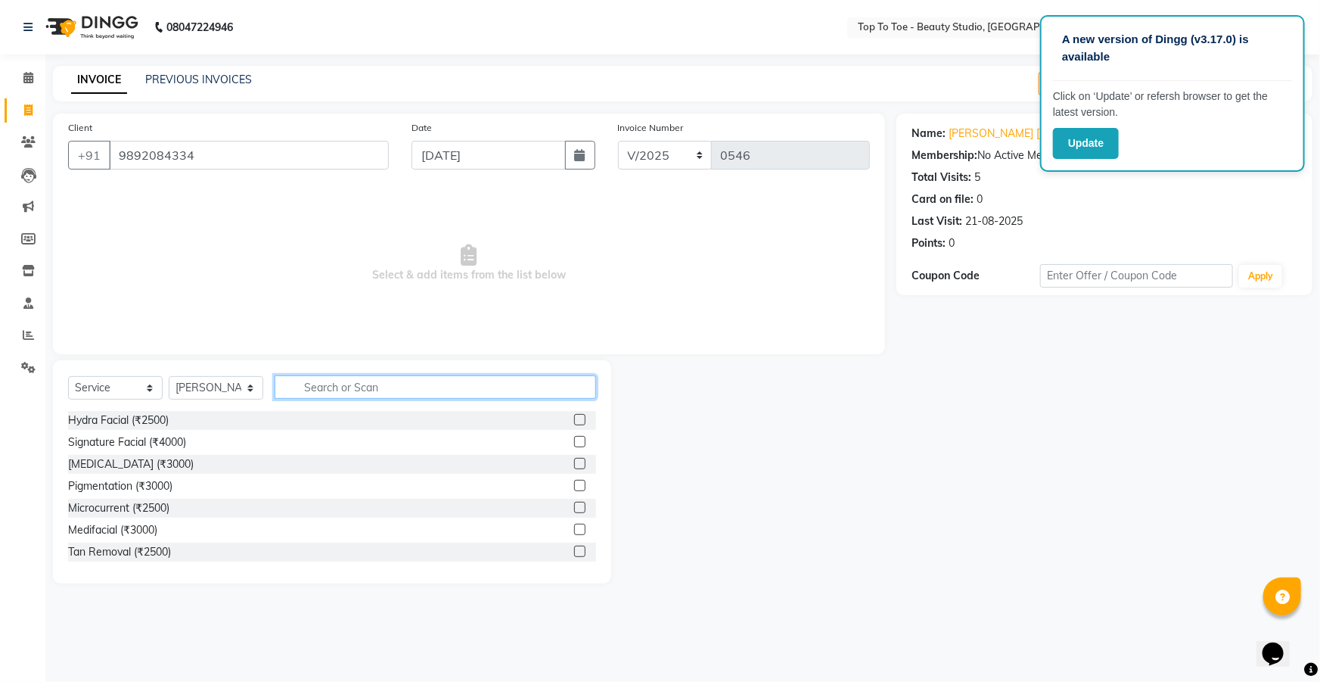
click at [306, 384] on input "text" at bounding box center [436, 386] width 322 height 23
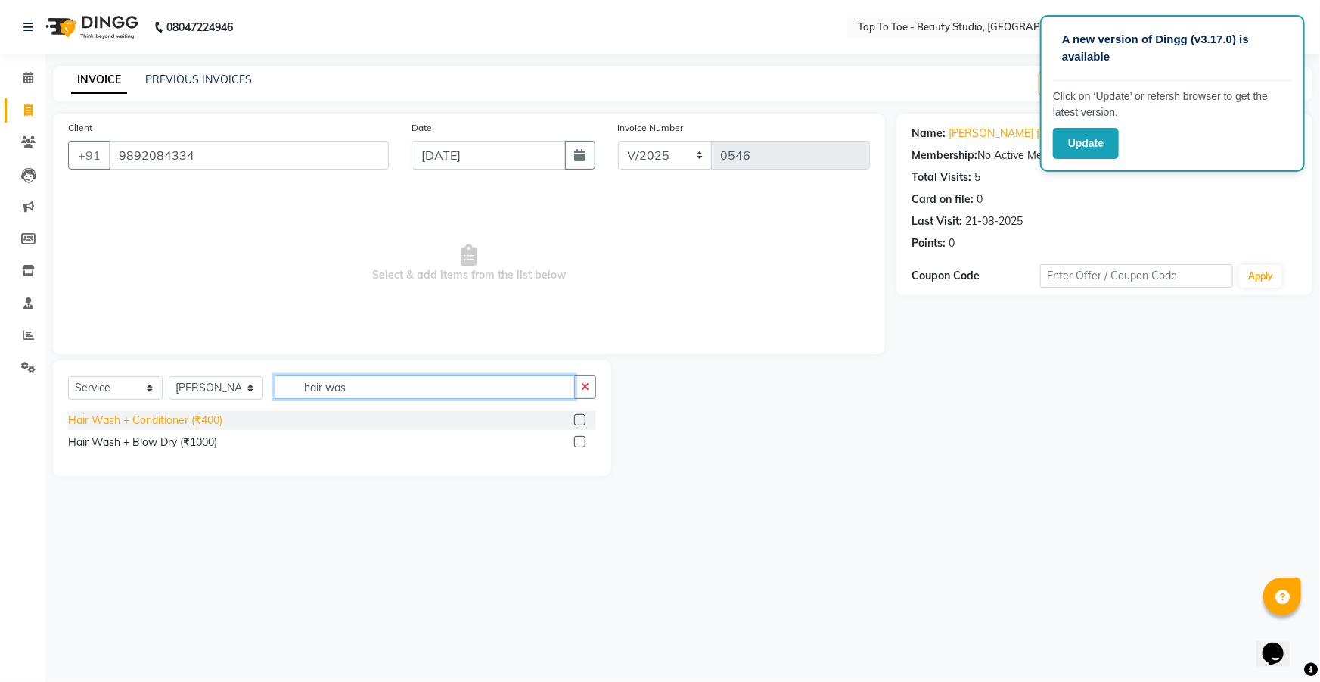
type input "hair was"
click at [114, 417] on div "Hair Wash + Conditioner (₹400)" at bounding box center [145, 420] width 154 height 16
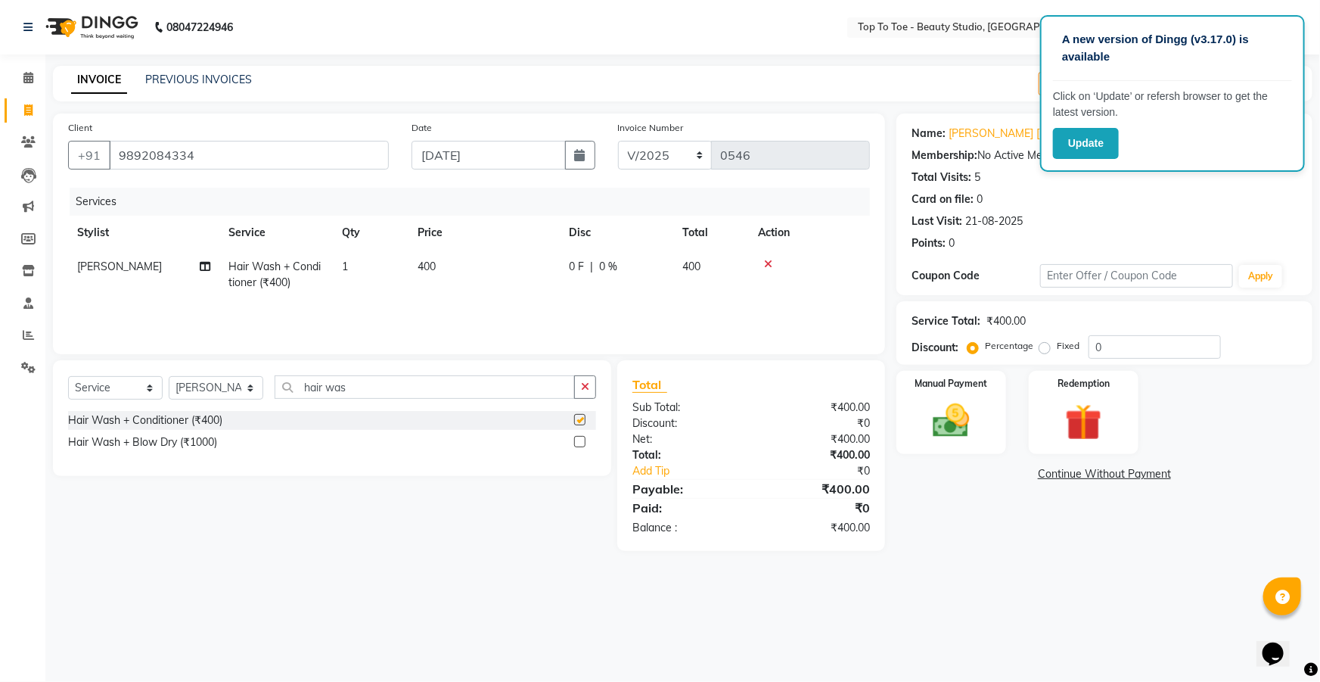
checkbox input "false"
click at [583, 272] on span "0 F" at bounding box center [576, 267] width 15 height 16
select select "62094"
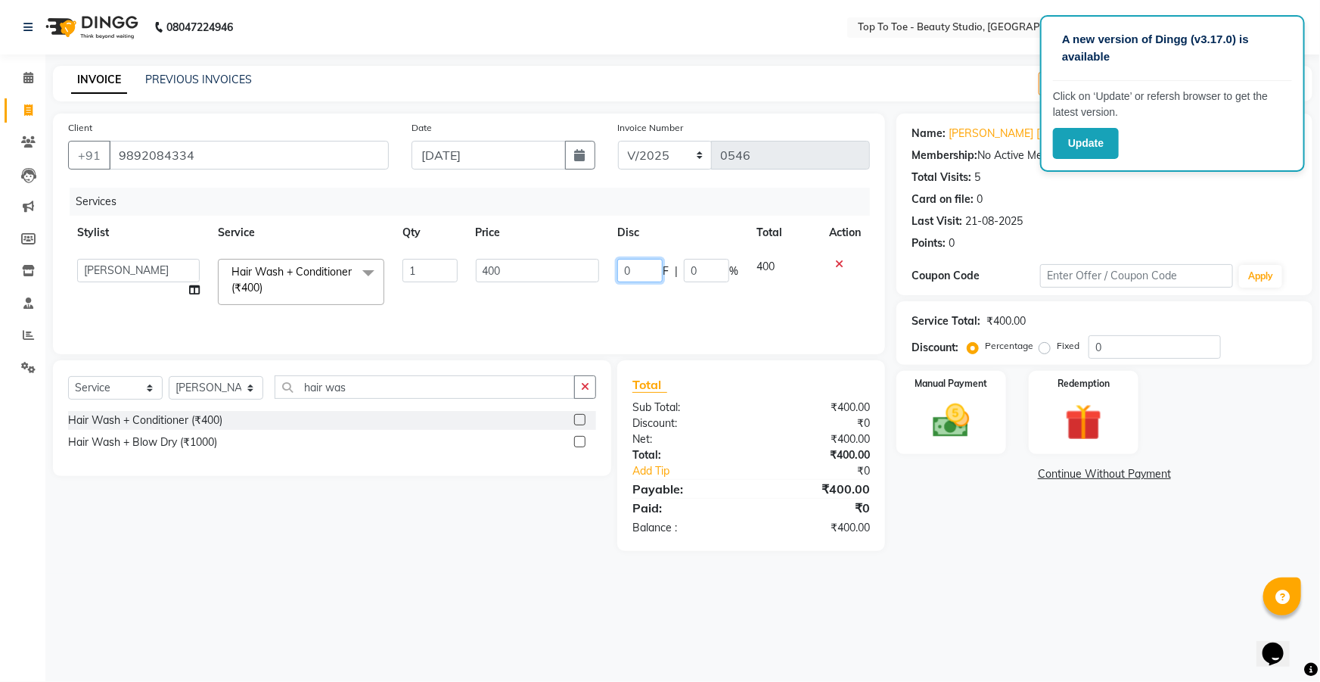
click at [628, 262] on input "0" at bounding box center [639, 270] width 45 height 23
type input "0"
type input "100"
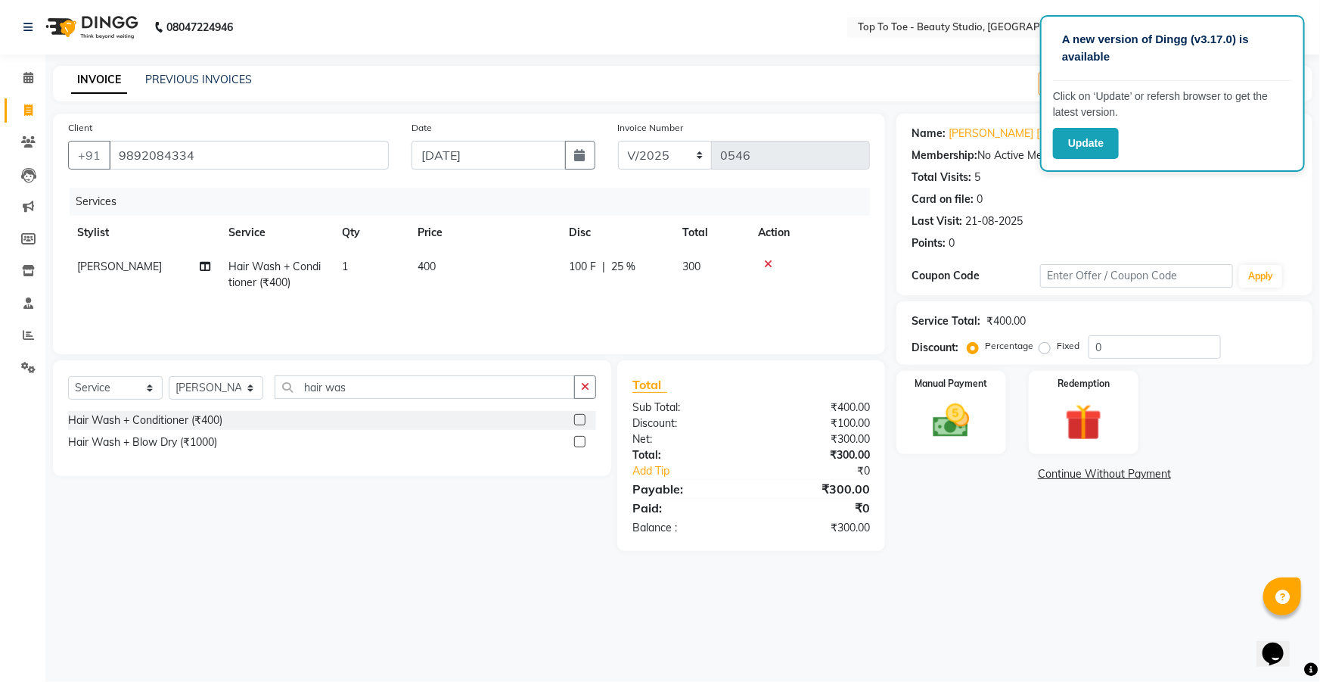
click at [754, 433] on div "₹300.00" at bounding box center [816, 439] width 130 height 16
click at [941, 432] on img at bounding box center [952, 421] width 62 height 44
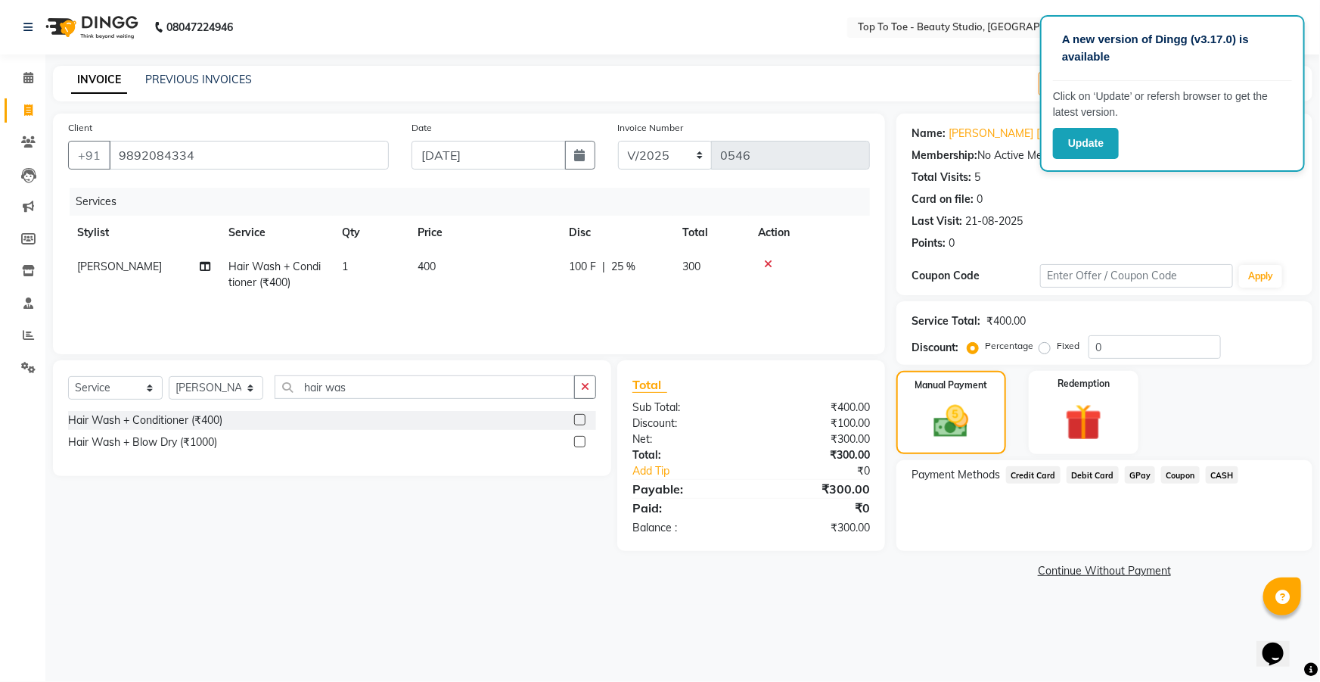
click at [1135, 474] on span "GPay" at bounding box center [1140, 474] width 31 height 17
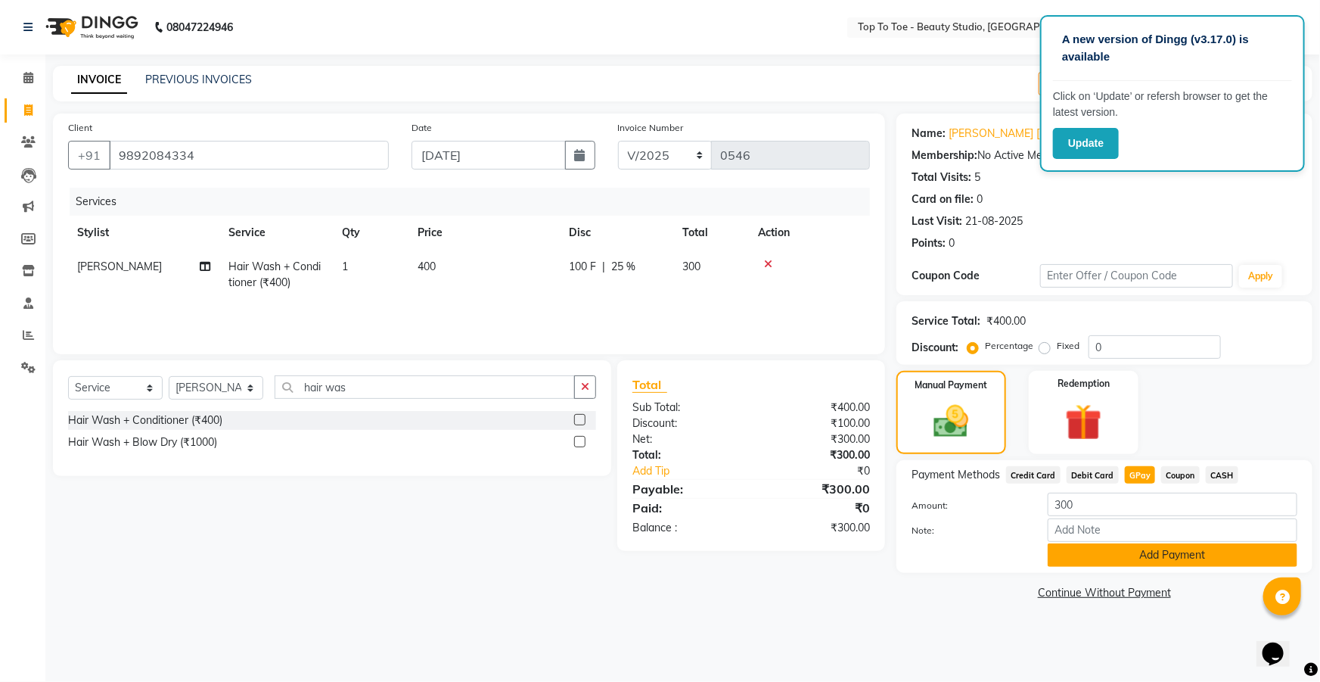
click at [1093, 556] on button "Add Payment" at bounding box center [1173, 554] width 250 height 23
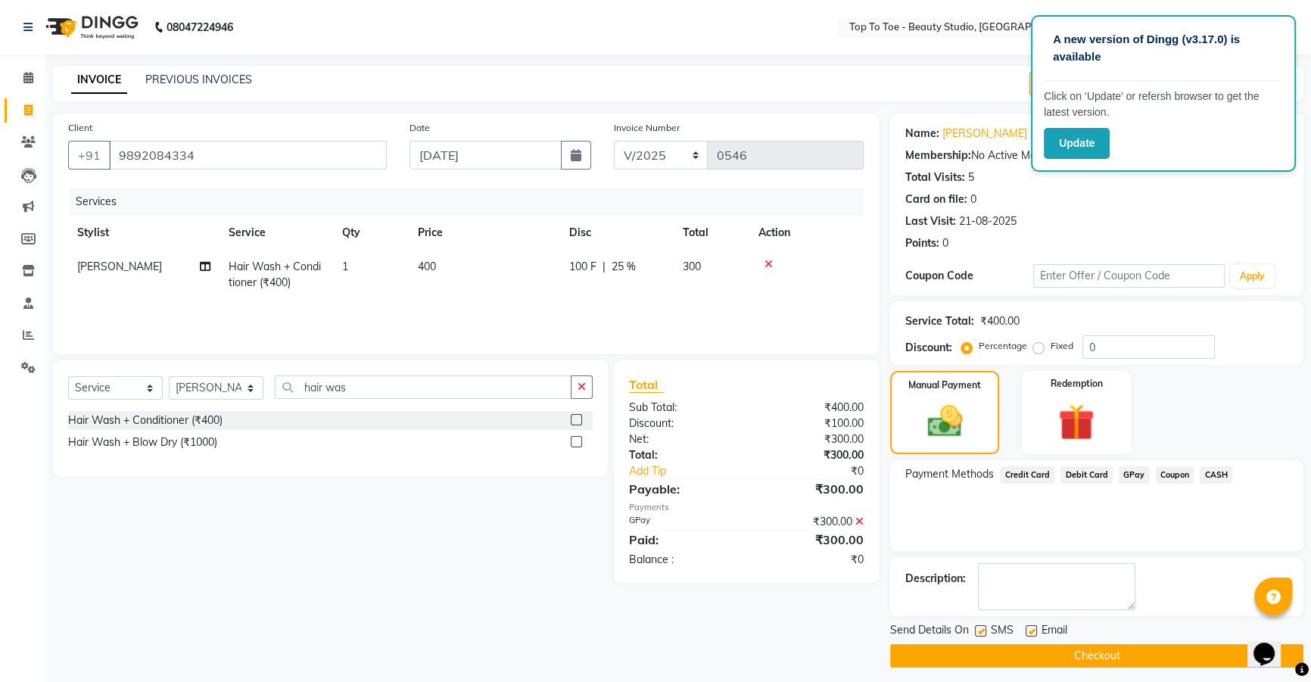
click at [982, 627] on label at bounding box center [980, 630] width 11 height 11
click at [982, 627] on input "checkbox" at bounding box center [980, 632] width 10 height 10
checkbox input "false"
click at [992, 644] on button "Checkout" at bounding box center [1096, 655] width 413 height 23
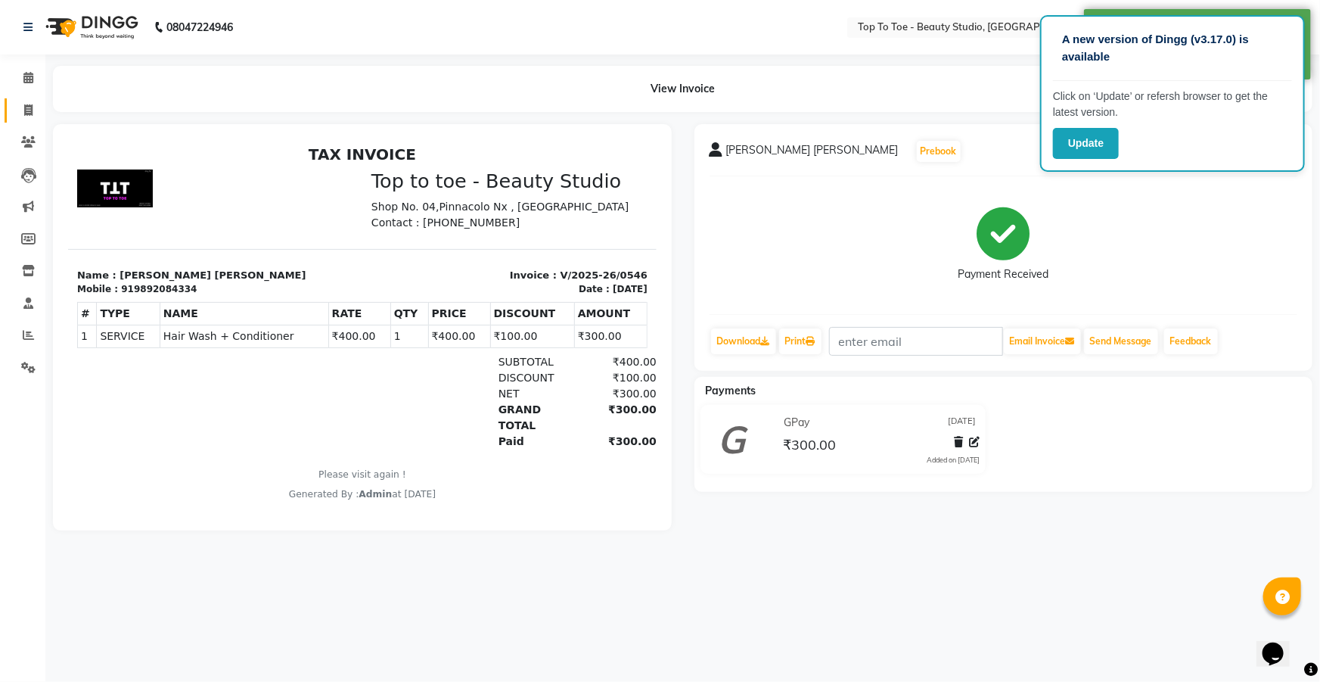
click at [30, 120] on link "Invoice" at bounding box center [23, 110] width 36 height 25
select select "service"
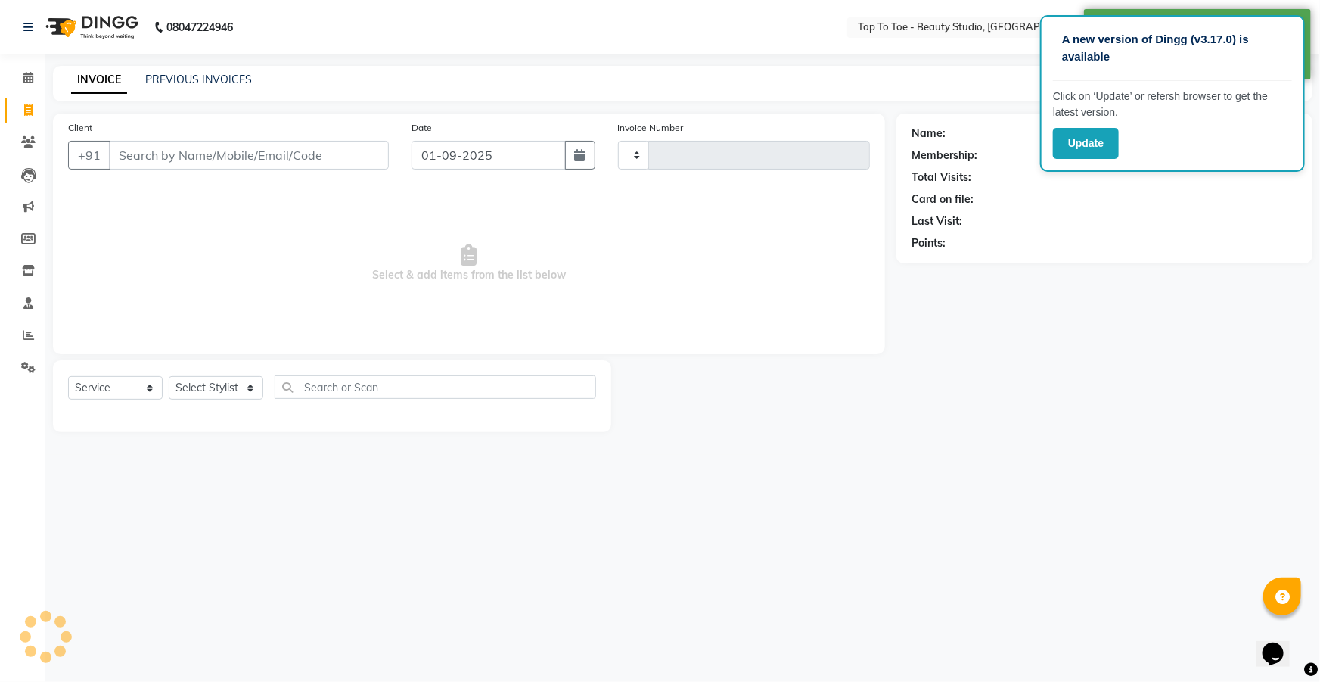
type input "0547"
select select "7233"
click at [209, 375] on div "Select Service Product Membership Package Voucher Prepaid Gift Card Select Styl…" at bounding box center [332, 396] width 558 height 72
click at [577, 156] on icon "button" at bounding box center [580, 155] width 11 height 12
select select "9"
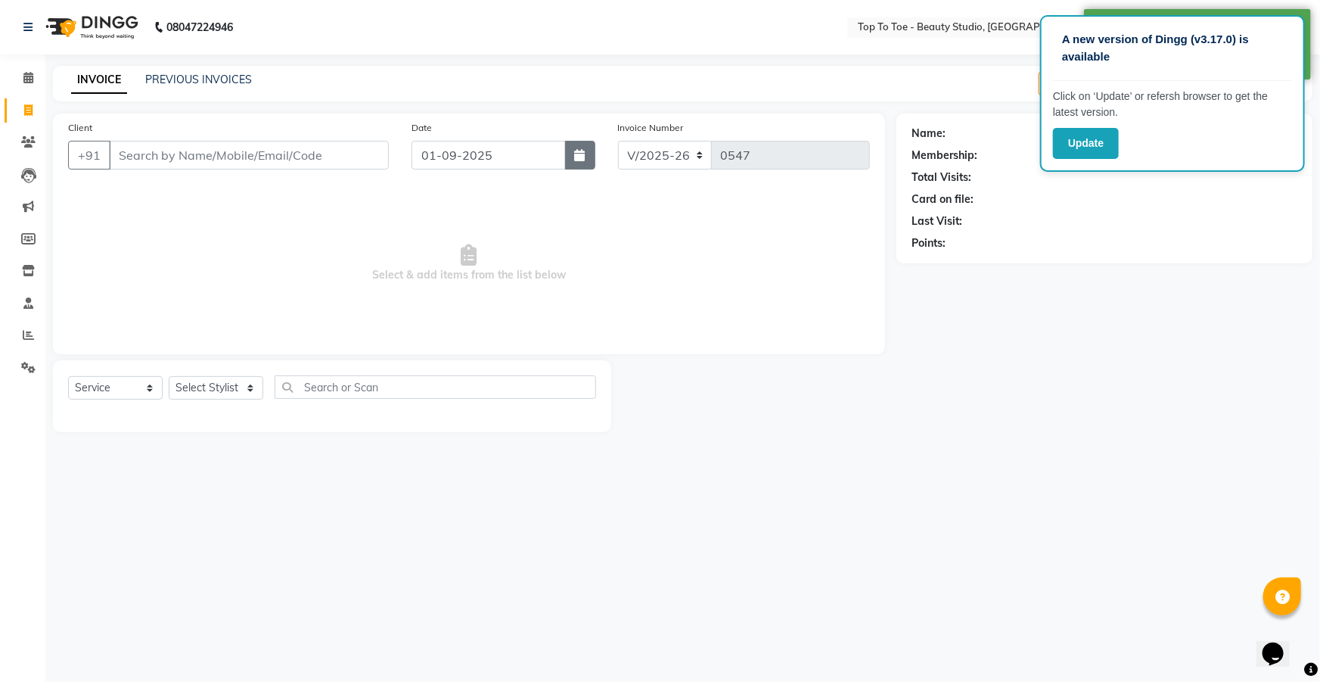
select select "2025"
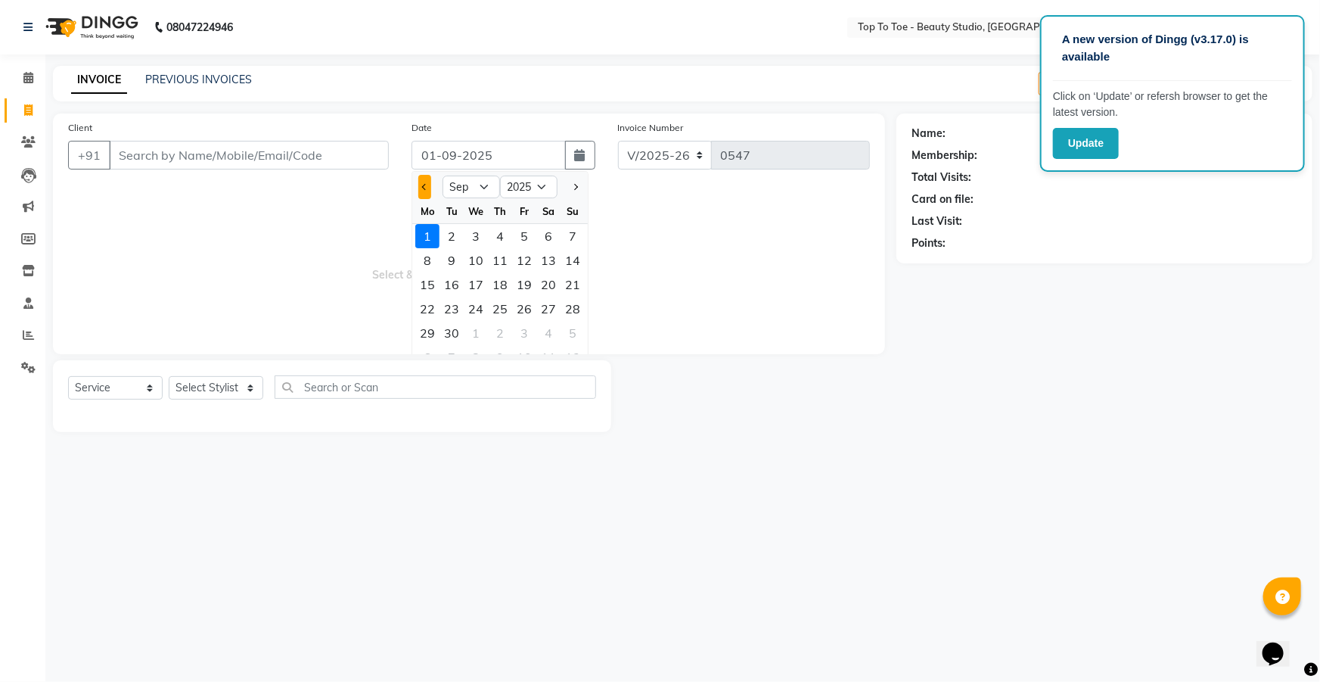
click at [428, 182] on button "Previous month" at bounding box center [424, 187] width 13 height 24
select select "8"
click at [571, 241] on div "3" at bounding box center [573, 236] width 24 height 24
type input "[DATE]"
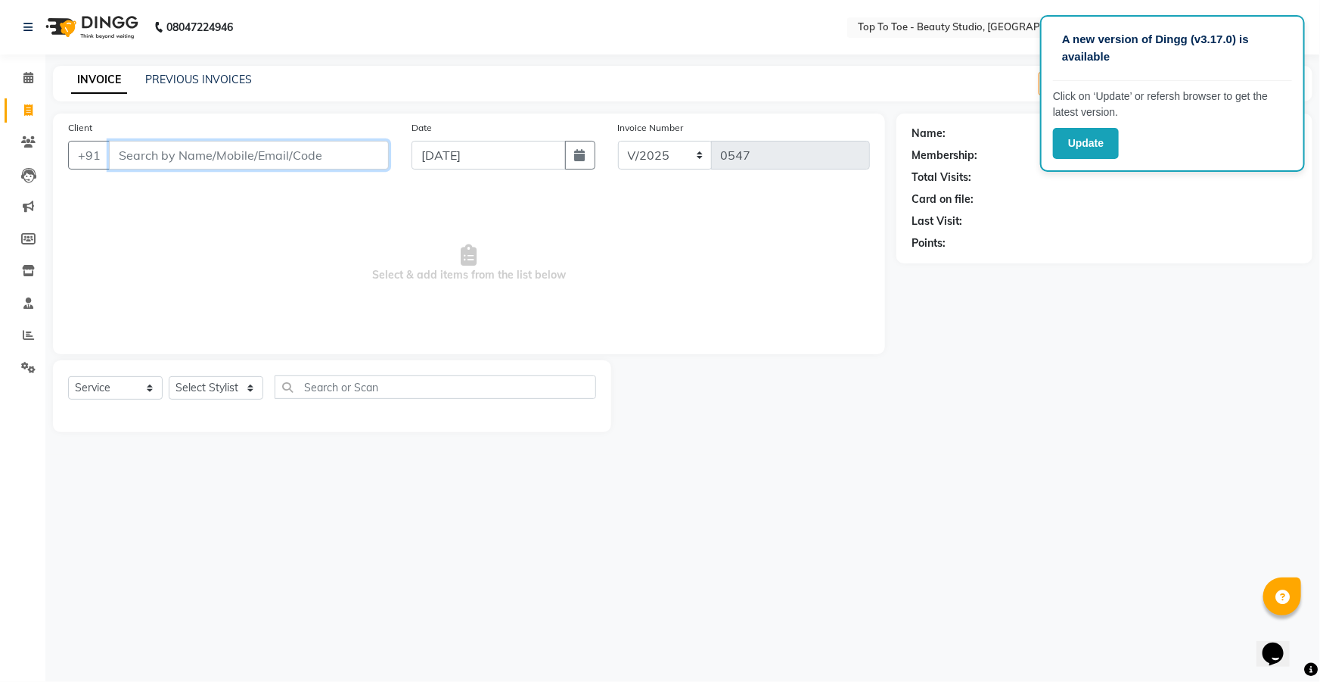
click at [269, 149] on input "Client" at bounding box center [249, 155] width 280 height 29
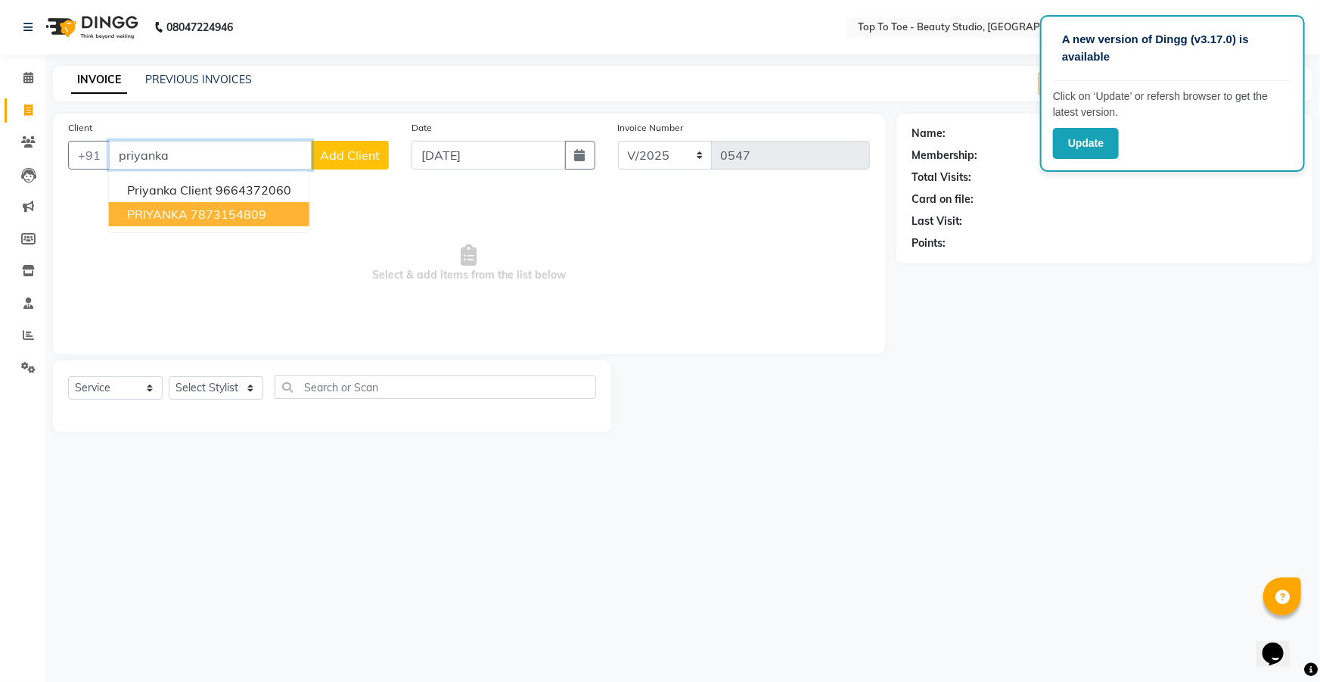
click at [154, 216] on span "PRIYANKA" at bounding box center [157, 214] width 61 height 15
type input "7873154809"
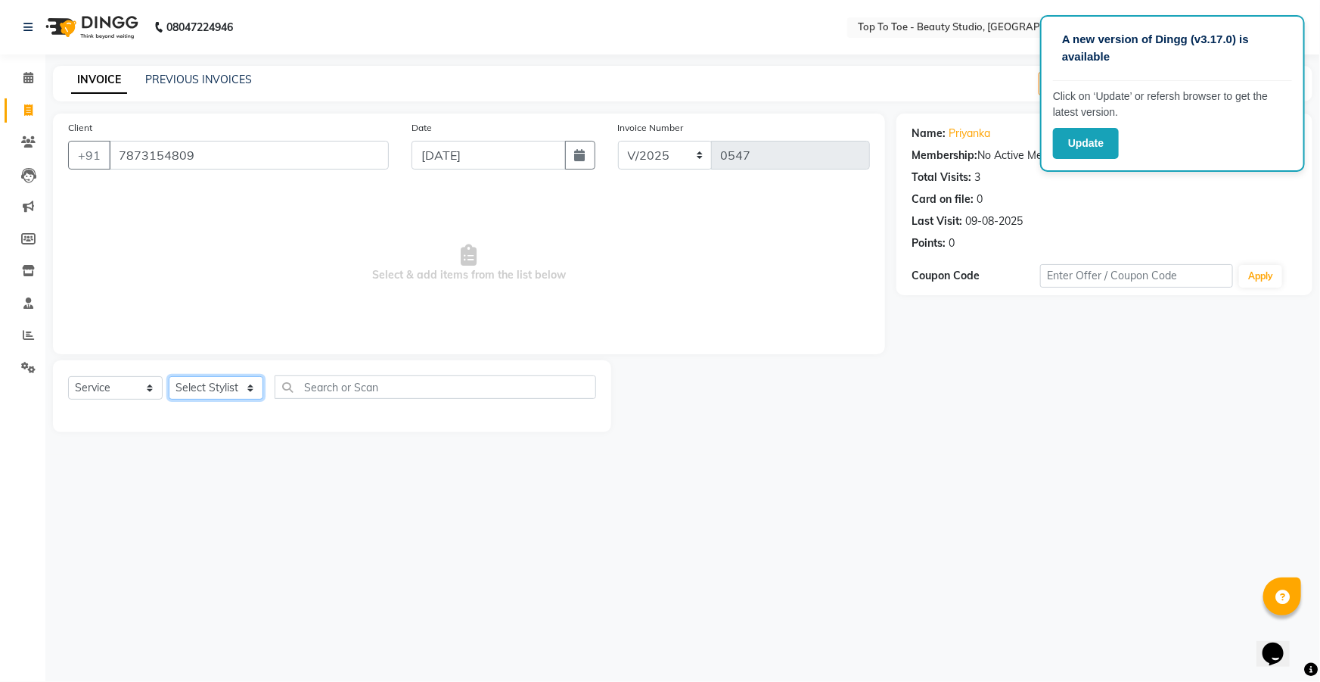
click at [204, 387] on select "Select Stylist [PERSON_NAME] [PERSON_NAME] [PERSON_NAME] [PERSON_NAME]" at bounding box center [216, 387] width 95 height 23
select select "62965"
click at [169, 376] on select "Select Stylist [PERSON_NAME] [PERSON_NAME] [PERSON_NAME] [PERSON_NAME]" at bounding box center [216, 387] width 95 height 23
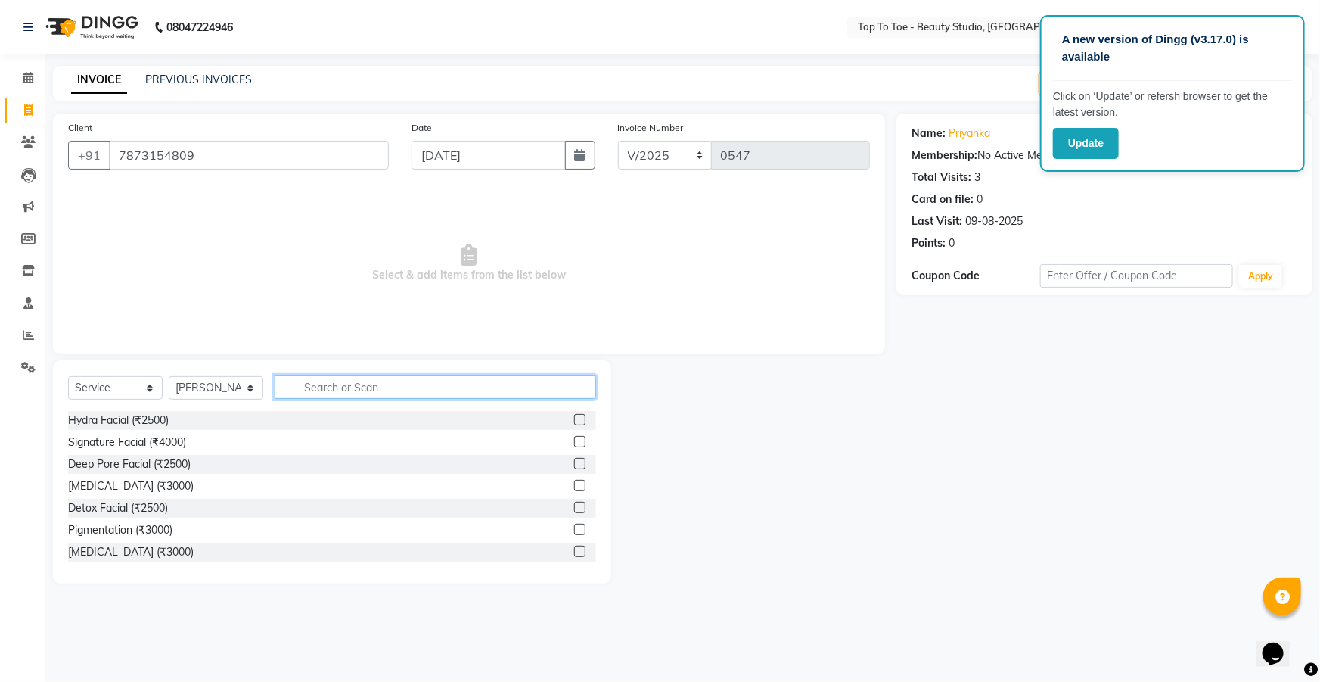
click at [325, 383] on input "text" at bounding box center [436, 386] width 322 height 23
type input "thr"
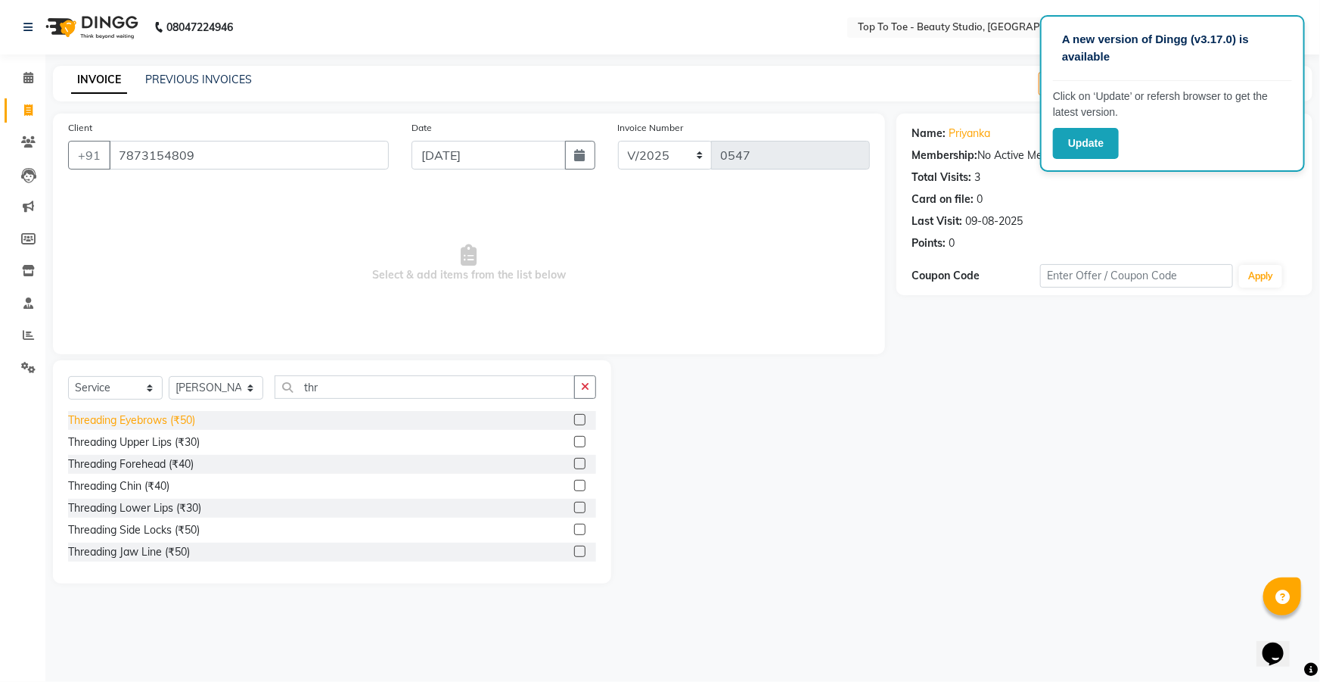
click at [106, 416] on div "Threading Eyebrows (₹50)" at bounding box center [131, 420] width 127 height 16
checkbox input "false"
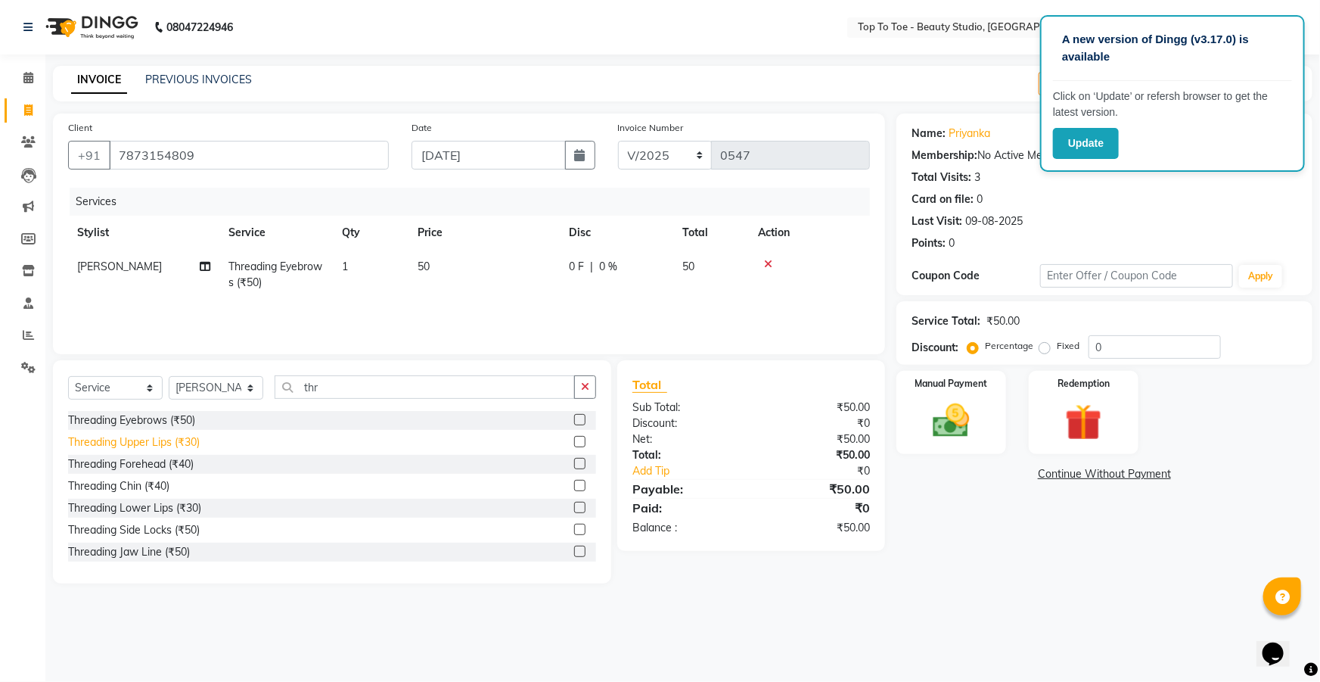
click at [116, 443] on div "Threading Upper Lips (₹30)" at bounding box center [134, 442] width 132 height 16
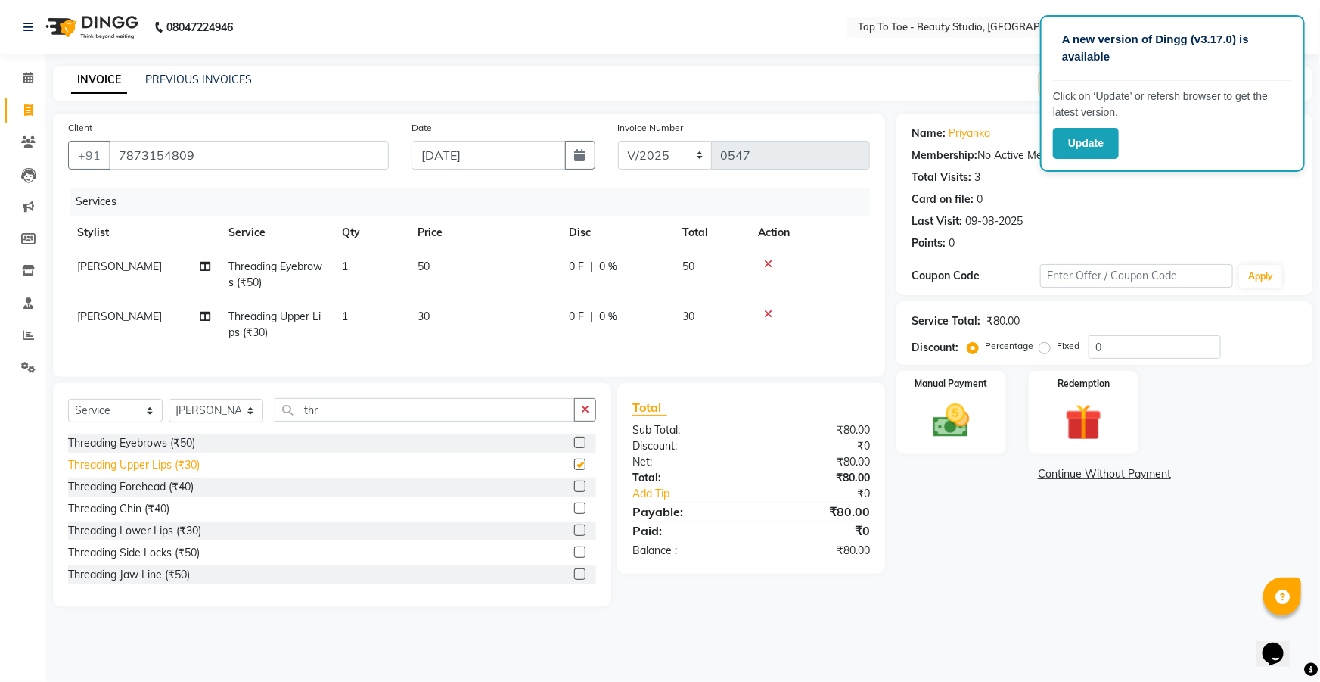
checkbox input "false"
click at [946, 422] on img at bounding box center [952, 421] width 62 height 44
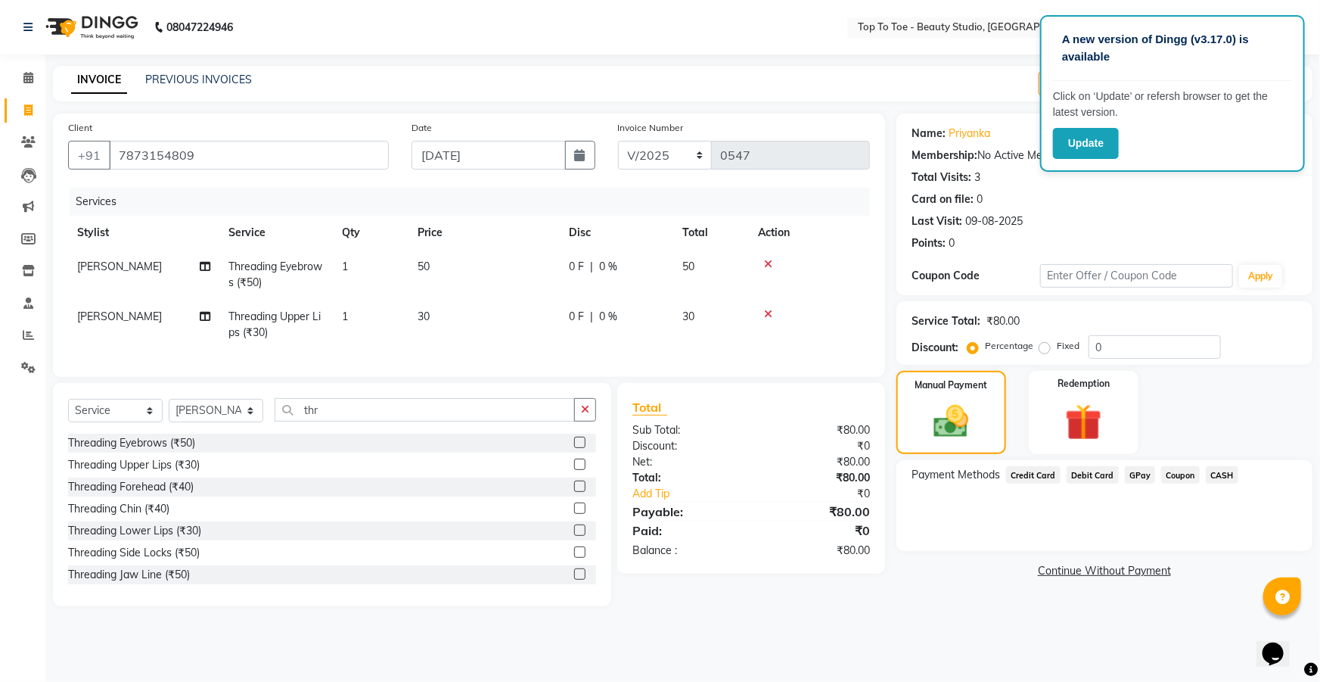
click at [1131, 470] on span "GPay" at bounding box center [1140, 474] width 31 height 17
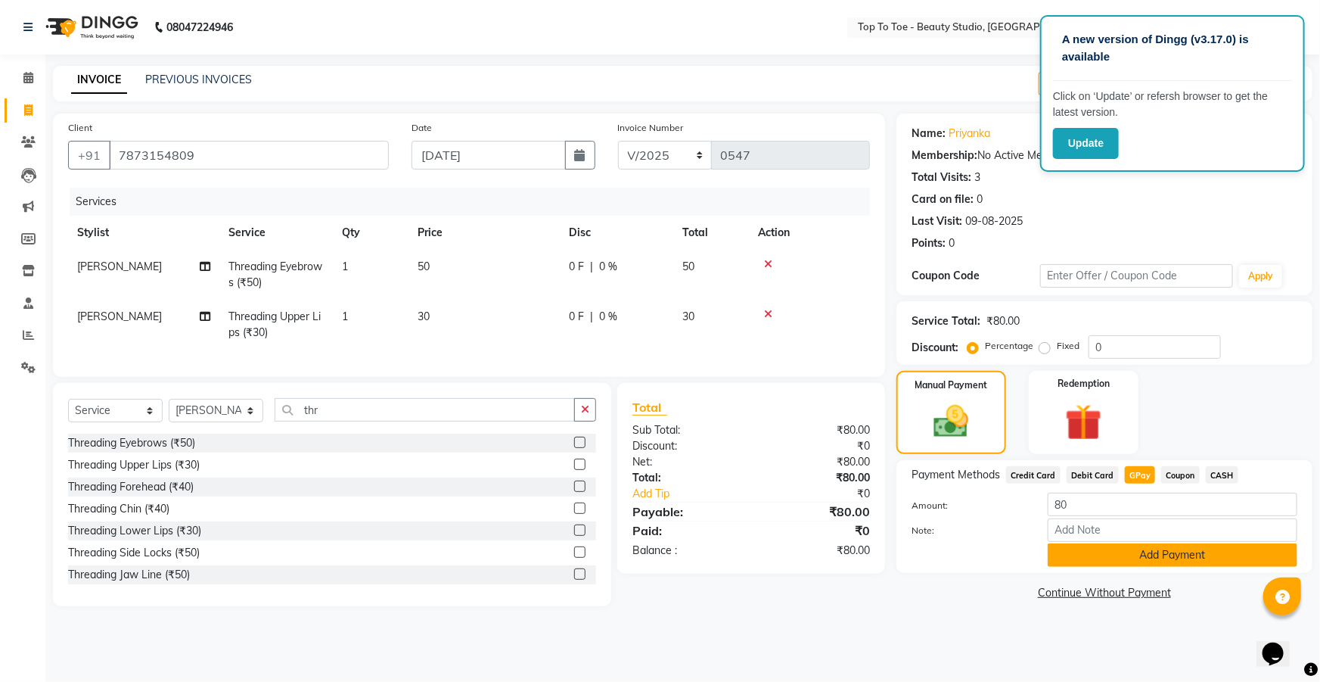
click at [1112, 549] on button "Add Payment" at bounding box center [1173, 554] width 250 height 23
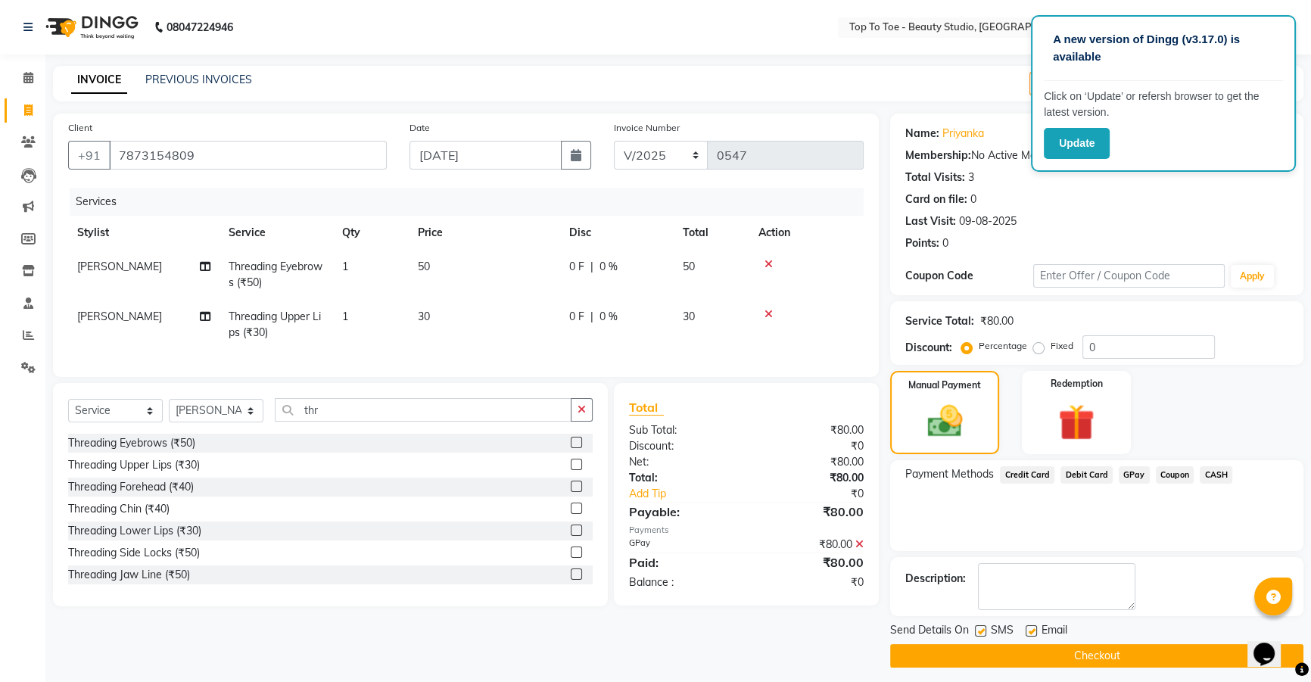
click at [974, 631] on div "Send Details On SMS Email" at bounding box center [1096, 631] width 413 height 19
click at [978, 630] on label at bounding box center [980, 630] width 11 height 11
click at [978, 630] on input "checkbox" at bounding box center [980, 632] width 10 height 10
checkbox input "false"
click at [1000, 644] on button "Checkout" at bounding box center [1096, 655] width 413 height 23
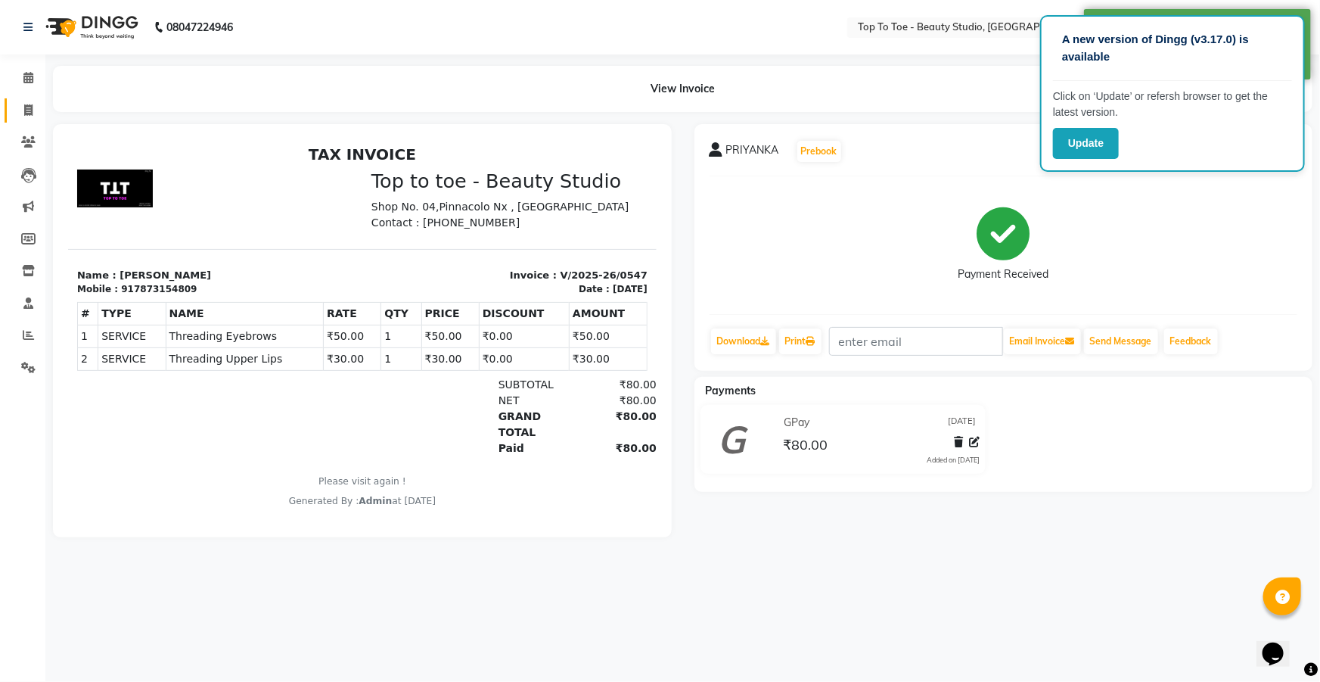
click at [20, 113] on span at bounding box center [28, 110] width 26 height 17
select select "7233"
select select "service"
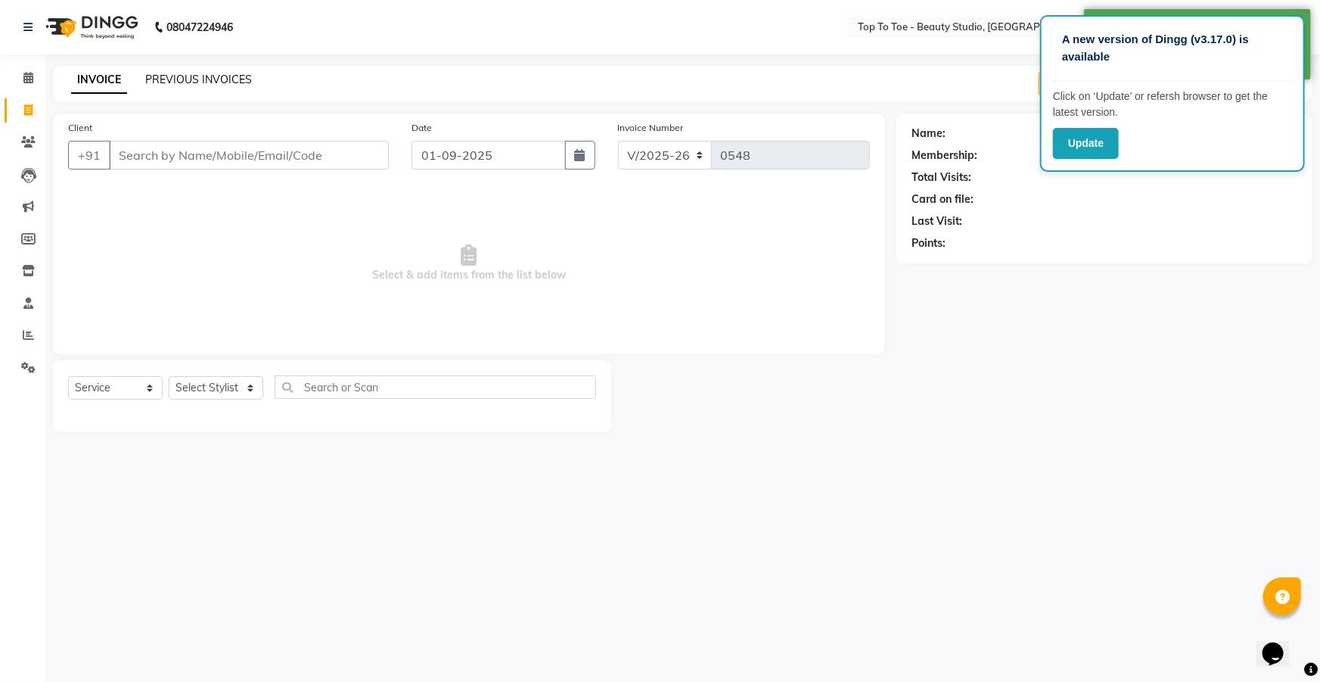
click at [233, 77] on link "PREVIOUS INVOICES" at bounding box center [198, 80] width 107 height 14
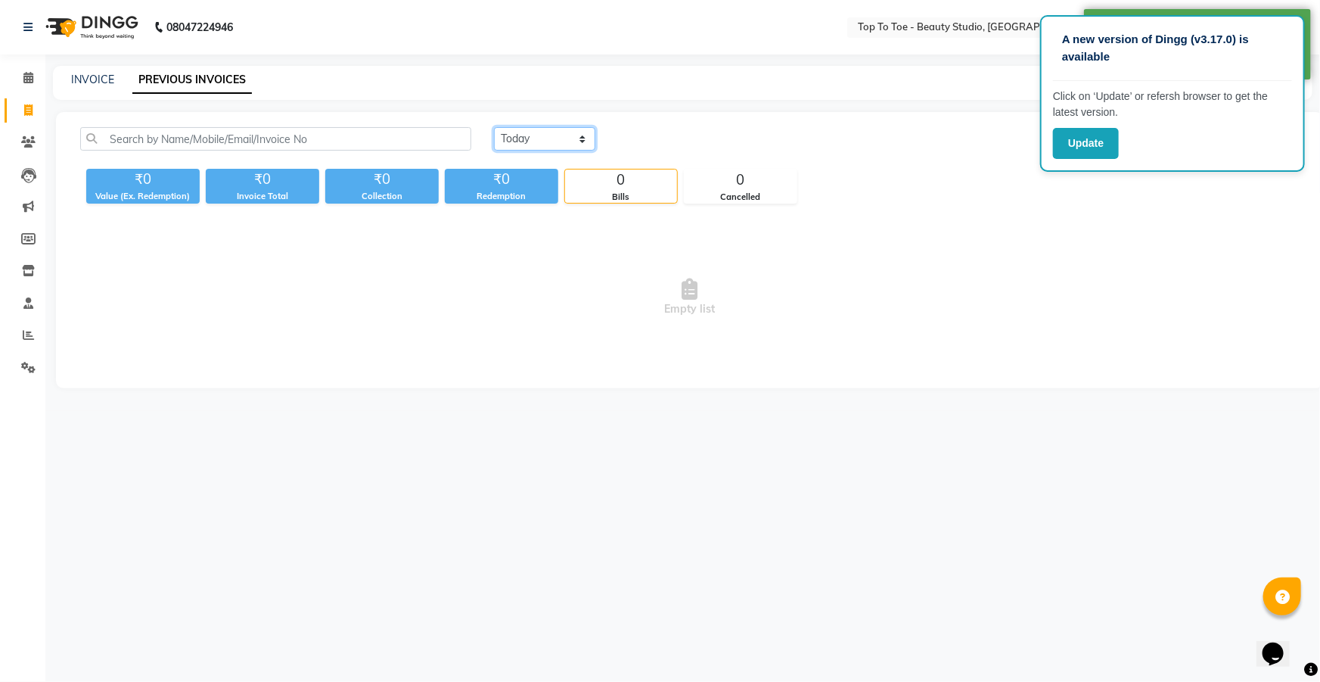
click at [554, 150] on select "[DATE] [DATE] Custom Range" at bounding box center [544, 138] width 101 height 23
select select "range"
click at [494, 127] on select "[DATE] [DATE] Custom Range" at bounding box center [544, 138] width 101 height 23
click at [652, 135] on input "01-09-2025" at bounding box center [668, 139] width 106 height 21
select select "9"
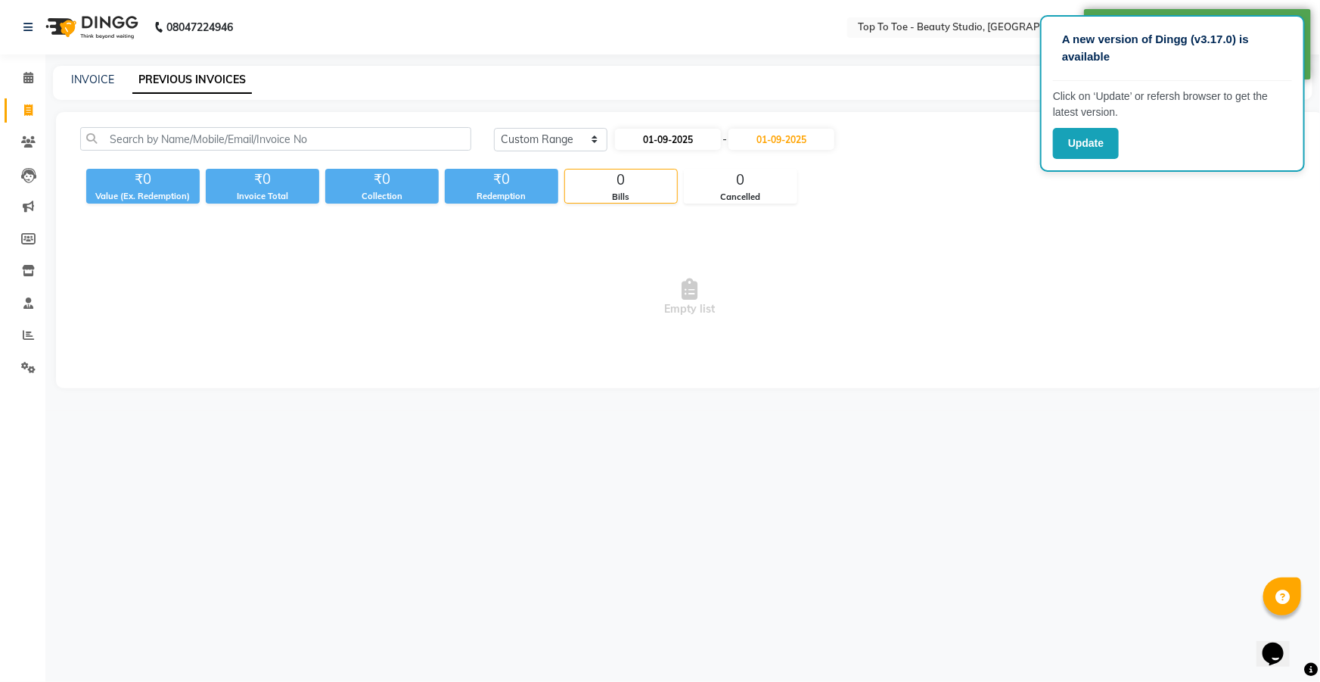
select select "2025"
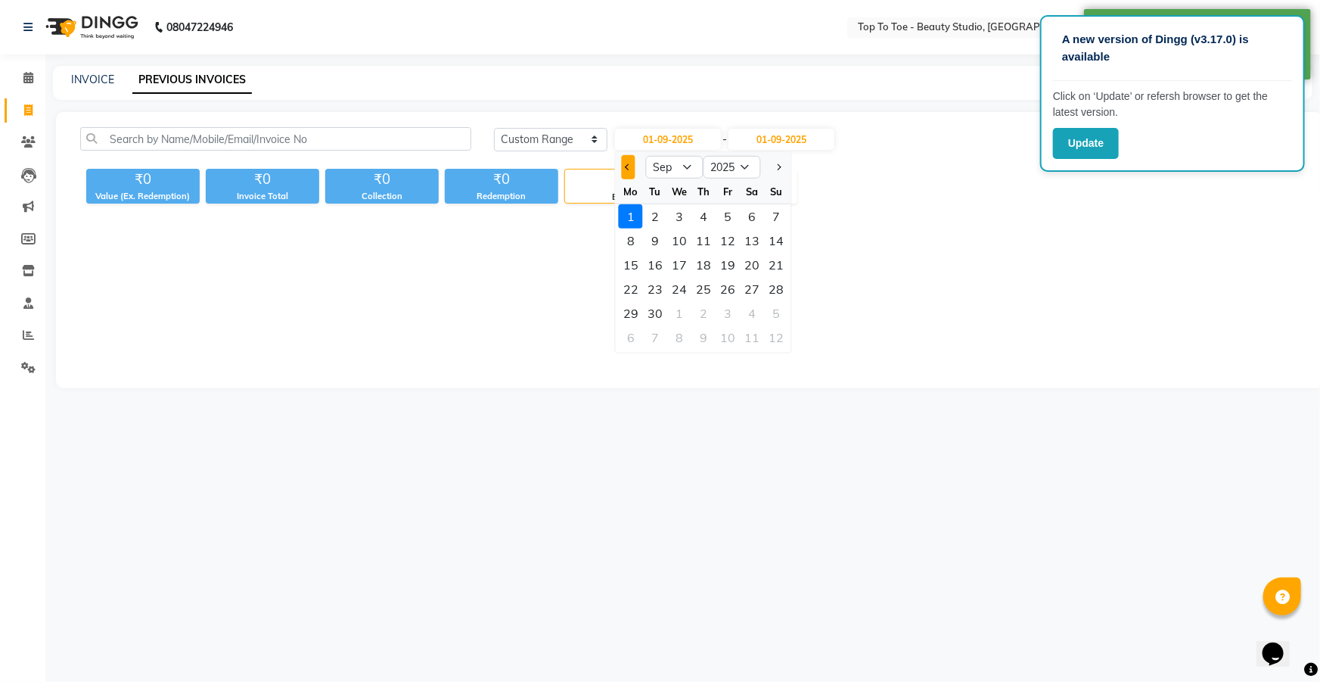
click at [627, 167] on span "Previous month" at bounding box center [629, 167] width 6 height 6
select select "8"
click at [729, 219] on div "1" at bounding box center [728, 216] width 24 height 24
type input "[DATE]"
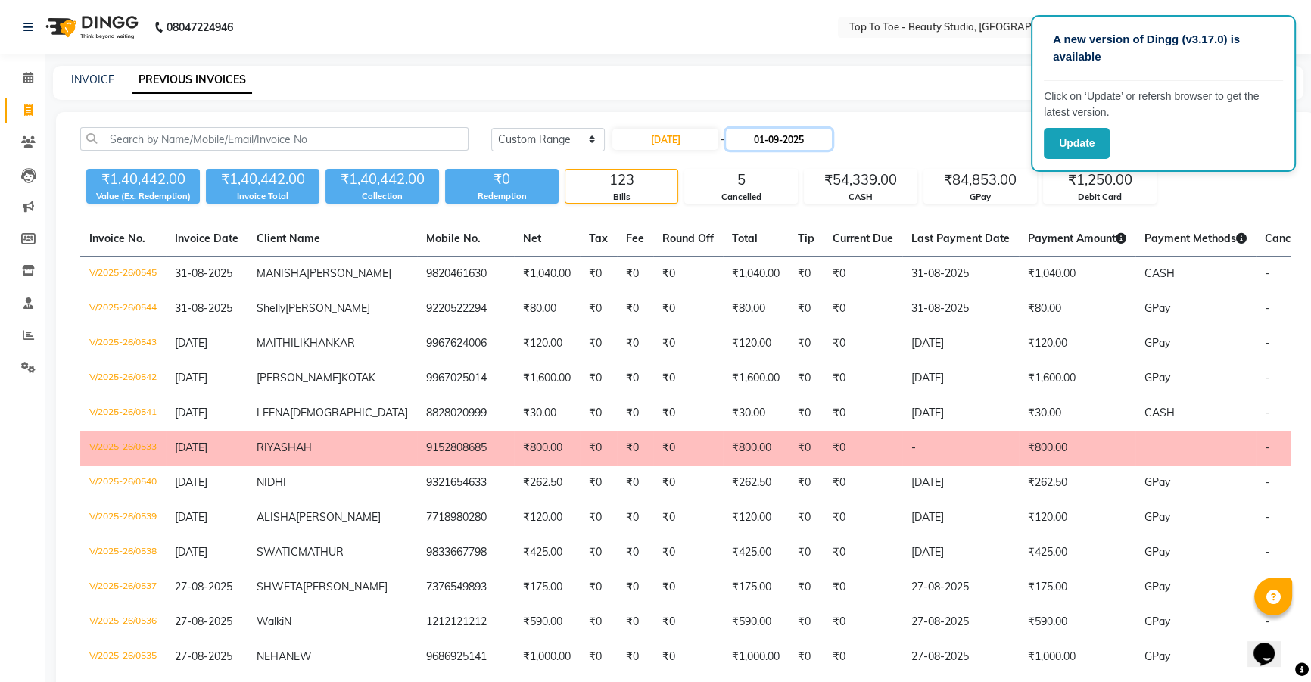
click at [778, 141] on input "01-09-2025" at bounding box center [779, 139] width 106 height 21
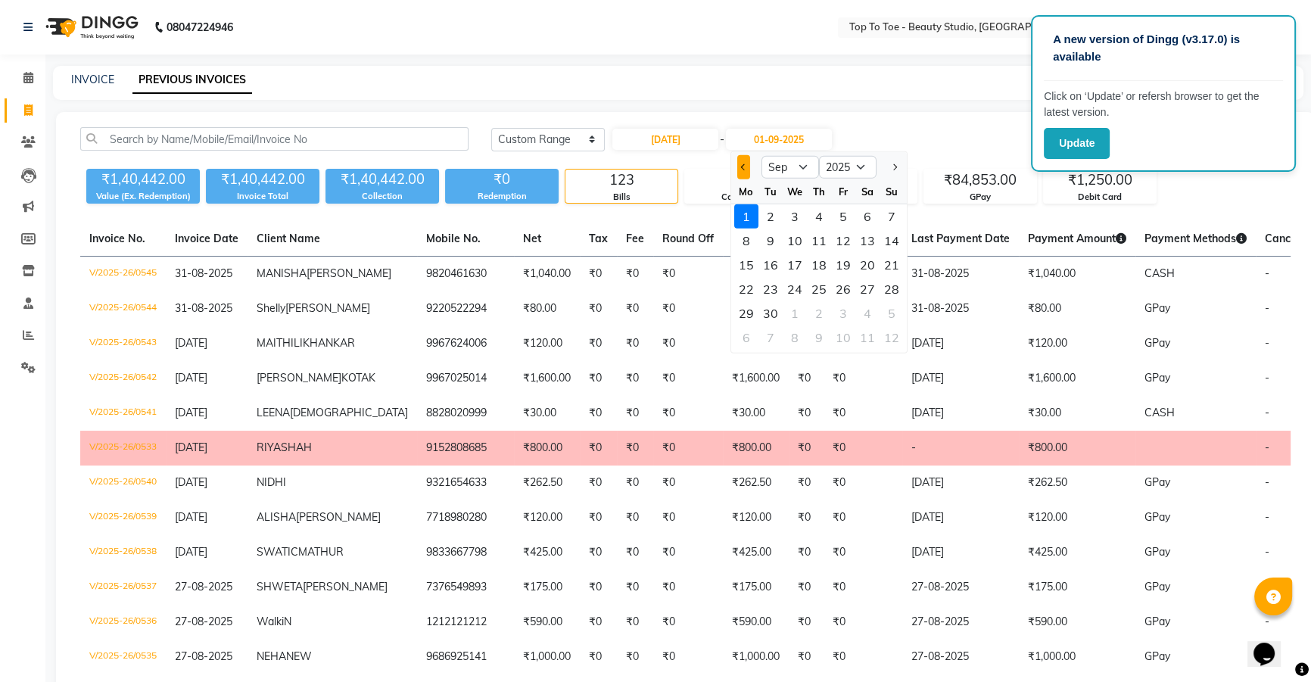
click at [742, 166] on span "Previous month" at bounding box center [744, 167] width 6 height 6
select select "8"
click at [885, 316] on div "31" at bounding box center [891, 313] width 24 height 24
type input "31-08-2025"
